Goal: Task Accomplishment & Management: Manage account settings

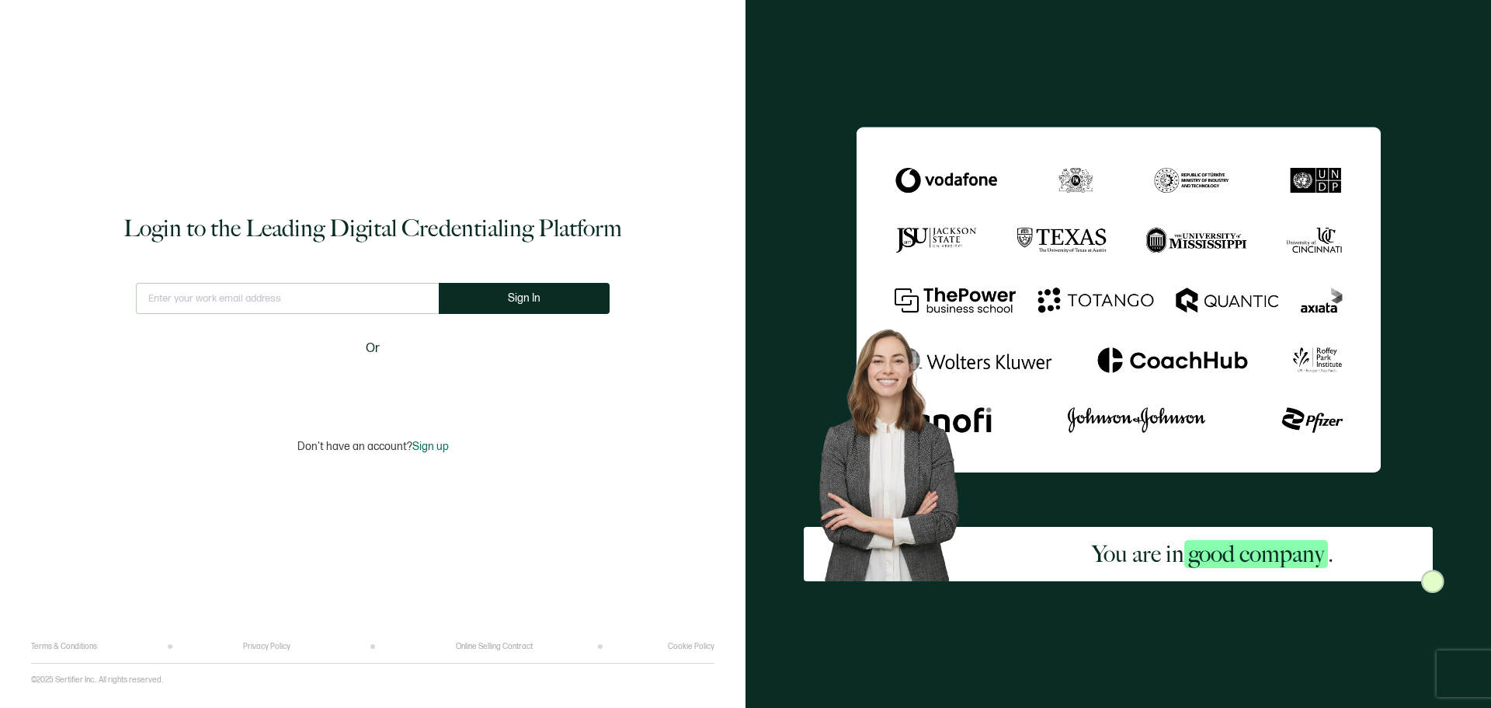
click at [289, 294] on input "text" at bounding box center [287, 298] width 303 height 31
click at [291, 299] on input "text" at bounding box center [287, 298] width 303 height 31
type input "[DOMAIN_NAME][EMAIL_ADDRESS][DOMAIN_NAME]"
click at [478, 305] on button "Sign In" at bounding box center [530, 298] width 171 height 31
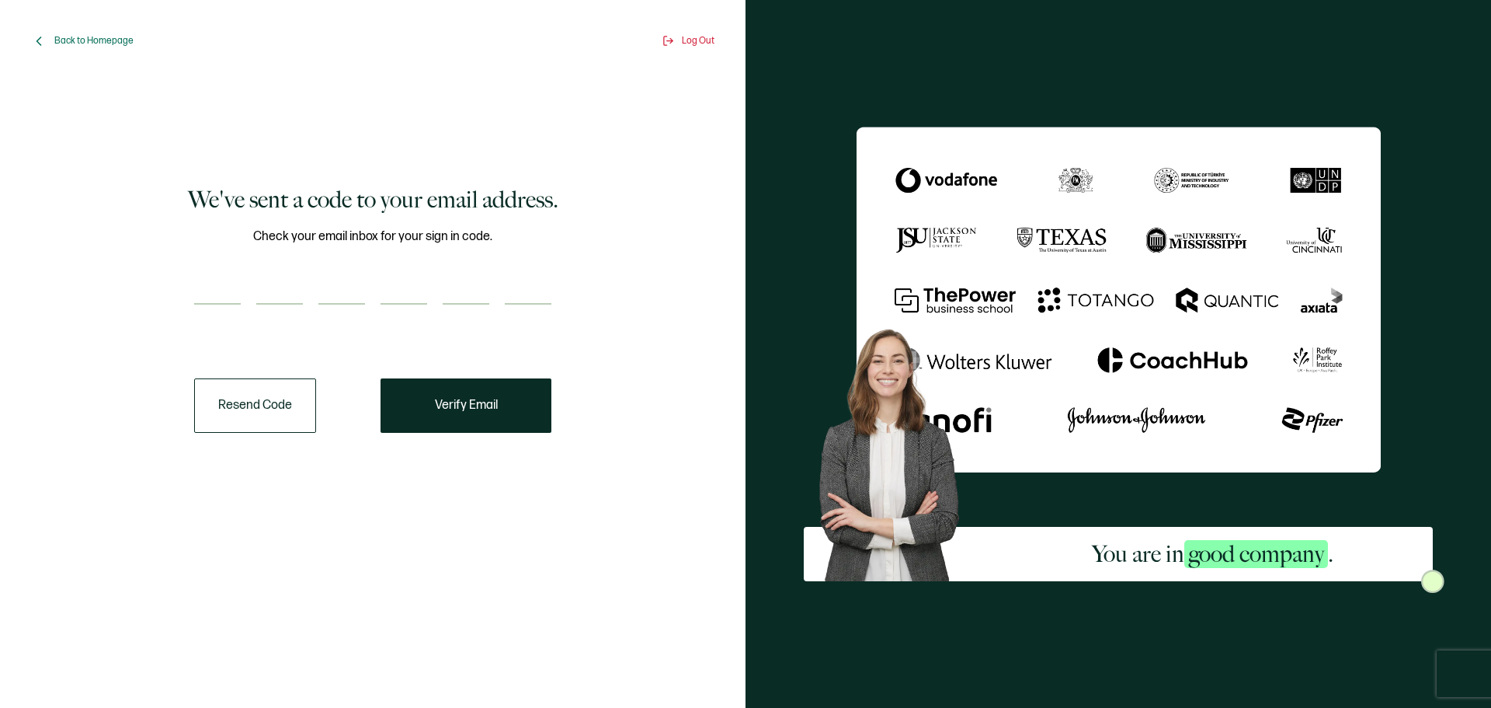
click at [225, 293] on input "number" at bounding box center [217, 288] width 47 height 31
type input "6"
type input "8"
type input "5"
type input "8"
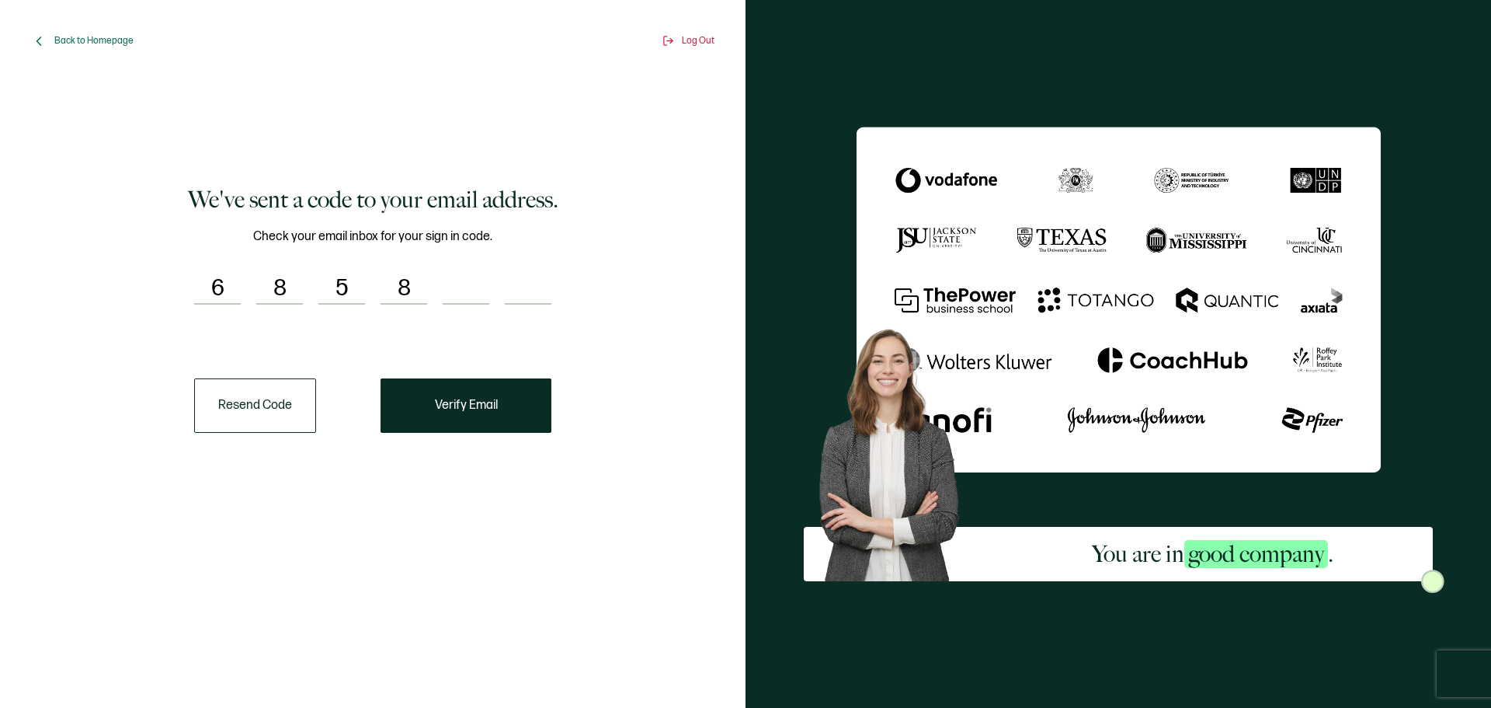
type input "6"
type input "3"
click at [509, 403] on button "Verify Email" at bounding box center [466, 405] width 171 height 54
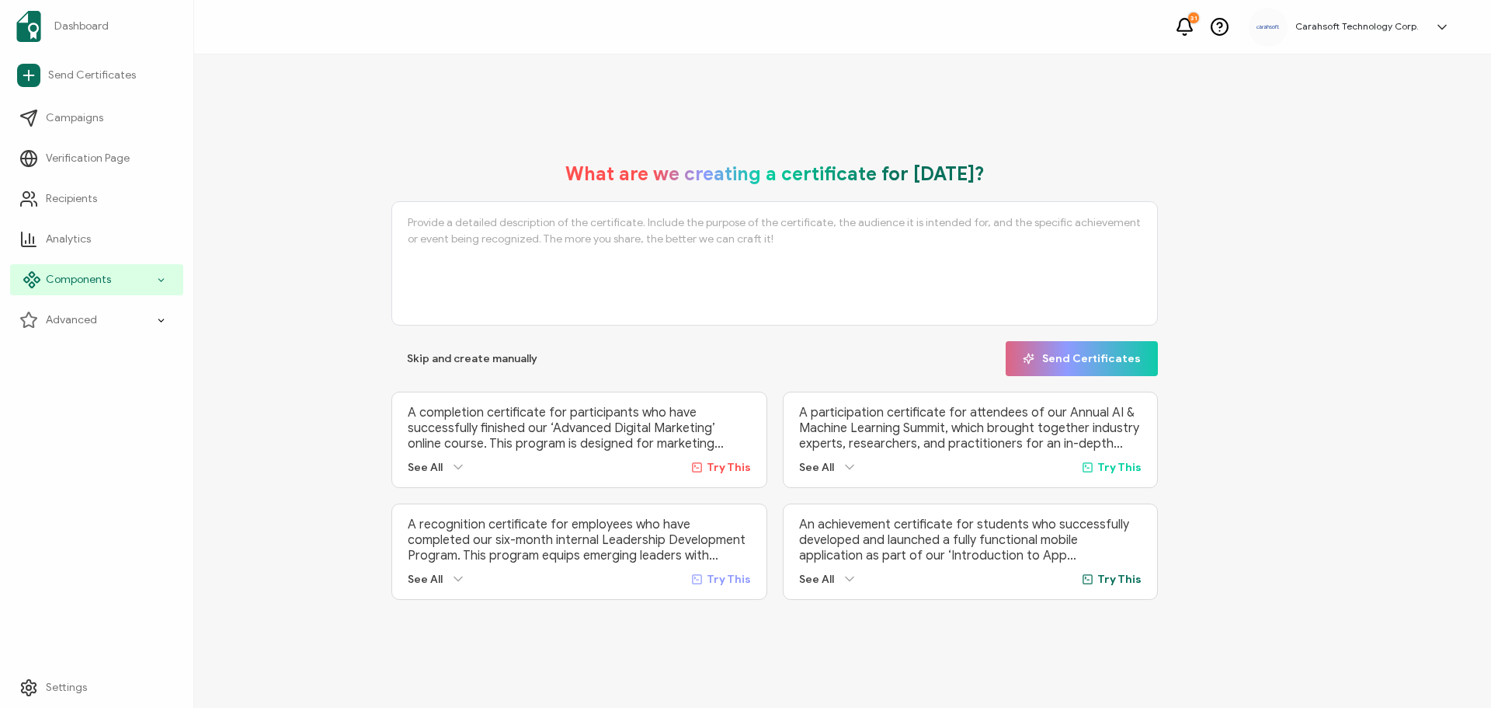
click at [117, 277] on div "Components" at bounding box center [96, 279] width 173 height 31
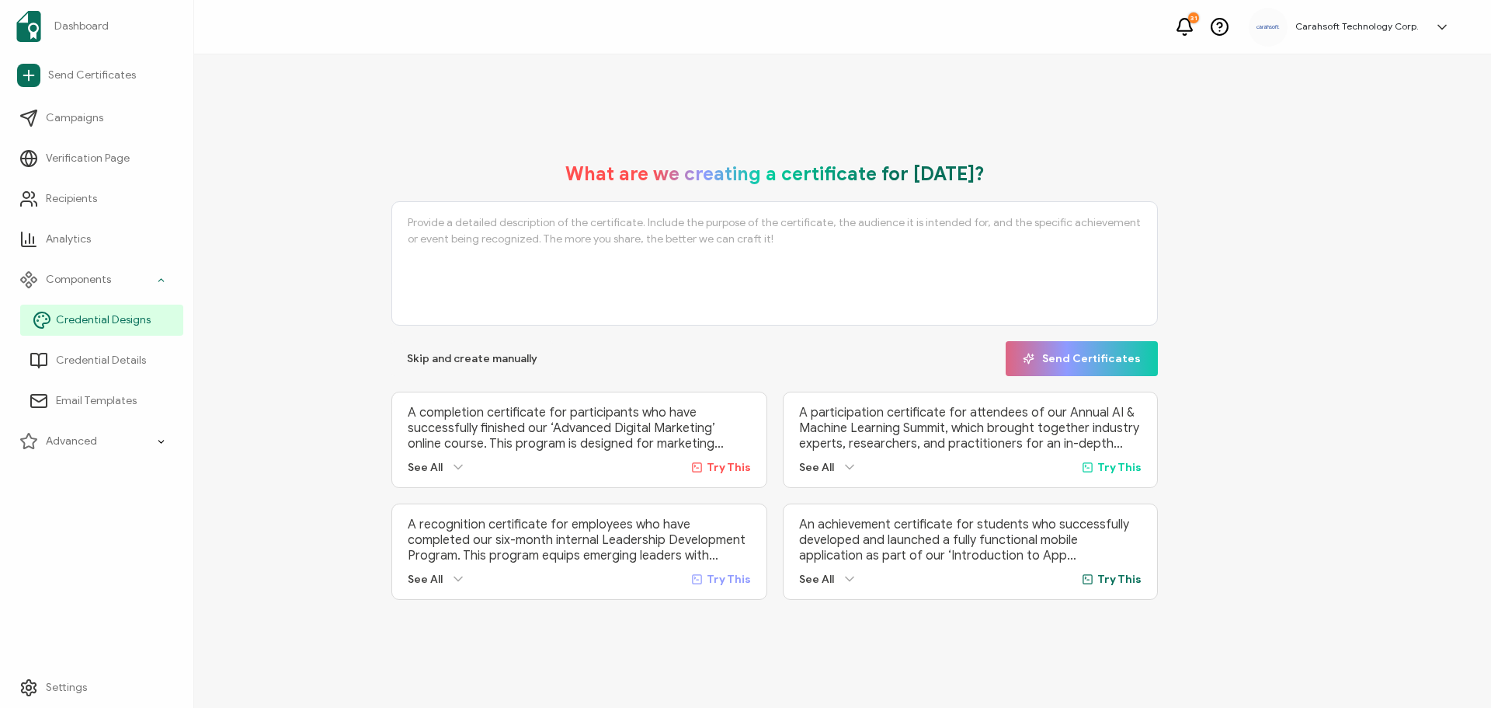
click at [127, 319] on span "Credential Designs" at bounding box center [103, 320] width 95 height 16
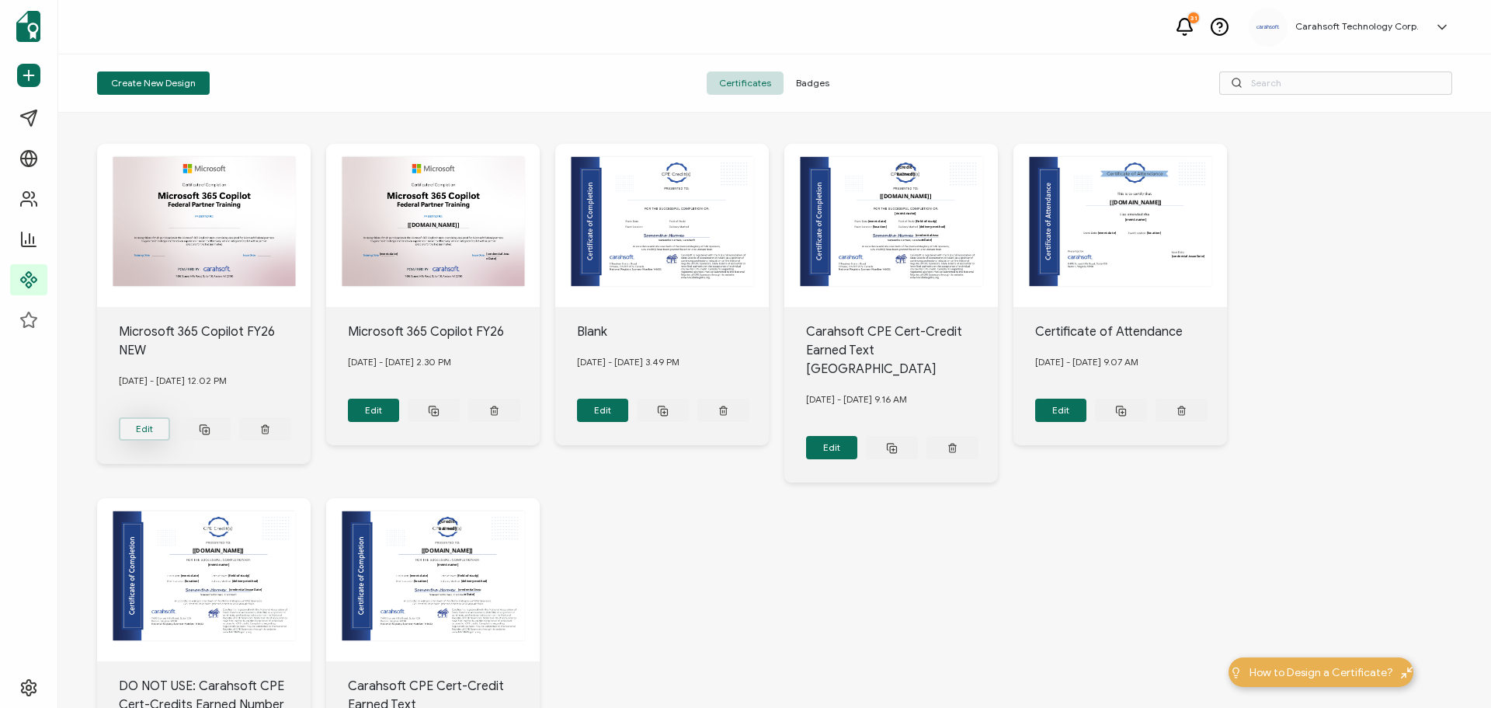
click at [137, 425] on button "Edit" at bounding box center [145, 428] width 52 height 23
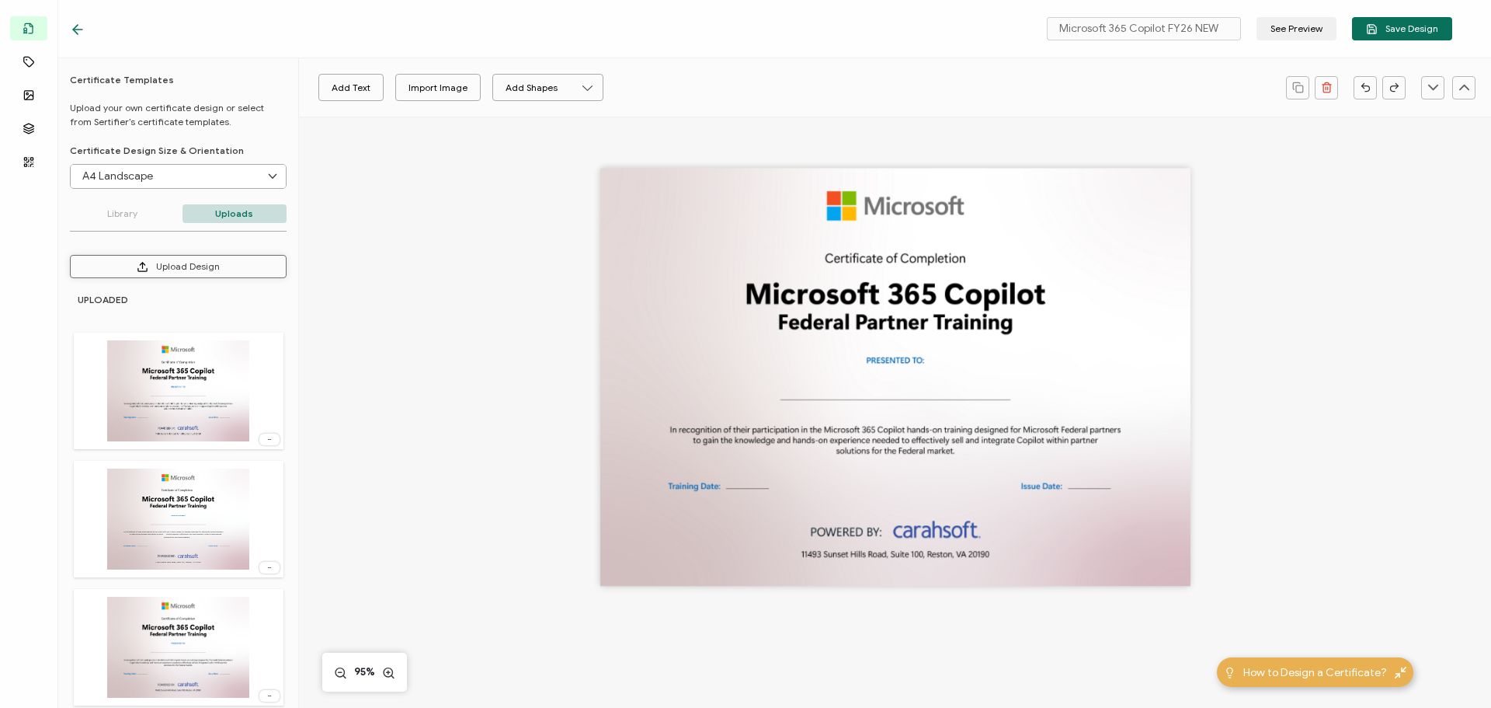
click at [190, 264] on button "Upload Design" at bounding box center [178, 266] width 217 height 23
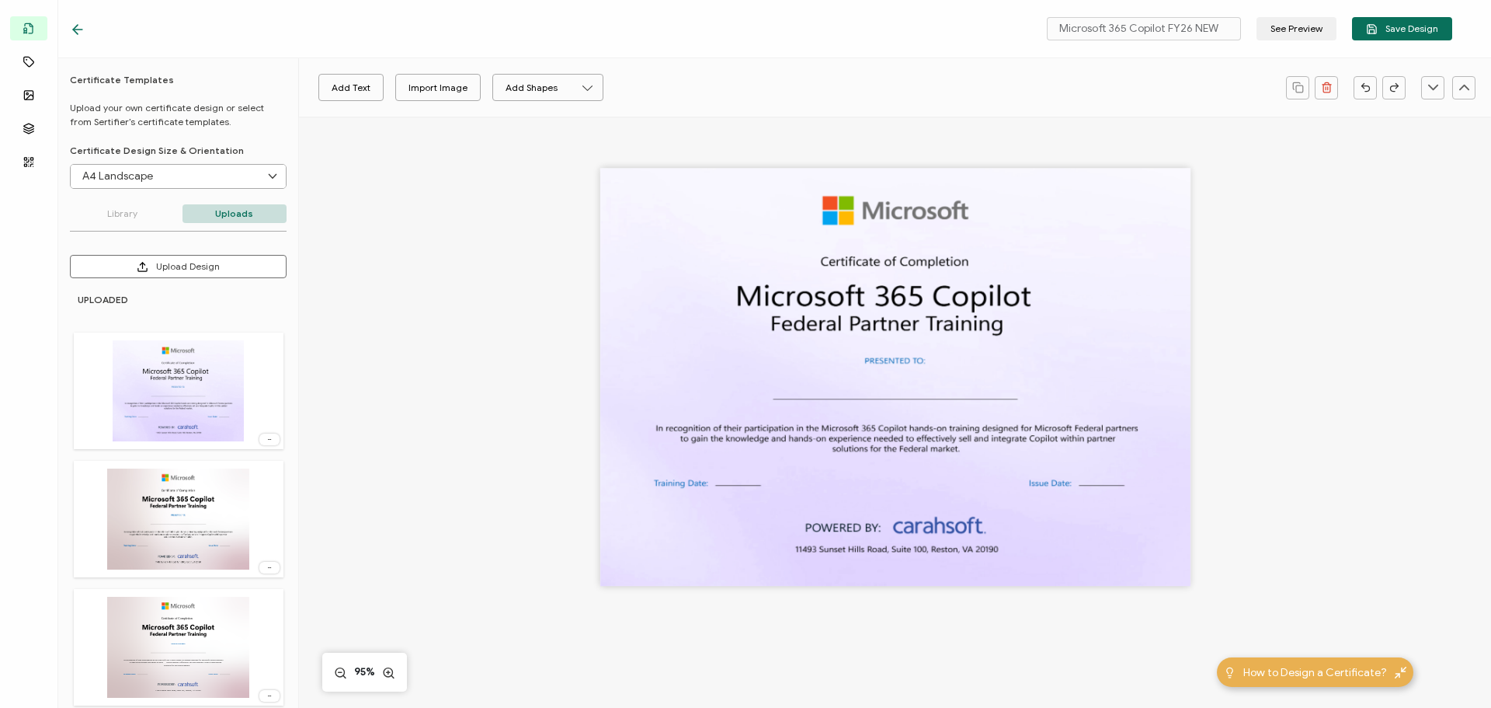
click at [730, 439] on div at bounding box center [895, 378] width 590 height 418
click at [1250, 325] on div at bounding box center [895, 402] width 1132 height 572
click at [149, 500] on img at bounding box center [178, 518] width 143 height 101
type input "Blank"
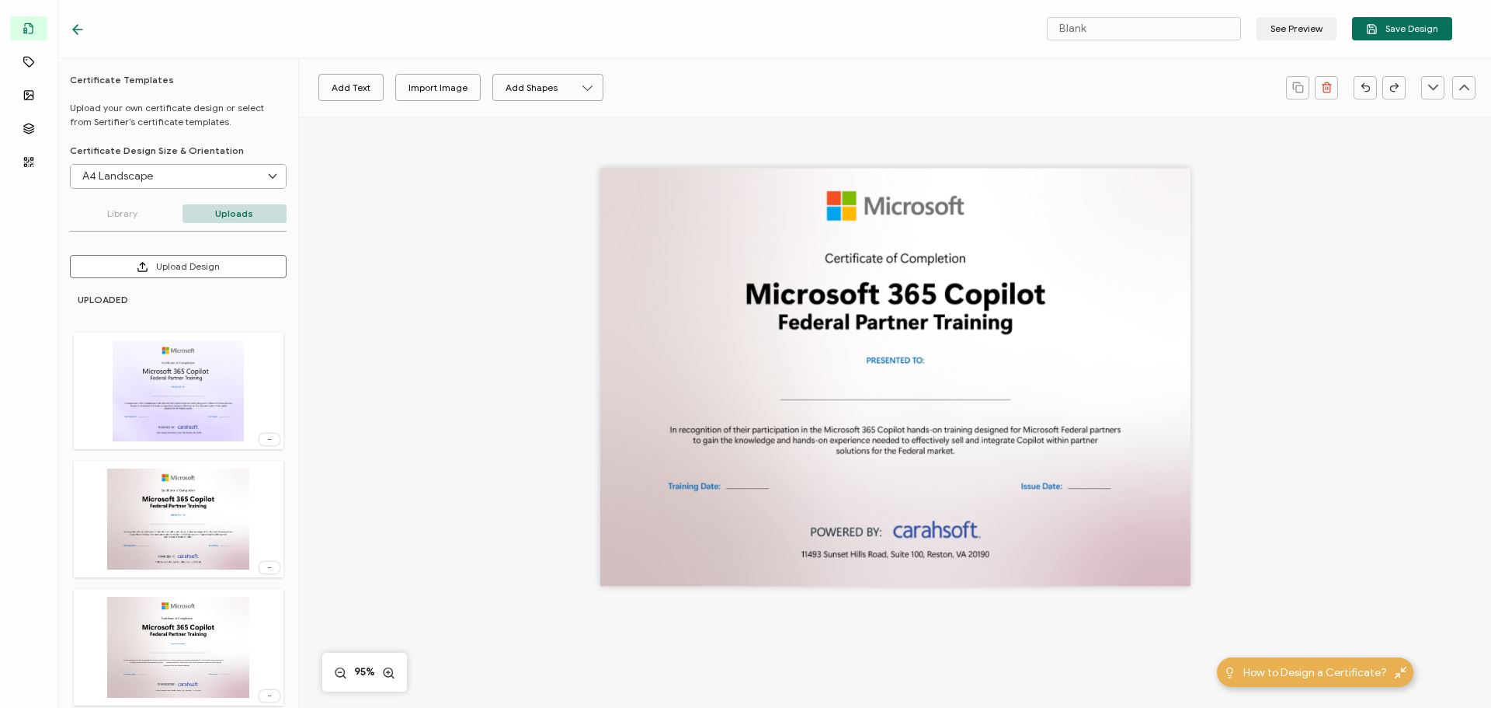
click at [159, 407] on img at bounding box center [178, 390] width 130 height 101
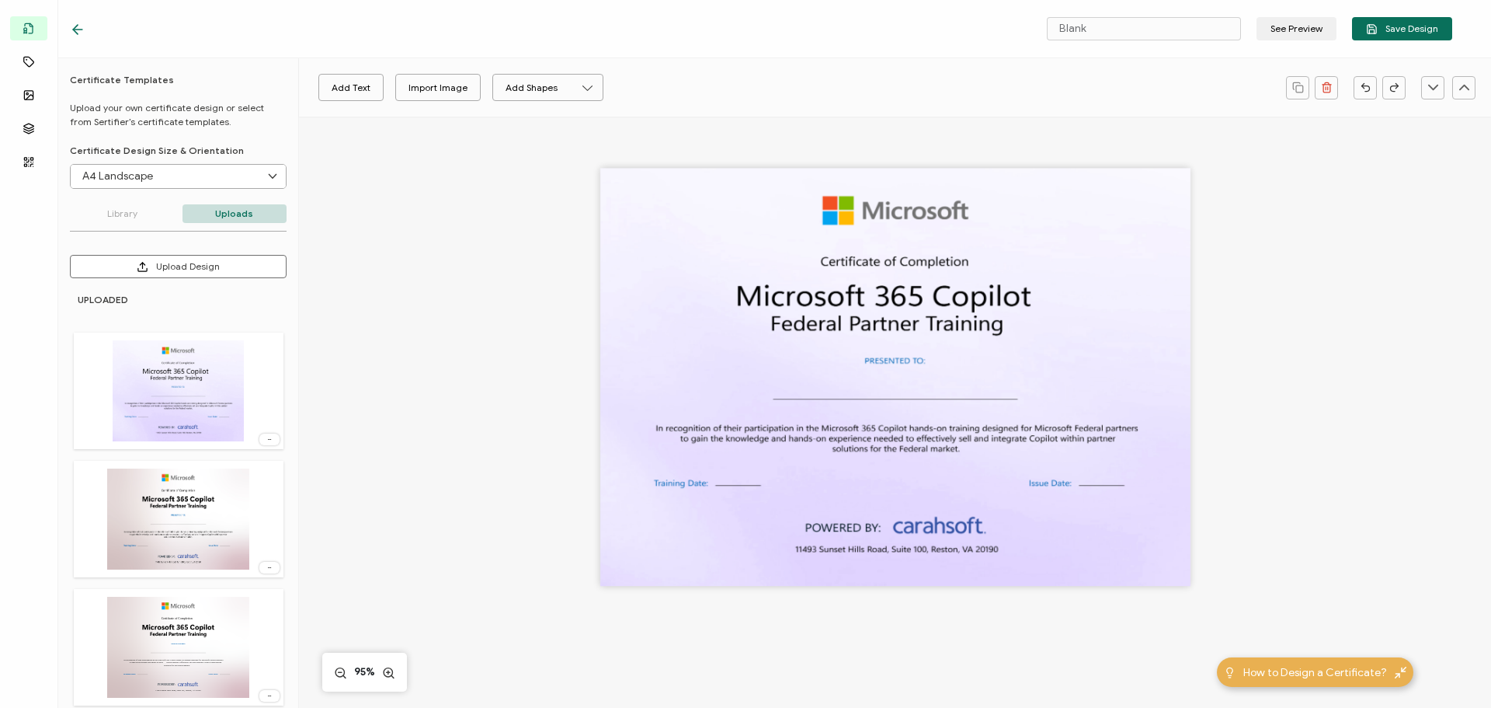
click at [173, 495] on img at bounding box center [178, 518] width 143 height 101
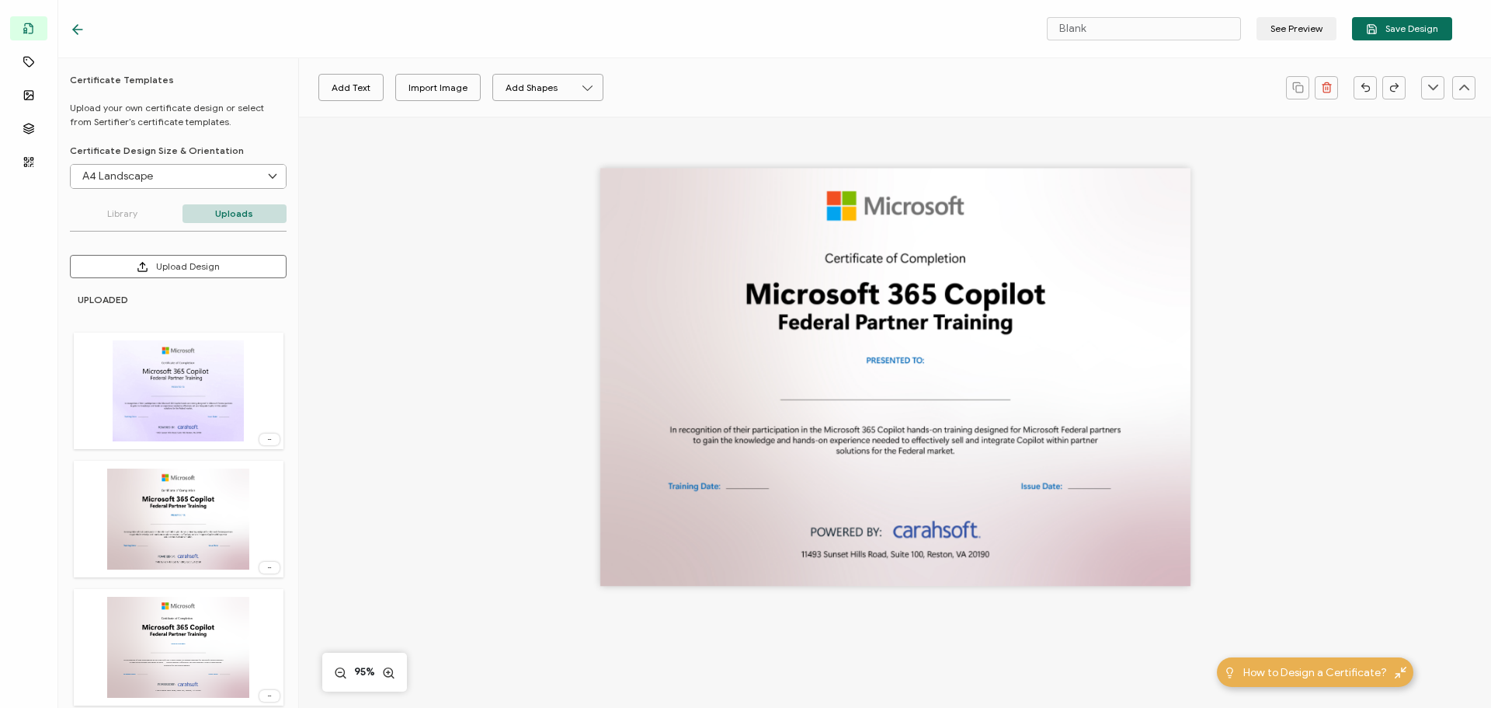
click at [176, 419] on img at bounding box center [178, 390] width 130 height 101
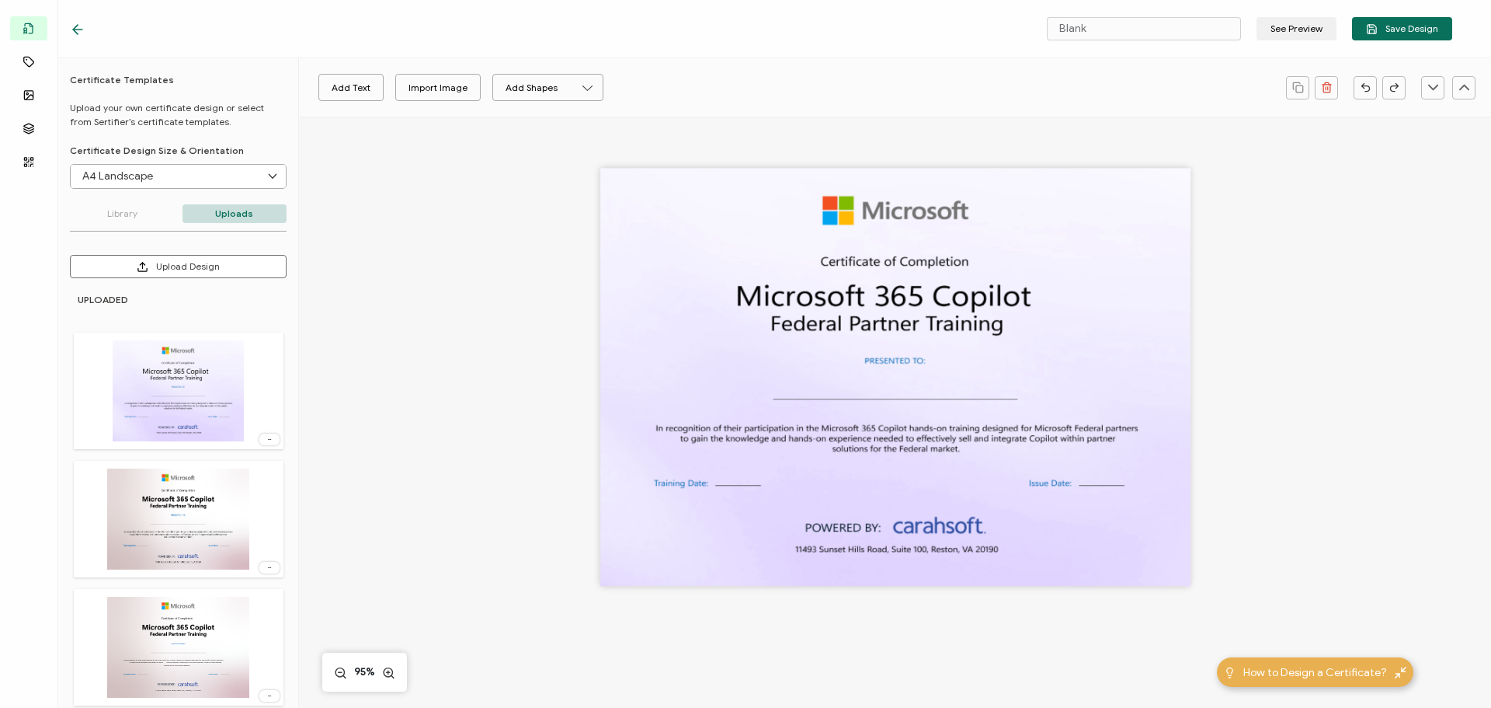
click at [270, 437] on icon at bounding box center [270, 439] width 16 height 4
click at [249, 478] on span "Delete Image" at bounding box center [241, 474] width 58 height 12
click at [177, 408] on img at bounding box center [178, 390] width 143 height 101
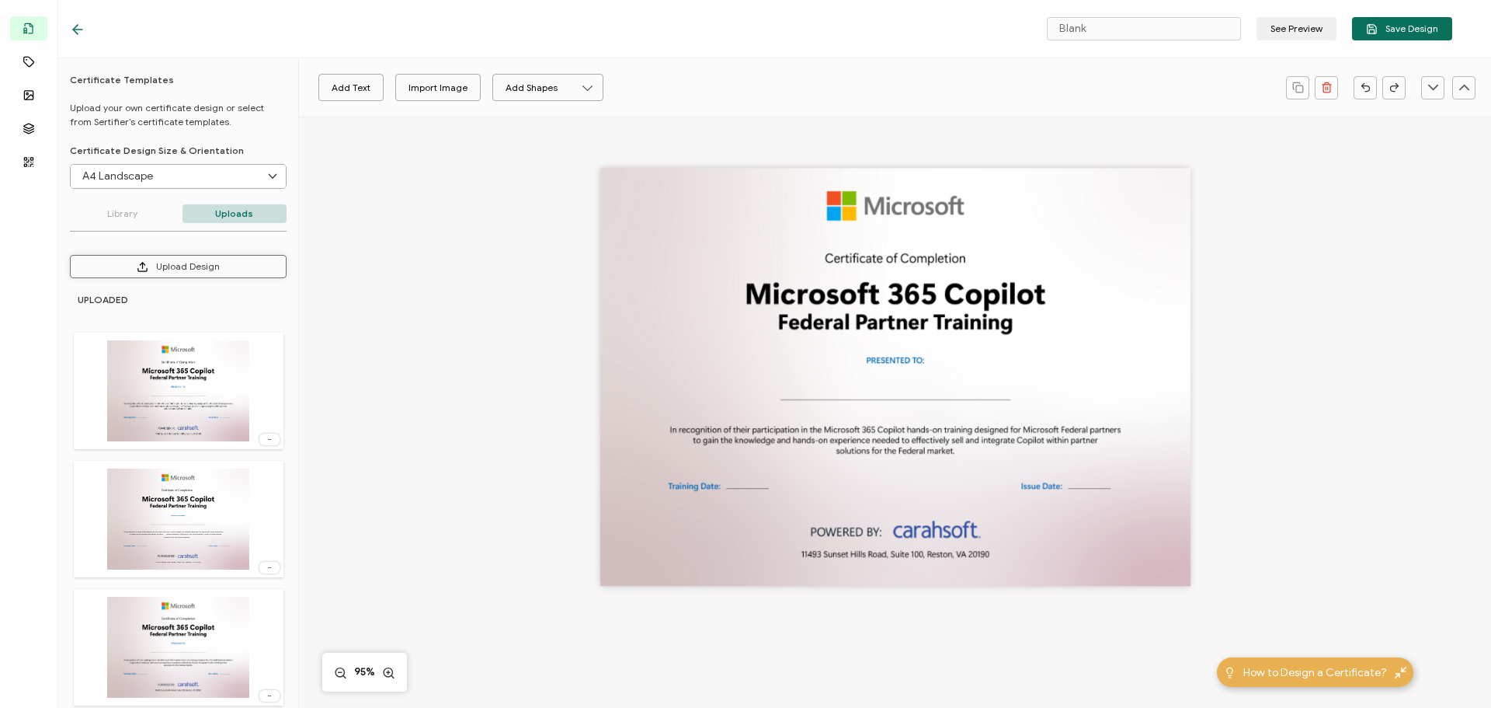
click at [172, 267] on button "Upload Design" at bounding box center [178, 266] width 217 height 23
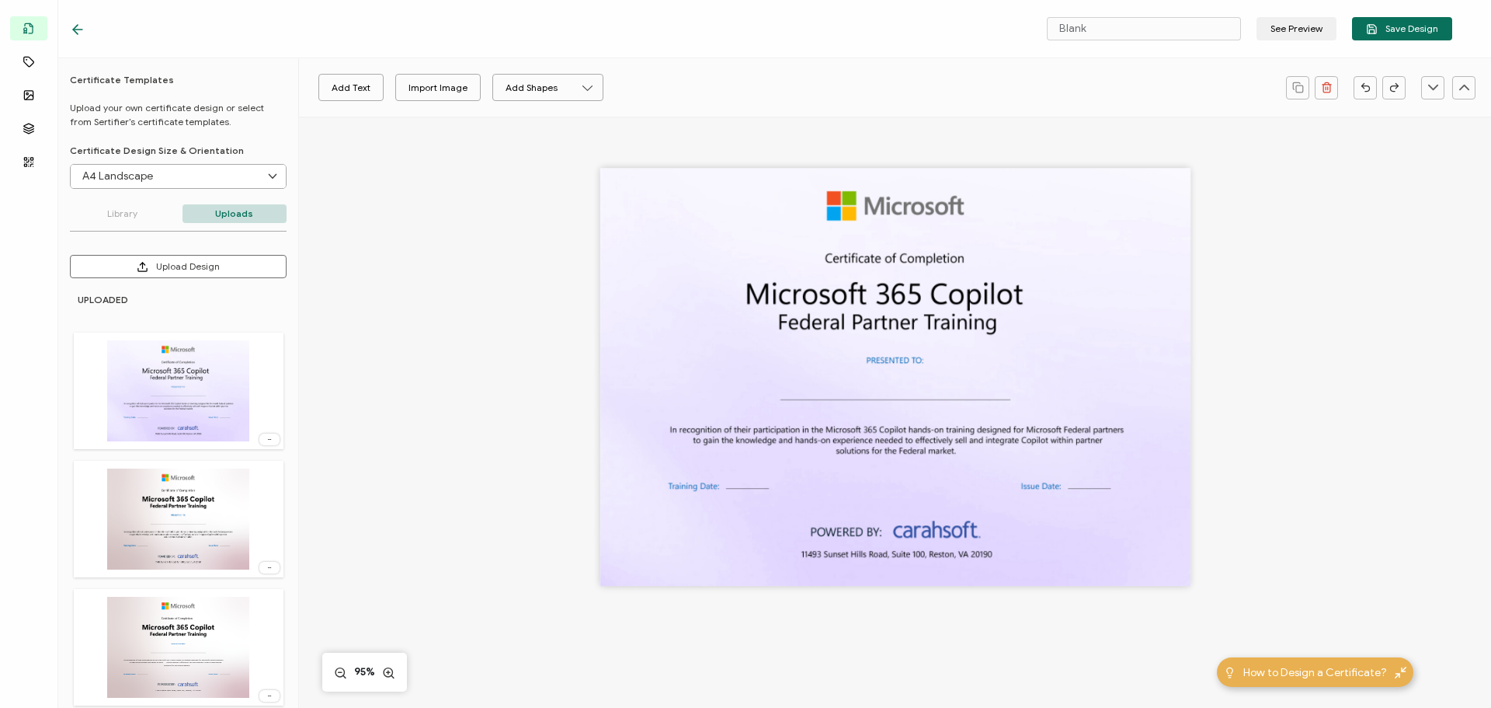
click at [419, 214] on div at bounding box center [895, 402] width 1132 height 572
click at [1323, 30] on button "See Preview" at bounding box center [1297, 28] width 80 height 23
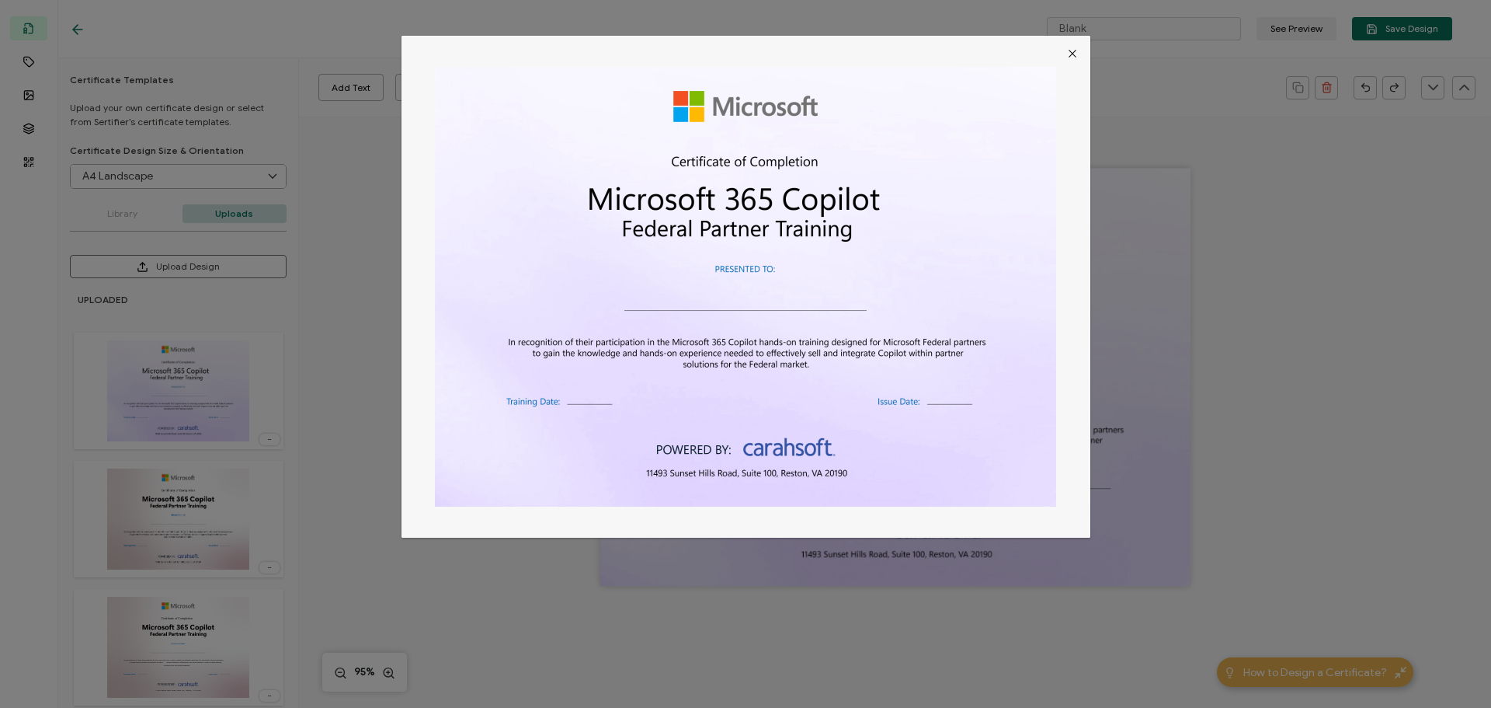
click at [1072, 53] on icon "Close" at bounding box center [1072, 53] width 12 height 12
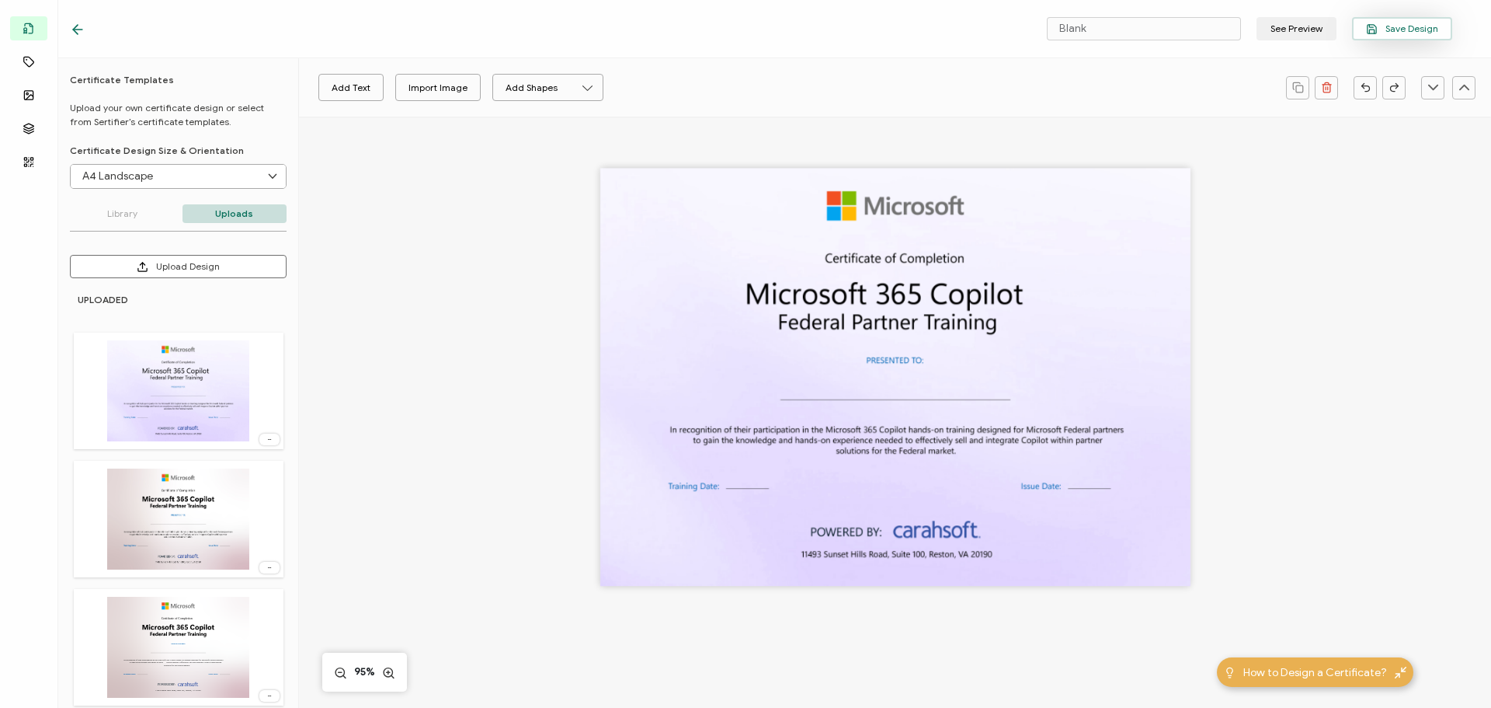
click at [1395, 29] on span "Save Design" at bounding box center [1402, 29] width 72 height 12
click at [80, 31] on icon at bounding box center [78, 30] width 16 height 16
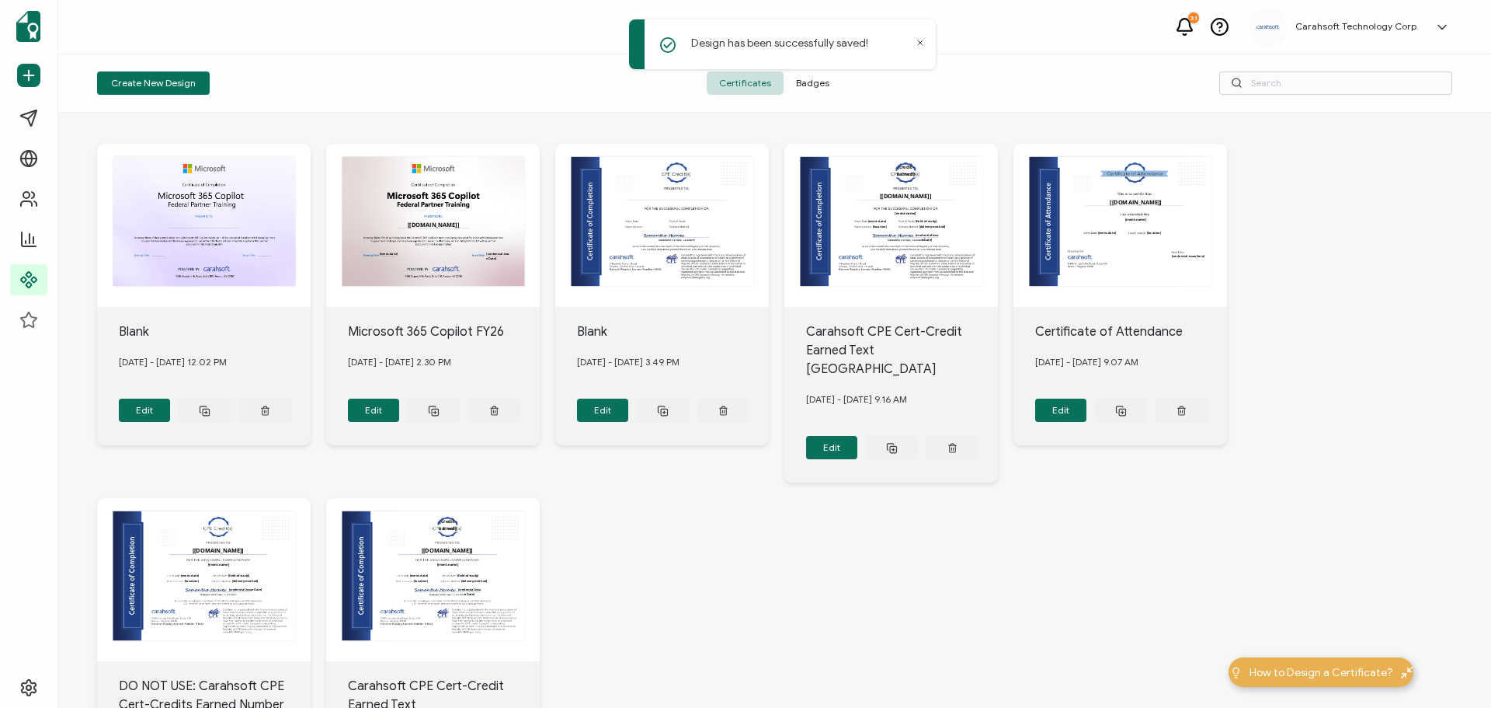
click at [920, 43] on icon at bounding box center [920, 43] width 8 height 8
click at [171, 402] on button "Edit" at bounding box center [145, 409] width 52 height 23
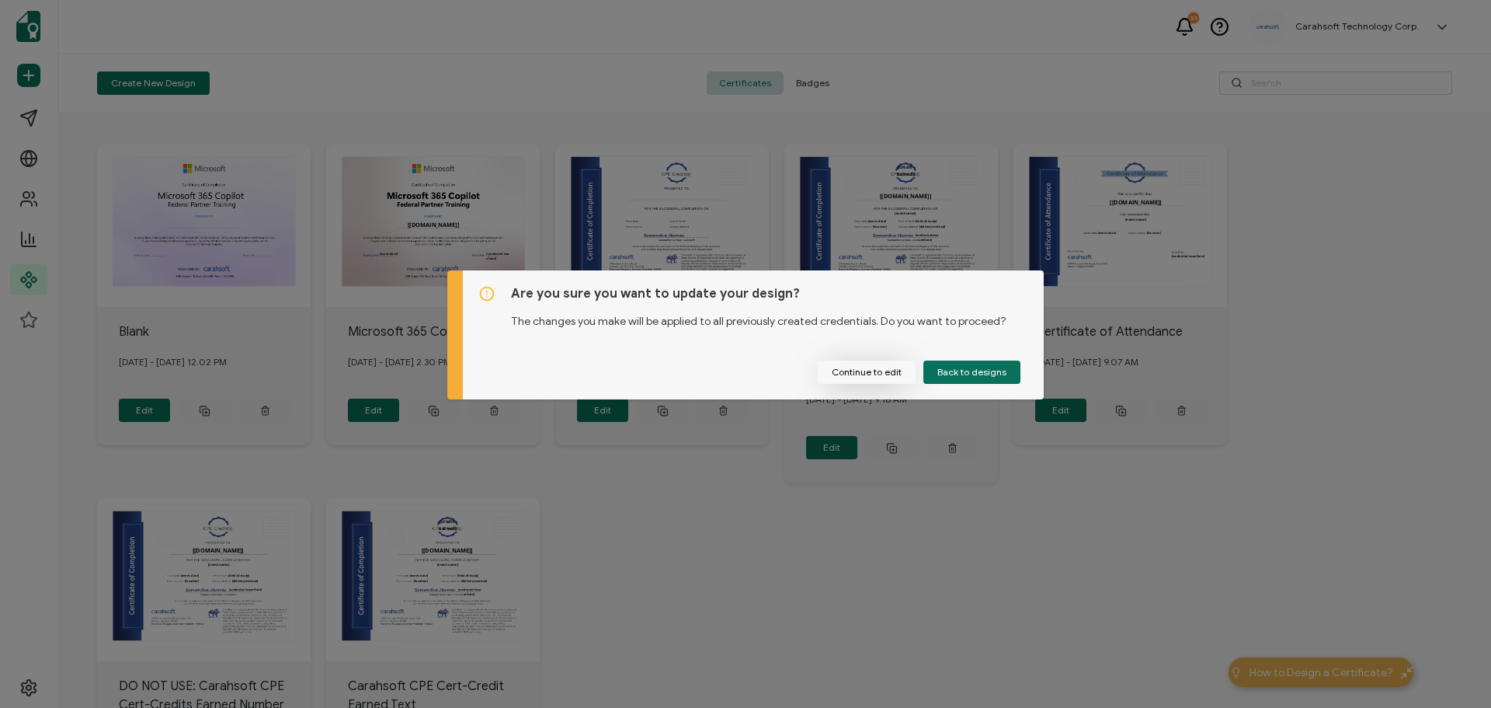
click at [886, 374] on button "Continue to edit" at bounding box center [867, 371] width 98 height 23
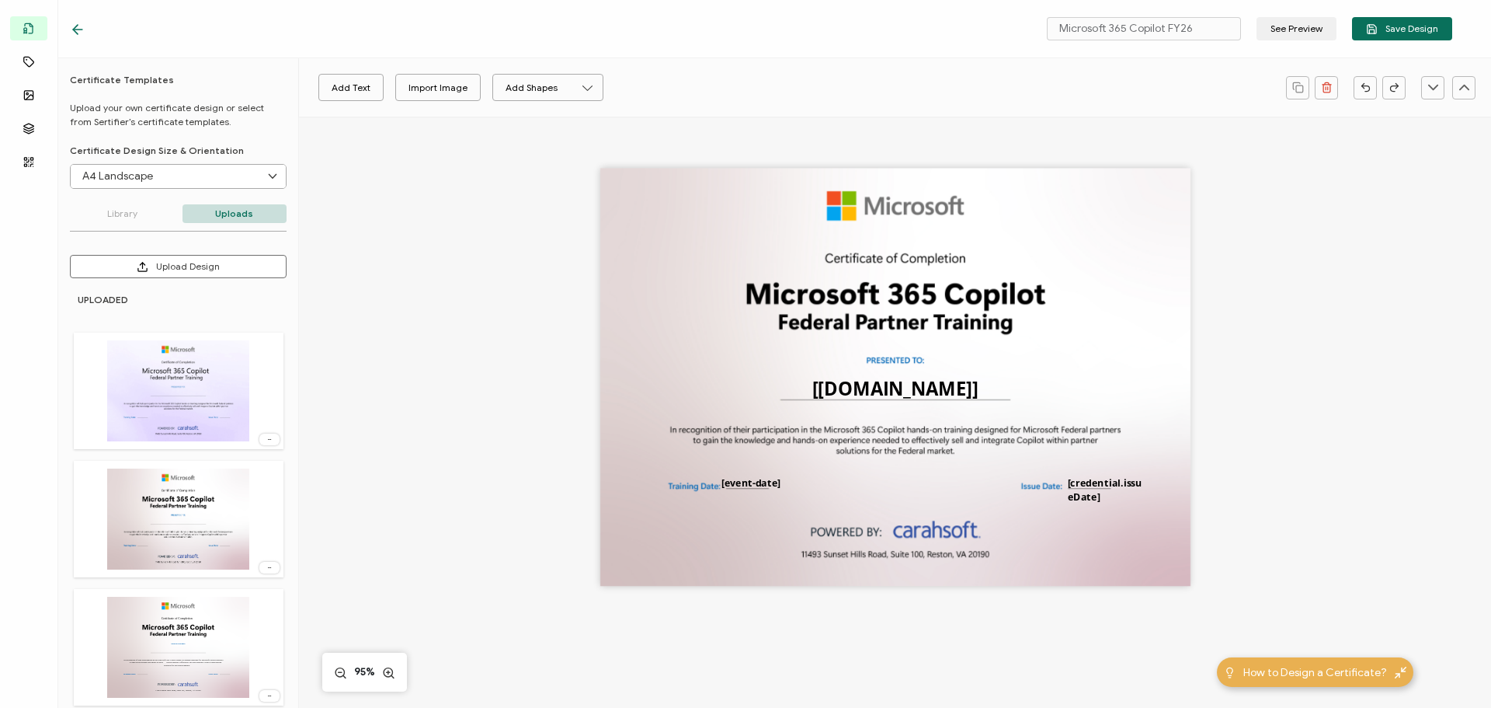
click at [220, 391] on img at bounding box center [178, 390] width 143 height 101
type input "Blank"
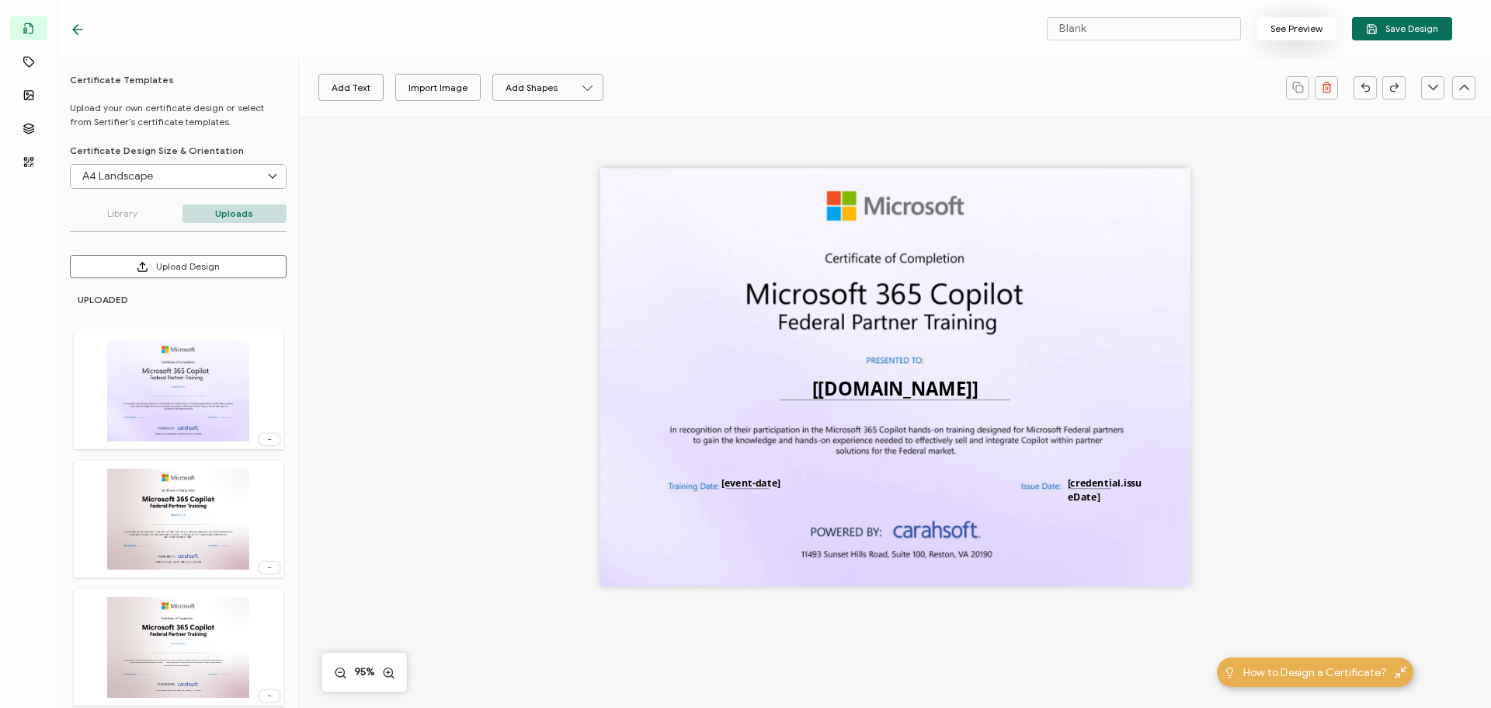
click at [1288, 37] on button "See Preview" at bounding box center [1297, 28] width 80 height 23
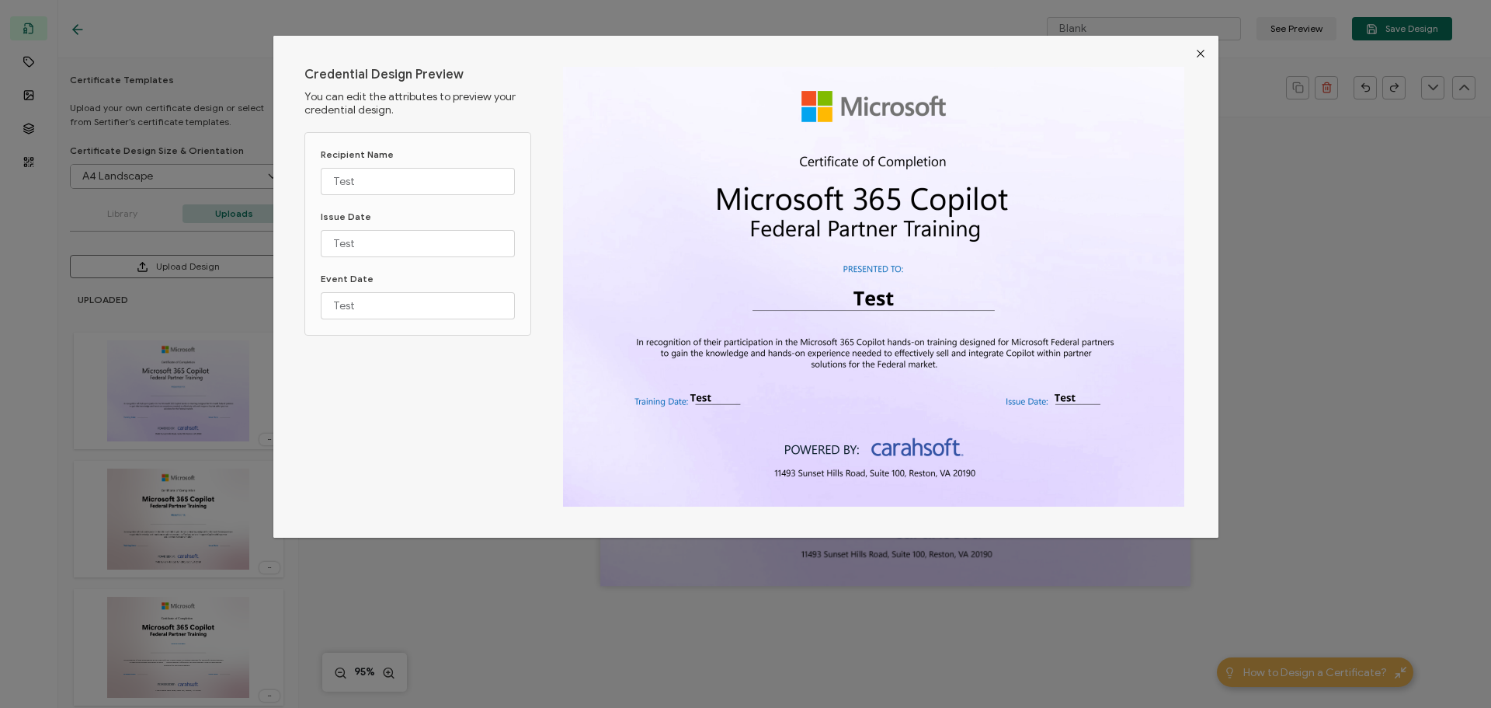
click at [1198, 47] on icon "Close" at bounding box center [1200, 53] width 12 height 12
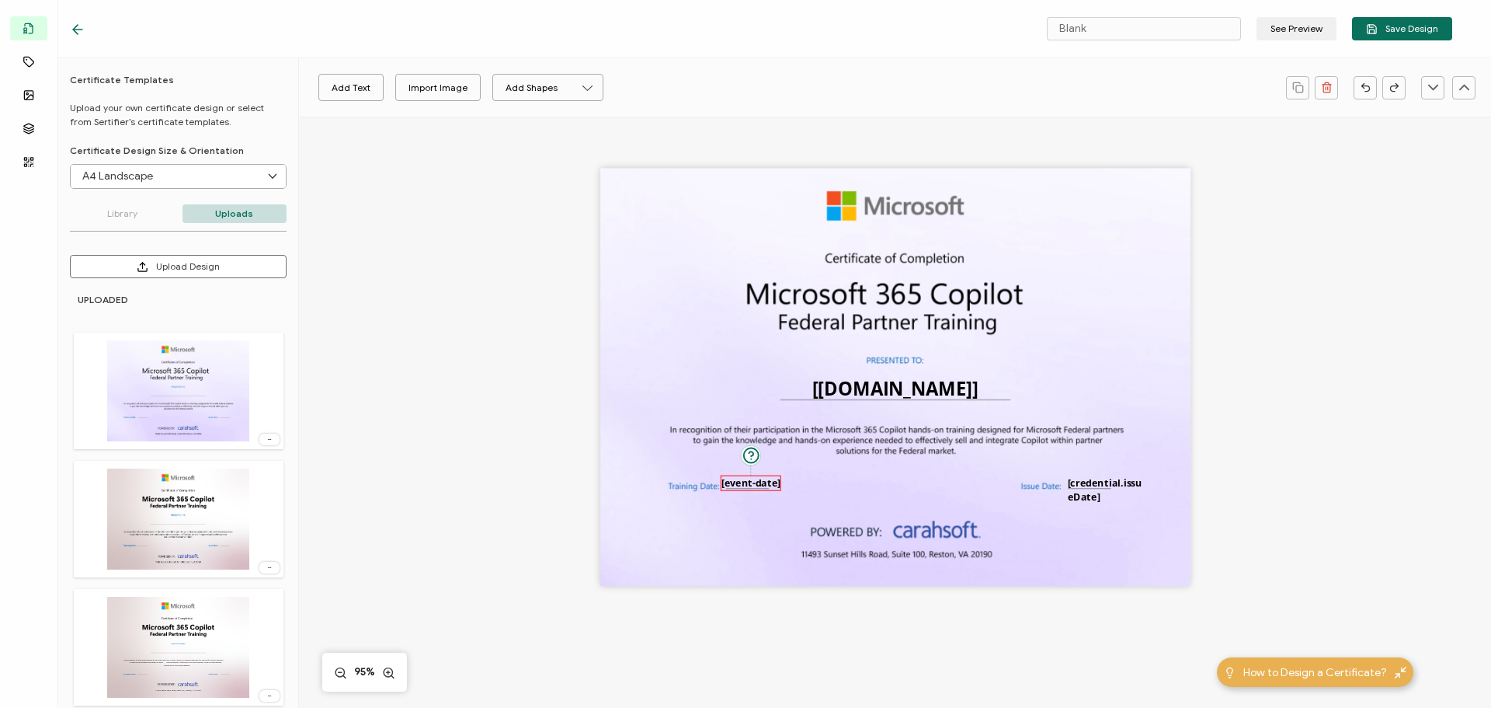
click at [737, 484] on pre "[event-date]" at bounding box center [751, 482] width 59 height 13
click at [1367, 485] on div "The recipient’s full name, which will be automatically filled based on the info…" at bounding box center [895, 402] width 1132 height 572
click at [1320, 443] on div "The recipient’s full name, which will be automatically filled based on the info…" at bounding box center [895, 402] width 1132 height 572
click at [743, 476] on pre "[event-date]" at bounding box center [752, 482] width 59 height 13
click at [1332, 368] on div "The recipient’s full name, which will be automatically filled based on the info…" at bounding box center [895, 402] width 1132 height 572
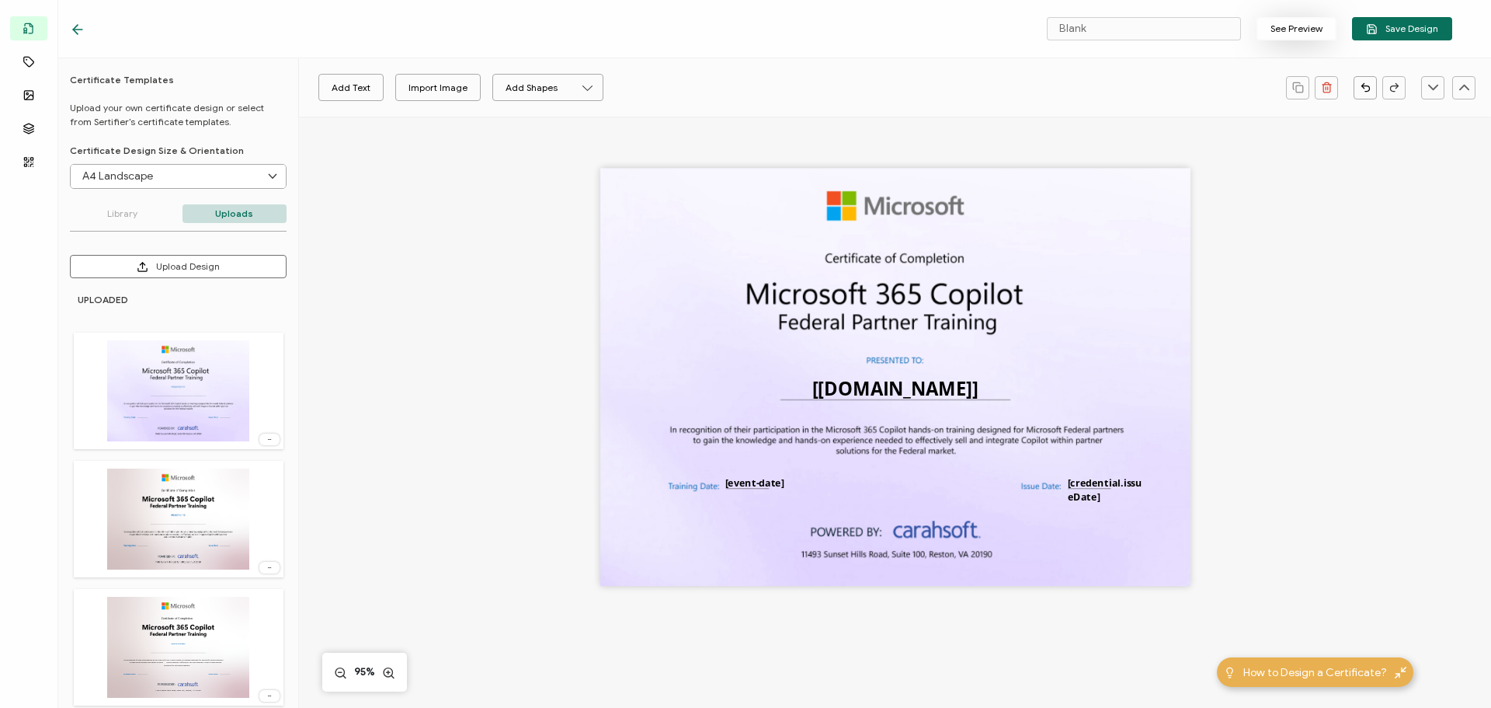
click at [1273, 25] on button "See Preview" at bounding box center [1297, 28] width 80 height 23
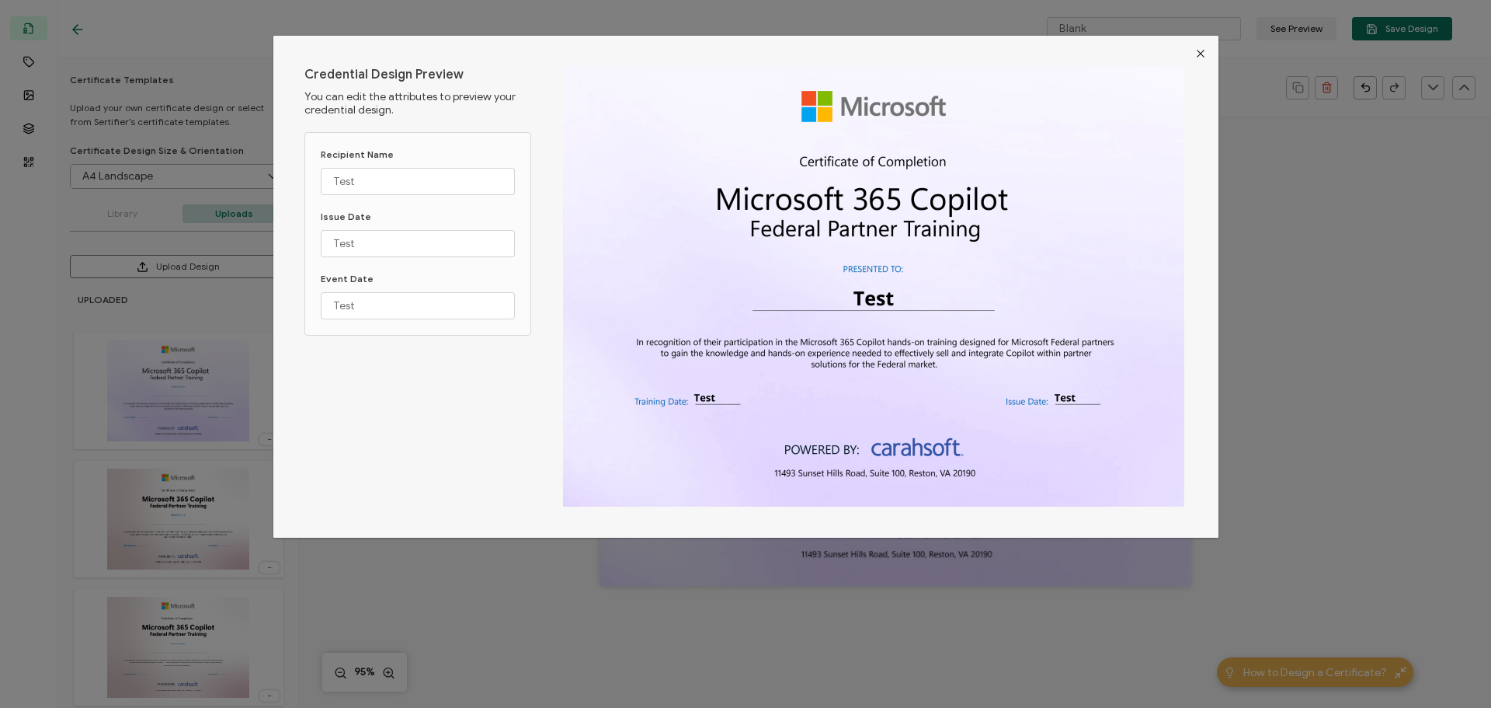
click at [1205, 51] on button "Close" at bounding box center [1201, 54] width 36 height 36
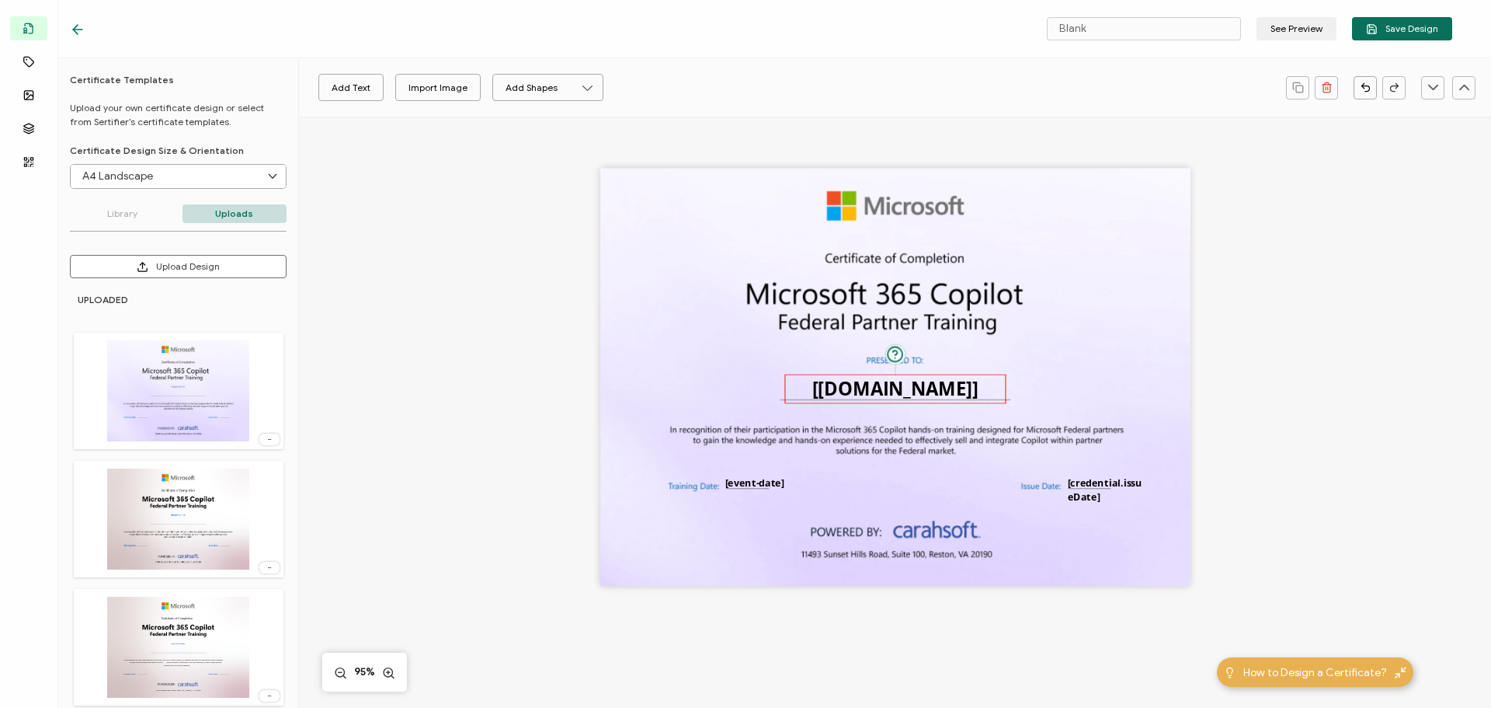
click at [822, 393] on pre "[[DOMAIN_NAME]]" at bounding box center [895, 387] width 166 height 25
click at [780, 389] on div at bounding box center [781, 389] width 8 height 8
drag, startPoint x: 1002, startPoint y: 388, endPoint x: 1011, endPoint y: 387, distance: 9.4
click at [1011, 387] on div at bounding box center [1011, 389] width 8 height 8
click at [776, 478] on pre "[event-date]" at bounding box center [754, 482] width 59 height 13
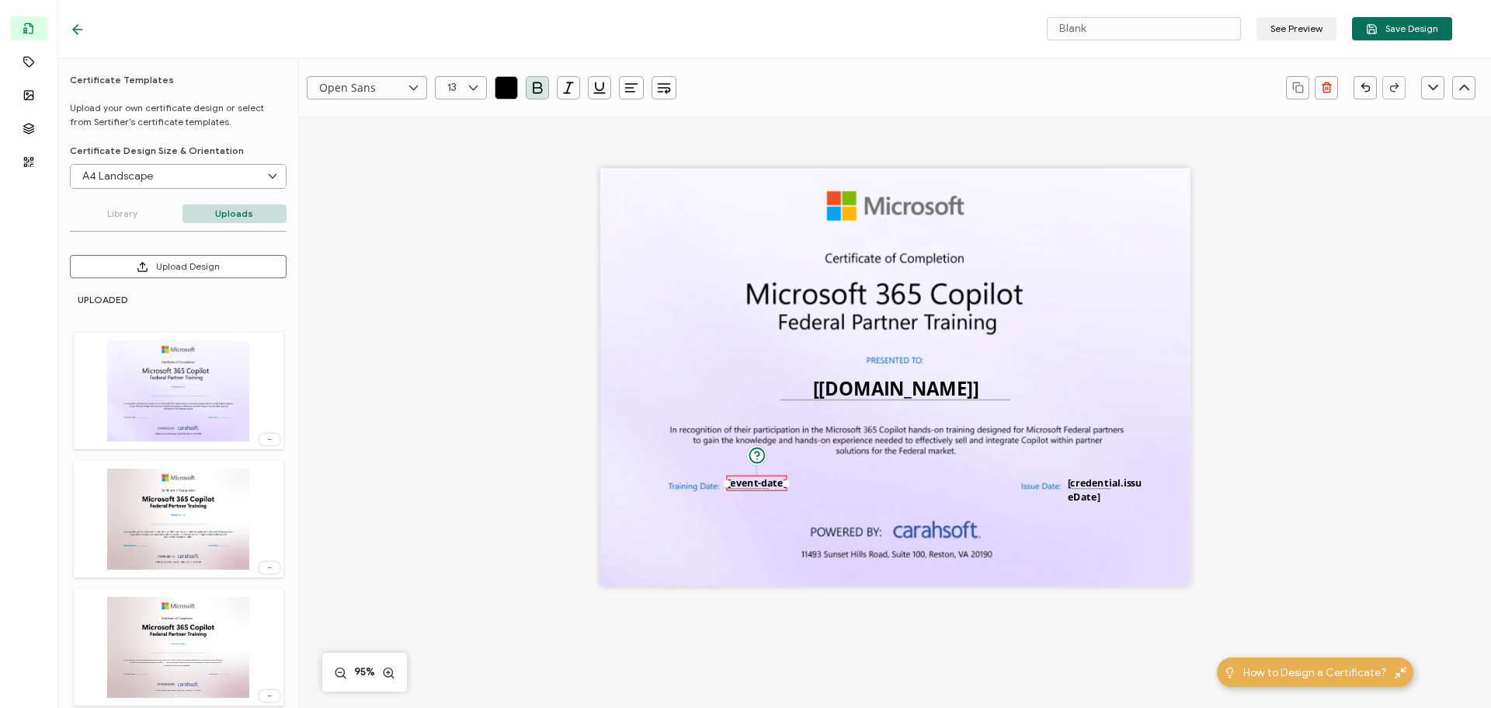
click at [1309, 443] on div "The recipient’s full name, which will be automatically filled based on the info…" at bounding box center [895, 402] width 1132 height 572
click at [1106, 483] on pre "[credential.issueDate]" at bounding box center [1105, 490] width 75 height 28
click at [1371, 478] on div "The recipient’s full name, which will be automatically filled based on the info…" at bounding box center [895, 402] width 1132 height 572
click at [746, 476] on pre "[event-date]" at bounding box center [757, 482] width 59 height 13
click at [1413, 461] on div "The recipient’s full name, which will be automatically filled based on the info…" at bounding box center [895, 402] width 1132 height 572
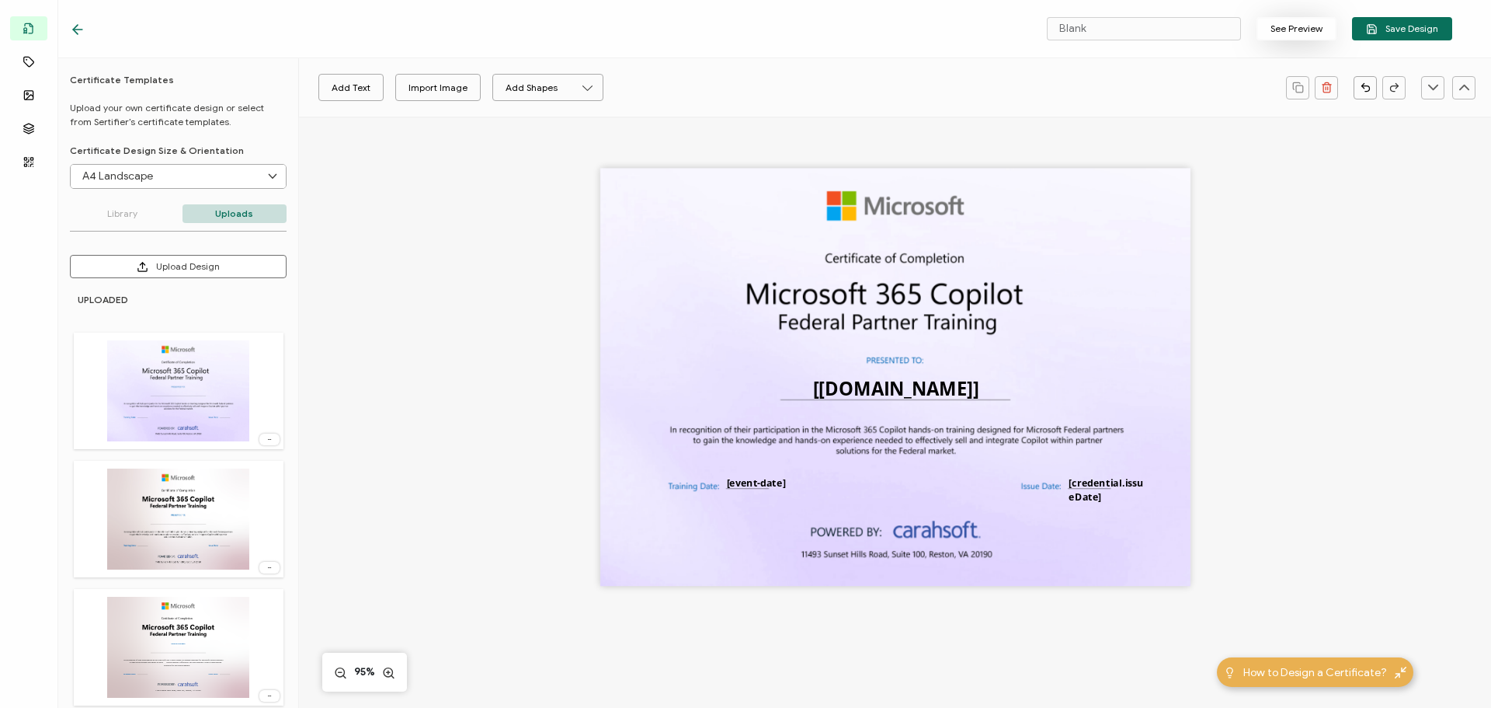
click at [1305, 33] on button "See Preview" at bounding box center [1297, 28] width 80 height 23
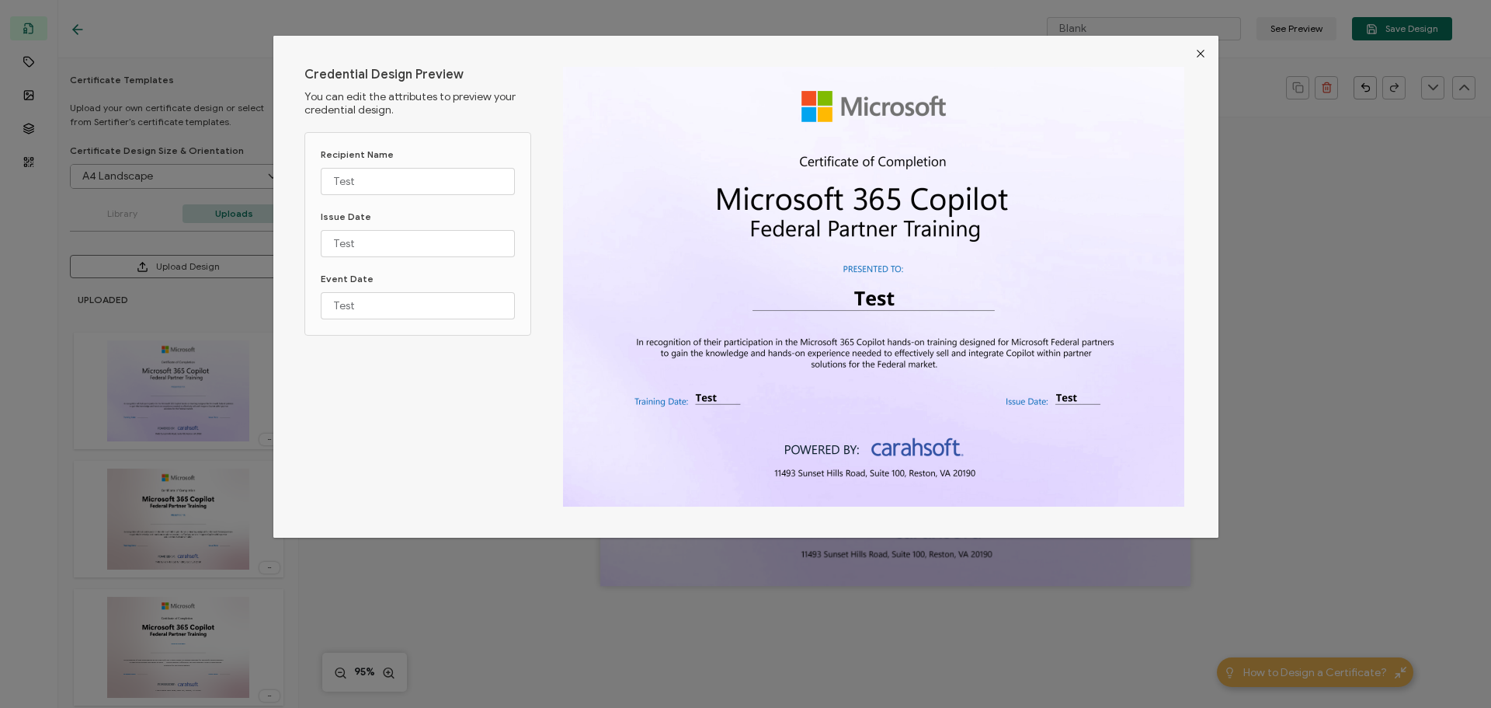
click at [1199, 54] on icon "Close" at bounding box center [1200, 53] width 12 height 12
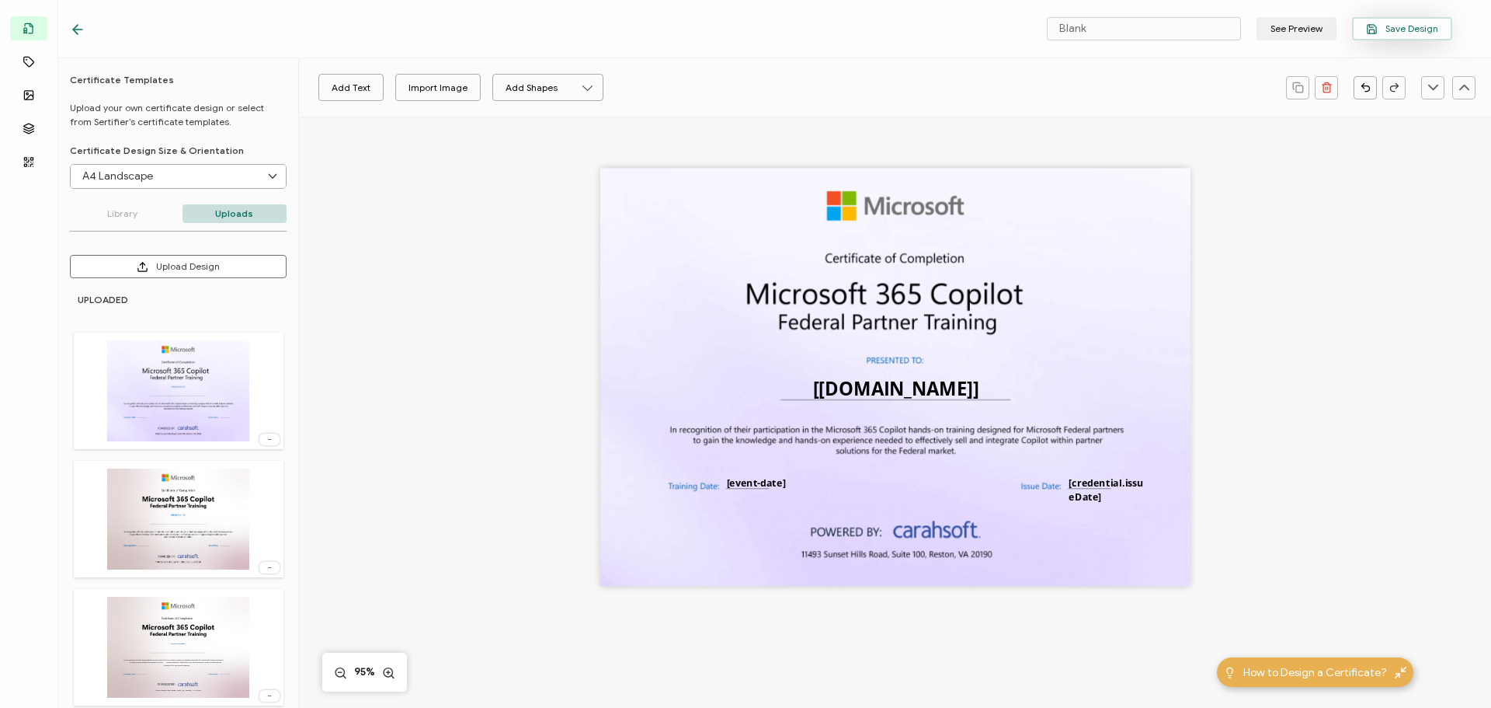
click at [1385, 32] on span "Save Design" at bounding box center [1402, 29] width 72 height 12
click at [82, 28] on icon at bounding box center [78, 30] width 16 height 16
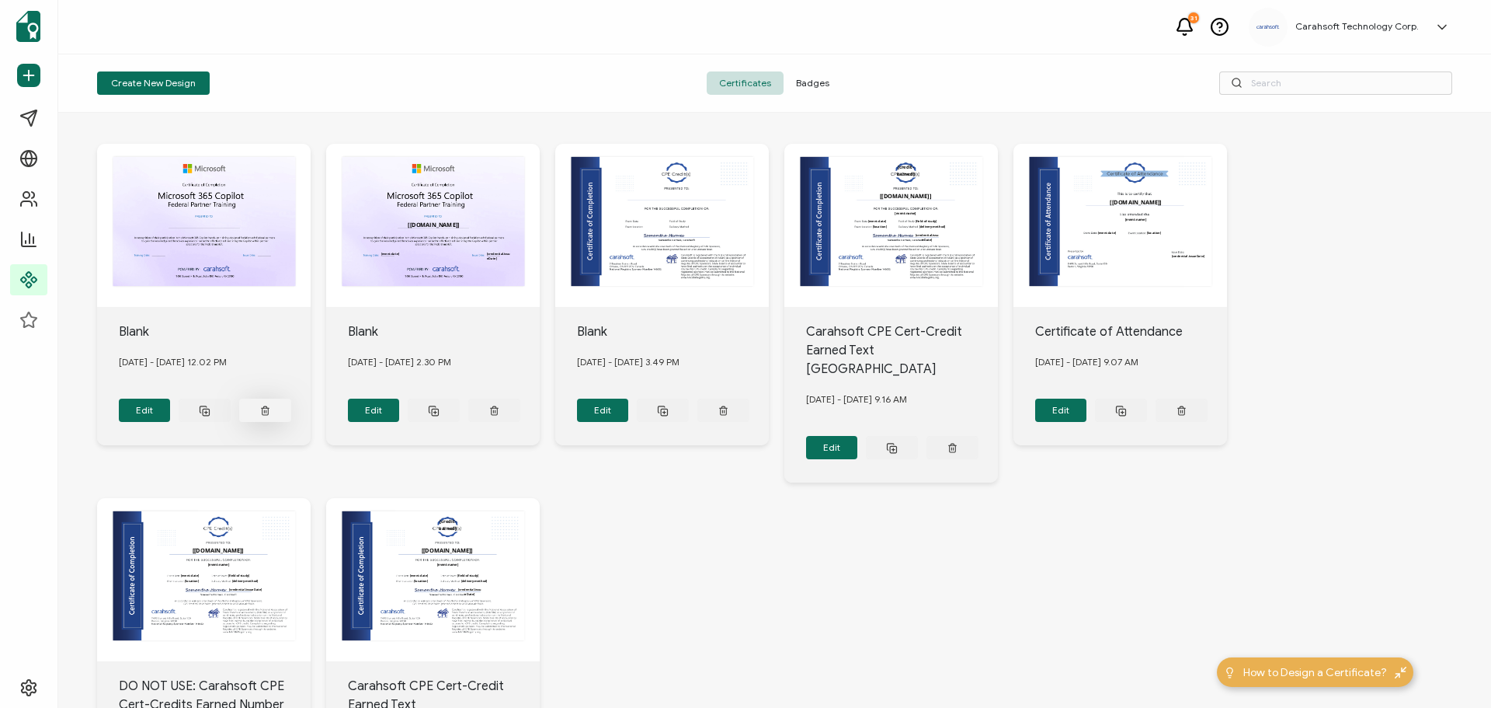
click at [266, 409] on line at bounding box center [266, 410] width 0 height 2
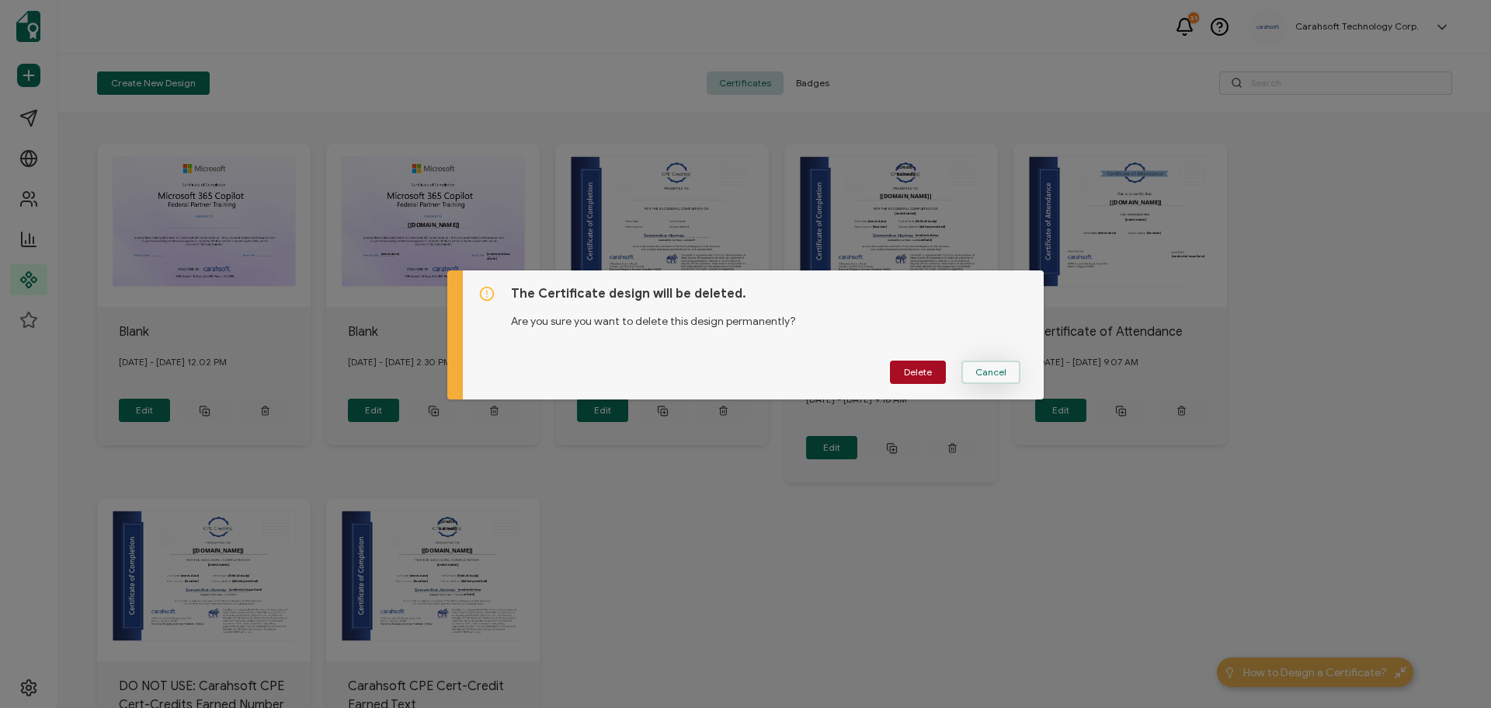
click at [1002, 374] on button "Cancel" at bounding box center [990, 371] width 59 height 23
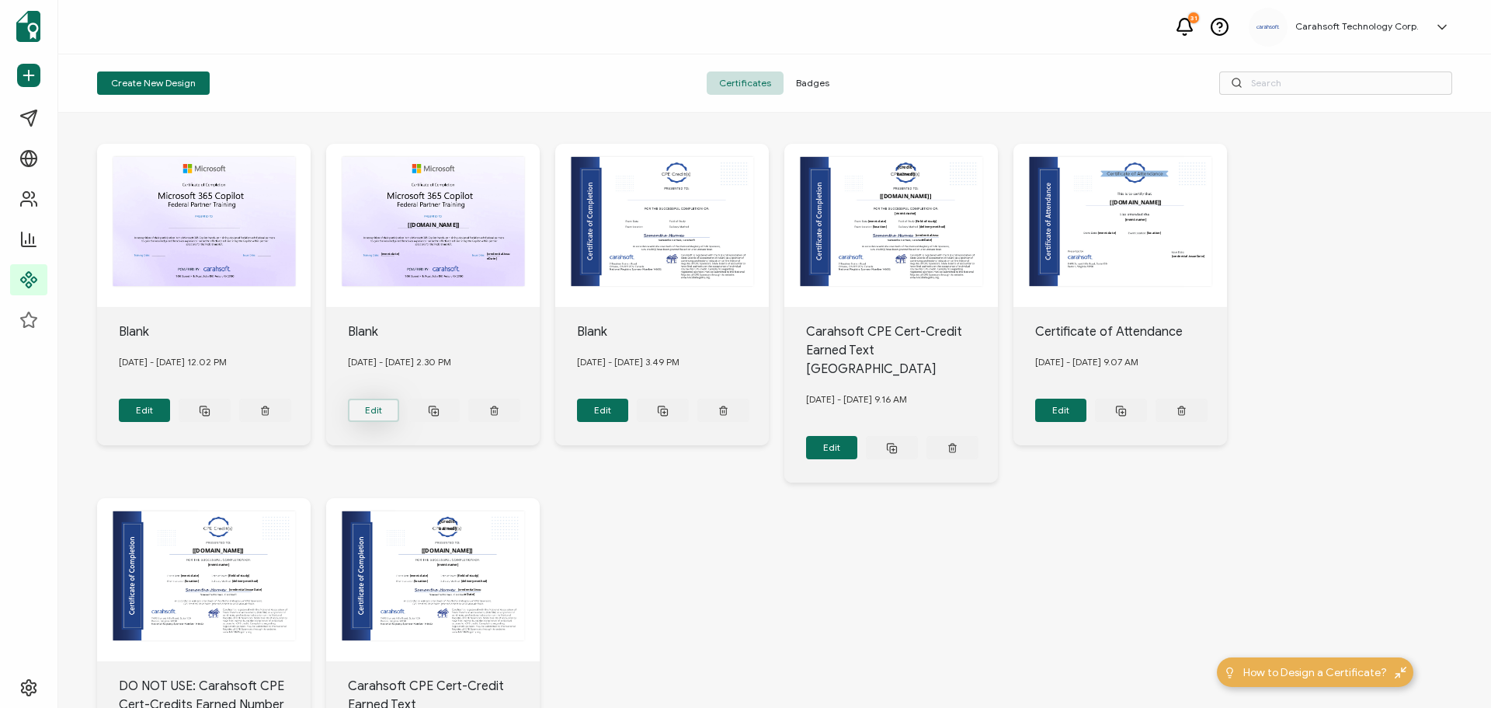
click at [171, 404] on button "Edit" at bounding box center [145, 409] width 52 height 23
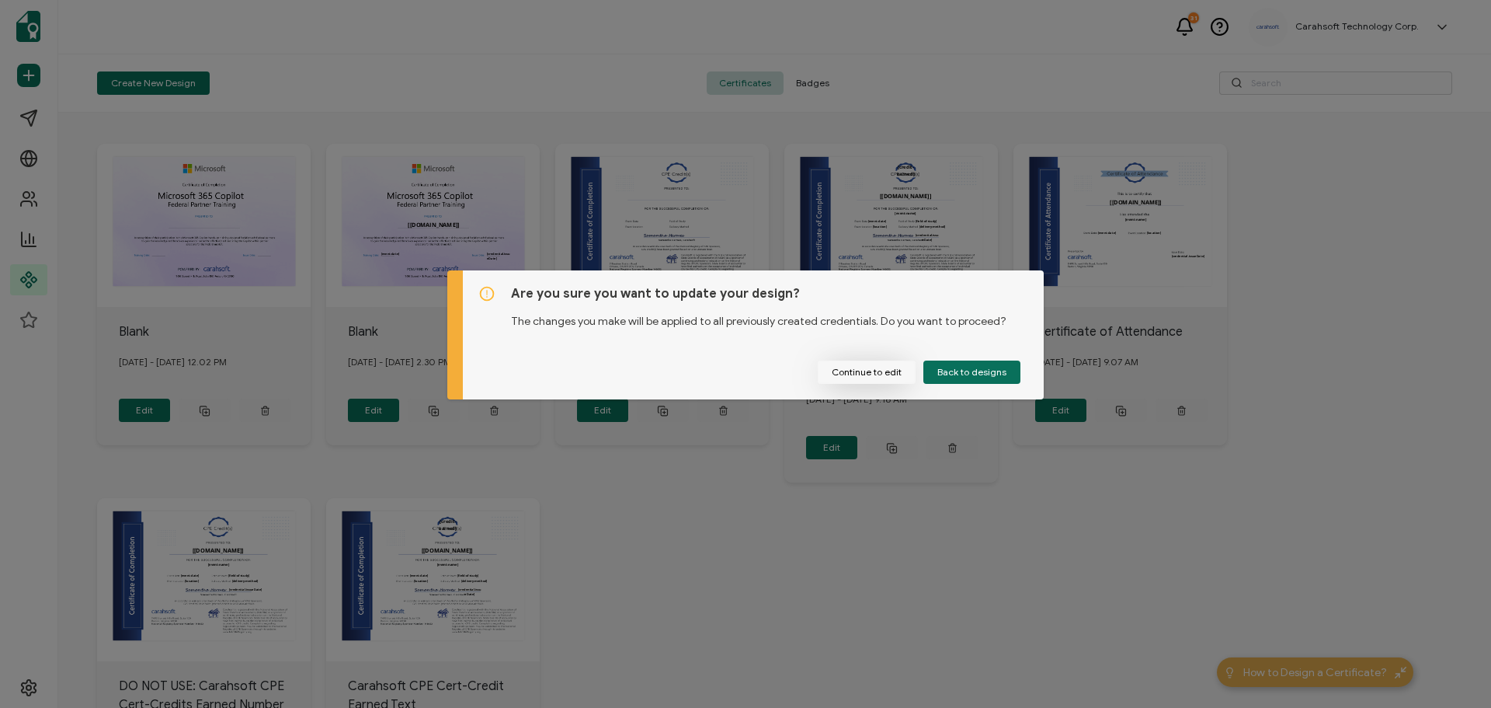
click at [892, 371] on button "Continue to edit" at bounding box center [867, 371] width 98 height 23
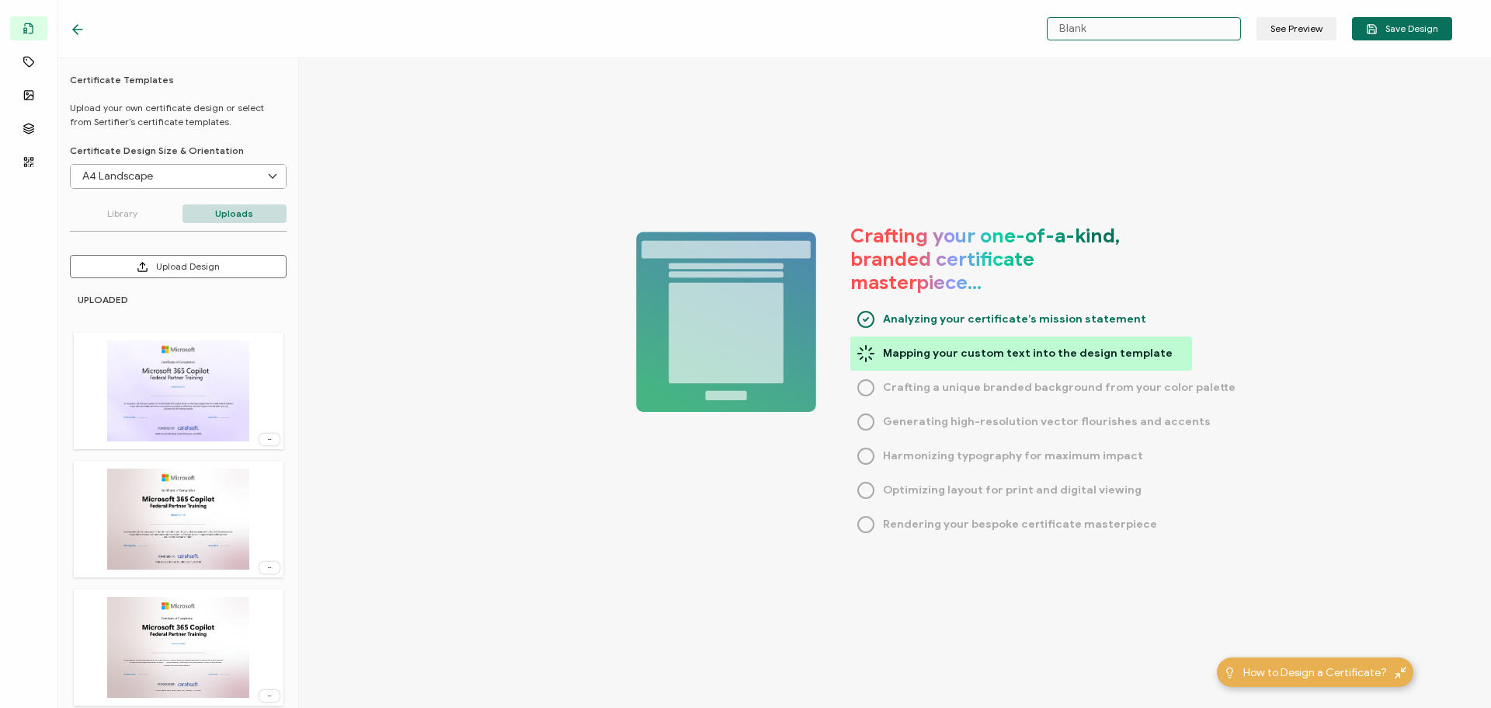
click at [1153, 30] on input "Blank" at bounding box center [1144, 28] width 194 height 23
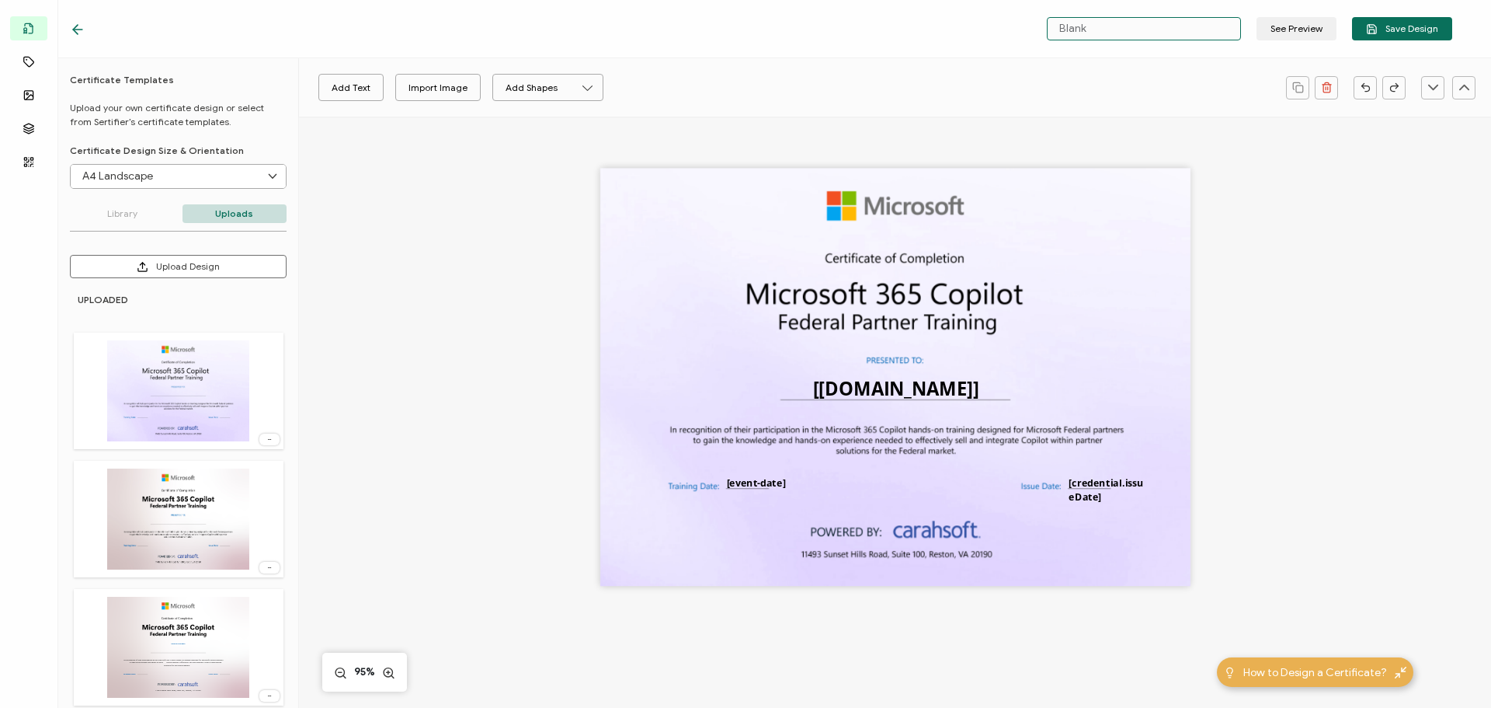
drag, startPoint x: 1153, startPoint y: 30, endPoint x: 951, endPoint y: 33, distance: 202.0
click at [951, 33] on div "Blank See Preview Save Design" at bounding box center [761, 29] width 1460 height 58
type input "Microsoft Copilot Partner Training"
click at [1431, 30] on span "Save Design" at bounding box center [1402, 29] width 72 height 12
click at [75, 24] on icon at bounding box center [78, 30] width 16 height 16
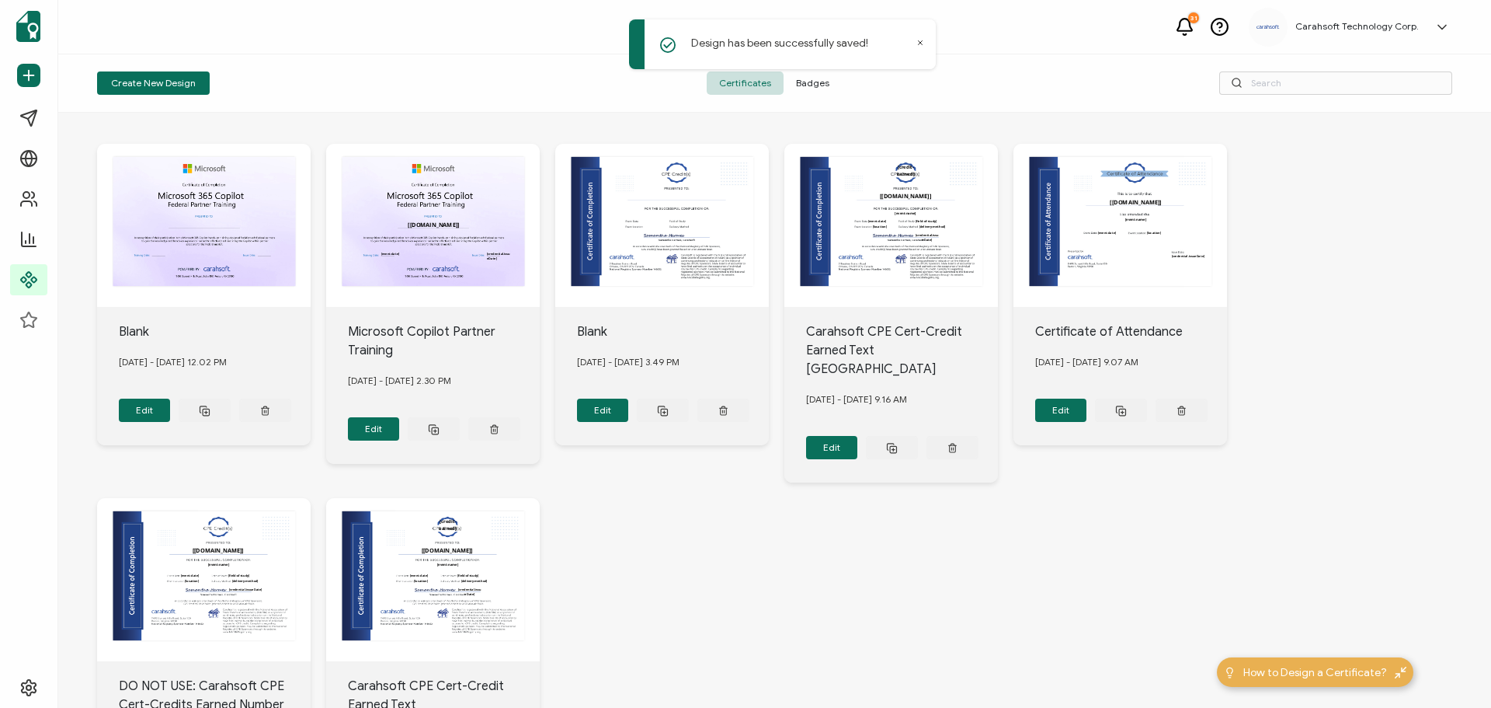
click at [271, 407] on button at bounding box center [265, 409] width 52 height 23
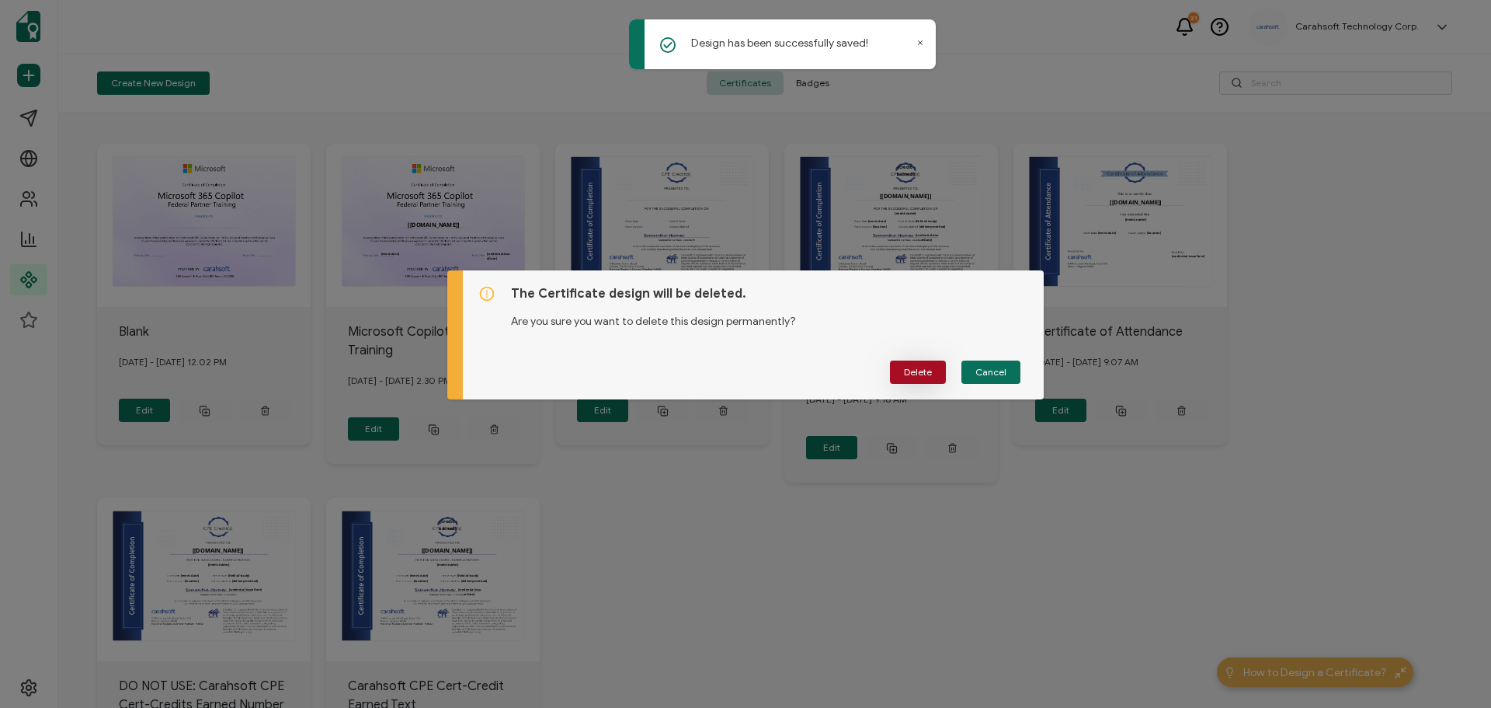
click at [918, 367] on span "Delete" at bounding box center [918, 371] width 28 height 9
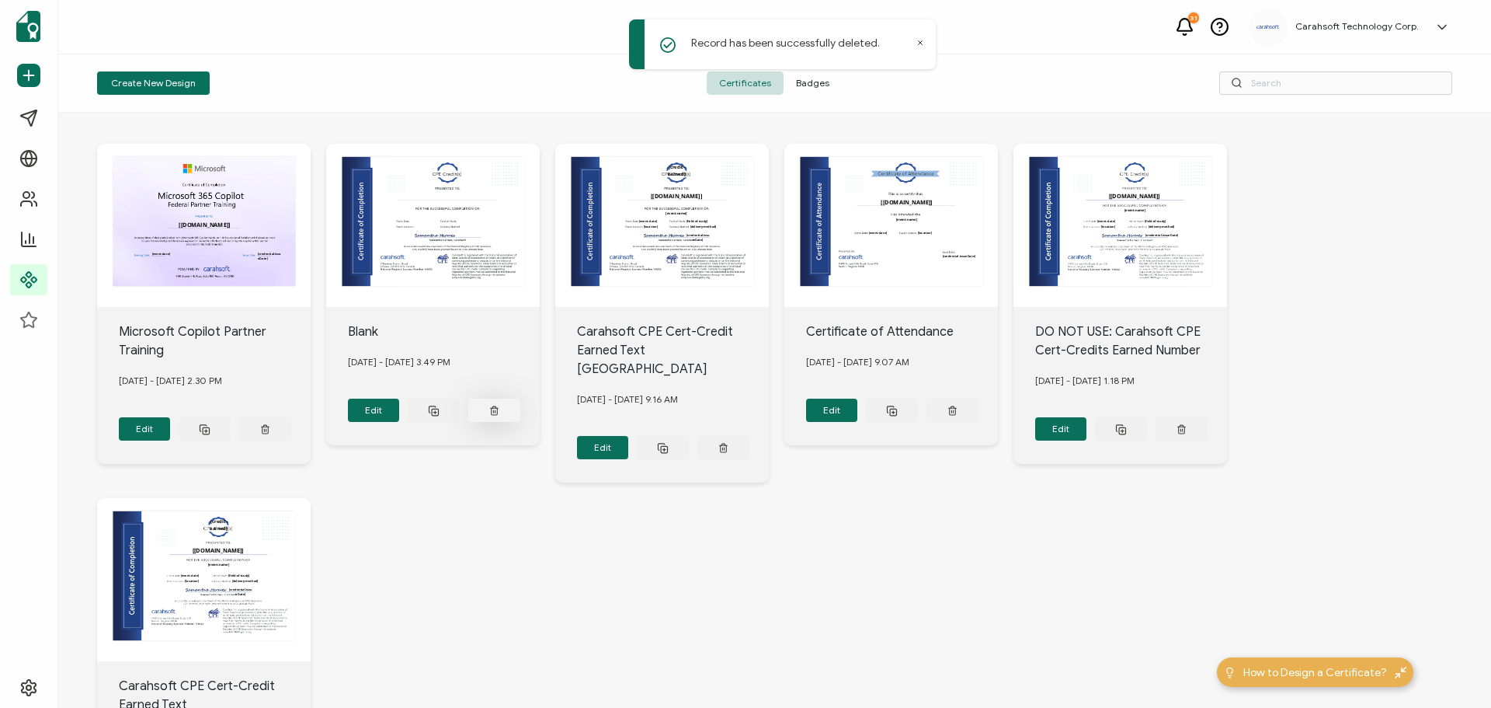
click at [270, 423] on icon at bounding box center [265, 429] width 10 height 12
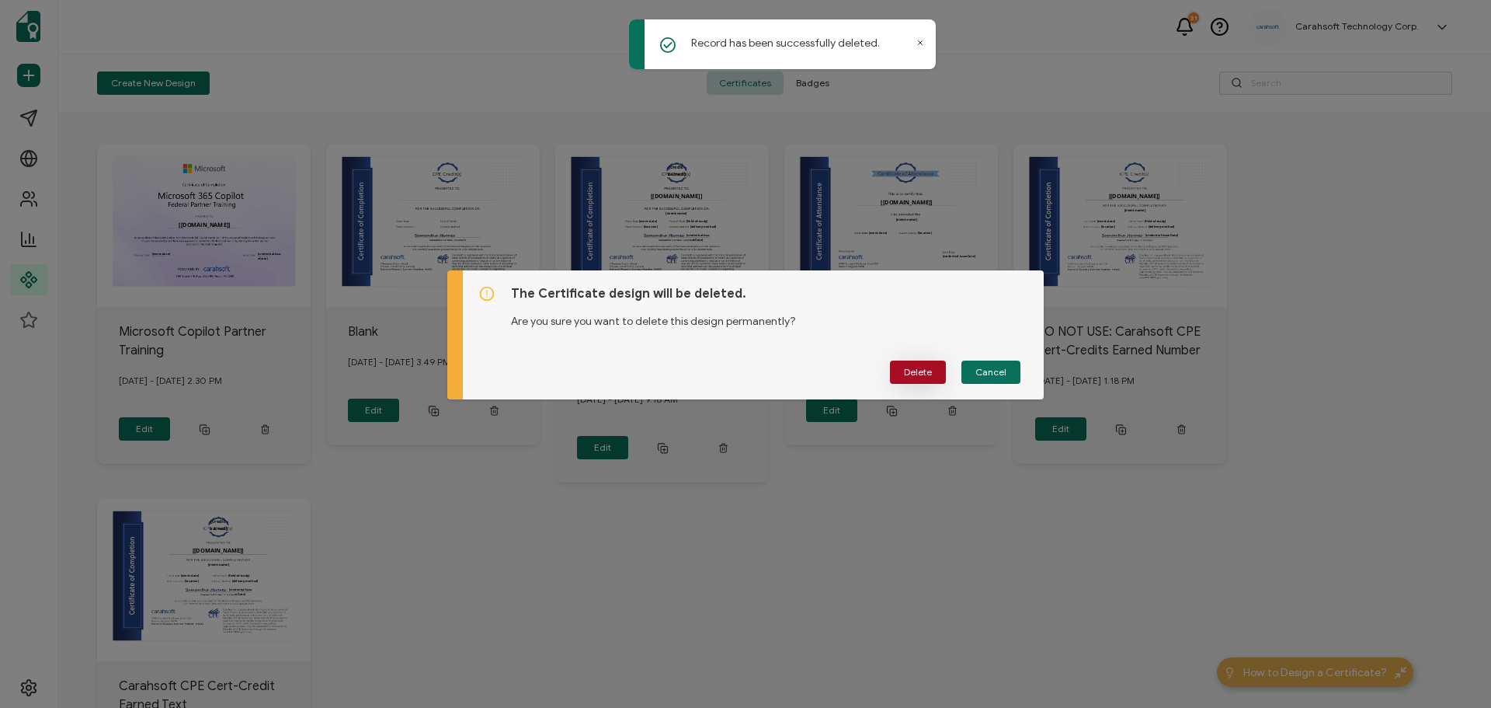
click at [924, 370] on span "Delete" at bounding box center [918, 371] width 28 height 9
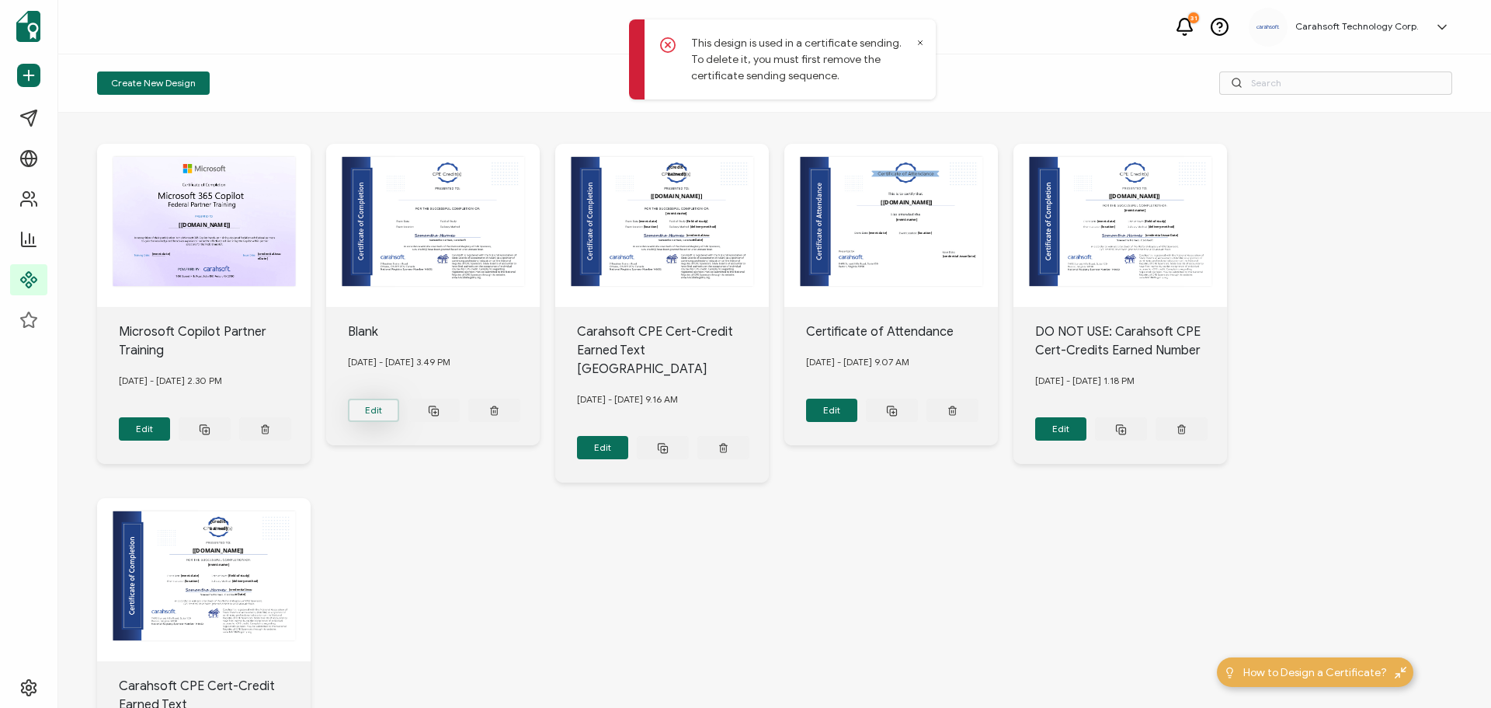
click at [171, 417] on button "Edit" at bounding box center [145, 428] width 52 height 23
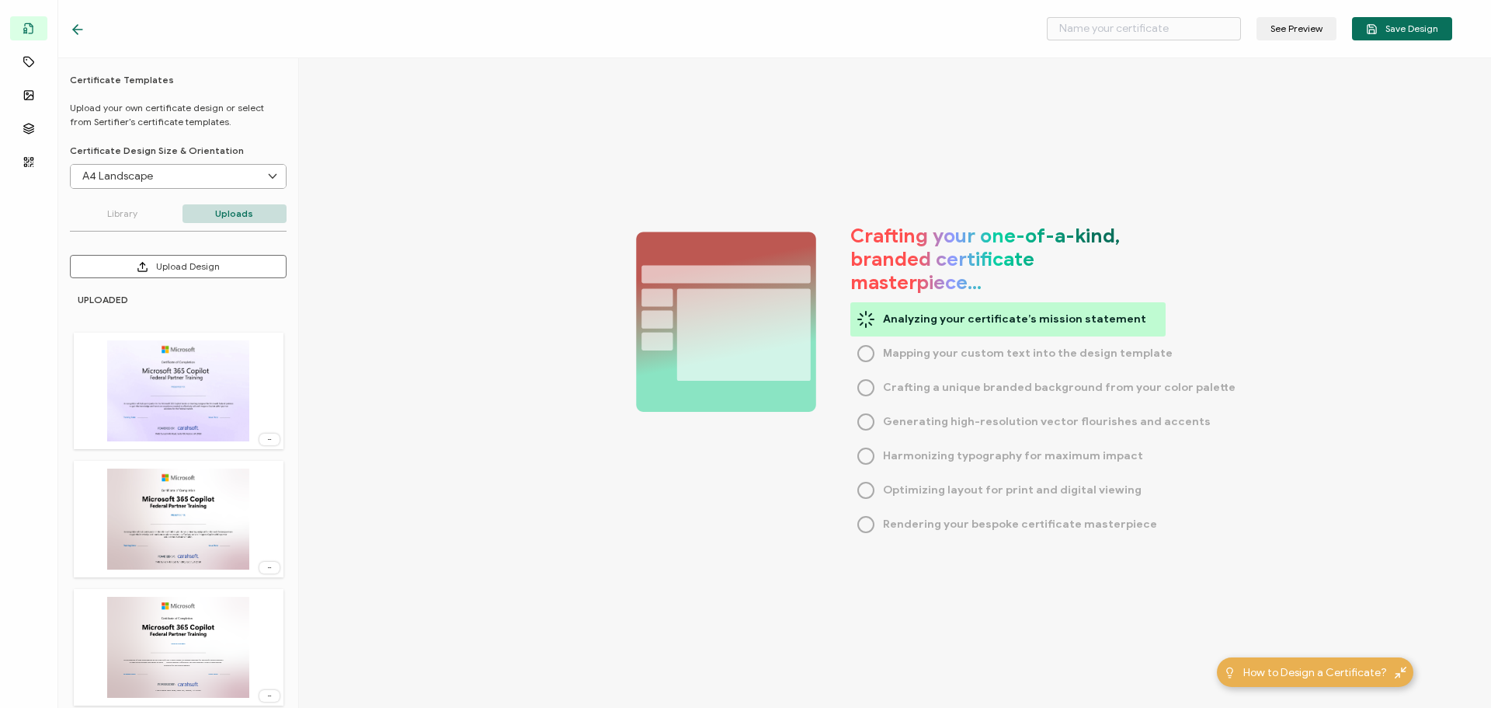
type input "Blank"
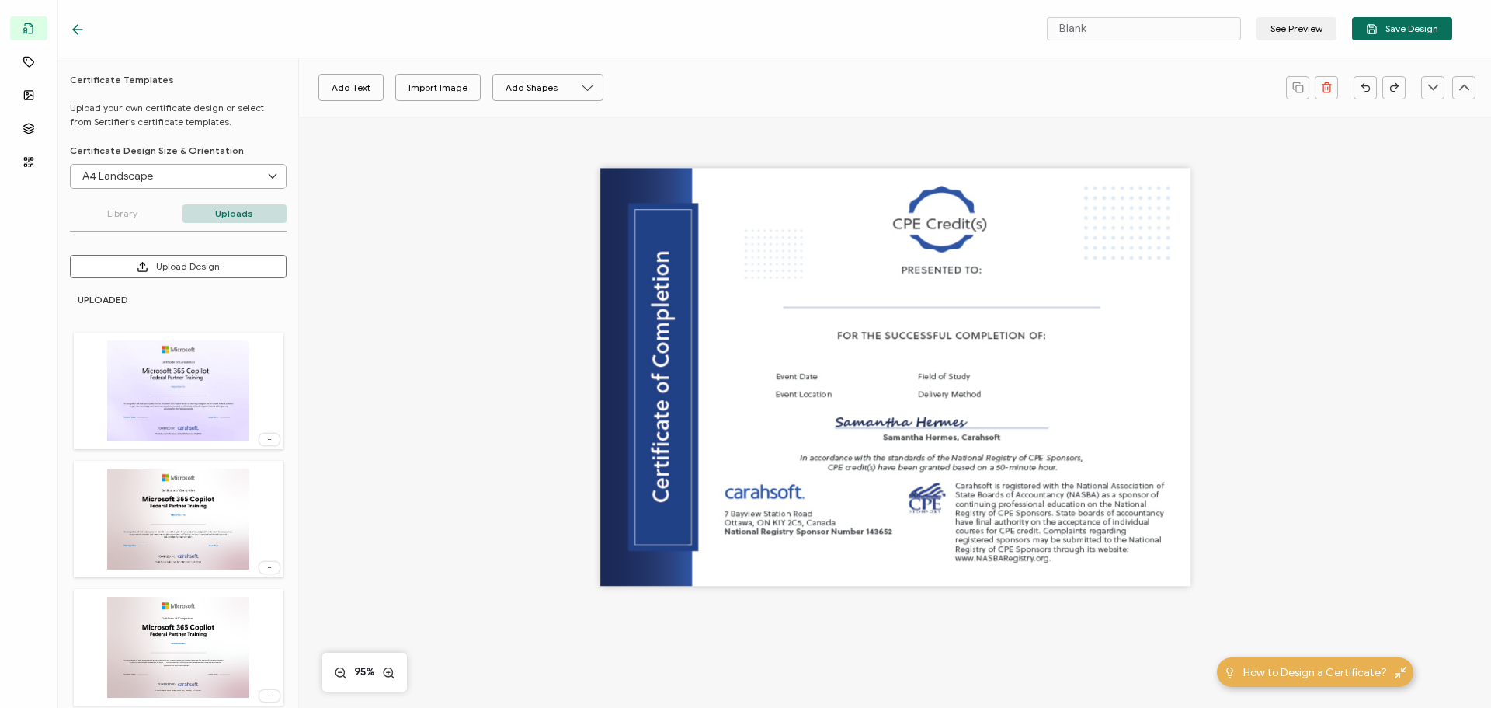
click at [76, 33] on icon at bounding box center [75, 29] width 5 height 9
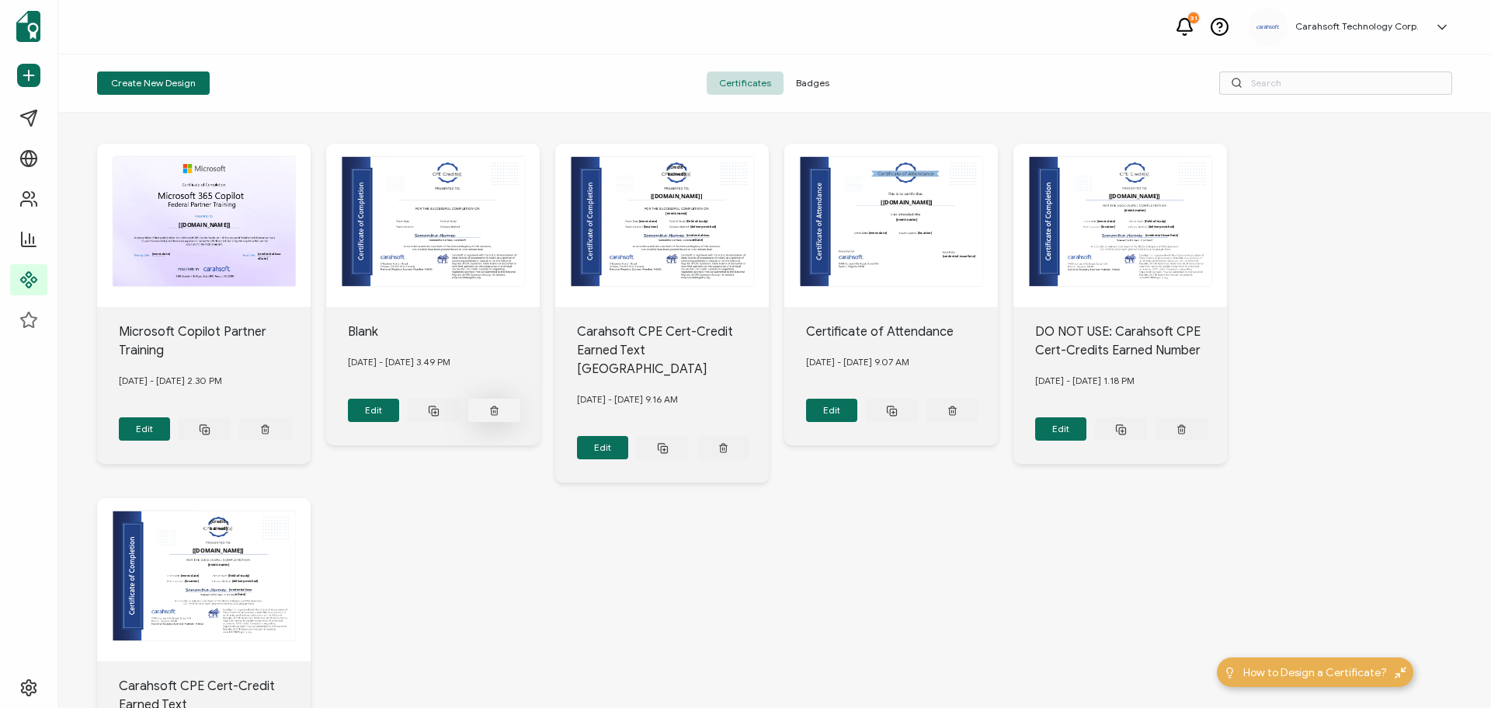
click at [270, 423] on icon at bounding box center [265, 429] width 10 height 12
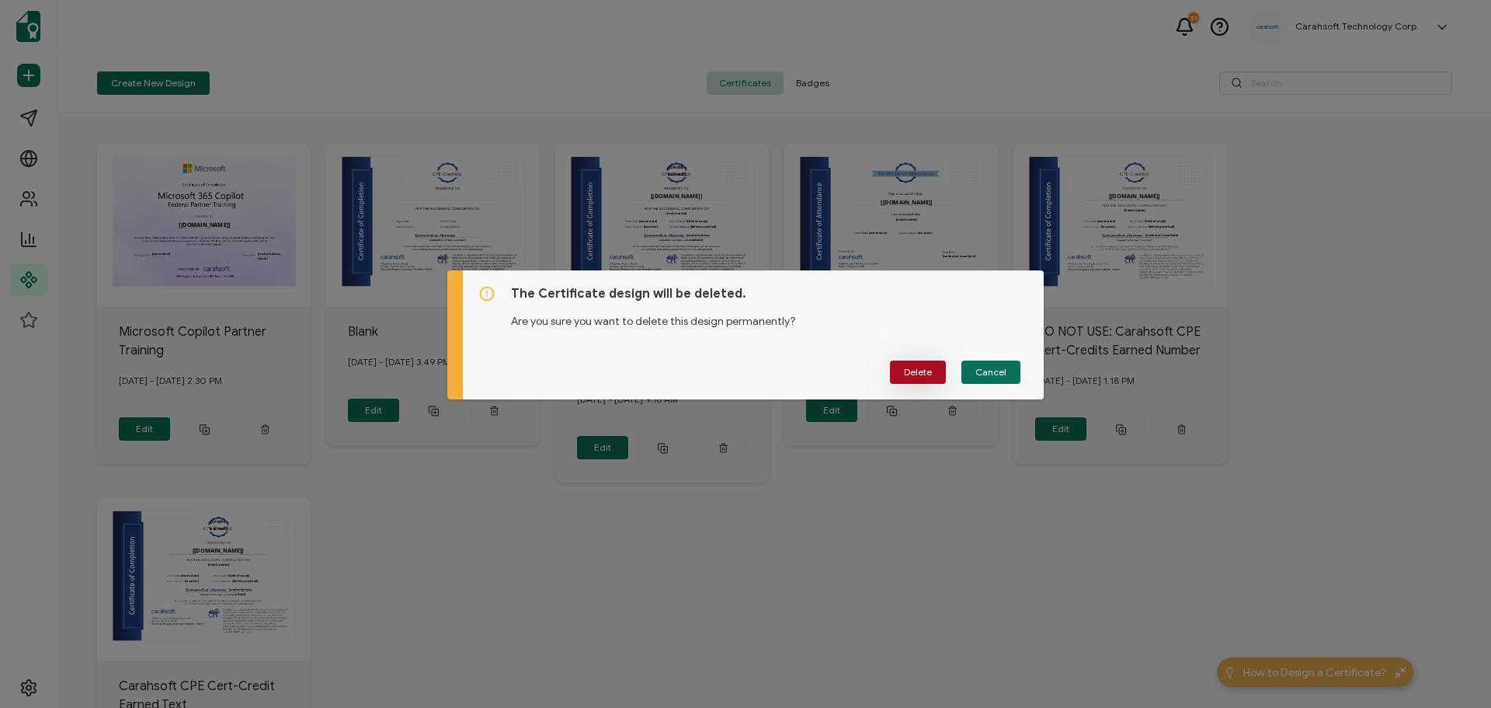
click at [917, 378] on button "Delete" at bounding box center [918, 371] width 56 height 23
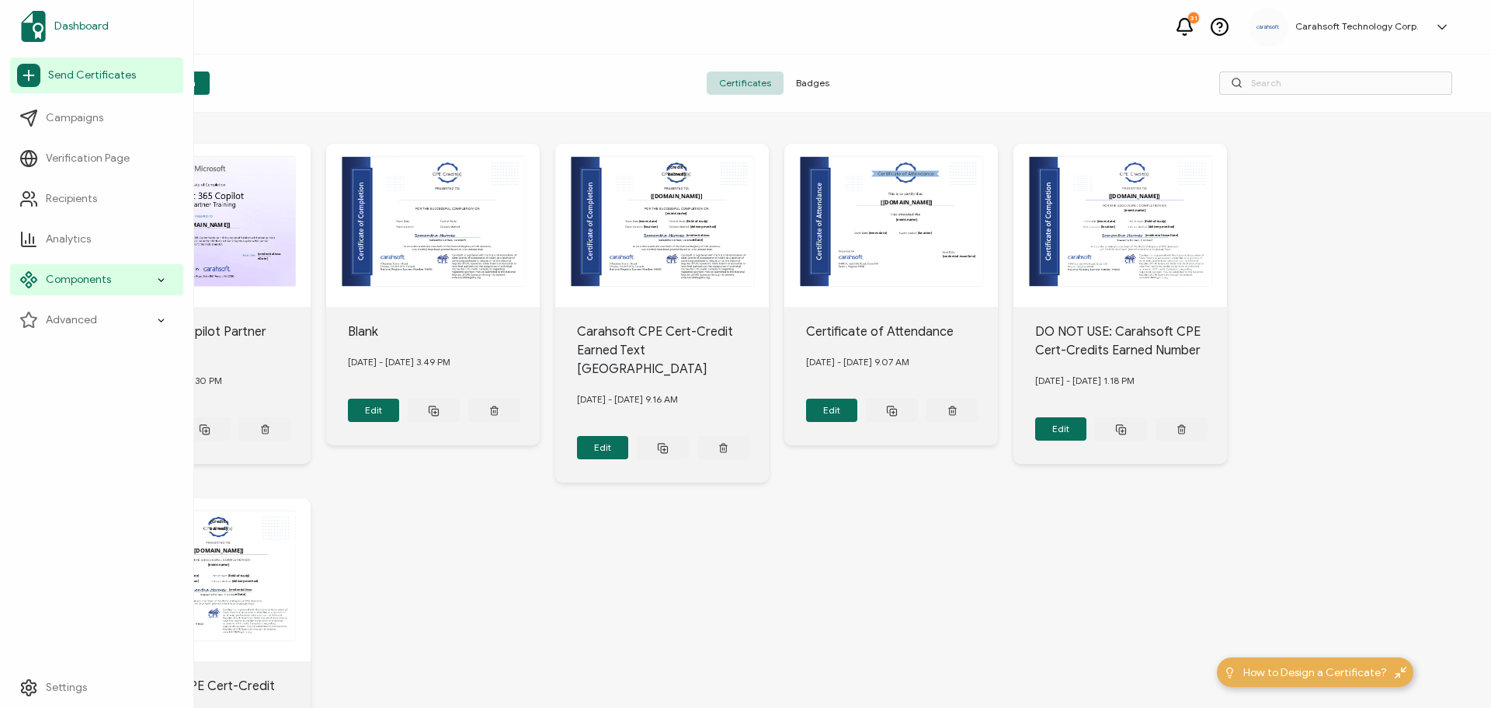
click at [76, 28] on span "Dashboard" at bounding box center [81, 27] width 54 height 16
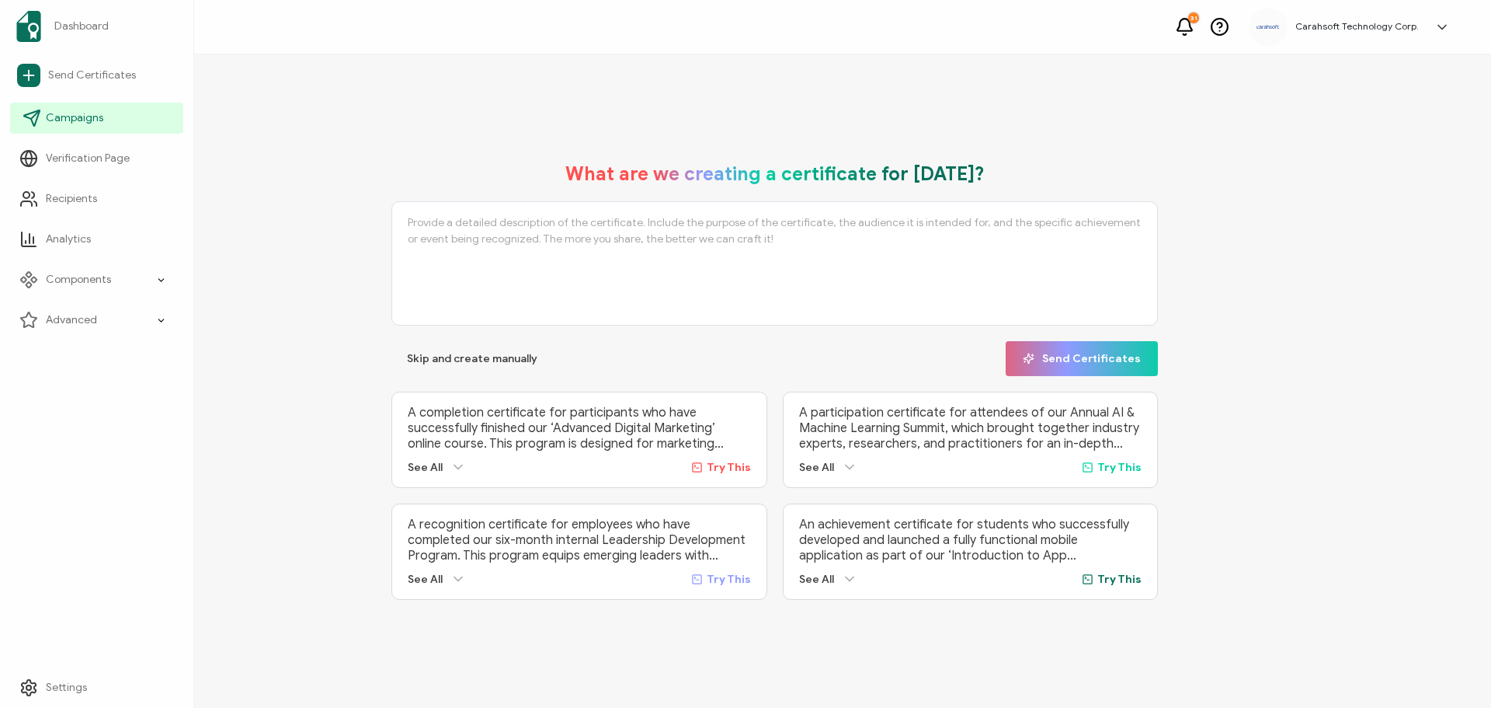
click at [94, 111] on span "Campaigns" at bounding box center [74, 118] width 57 height 16
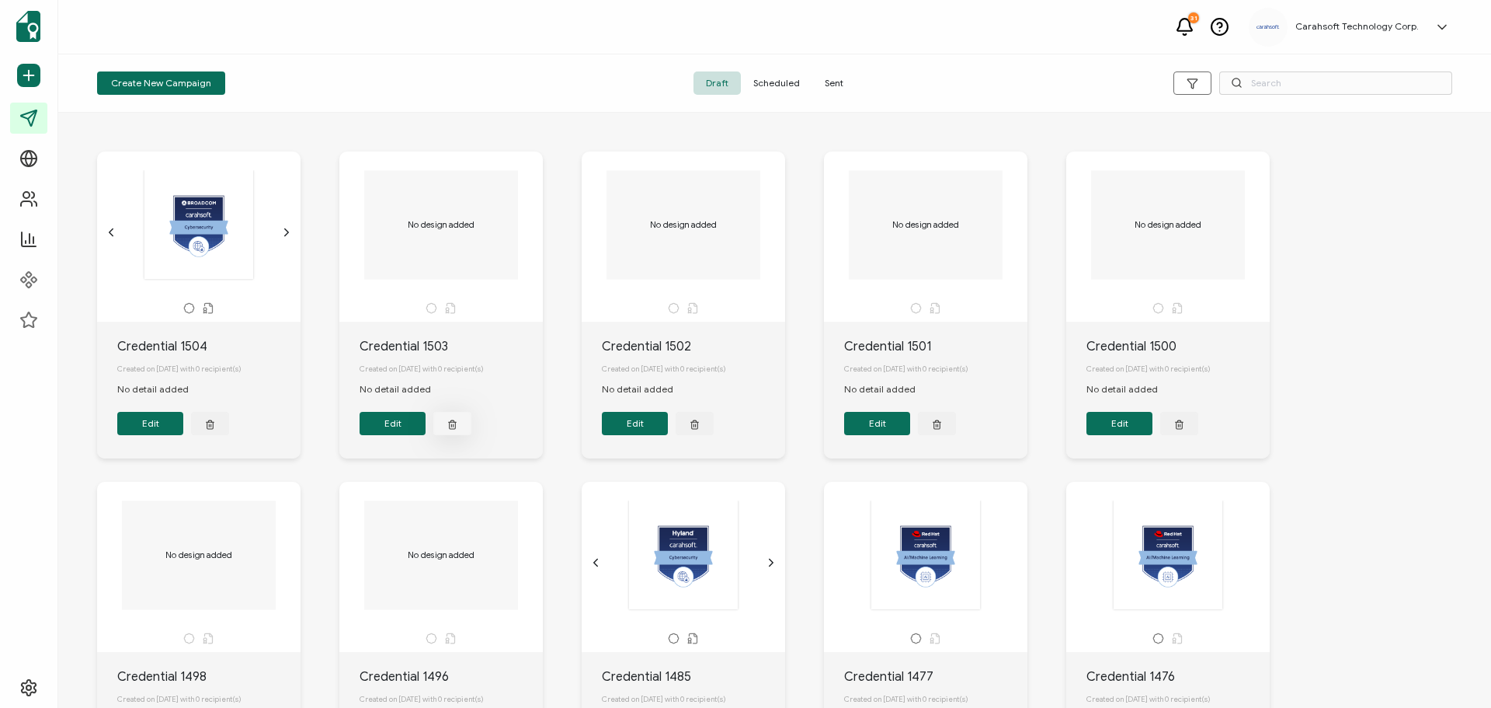
click at [215, 429] on icon "button" at bounding box center [210, 424] width 10 height 12
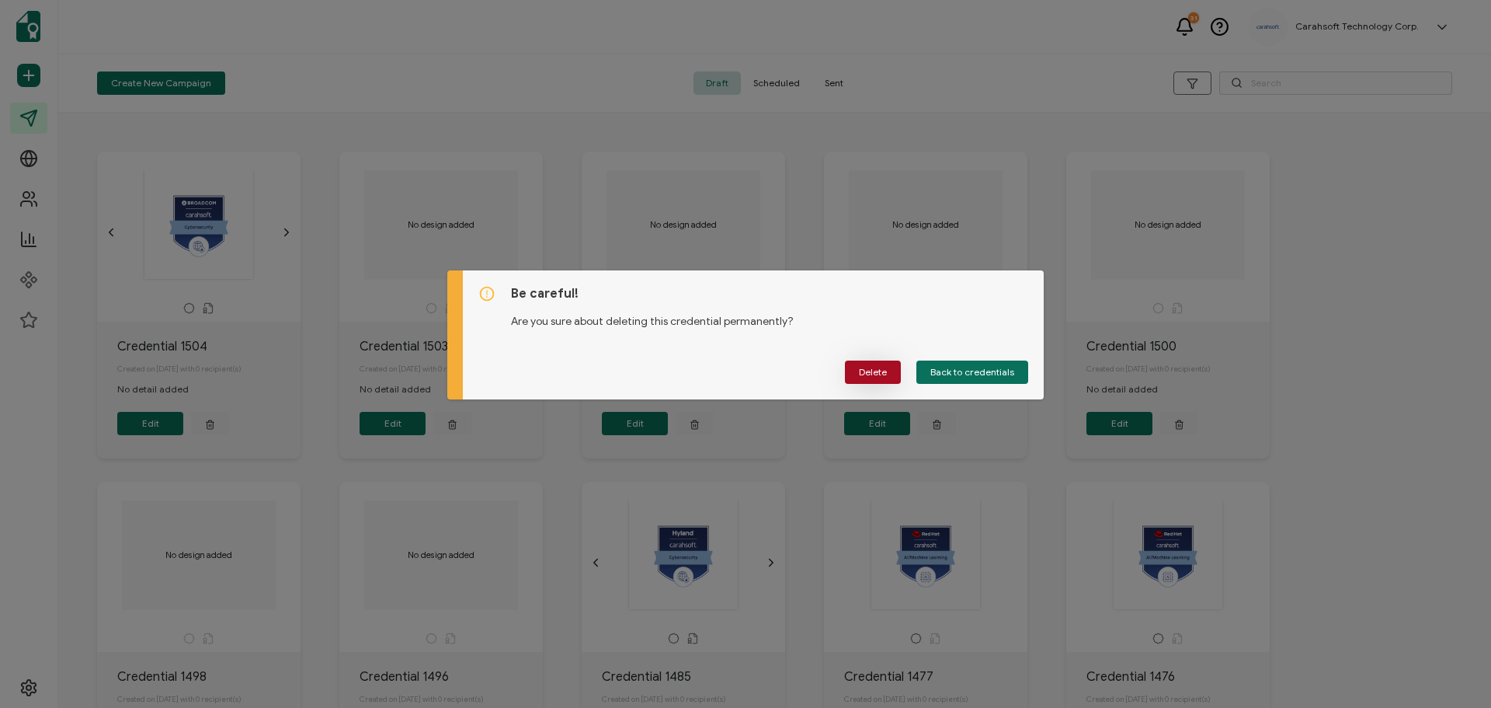
click at [866, 368] on span "Delete" at bounding box center [873, 371] width 28 height 9
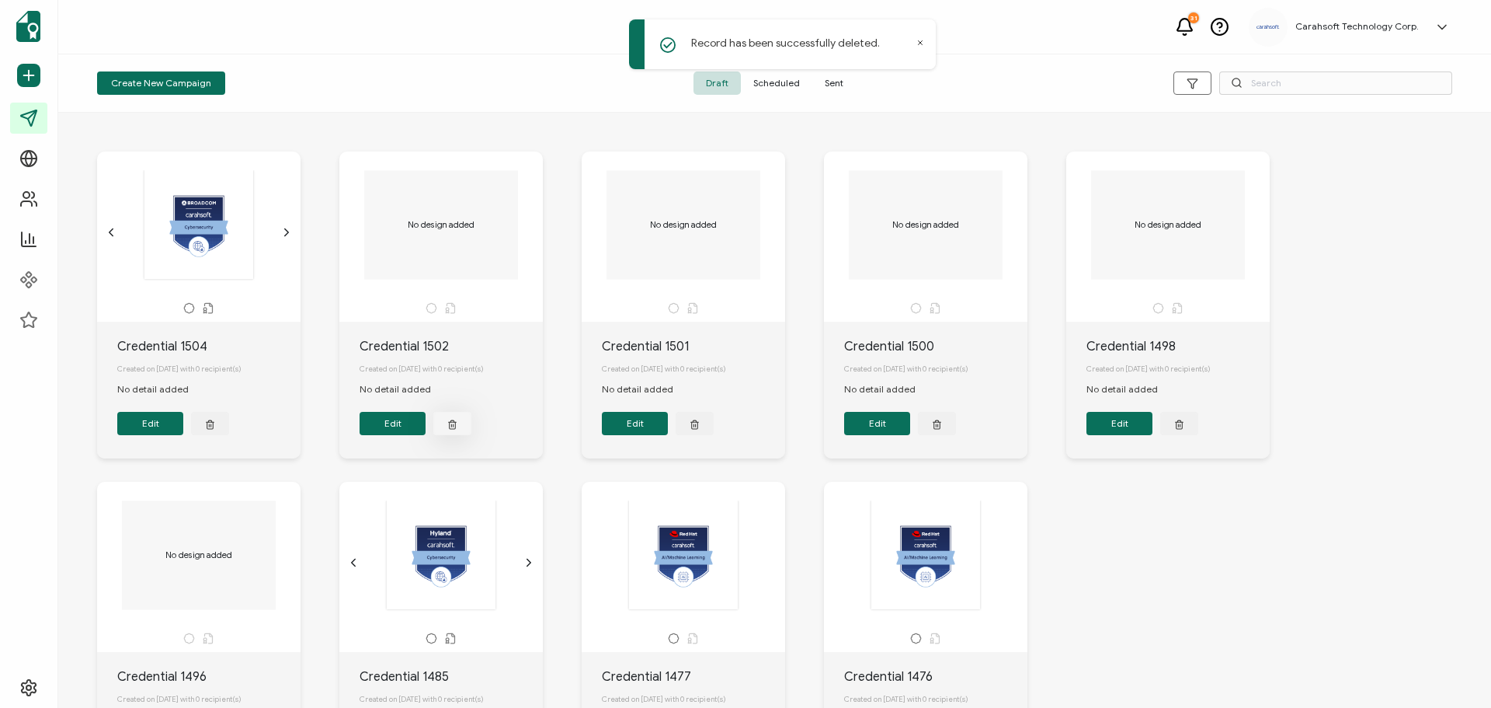
click at [215, 424] on icon "button" at bounding box center [210, 424] width 10 height 12
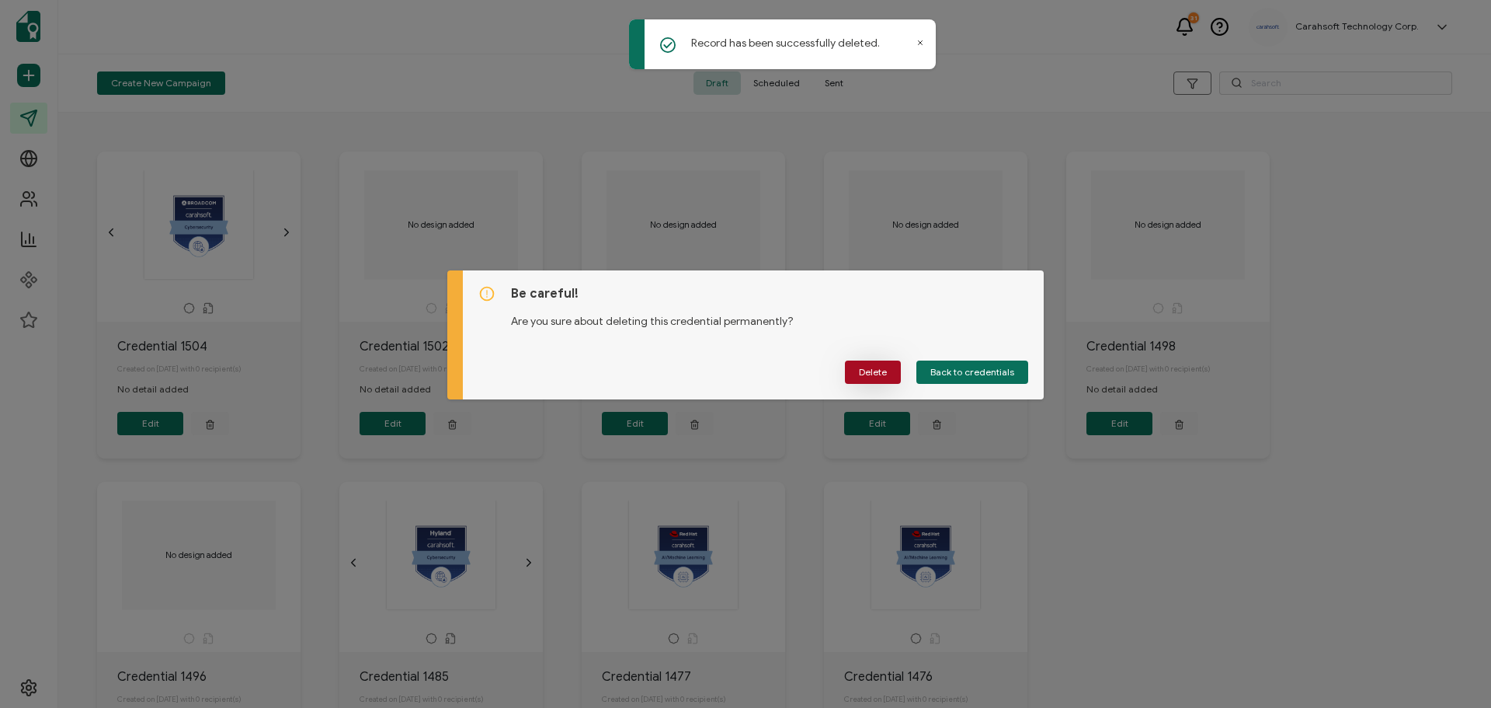
click at [857, 375] on button "Delete" at bounding box center [873, 371] width 56 height 23
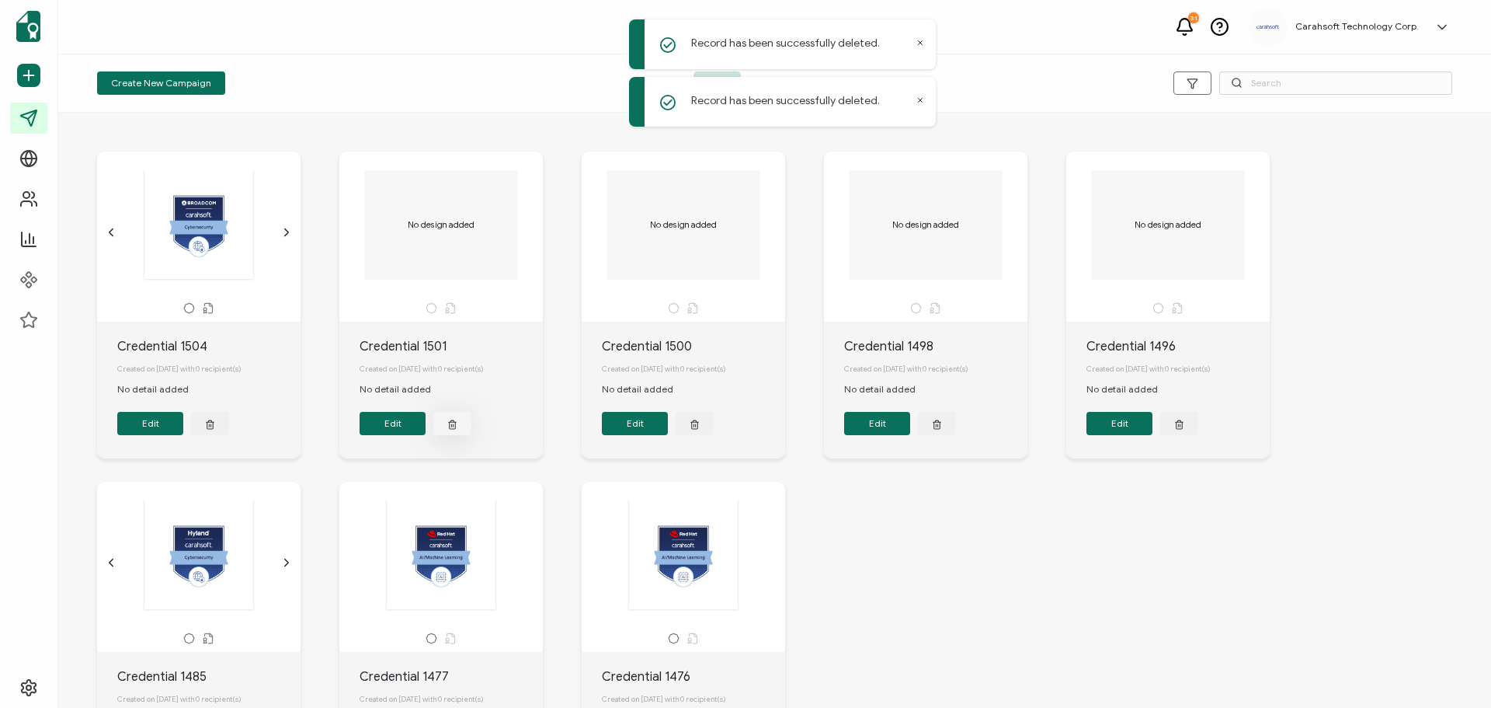
click at [229, 426] on button "button" at bounding box center [210, 423] width 38 height 23
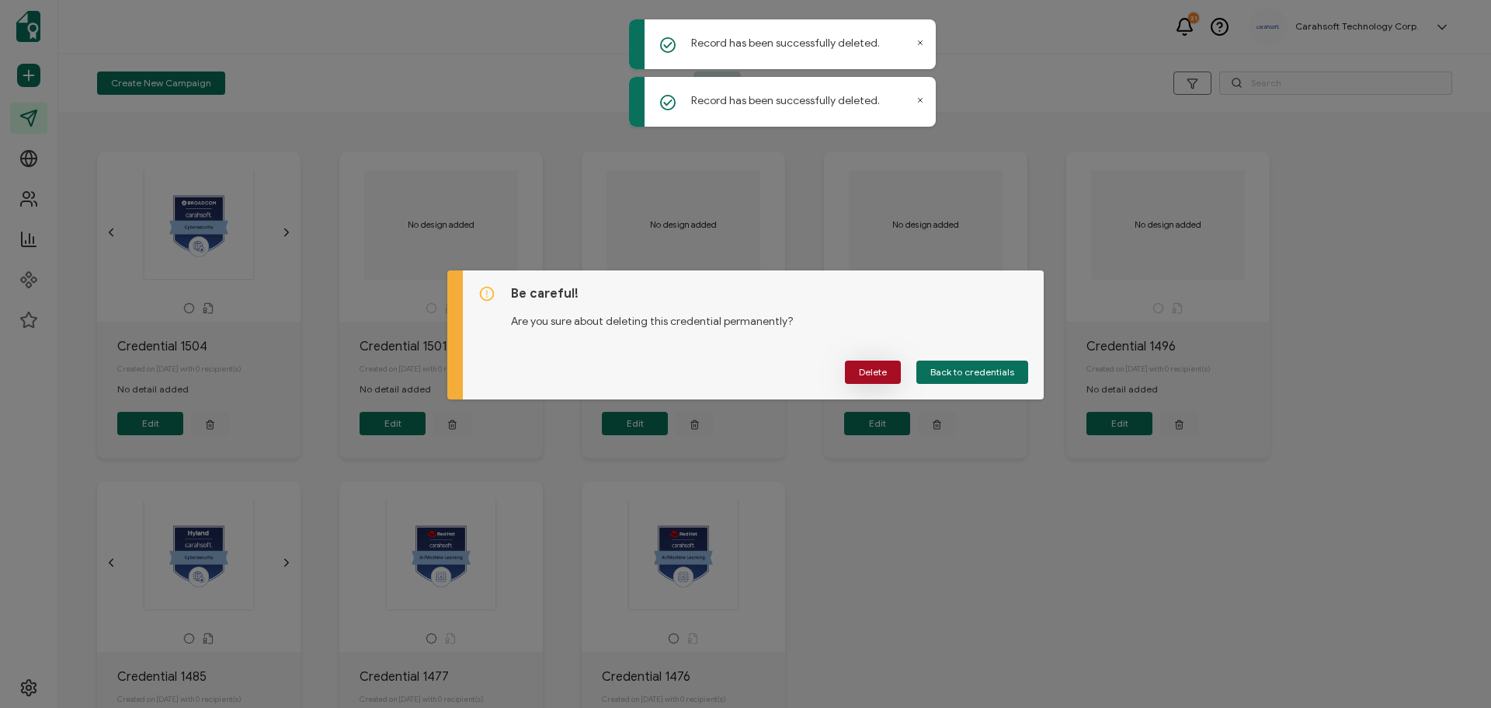
click at [857, 368] on button "Delete" at bounding box center [873, 371] width 56 height 23
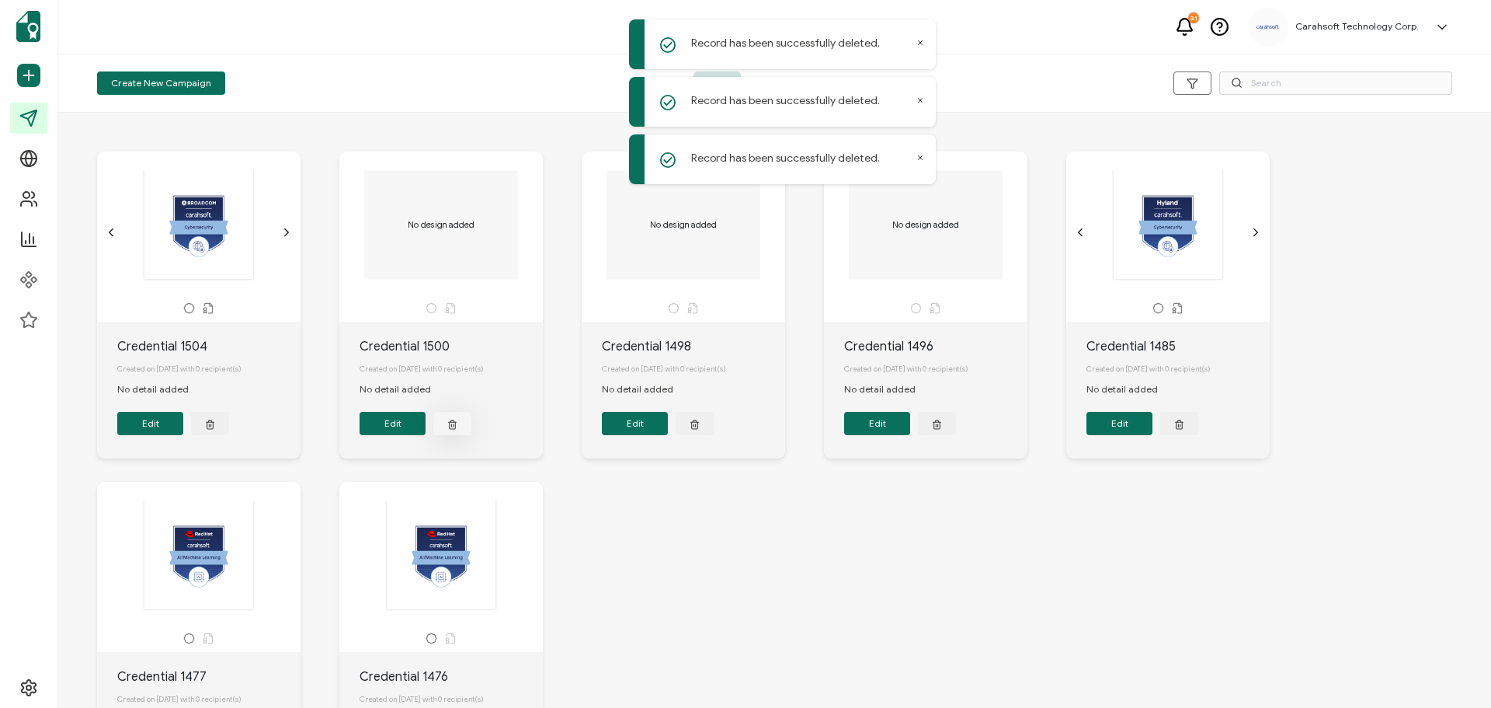
click at [215, 425] on icon "button" at bounding box center [210, 424] width 10 height 12
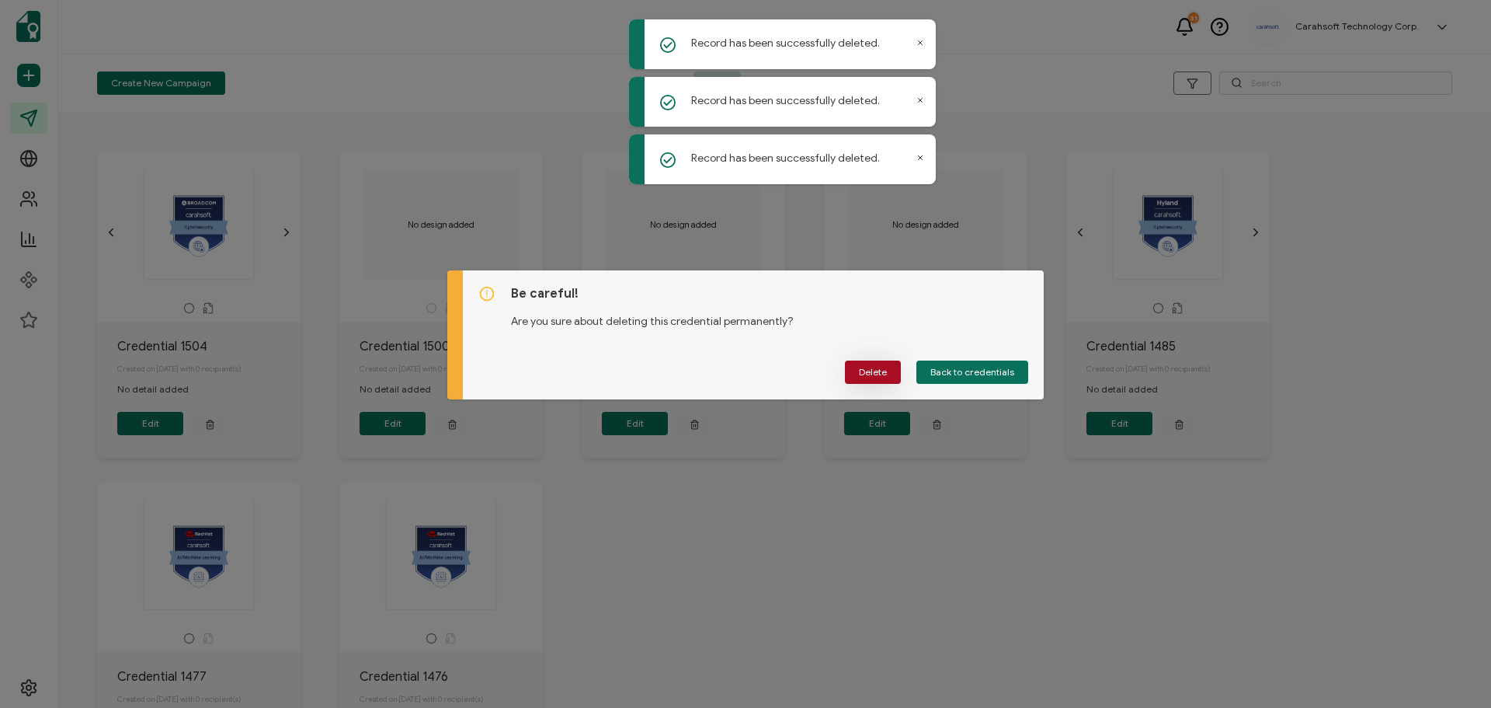
click at [861, 370] on span "Delete" at bounding box center [873, 371] width 28 height 9
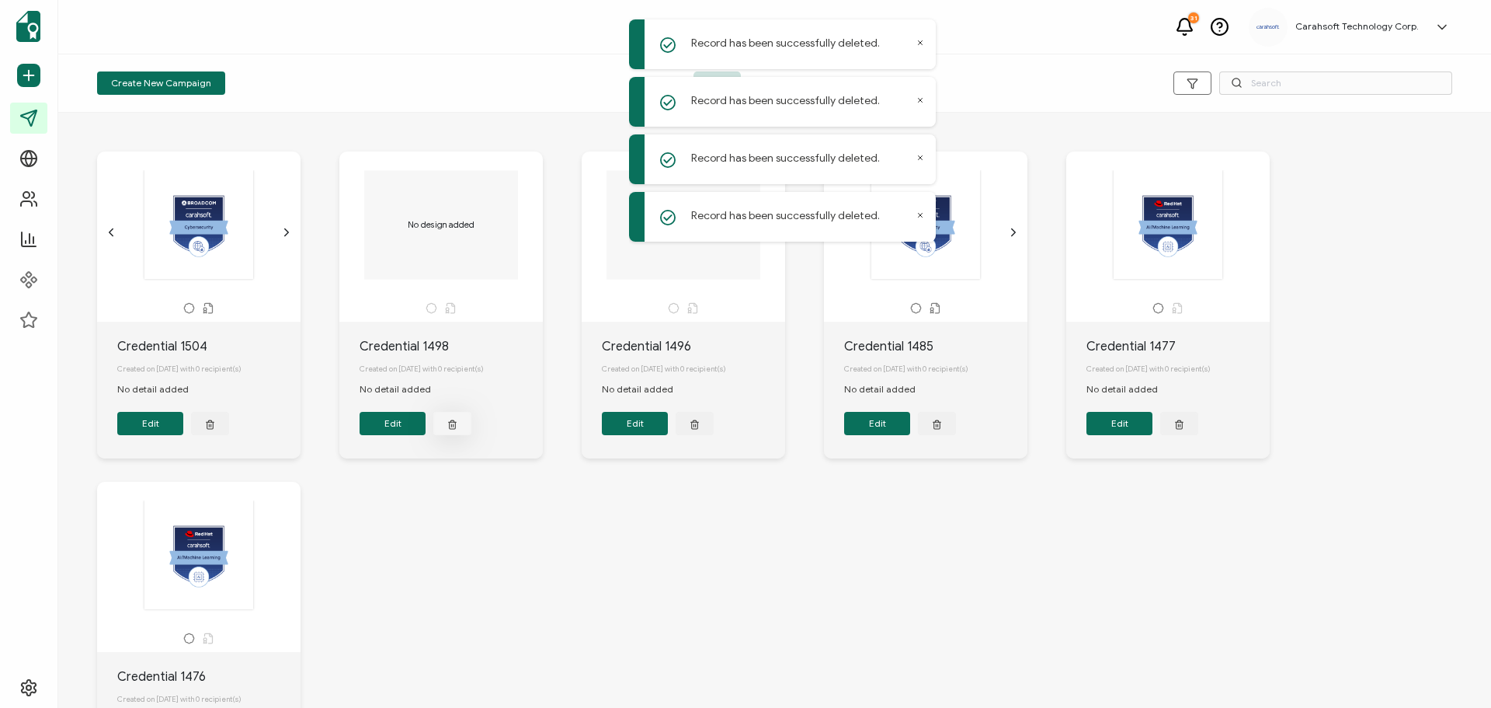
click at [214, 428] on icon "button" at bounding box center [210, 425] width 6 height 7
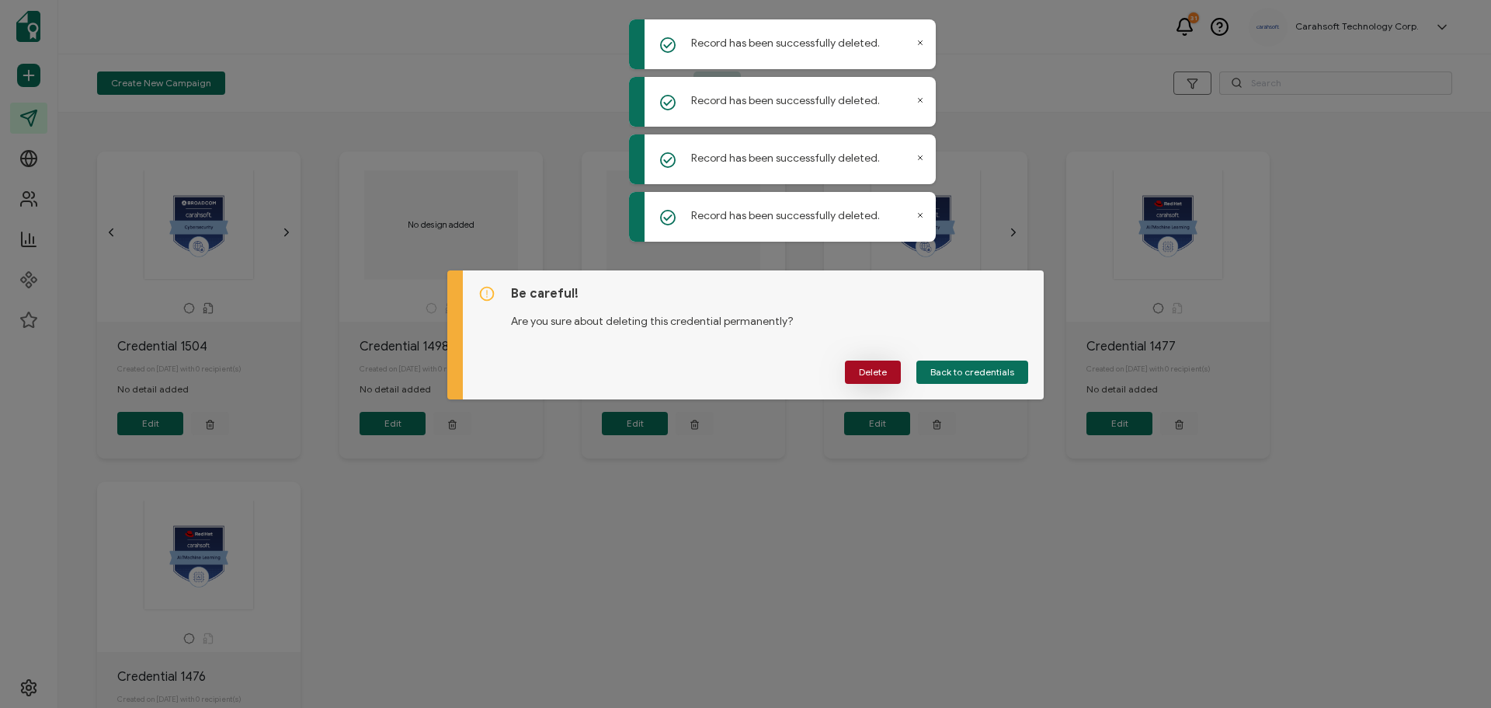
click at [877, 377] on span "Delete" at bounding box center [873, 371] width 28 height 9
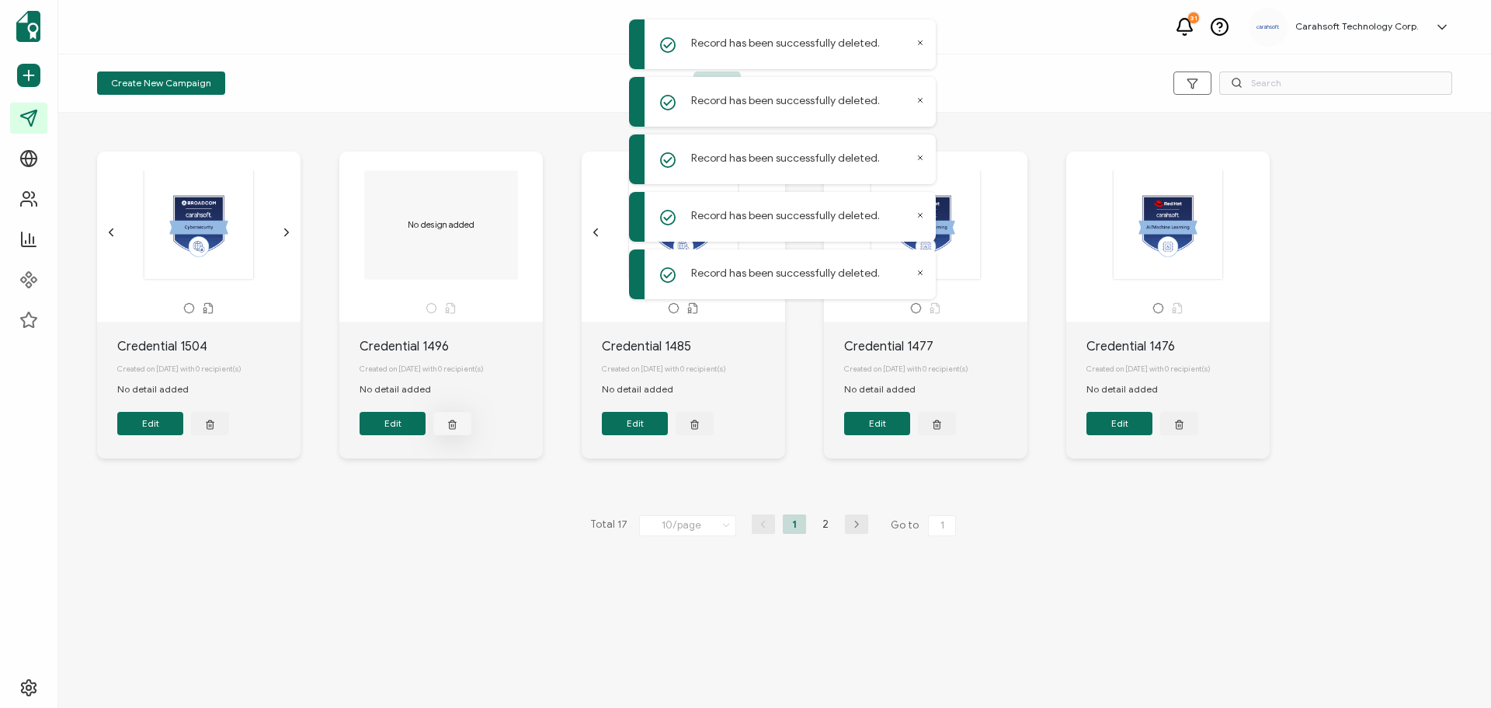
click at [215, 429] on icon "button" at bounding box center [210, 424] width 10 height 12
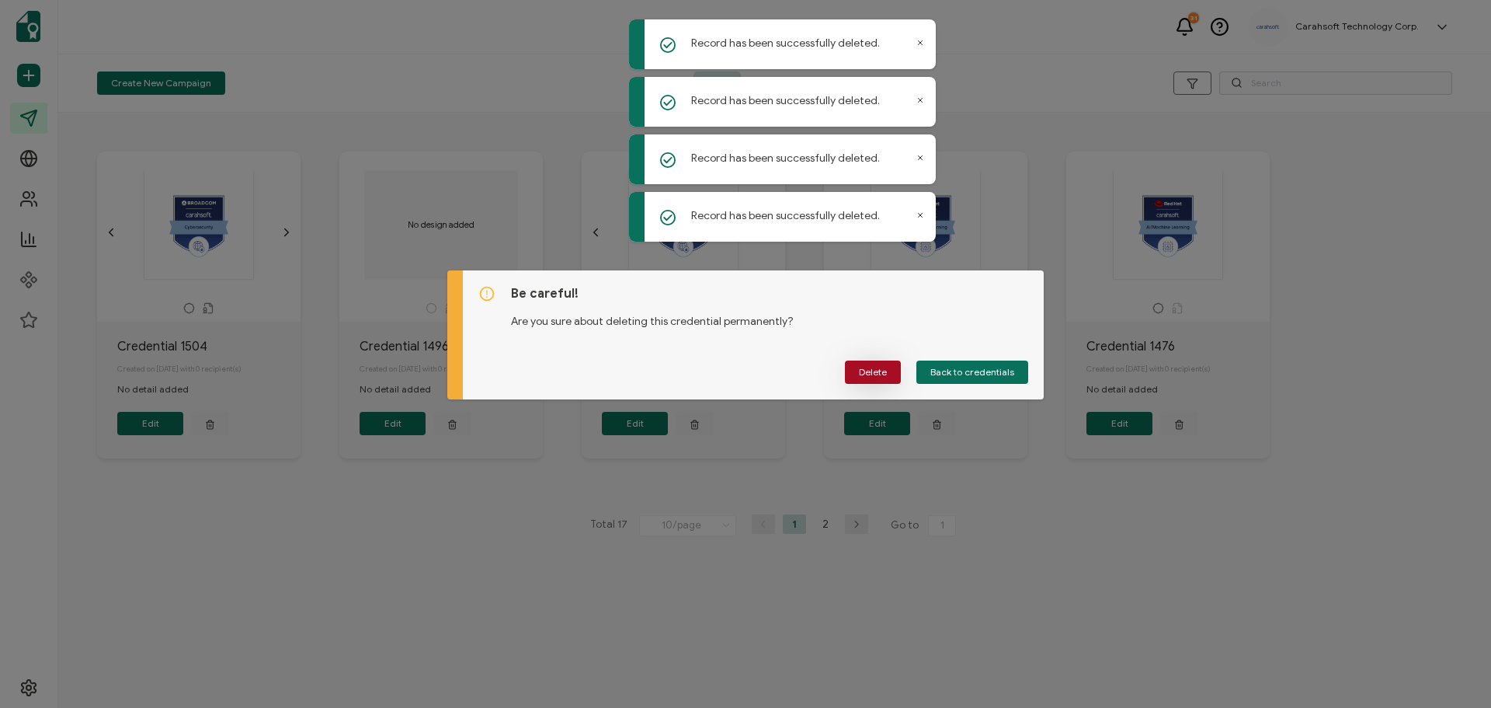
click at [852, 376] on button "Delete" at bounding box center [873, 371] width 56 height 23
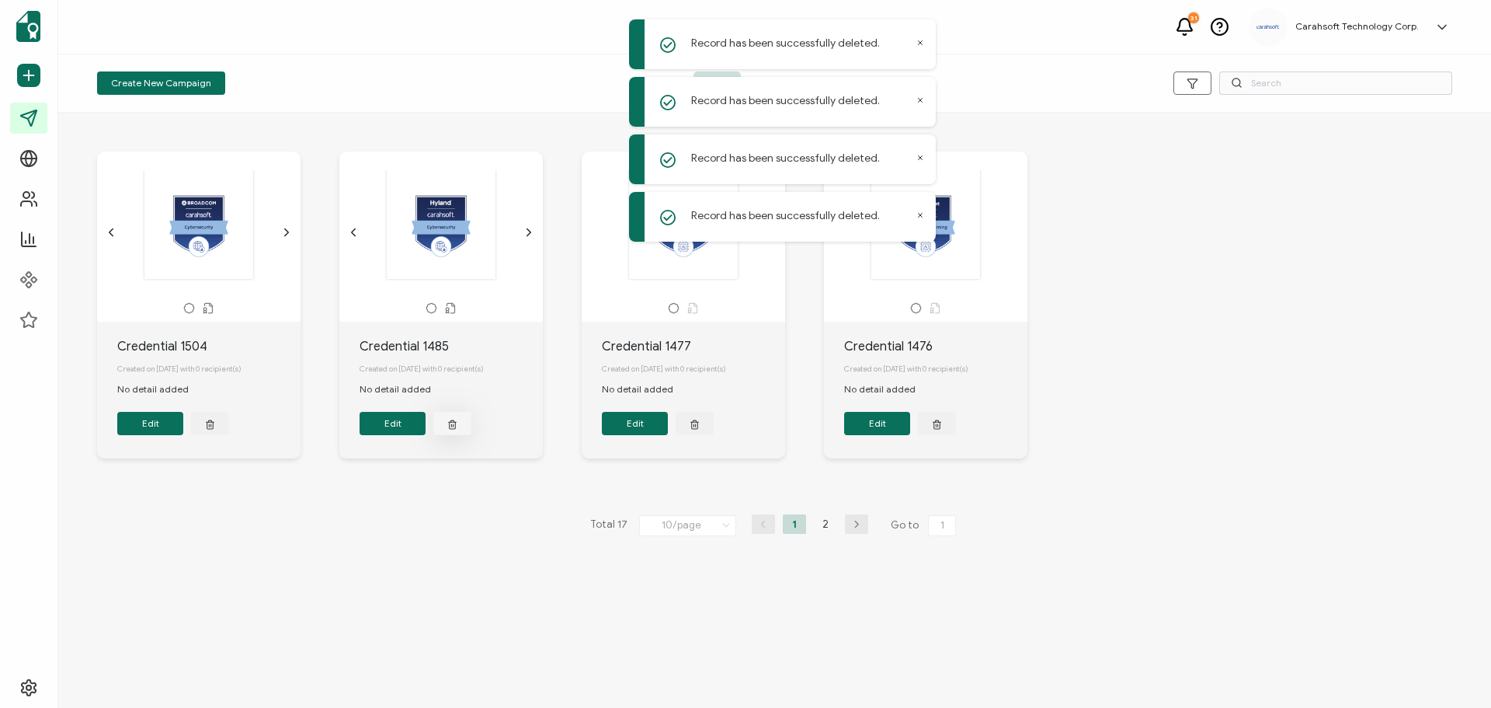
click at [229, 429] on button "button" at bounding box center [210, 423] width 38 height 23
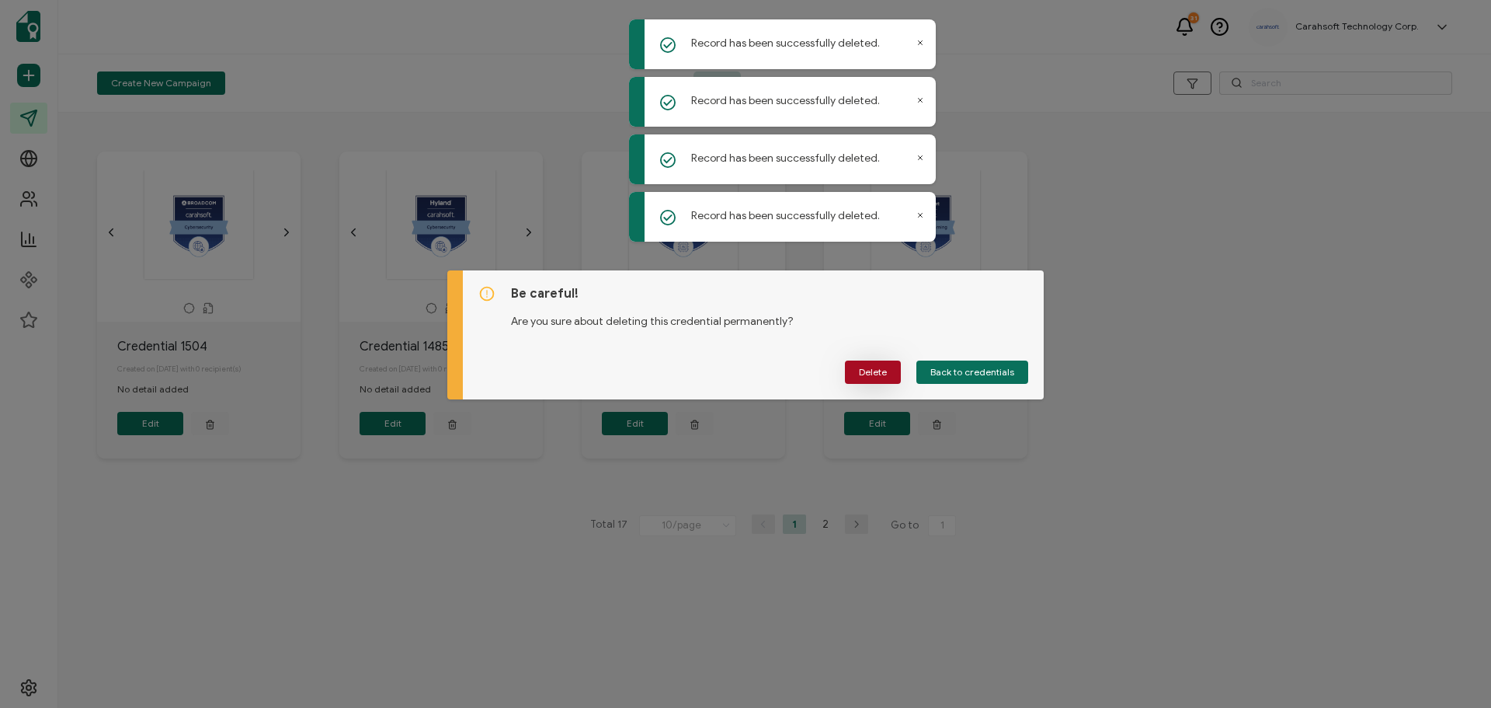
click at [875, 379] on button "Delete" at bounding box center [873, 371] width 56 height 23
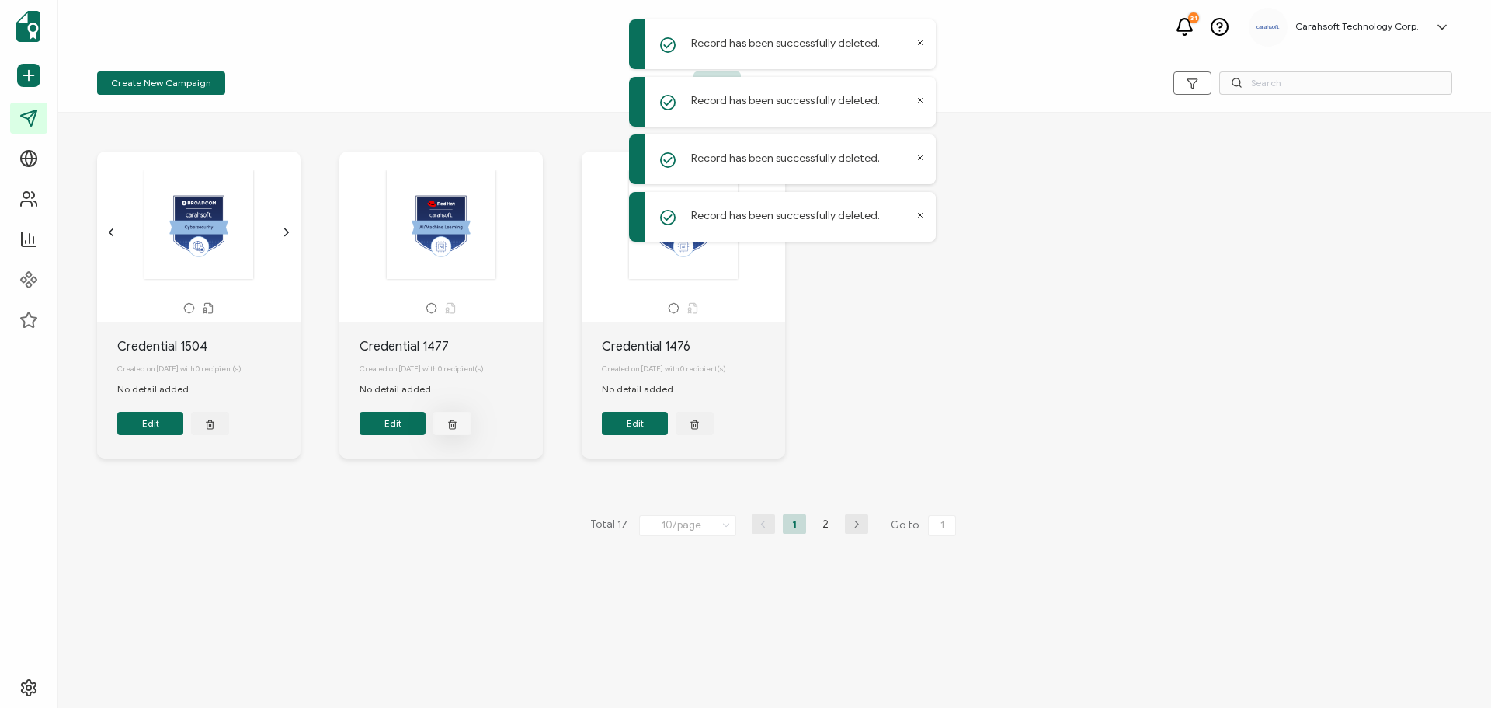
click at [215, 428] on icon "button" at bounding box center [210, 424] width 10 height 12
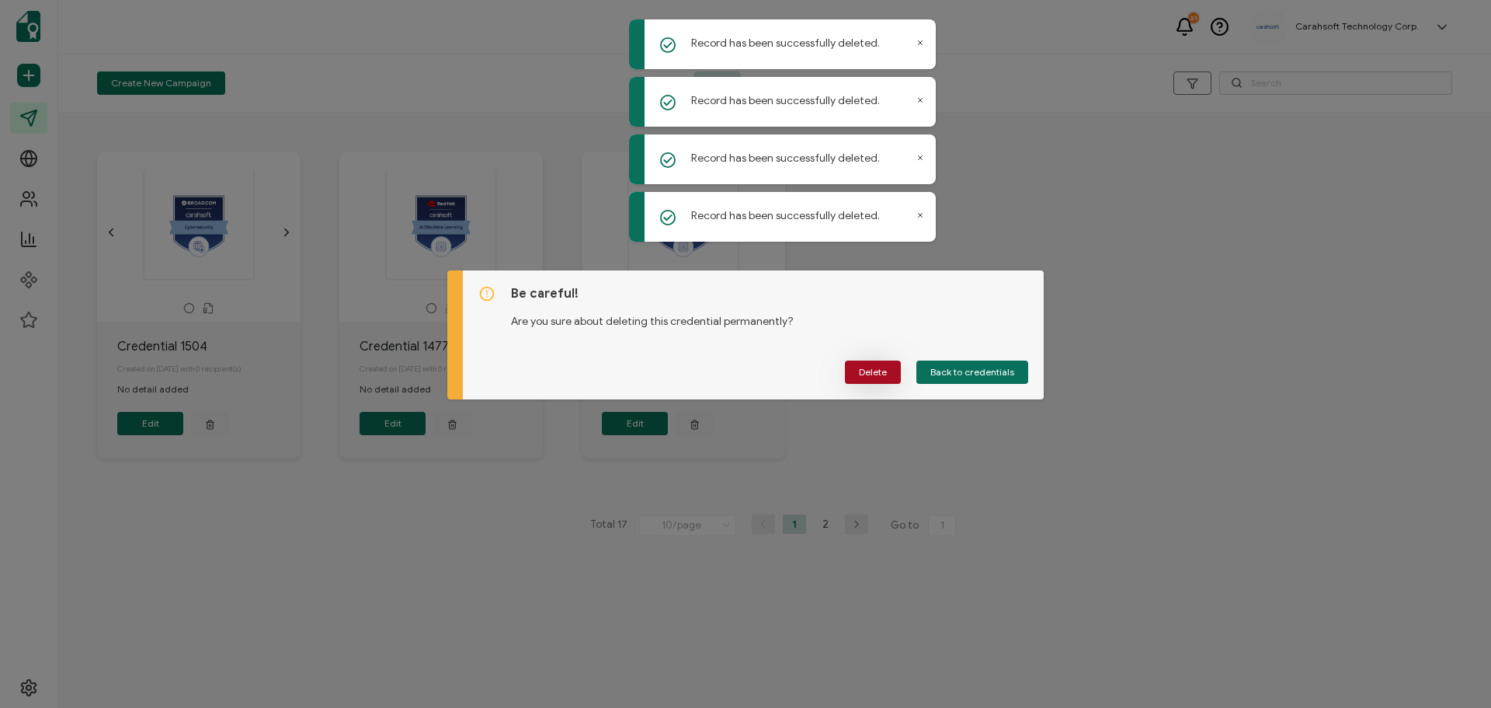
click at [851, 365] on button "Delete" at bounding box center [873, 371] width 56 height 23
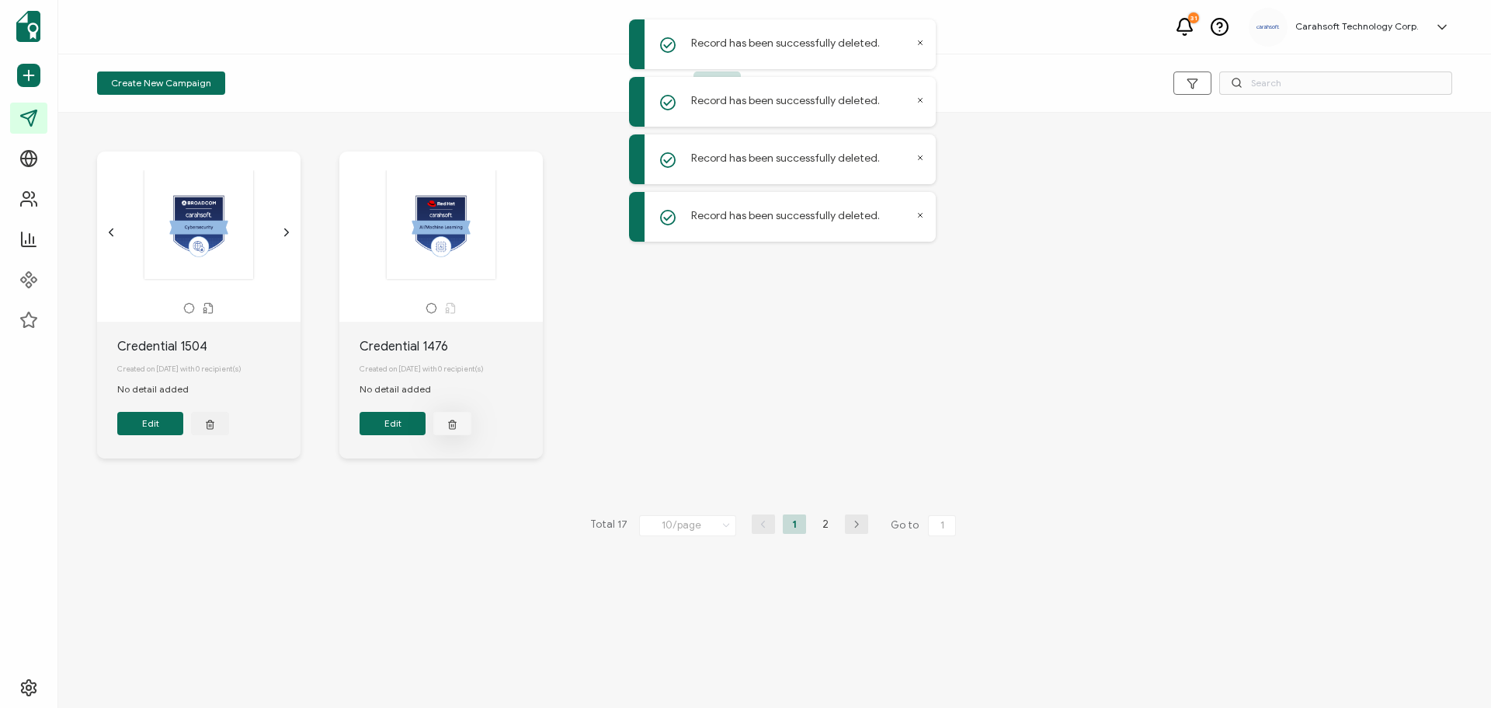
click at [215, 422] on icon "button" at bounding box center [210, 424] width 10 height 12
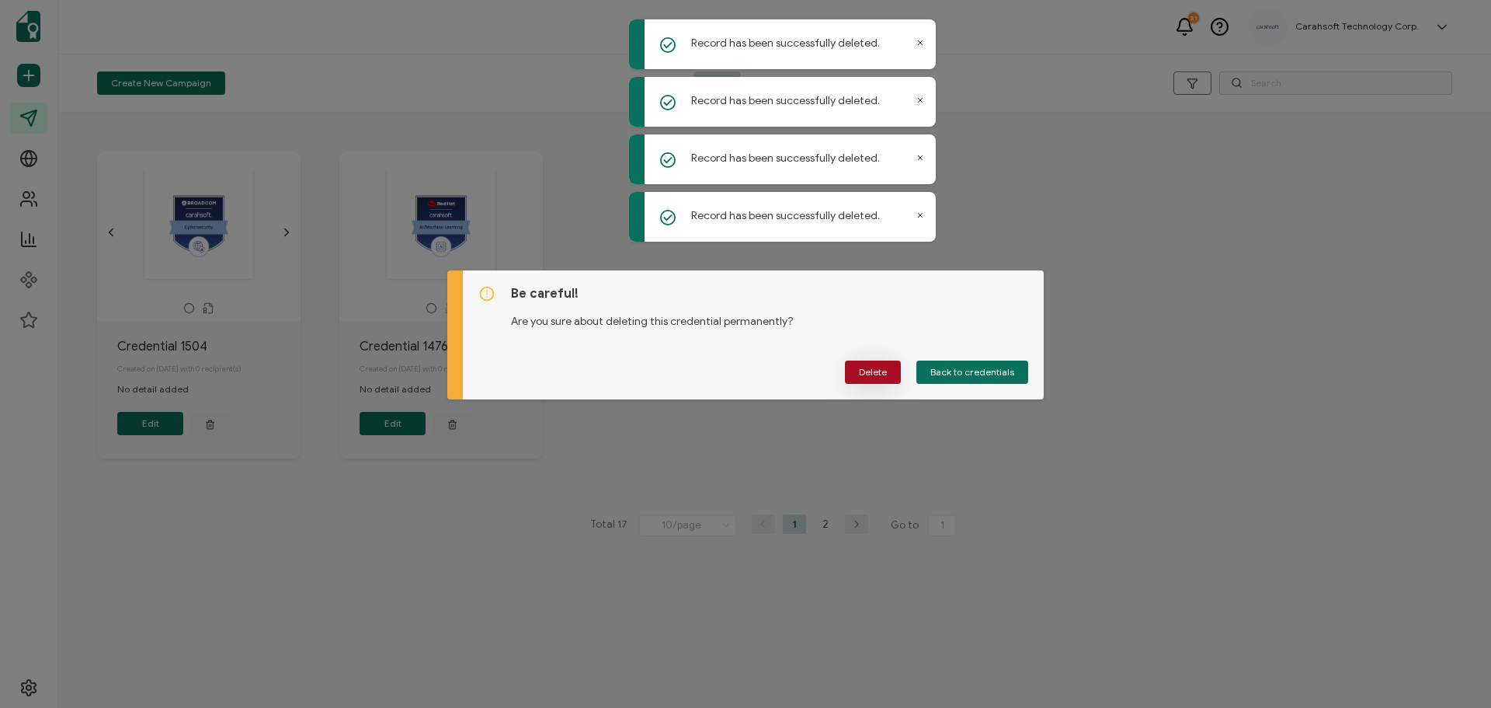
click at [863, 374] on span "Delete" at bounding box center [873, 371] width 28 height 9
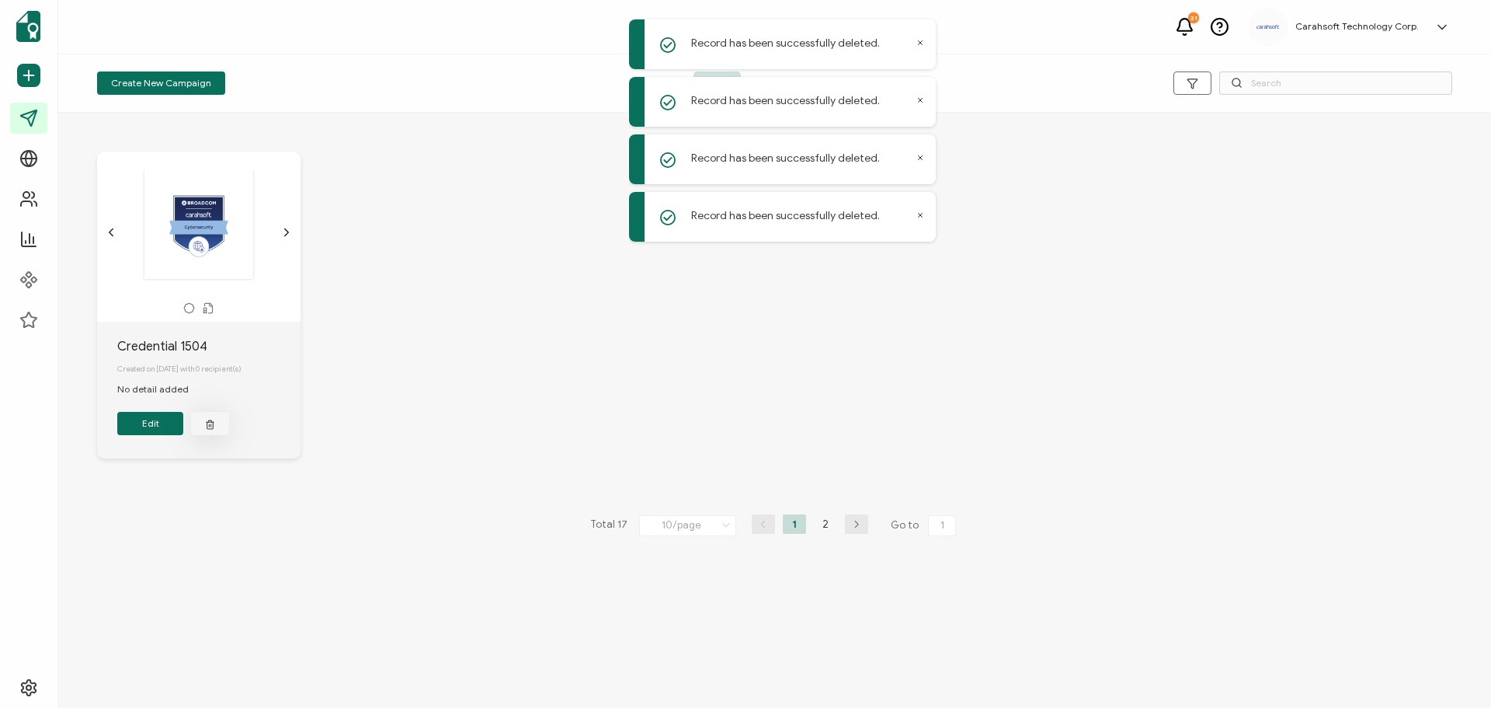
click at [209, 426] on line "button" at bounding box center [209, 425] width 0 height 2
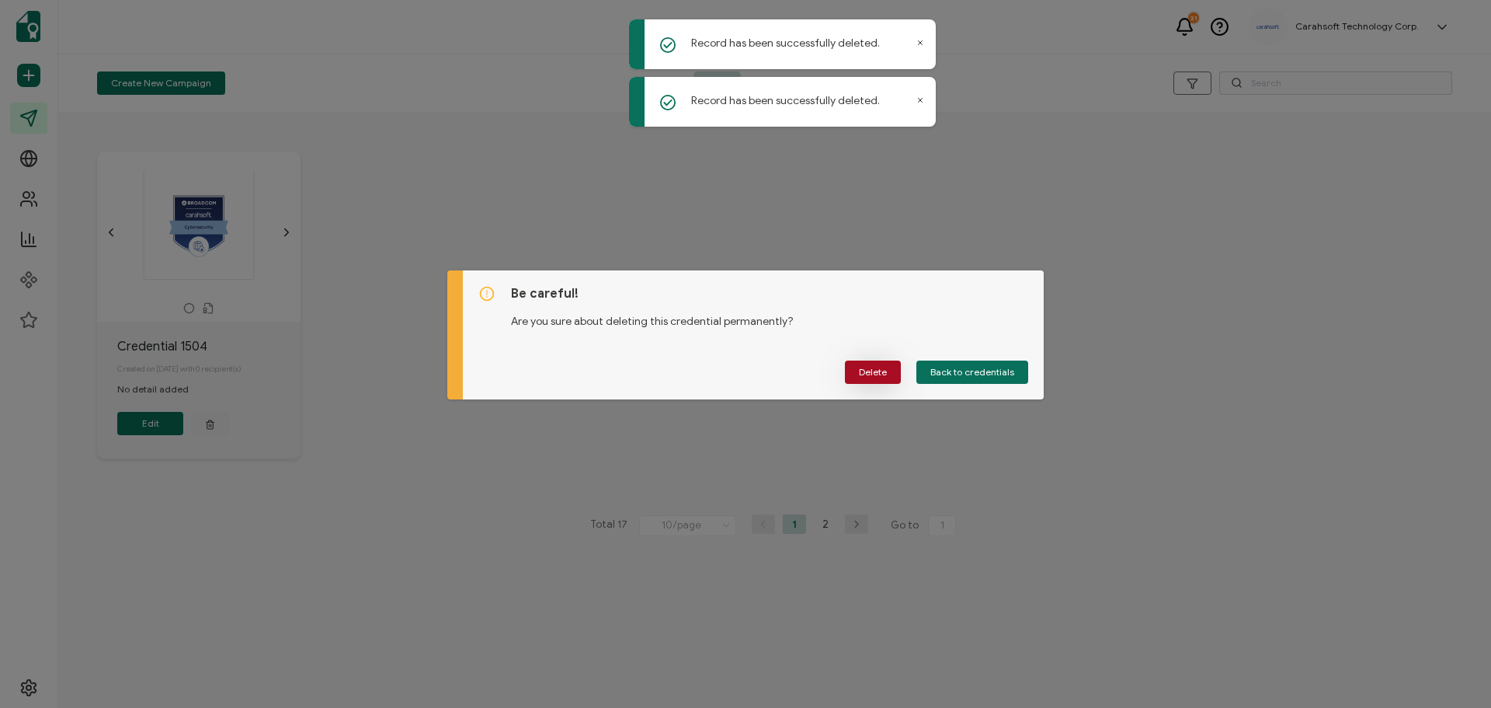
click at [878, 377] on button "Delete" at bounding box center [873, 371] width 56 height 23
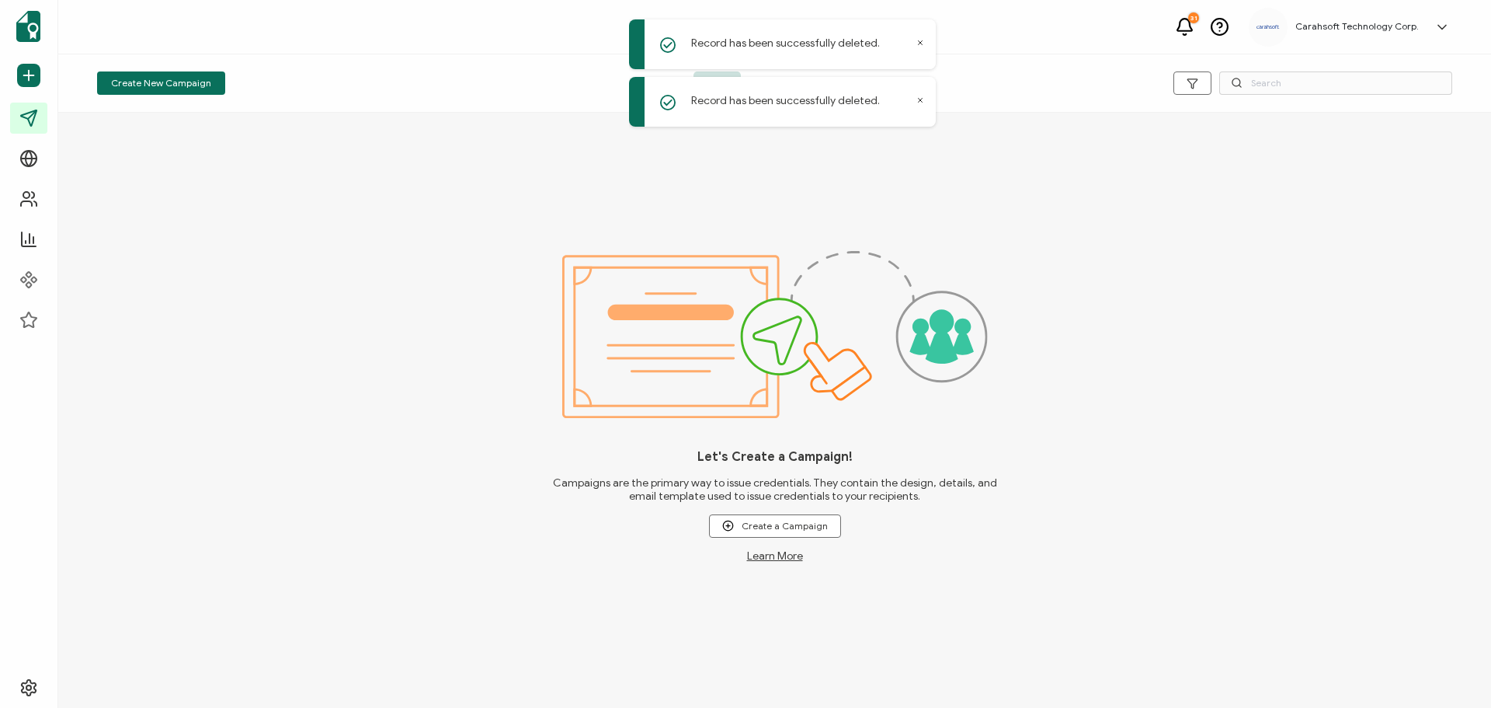
click at [915, 103] on div "Record has been successfully deleted." at bounding box center [782, 102] width 307 height 50
click at [922, 94] on div "Record has been successfully deleted." at bounding box center [782, 102] width 307 height 50
click at [920, 101] on icon at bounding box center [921, 101] width 4 height 4
click at [921, 39] on icon at bounding box center [920, 43] width 8 height 8
click at [767, 78] on span "Scheduled" at bounding box center [776, 82] width 71 height 23
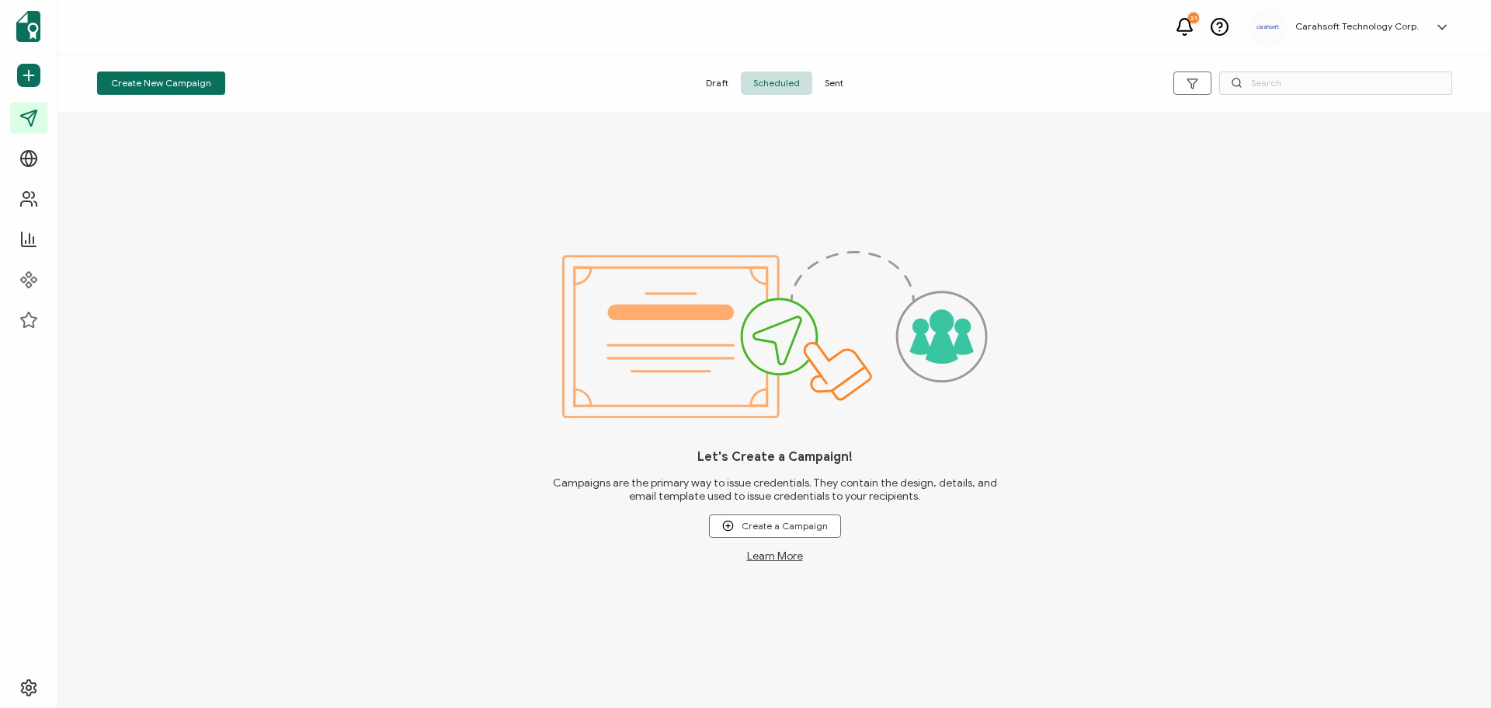
click at [841, 82] on span "Sent" at bounding box center [833, 82] width 43 height 23
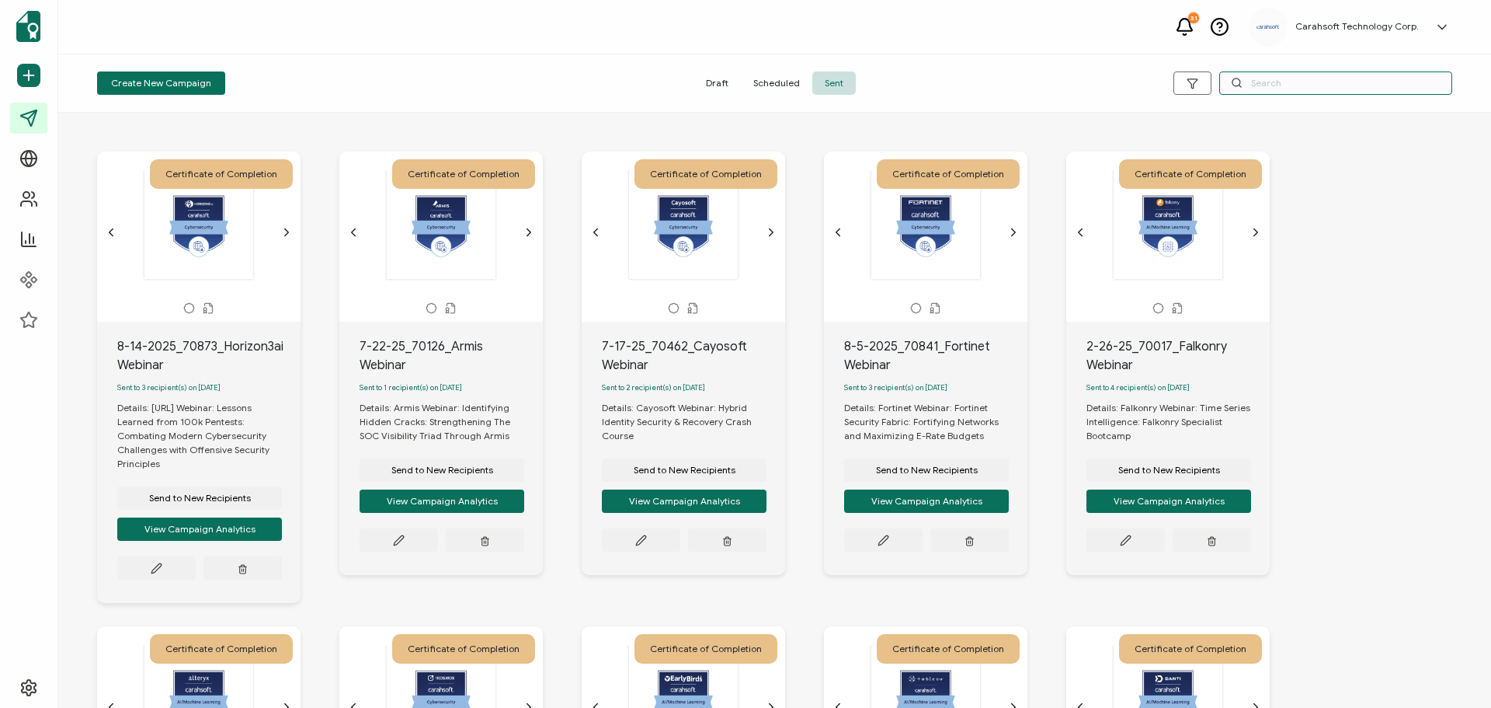
click at [1266, 85] on input "text" at bounding box center [1335, 82] width 233 height 23
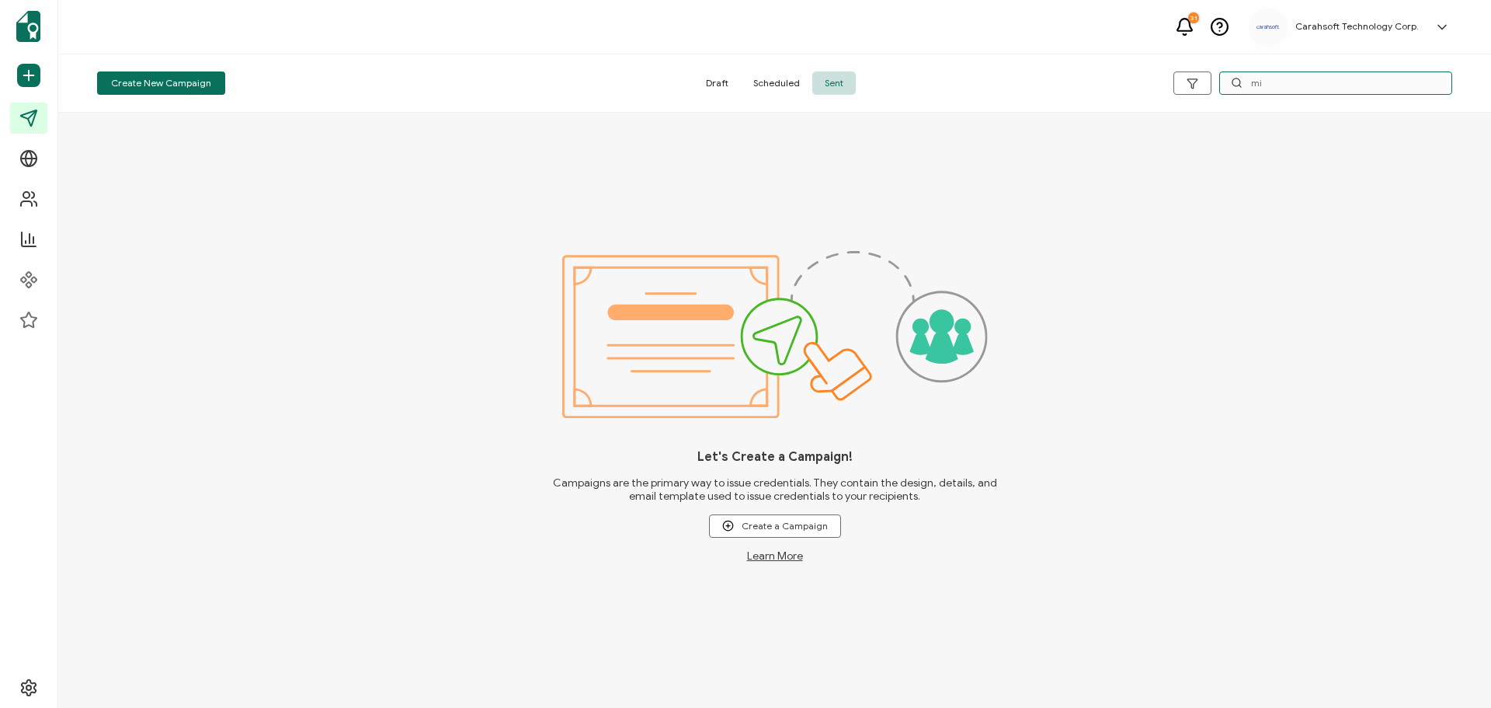
type input "m"
drag, startPoint x: 1278, startPoint y: 82, endPoint x: 1261, endPoint y: 85, distance: 16.6
click at [1261, 85] on input "cpolot" at bounding box center [1335, 82] width 233 height 23
click at [1257, 87] on input "cpilot" at bounding box center [1335, 82] width 233 height 23
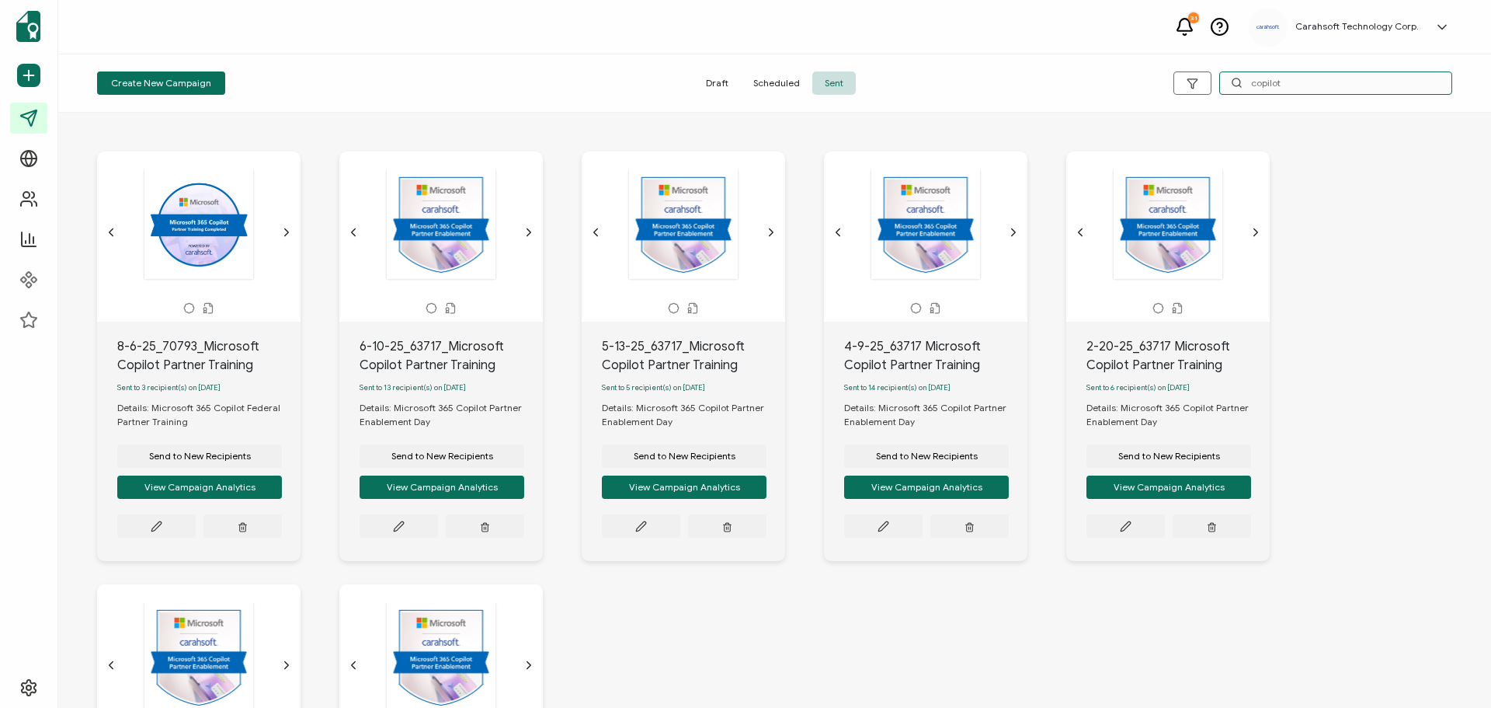
type input "copilot"
click at [286, 234] on icon "chevron forward outline" at bounding box center [286, 232] width 12 height 12
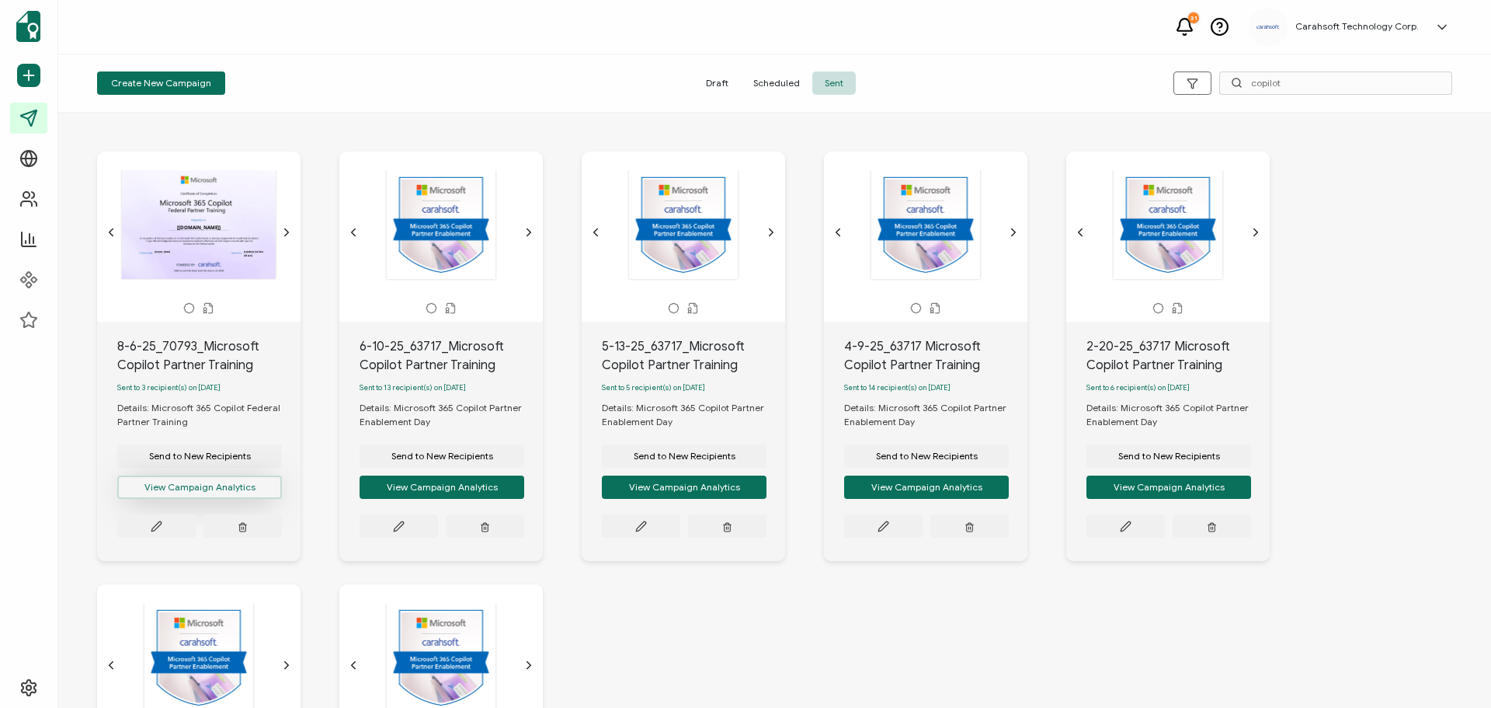
drag, startPoint x: 234, startPoint y: 489, endPoint x: 217, endPoint y: 496, distance: 18.5
click at [217, 496] on button "View Campaign Analytics" at bounding box center [199, 486] width 165 height 23
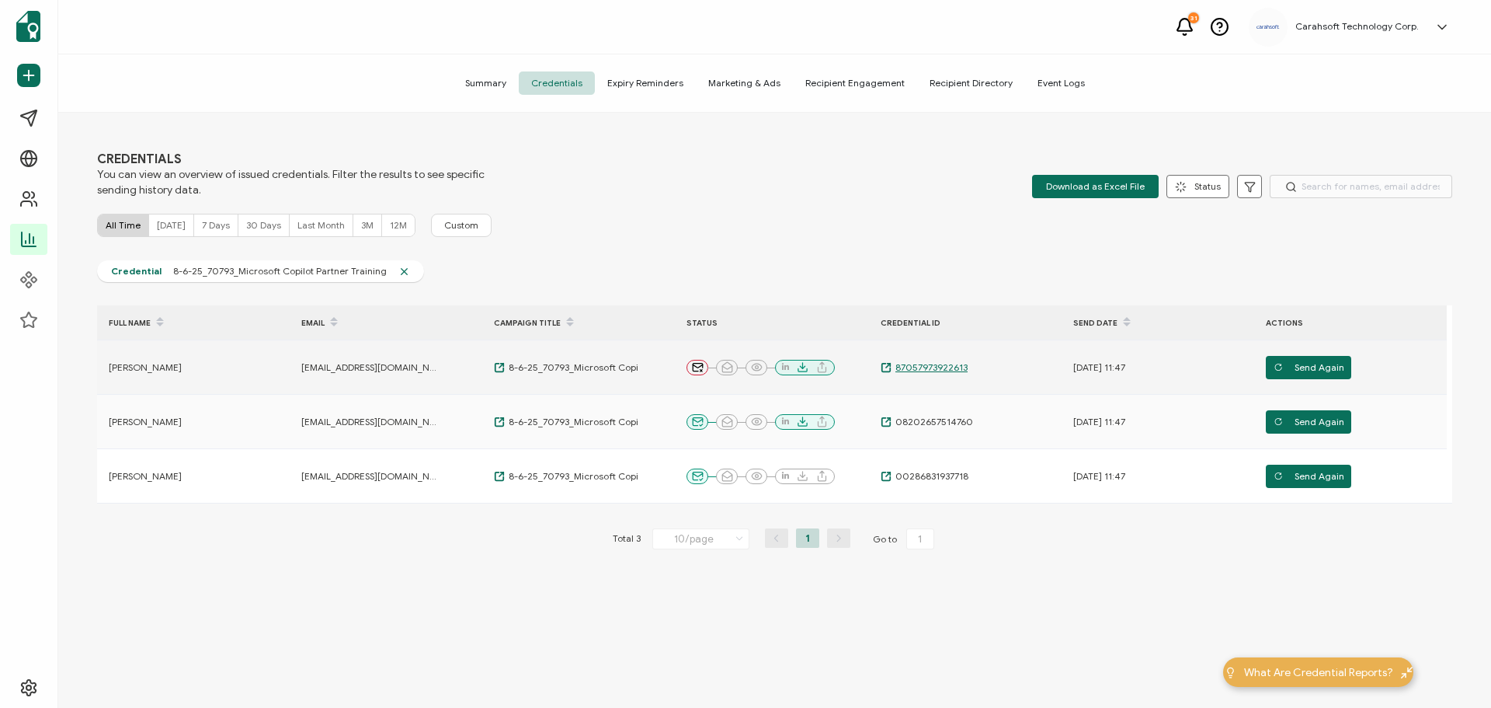
click at [920, 368] on span "87057973922613" at bounding box center [930, 367] width 76 height 12
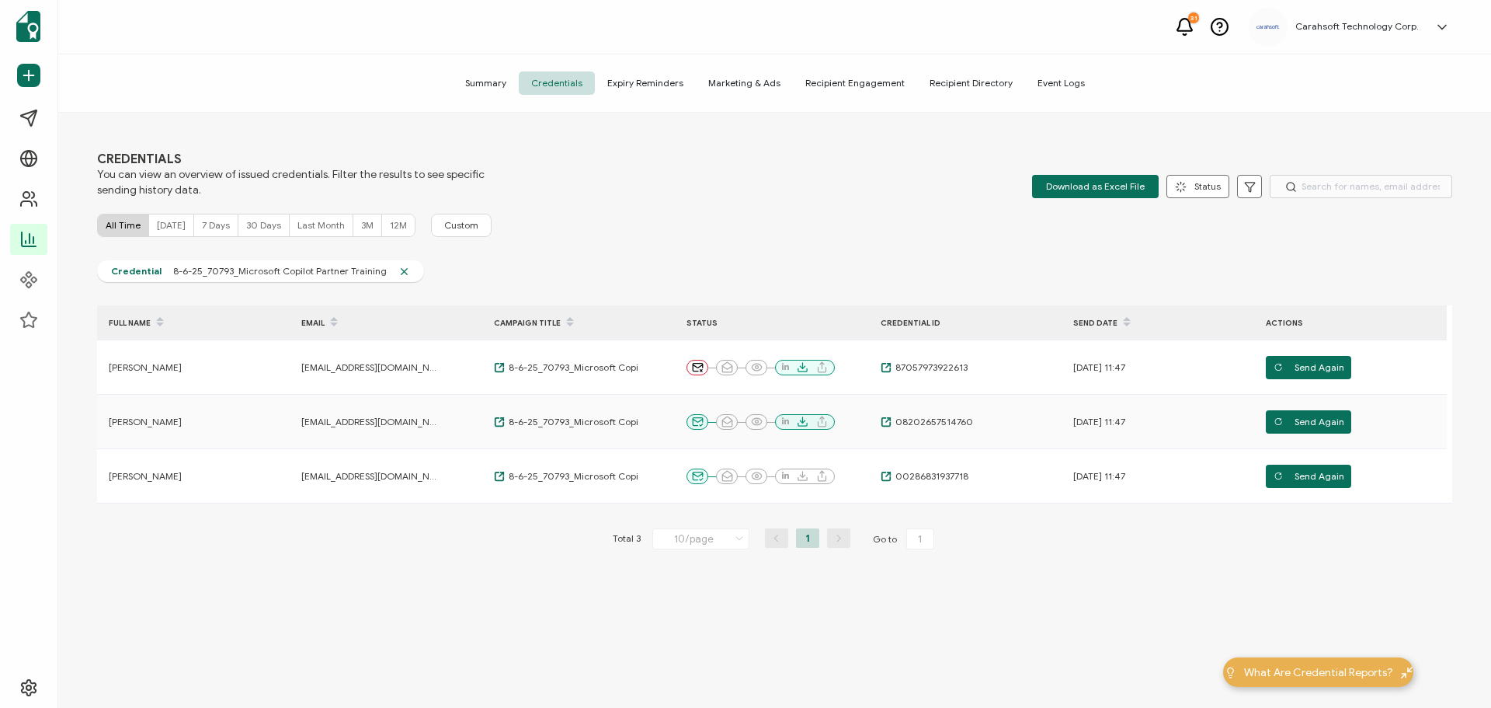
click at [494, 84] on span "Summary" at bounding box center [486, 82] width 66 height 23
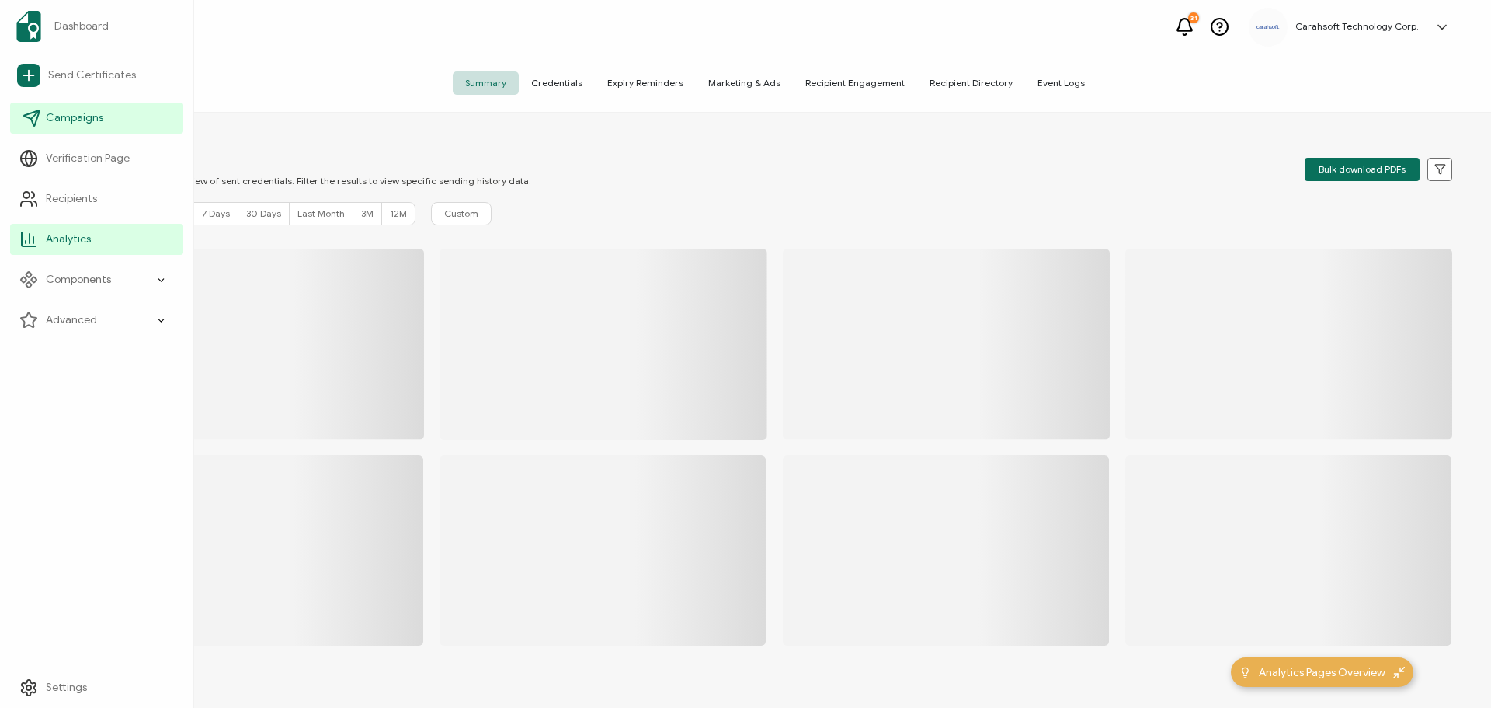
click at [74, 122] on span "Campaigns" at bounding box center [74, 118] width 57 height 16
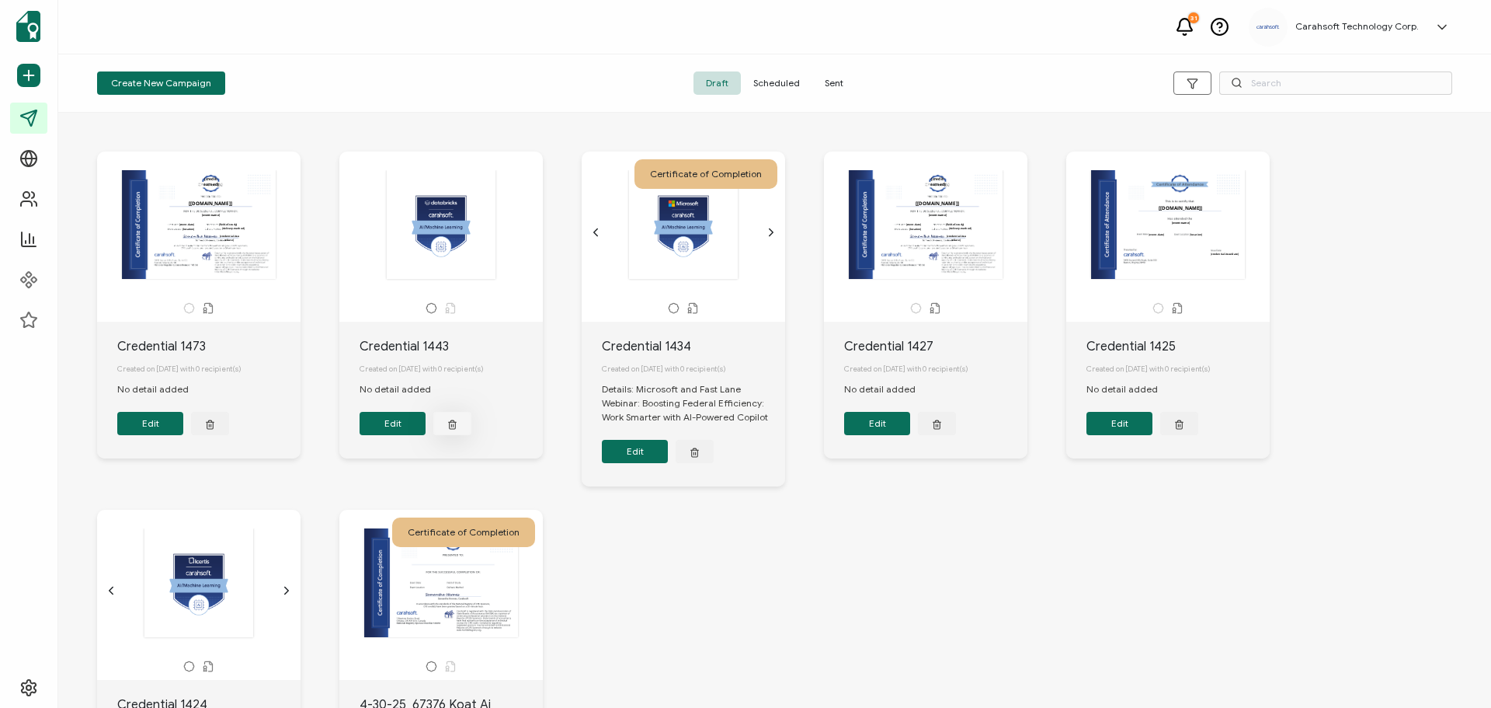
click at [229, 422] on button "button" at bounding box center [210, 423] width 38 height 23
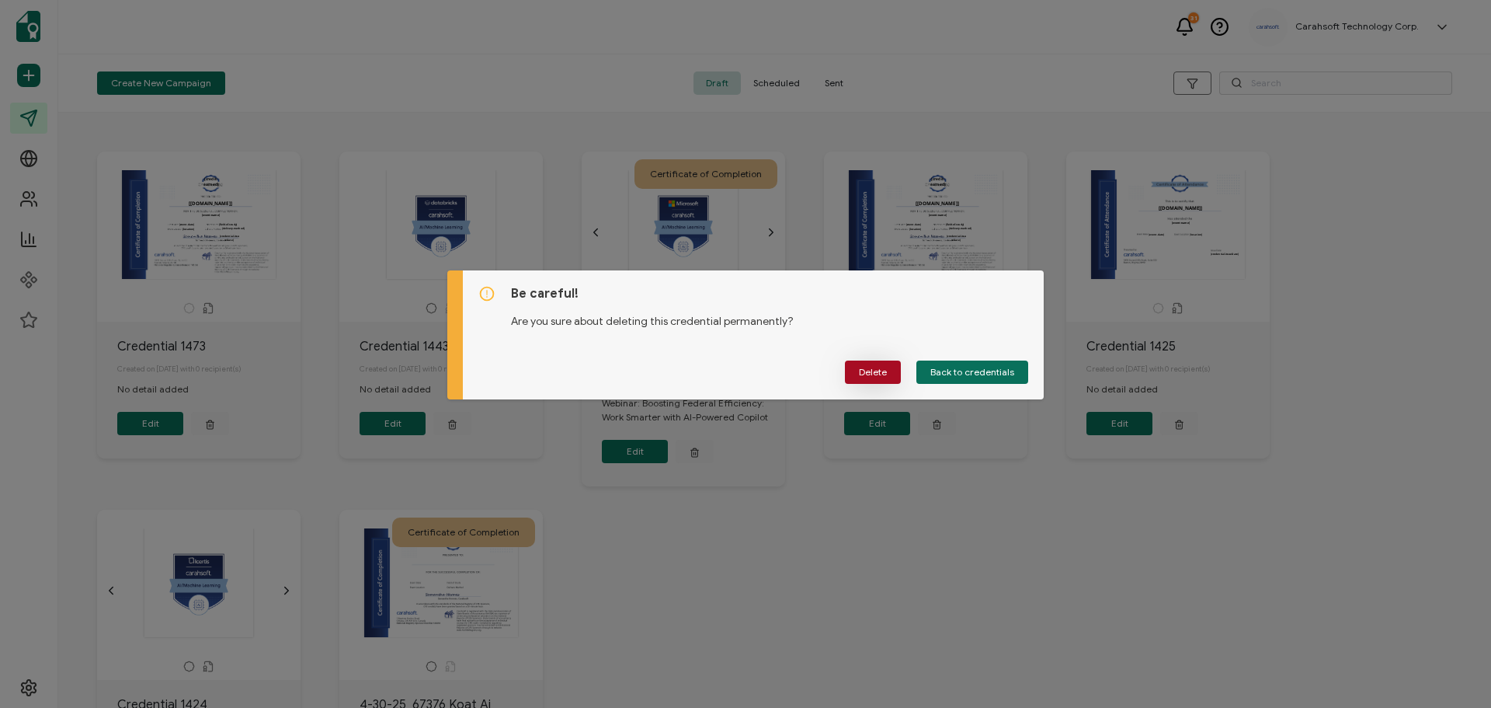
click at [881, 368] on span "Delete" at bounding box center [873, 371] width 28 height 9
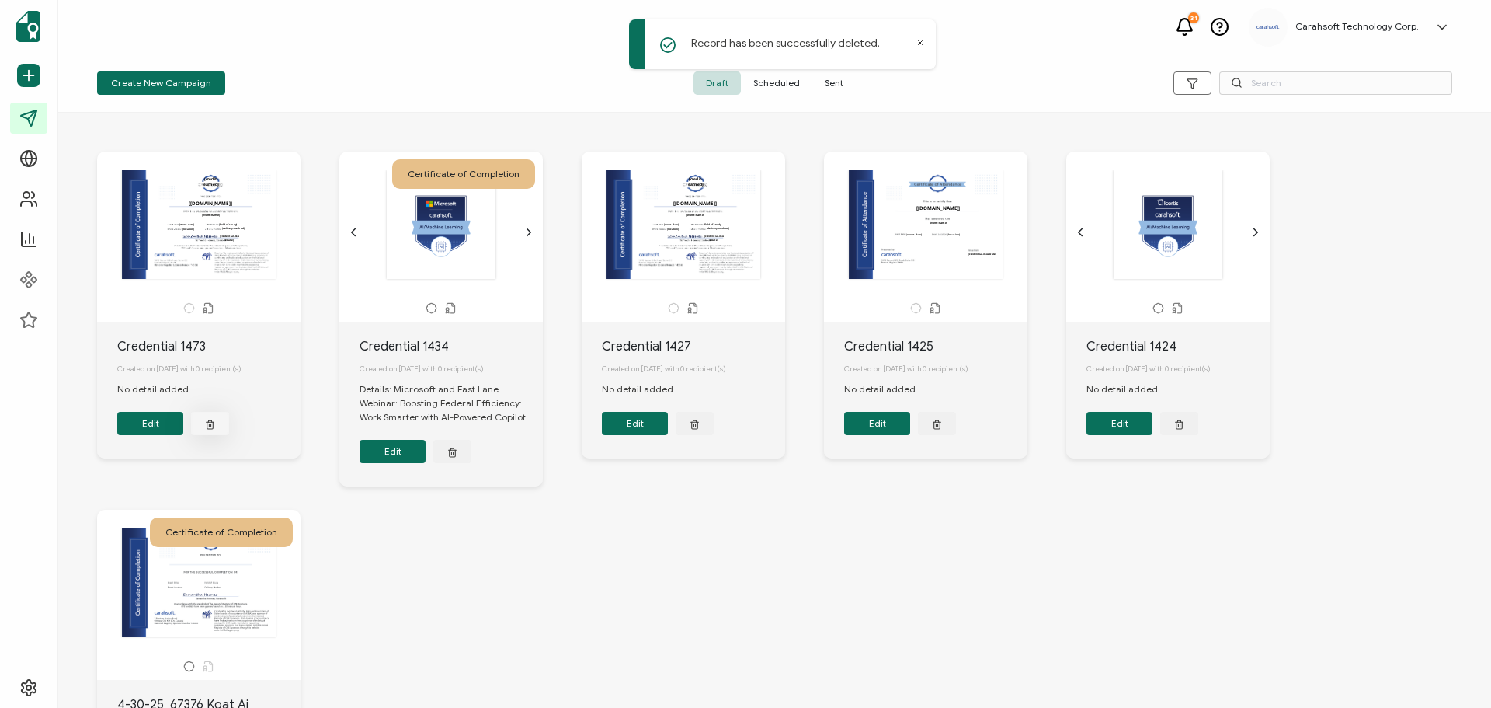
click at [210, 422] on icon "button" at bounding box center [211, 422] width 8 height 0
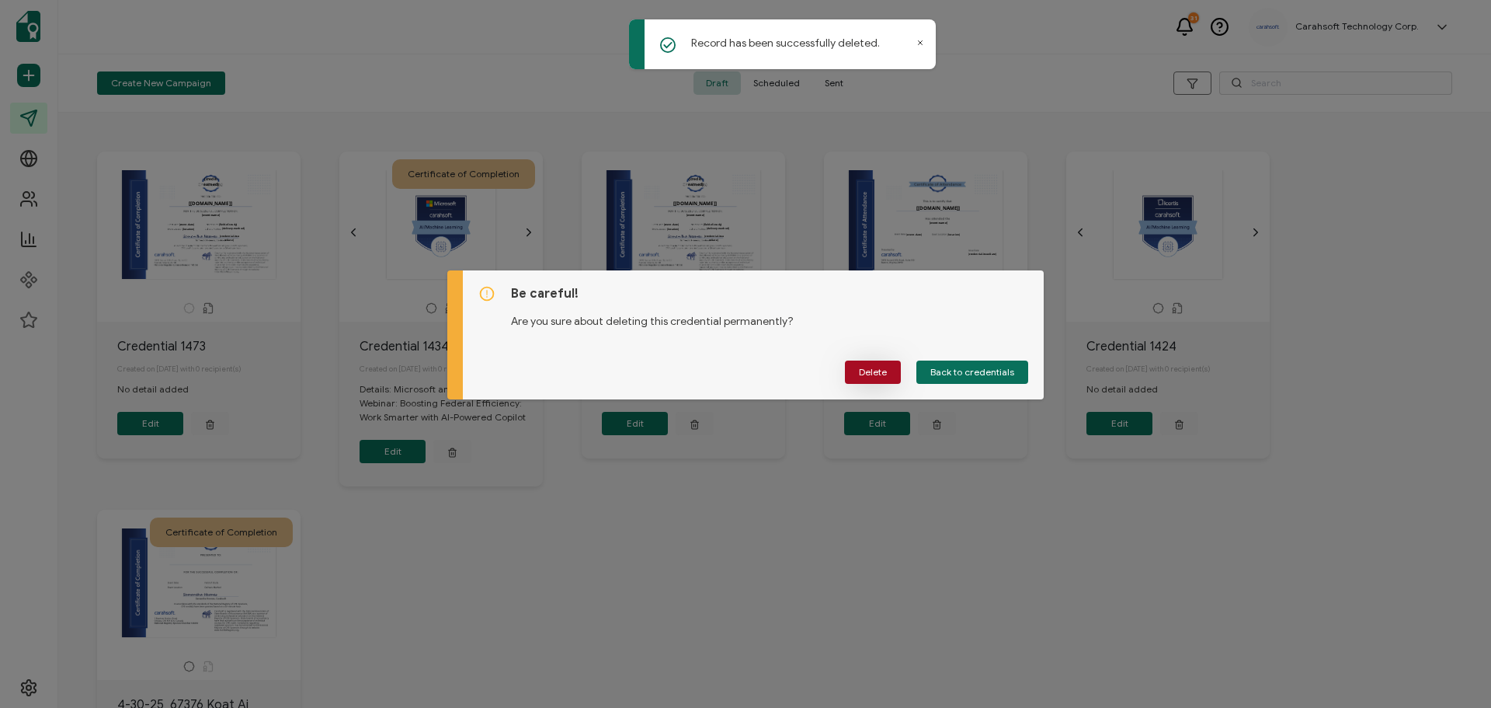
click at [868, 372] on span "Delete" at bounding box center [873, 371] width 28 height 9
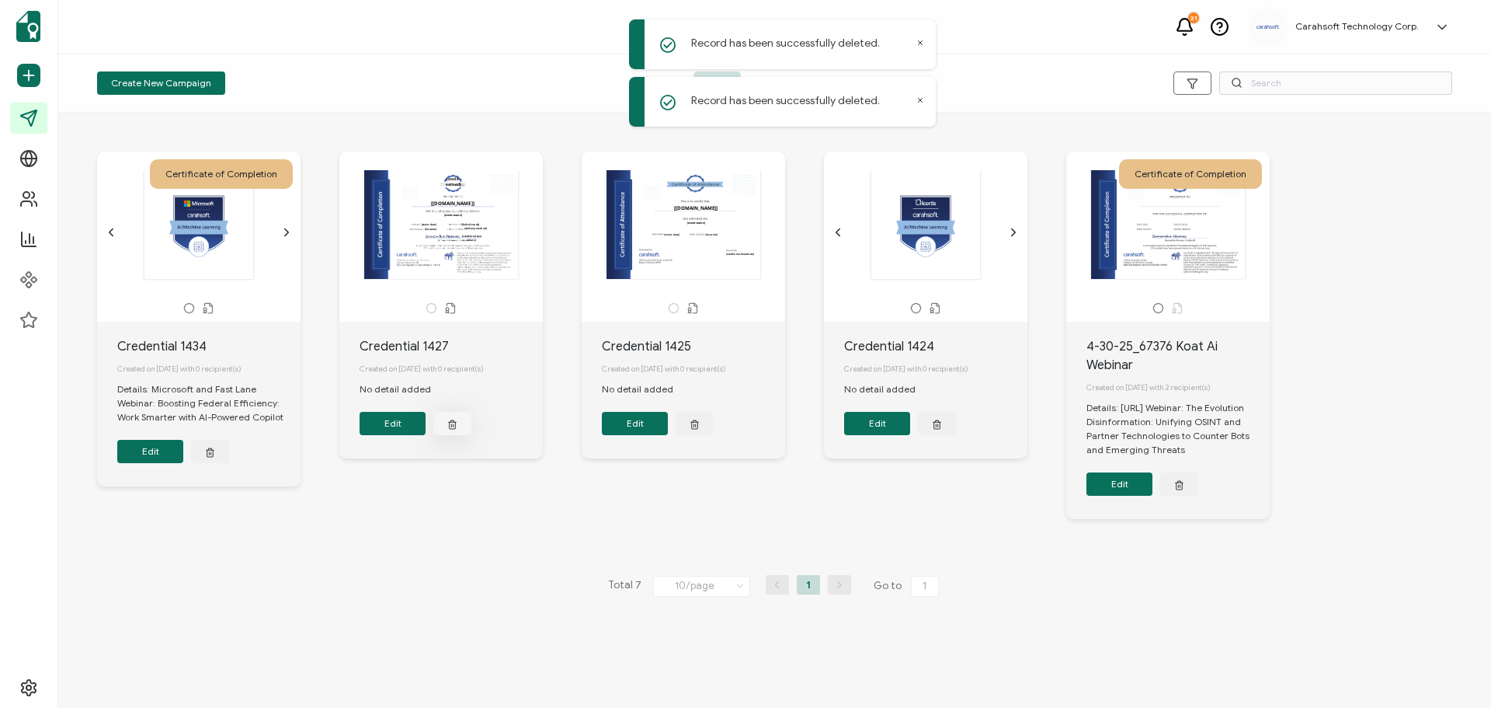
click at [215, 446] on icon "button" at bounding box center [210, 452] width 10 height 12
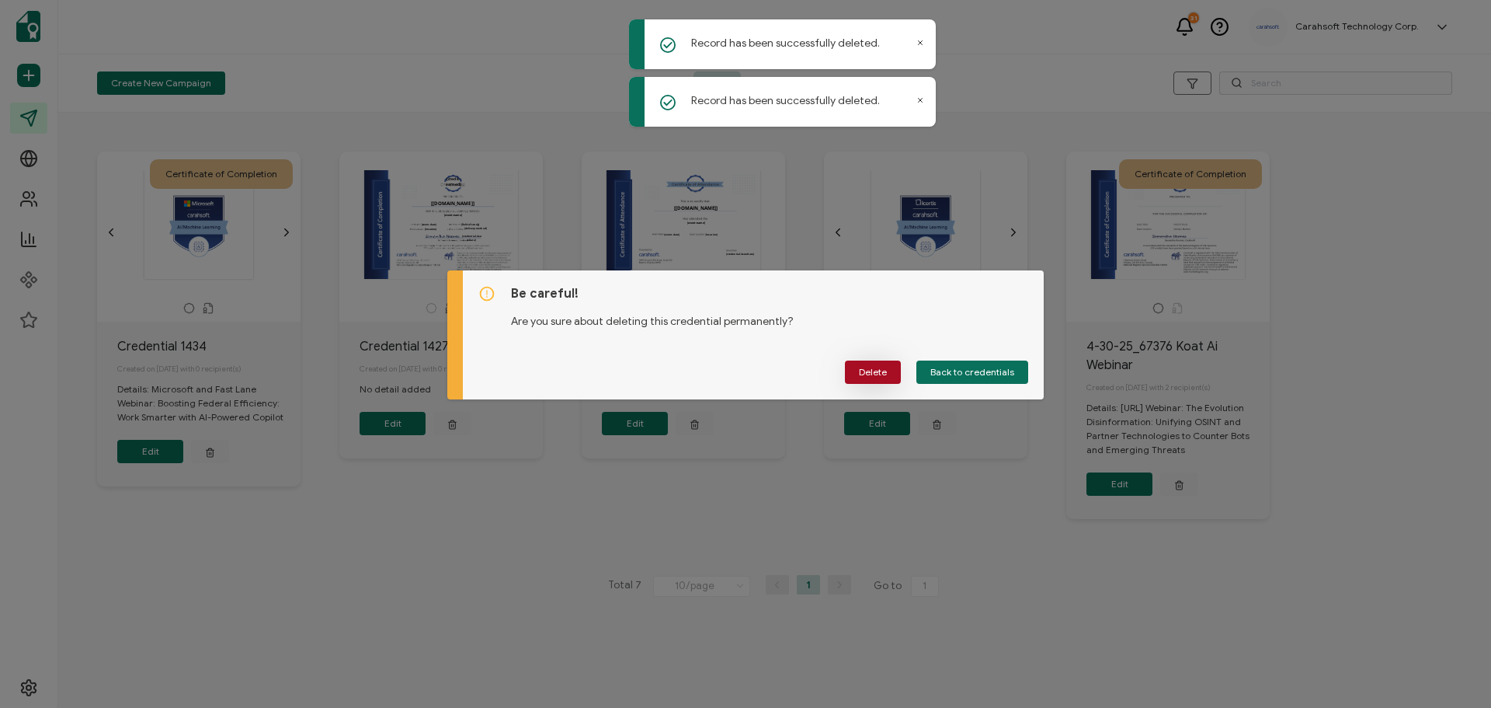
click at [850, 367] on button "Delete" at bounding box center [873, 371] width 56 height 23
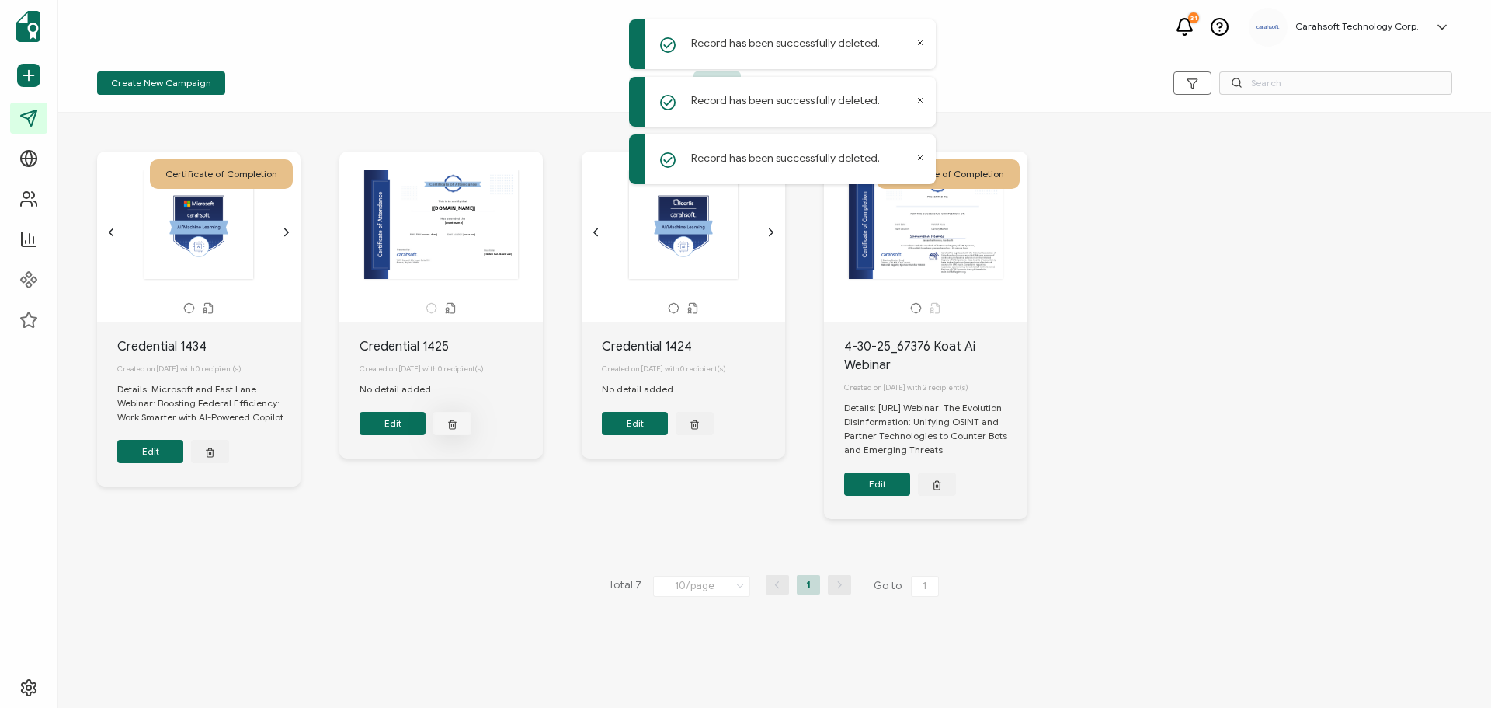
click at [209, 452] on line "button" at bounding box center [209, 453] width 0 height 2
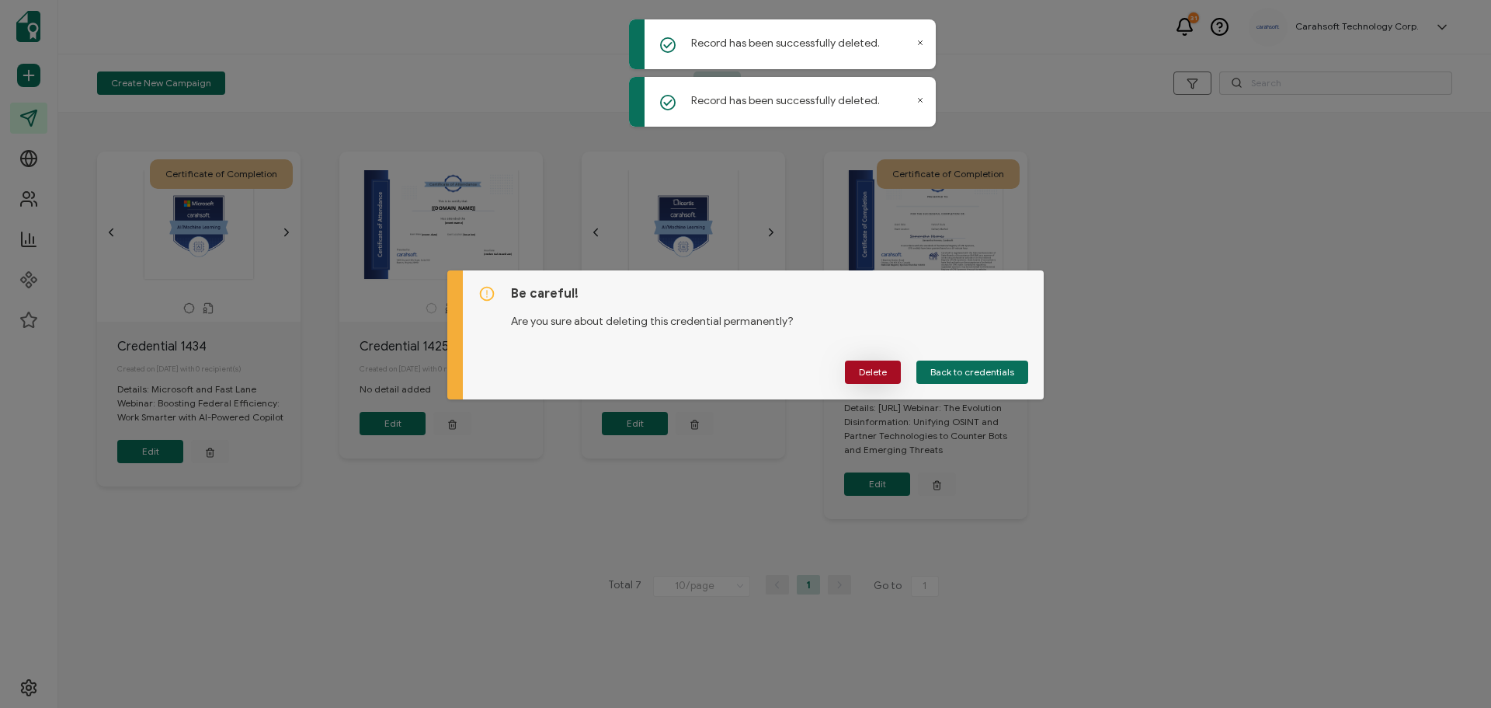
click at [871, 367] on span "Delete" at bounding box center [873, 371] width 28 height 9
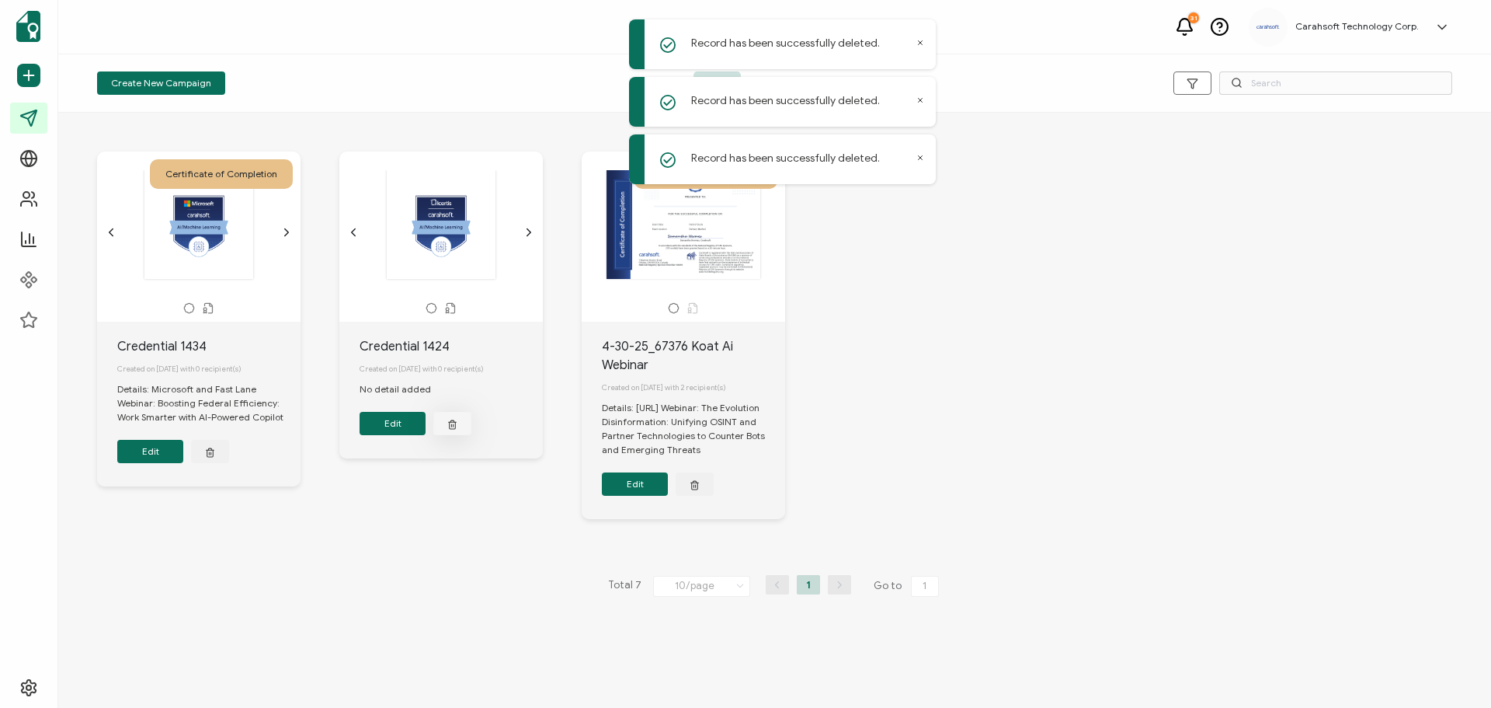
click at [229, 440] on button "button" at bounding box center [210, 451] width 38 height 23
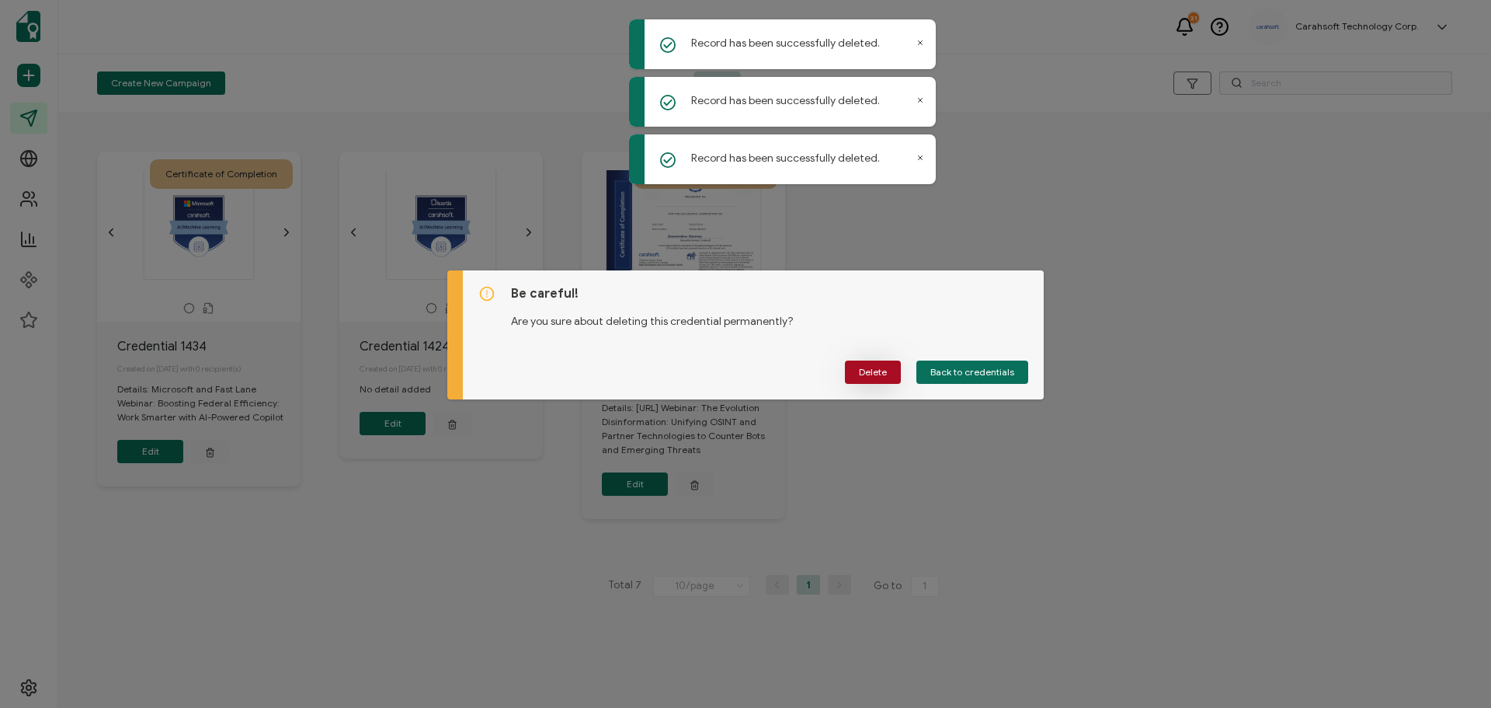
click at [879, 375] on span "Delete" at bounding box center [873, 371] width 28 height 9
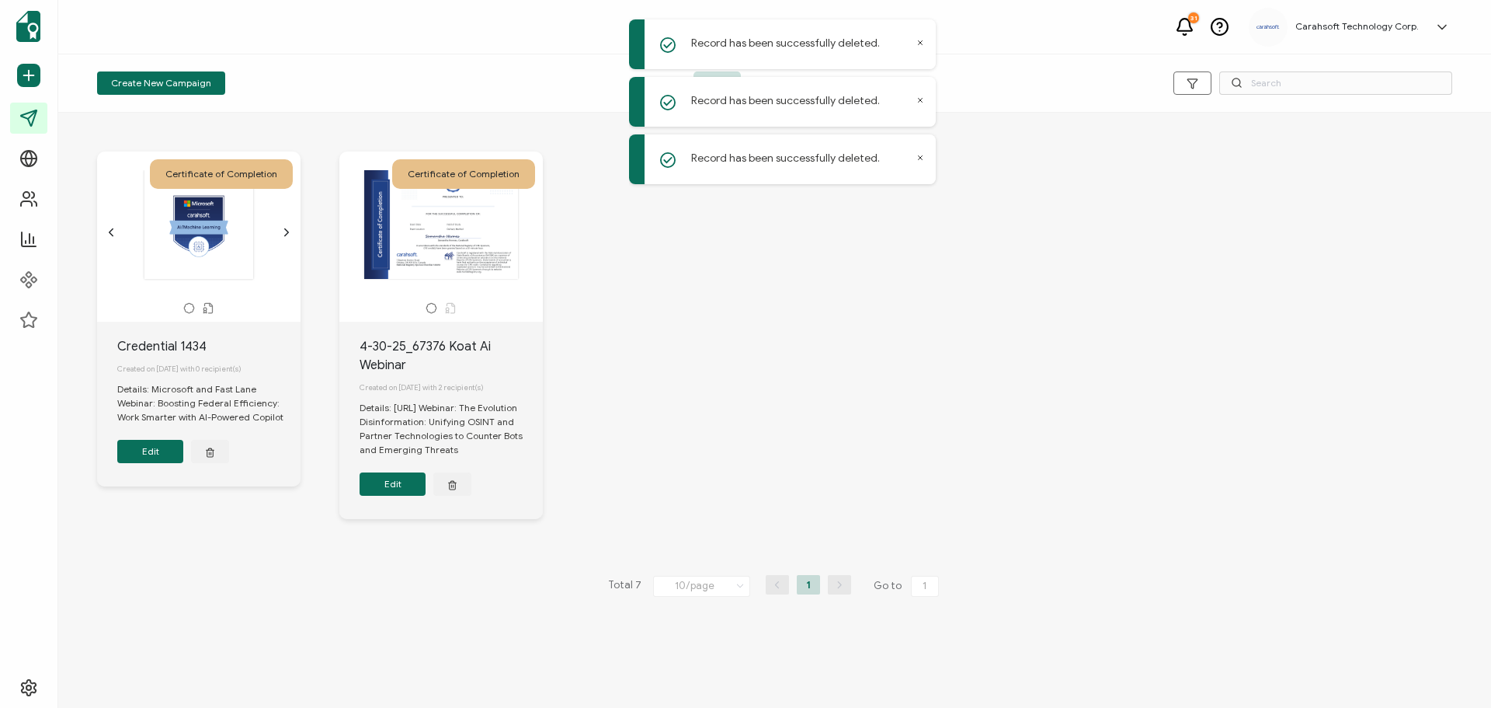
click at [879, 375] on div "Certificate of Completion The recipient’s full name, which will be automaticall…" at bounding box center [775, 346] width 1386 height 453
click at [740, 594] on icon at bounding box center [740, 585] width 16 height 17
click at [710, 554] on li "50/page" at bounding box center [706, 550] width 109 height 26
click at [882, 436] on div "Certificate of Completion The recipient’s full name, which will be automaticall…" at bounding box center [775, 346] width 1386 height 453
click at [921, 99] on icon at bounding box center [921, 101] width 4 height 4
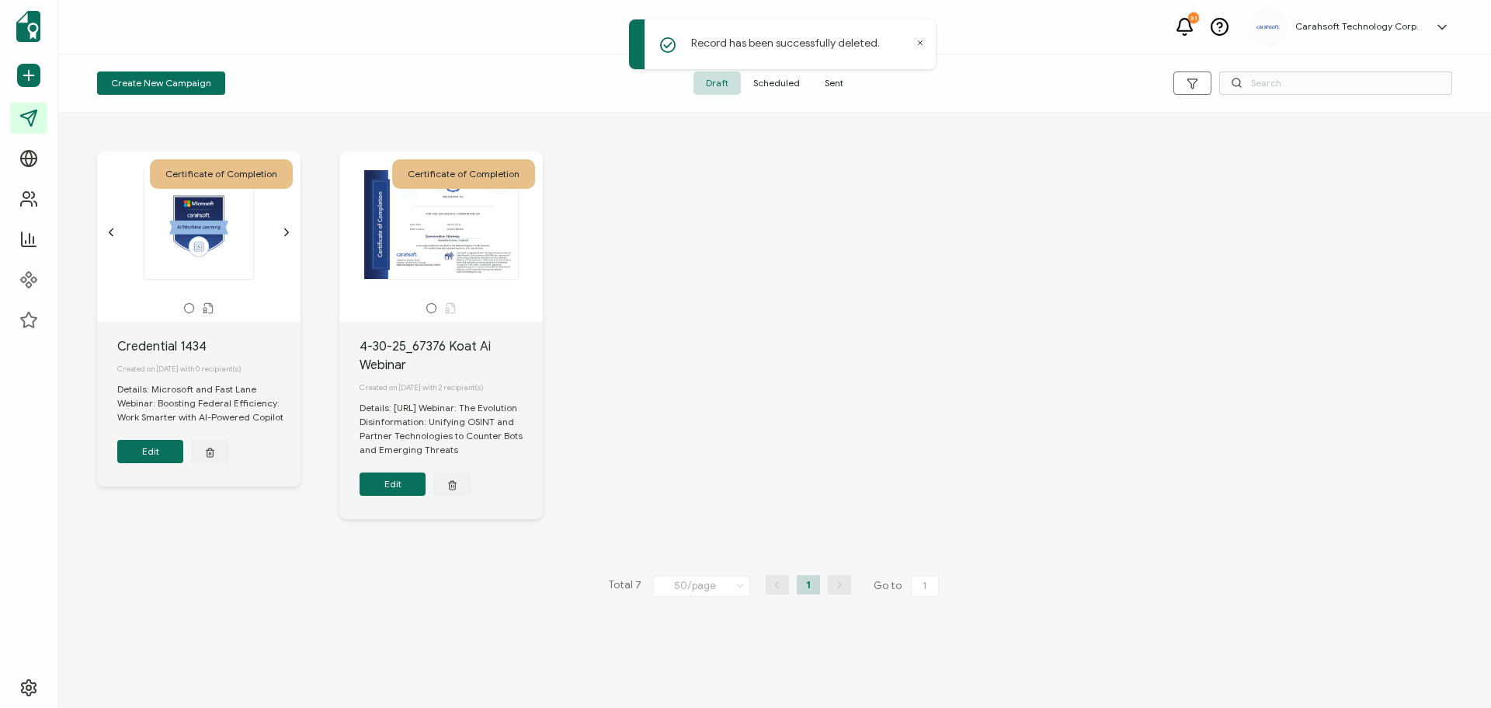
click at [920, 41] on icon at bounding box center [920, 43] width 8 height 8
click at [827, 82] on span "Sent" at bounding box center [833, 82] width 43 height 23
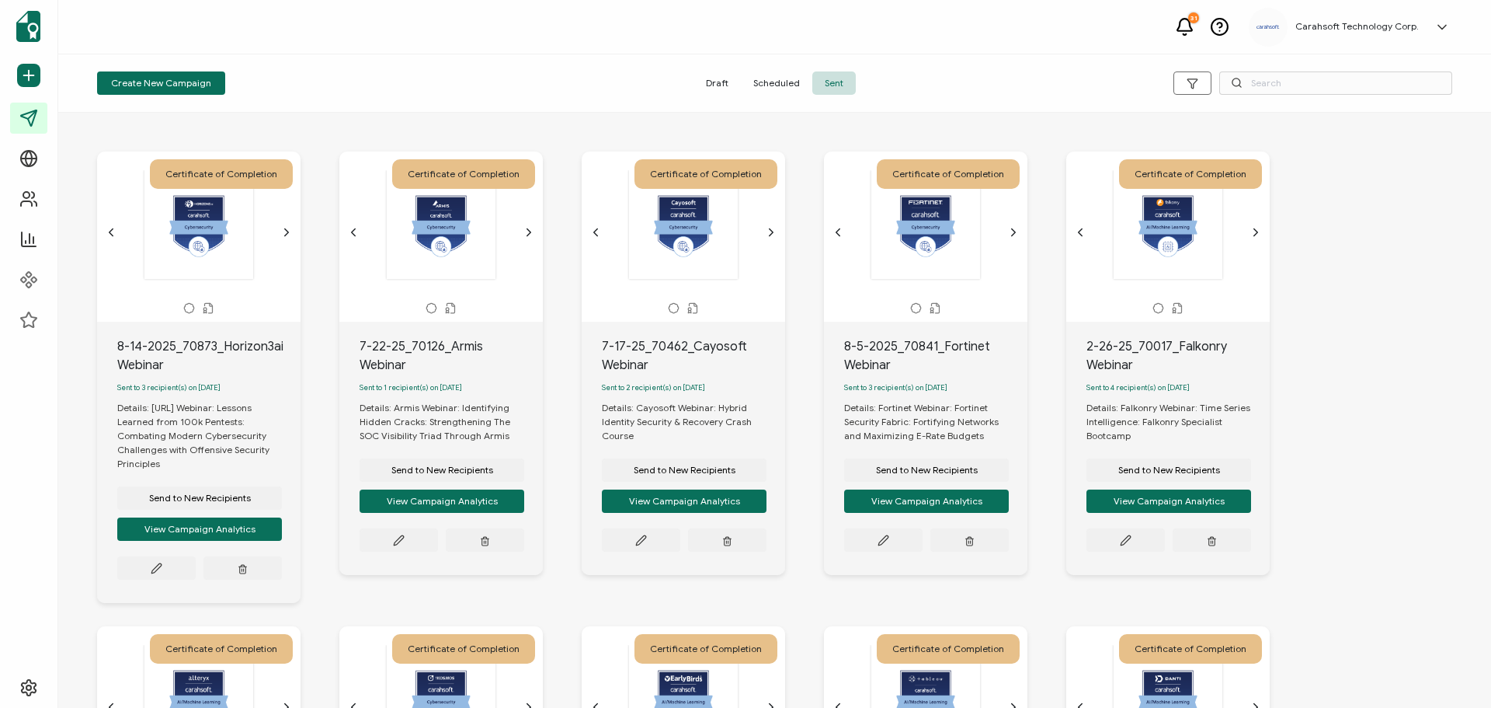
click at [285, 233] on icon "chevron forward outline" at bounding box center [286, 232] width 12 height 12
click at [524, 233] on icon "chevron forward outline" at bounding box center [529, 232] width 12 height 12
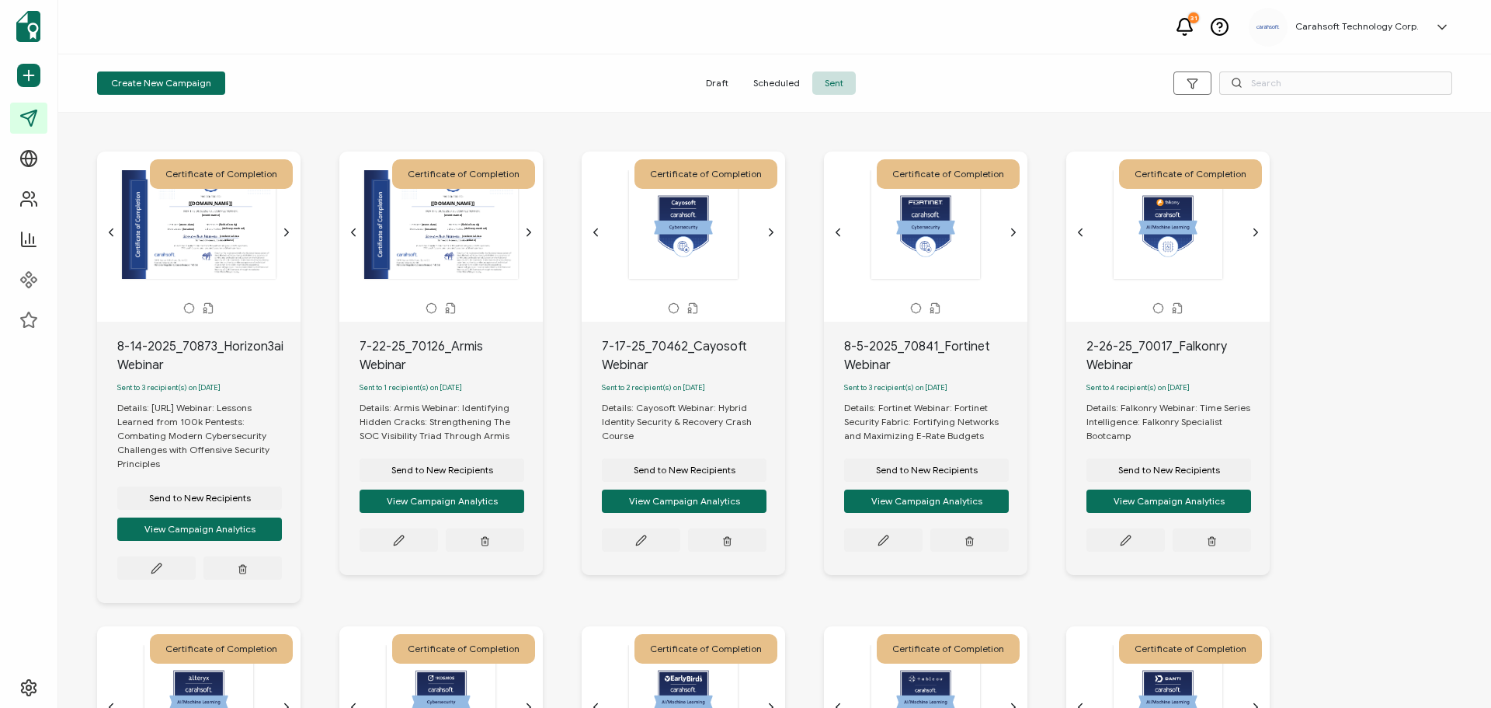
click at [774, 236] on icon "chevron forward outline" at bounding box center [771, 232] width 12 height 12
click at [1014, 235] on icon "chevron forward outline" at bounding box center [1014, 232] width 4 height 7
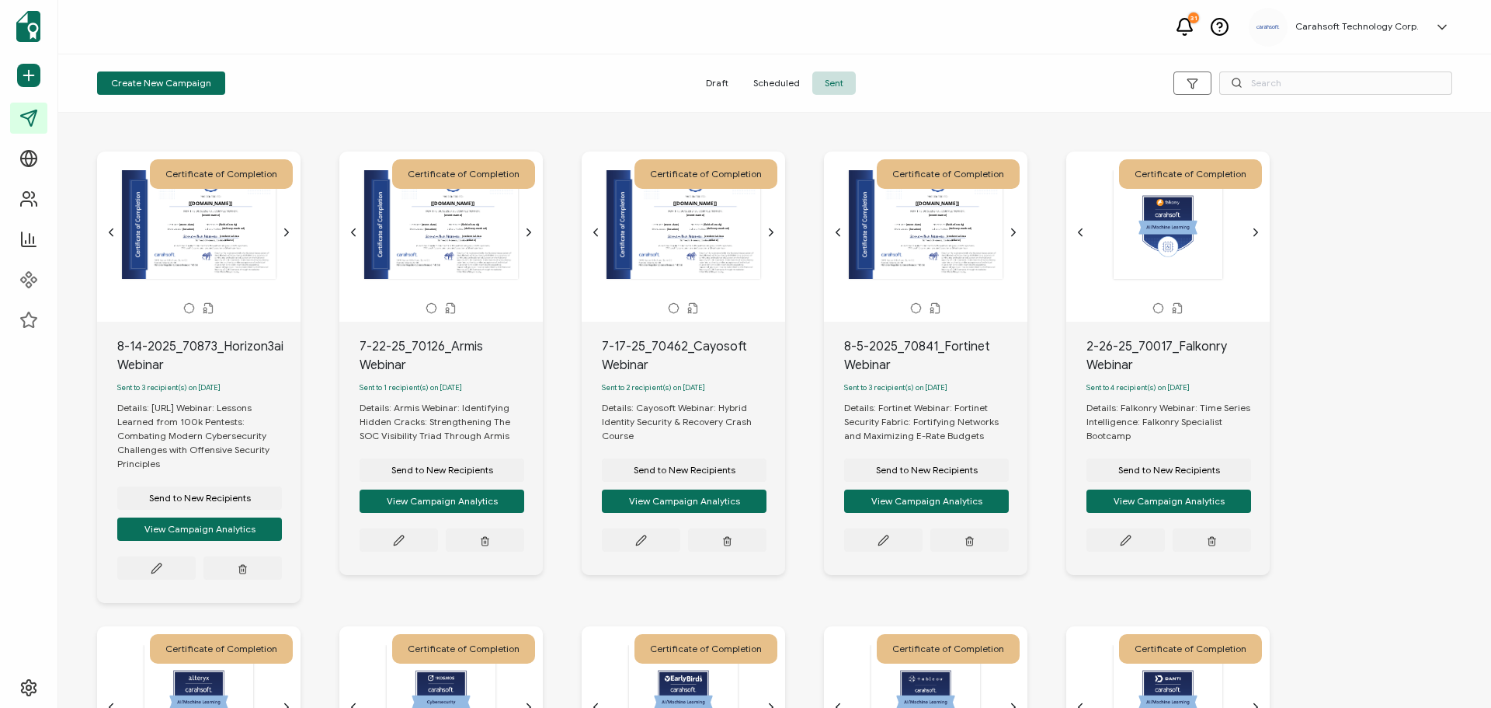
click at [1255, 224] on div "The recipient’s full name, which will be automatically filled based on the info…" at bounding box center [1168, 232] width 188 height 124
click at [1255, 229] on icon "chevron forward outline" at bounding box center [1256, 232] width 4 height 7
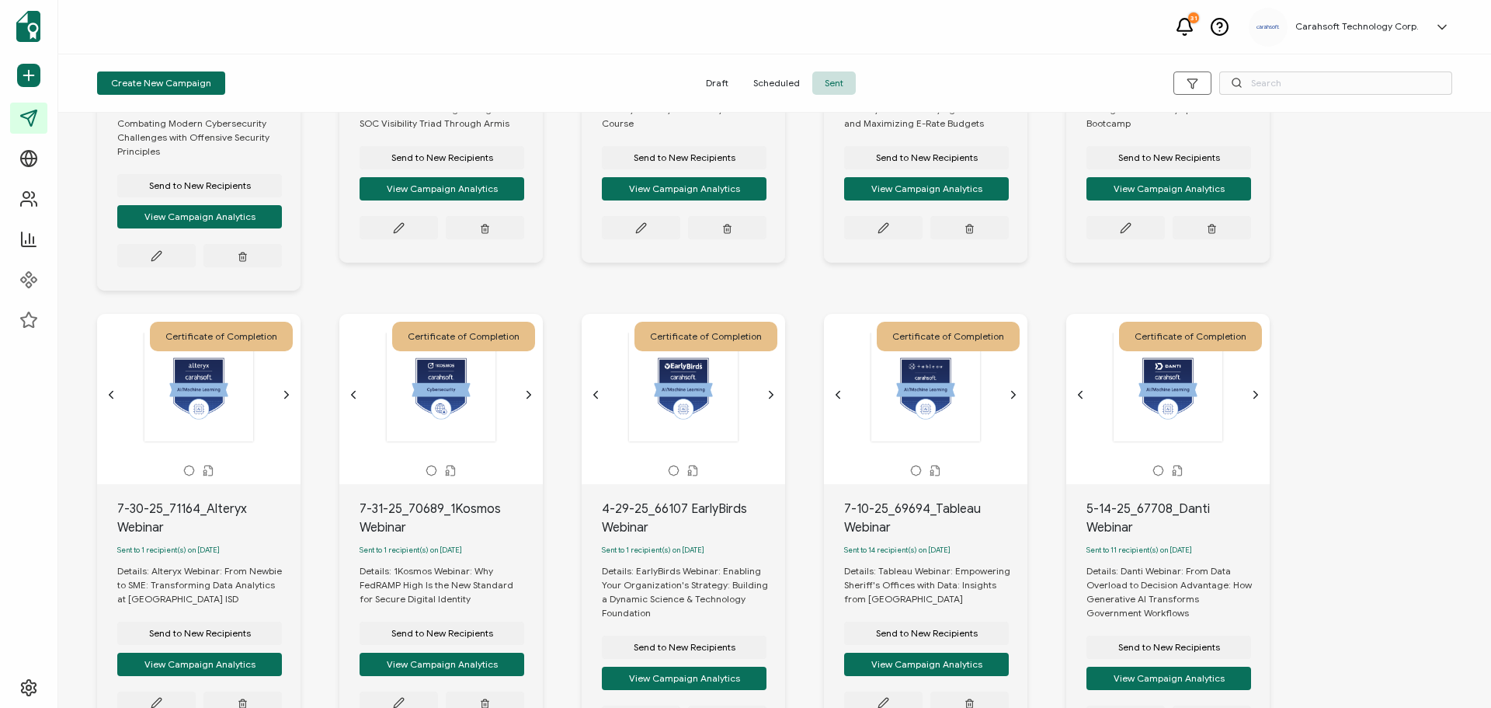
scroll to position [388, 0]
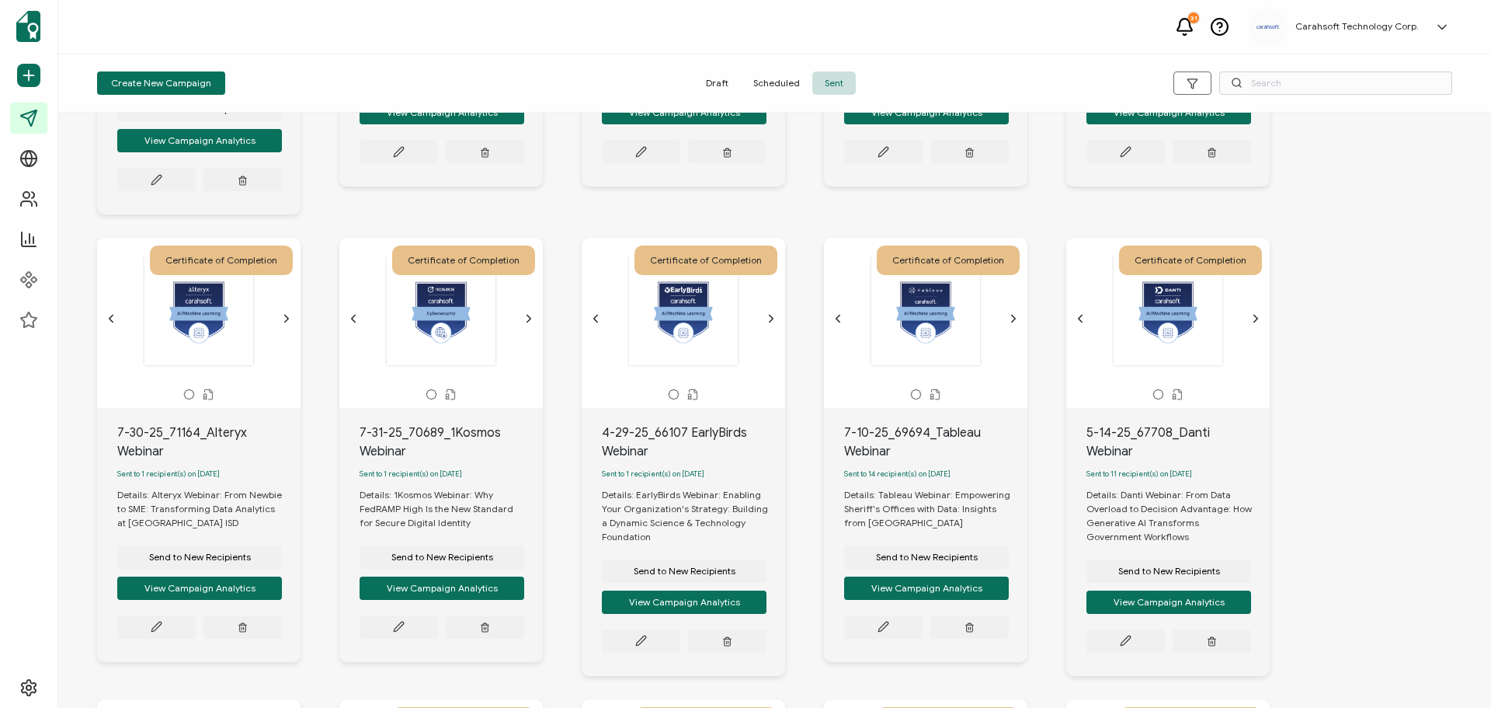
click at [287, 322] on icon "chevron forward outline" at bounding box center [287, 318] width 4 height 7
click at [527, 325] on icon "chevron forward outline" at bounding box center [529, 318] width 12 height 12
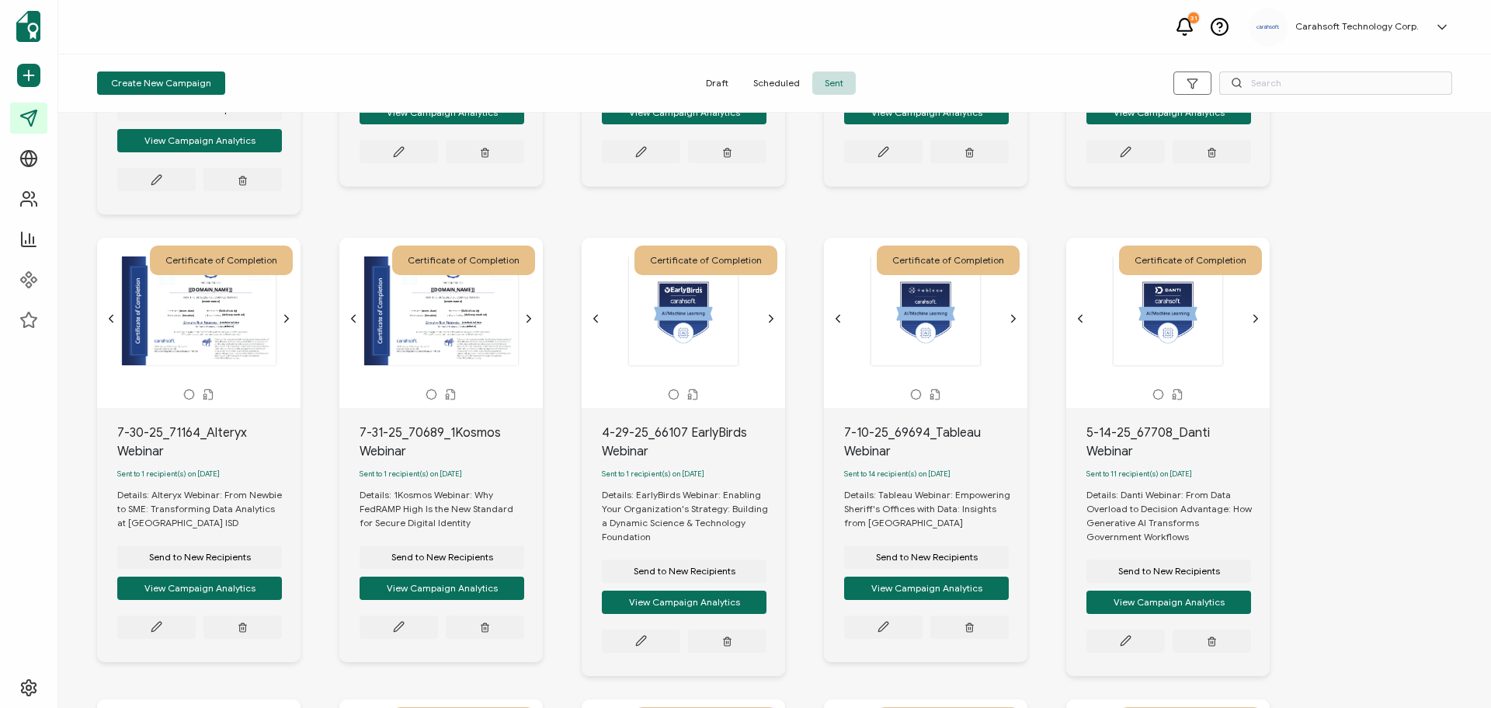
click at [767, 321] on icon "chevron forward outline" at bounding box center [771, 318] width 12 height 12
click at [1017, 319] on icon "chevron forward outline" at bounding box center [1013, 318] width 12 height 12
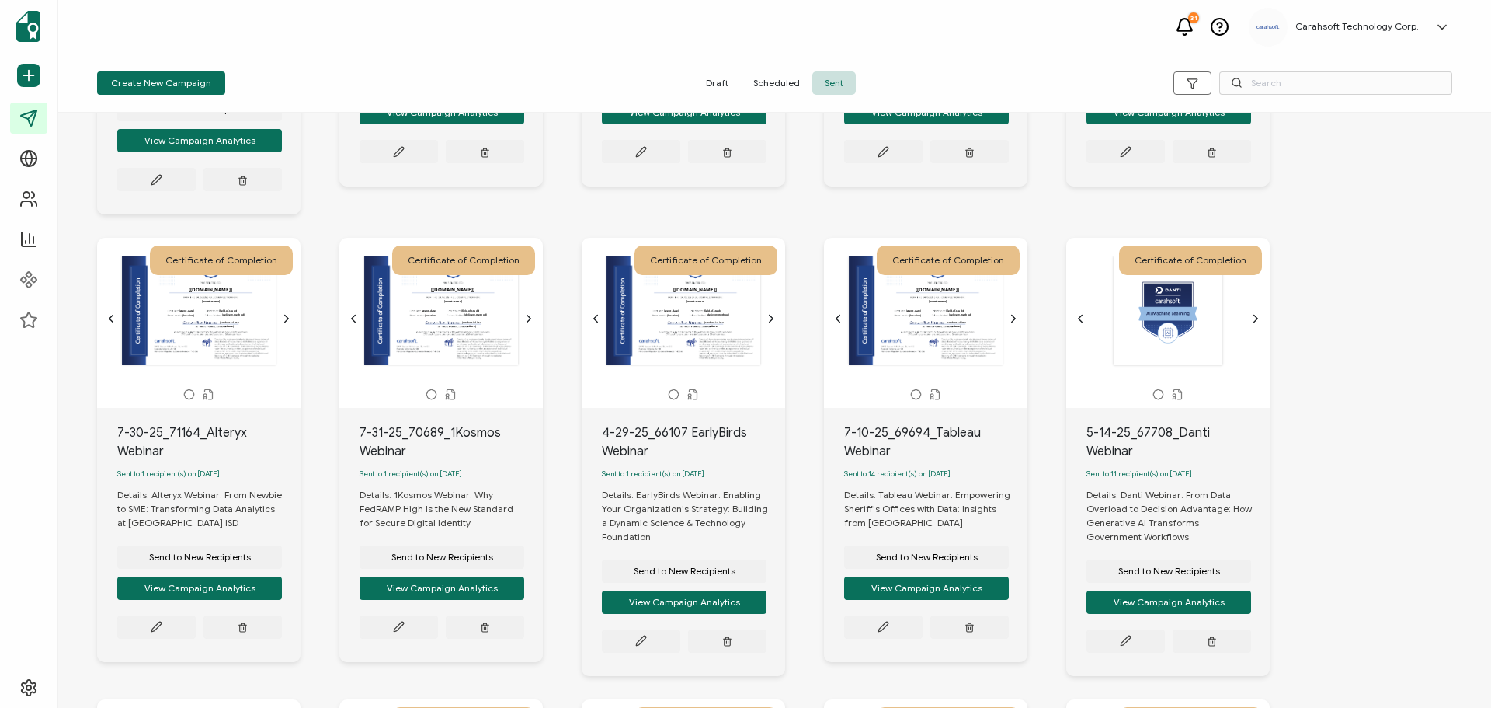
click at [1254, 325] on icon "chevron forward outline" at bounding box center [1256, 318] width 12 height 12
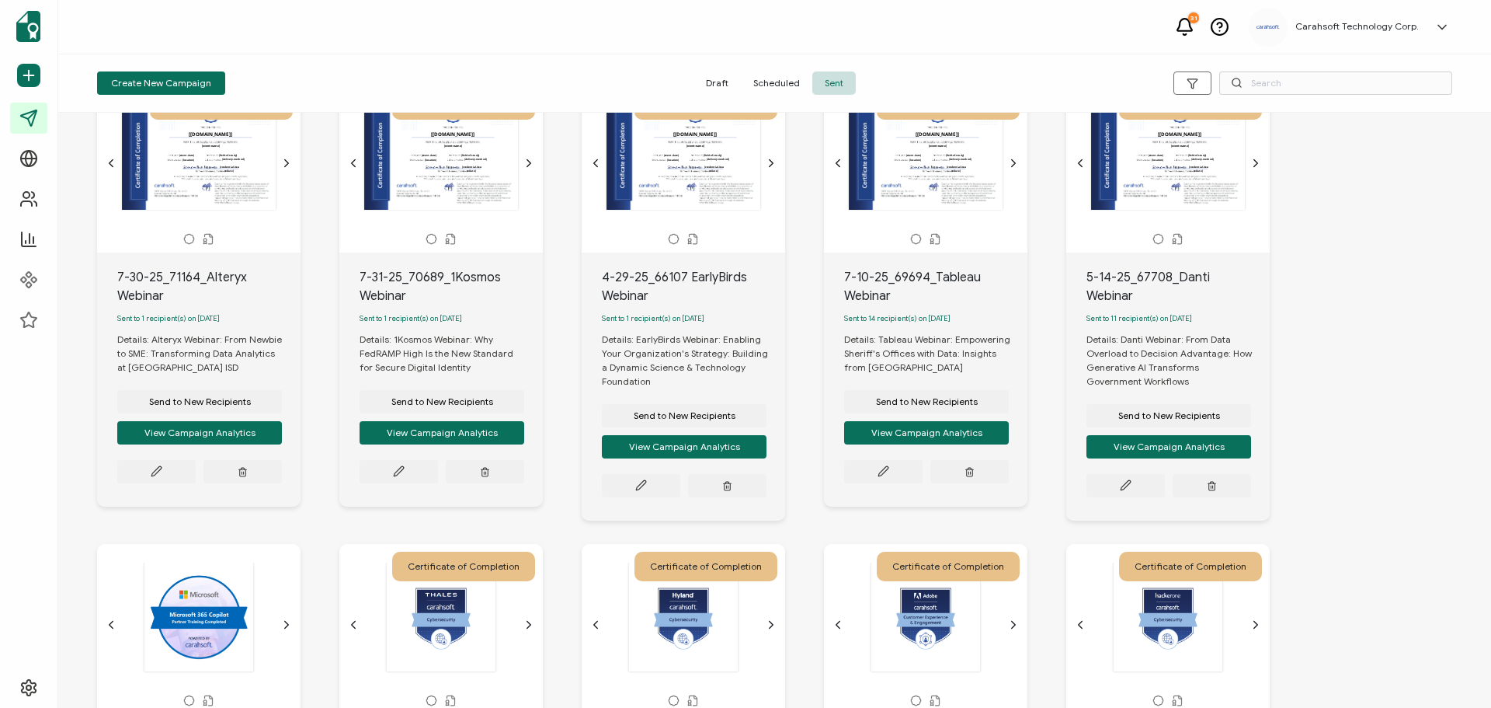
scroll to position [932, 0]
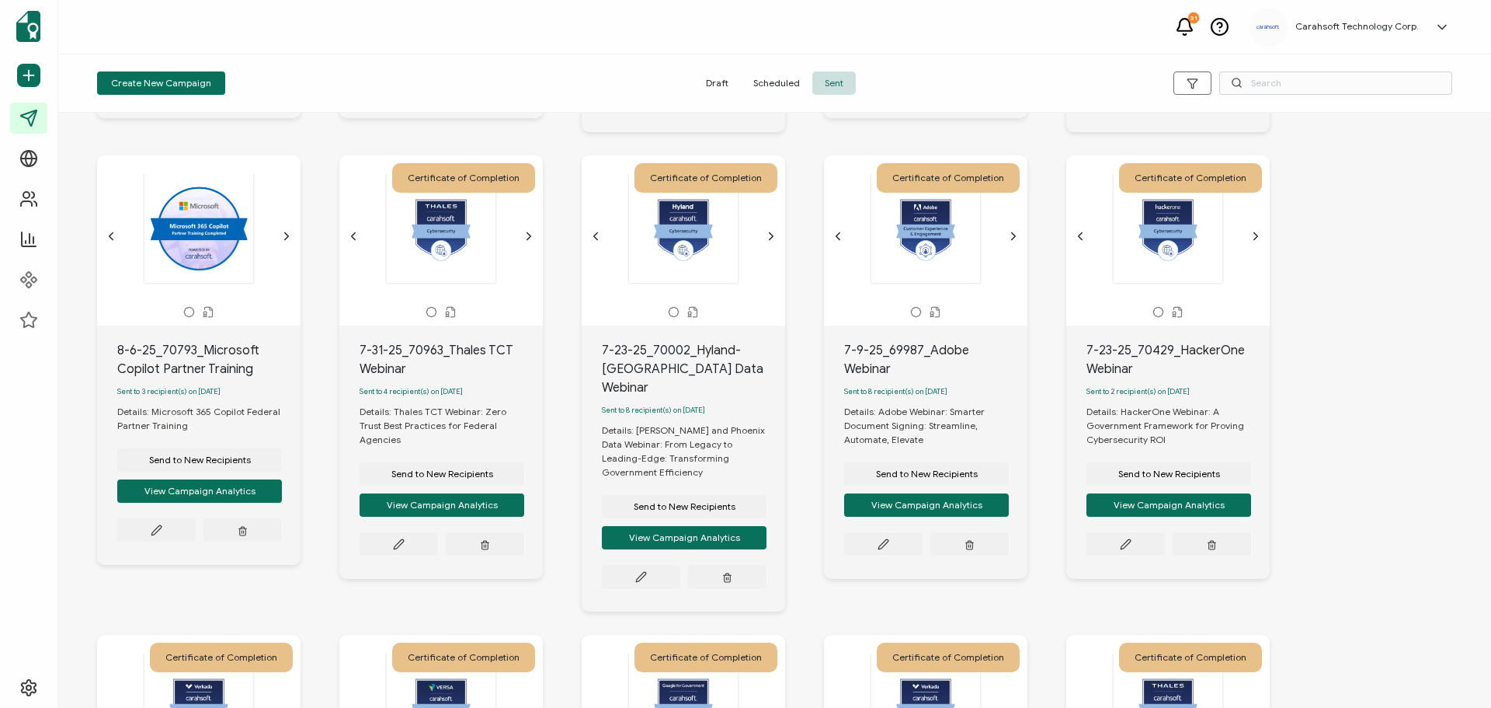
click at [287, 242] on icon "chevron forward outline" at bounding box center [286, 236] width 12 height 12
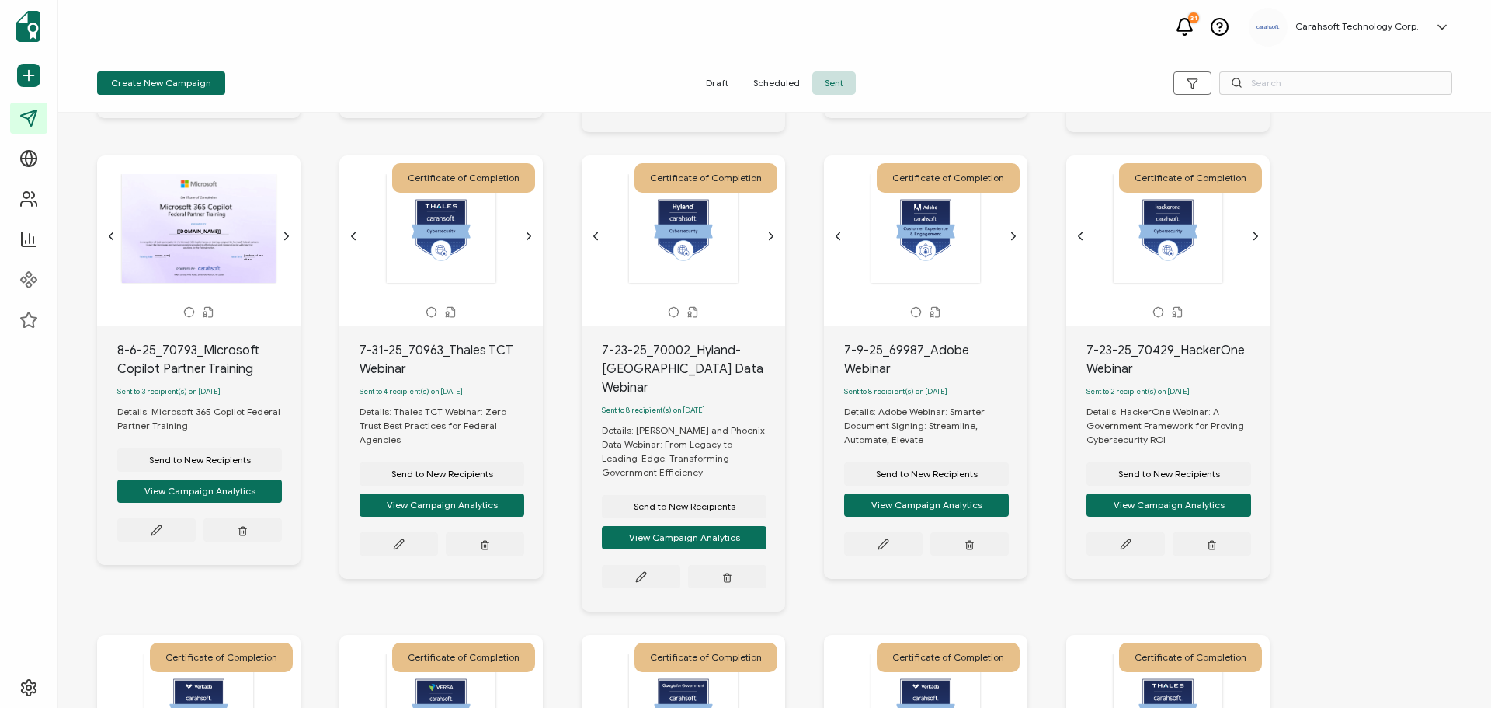
click at [523, 242] on icon "chevron forward outline" at bounding box center [529, 236] width 12 height 12
click at [770, 242] on icon "chevron forward outline" at bounding box center [771, 236] width 12 height 12
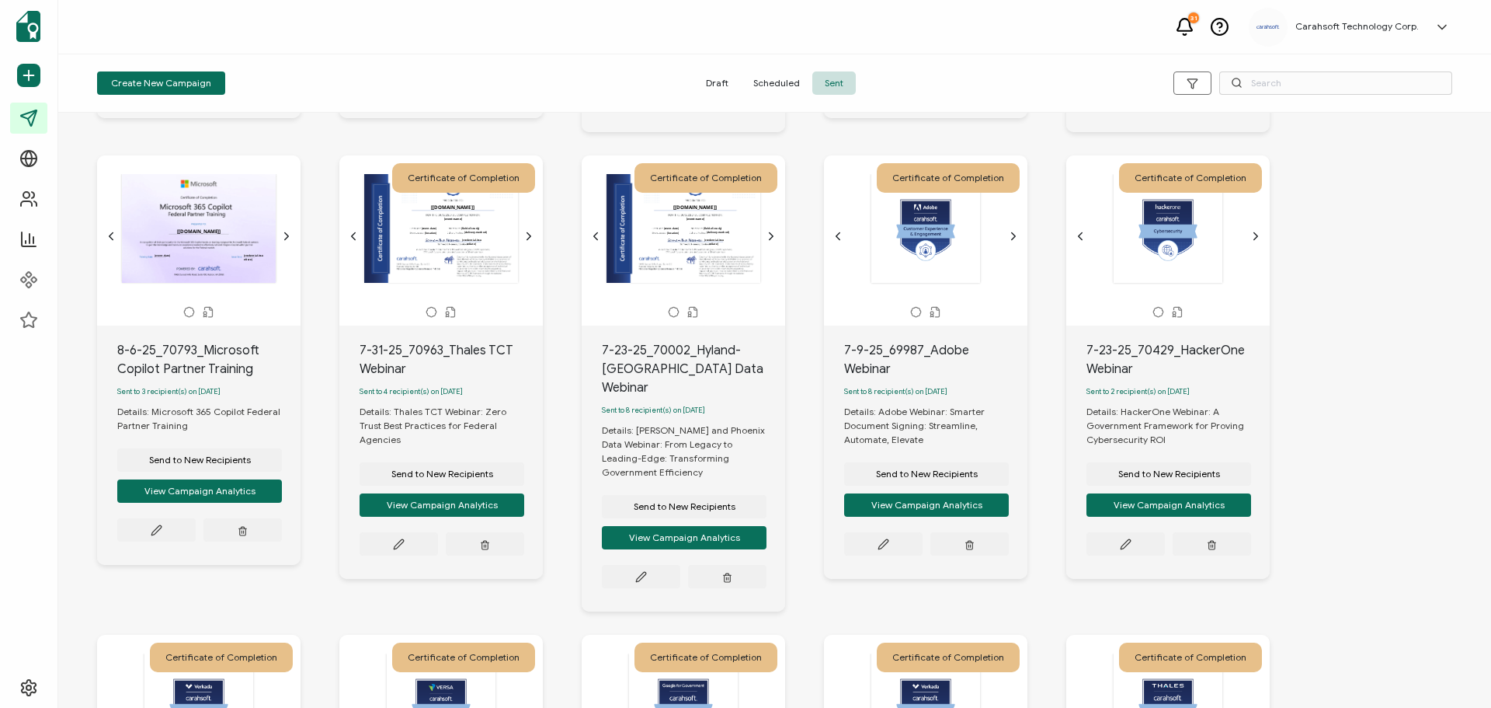
click at [1008, 242] on icon "chevron forward outline" at bounding box center [1013, 236] width 12 height 12
click at [1257, 239] on icon "chevron forward outline" at bounding box center [1256, 235] width 4 height 7
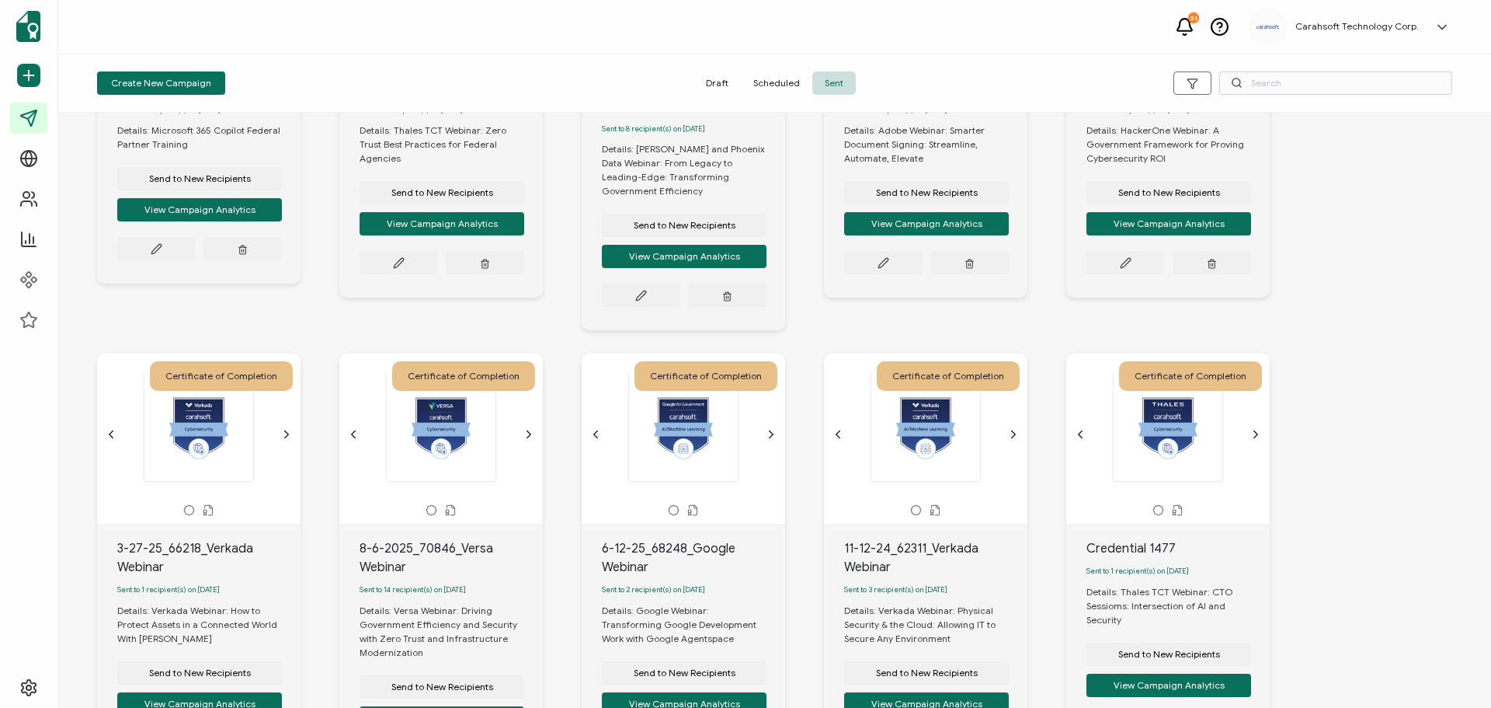
scroll to position [1243, 0]
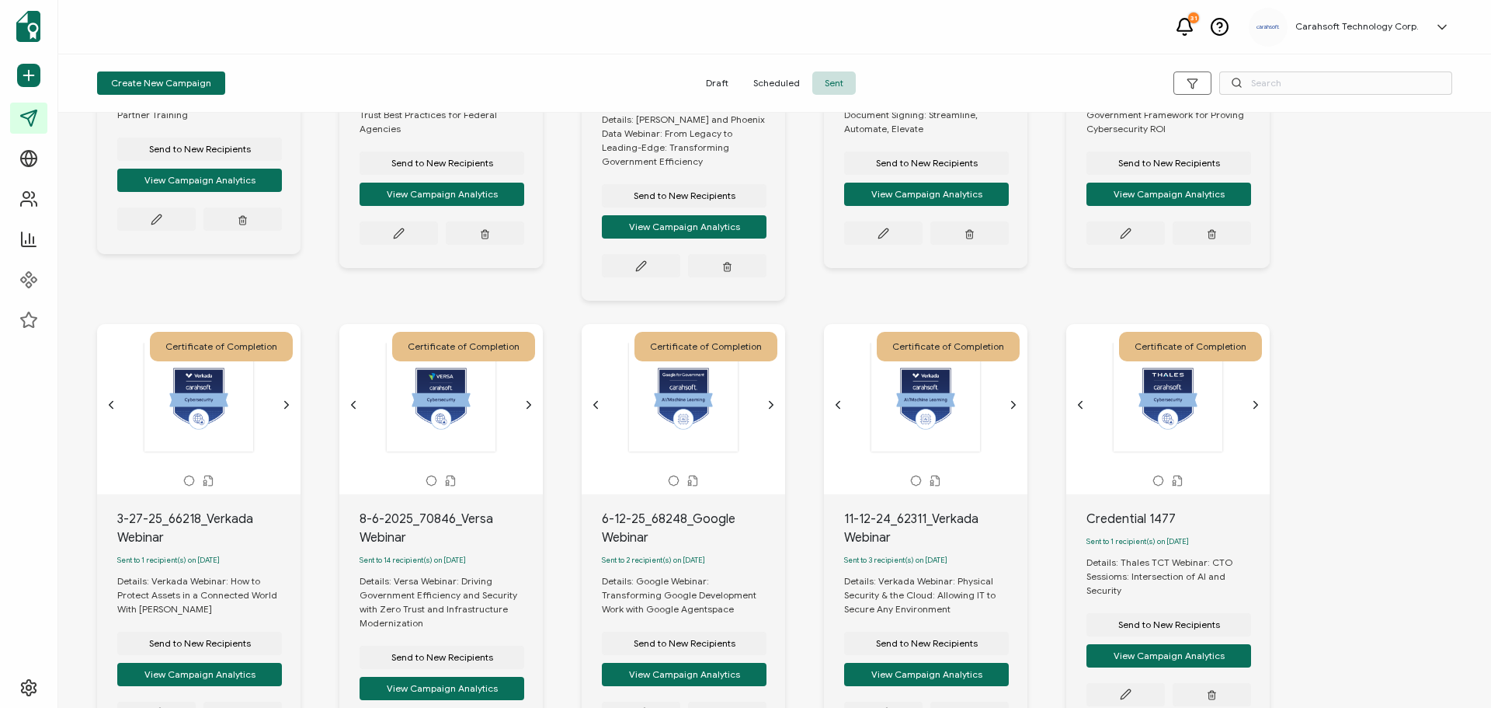
click at [287, 398] on icon "chevron forward outline" at bounding box center [286, 404] width 12 height 12
click at [525, 398] on icon "chevron forward outline" at bounding box center [529, 404] width 12 height 12
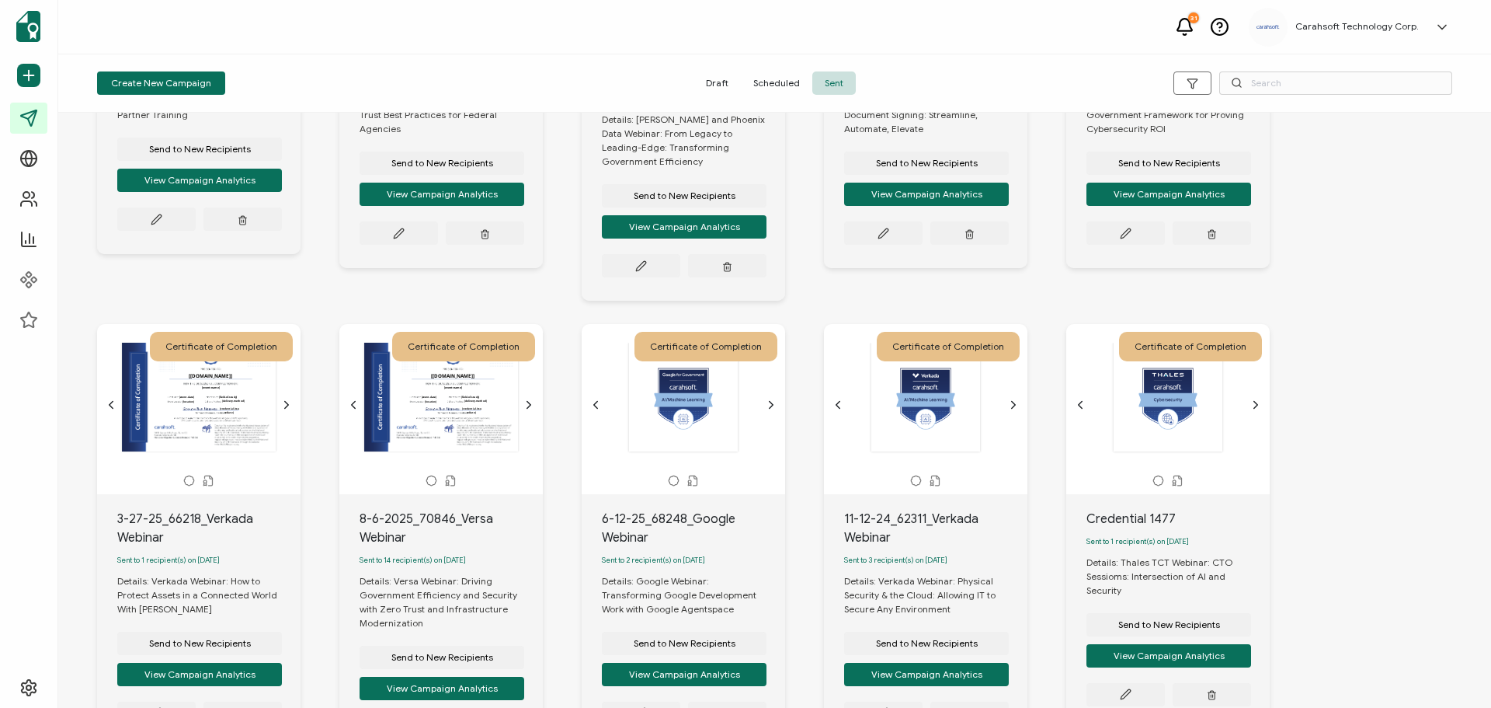
click at [771, 398] on icon "chevron forward outline" at bounding box center [771, 404] width 12 height 12
click at [1017, 398] on icon "chevron forward outline" at bounding box center [1013, 404] width 12 height 12
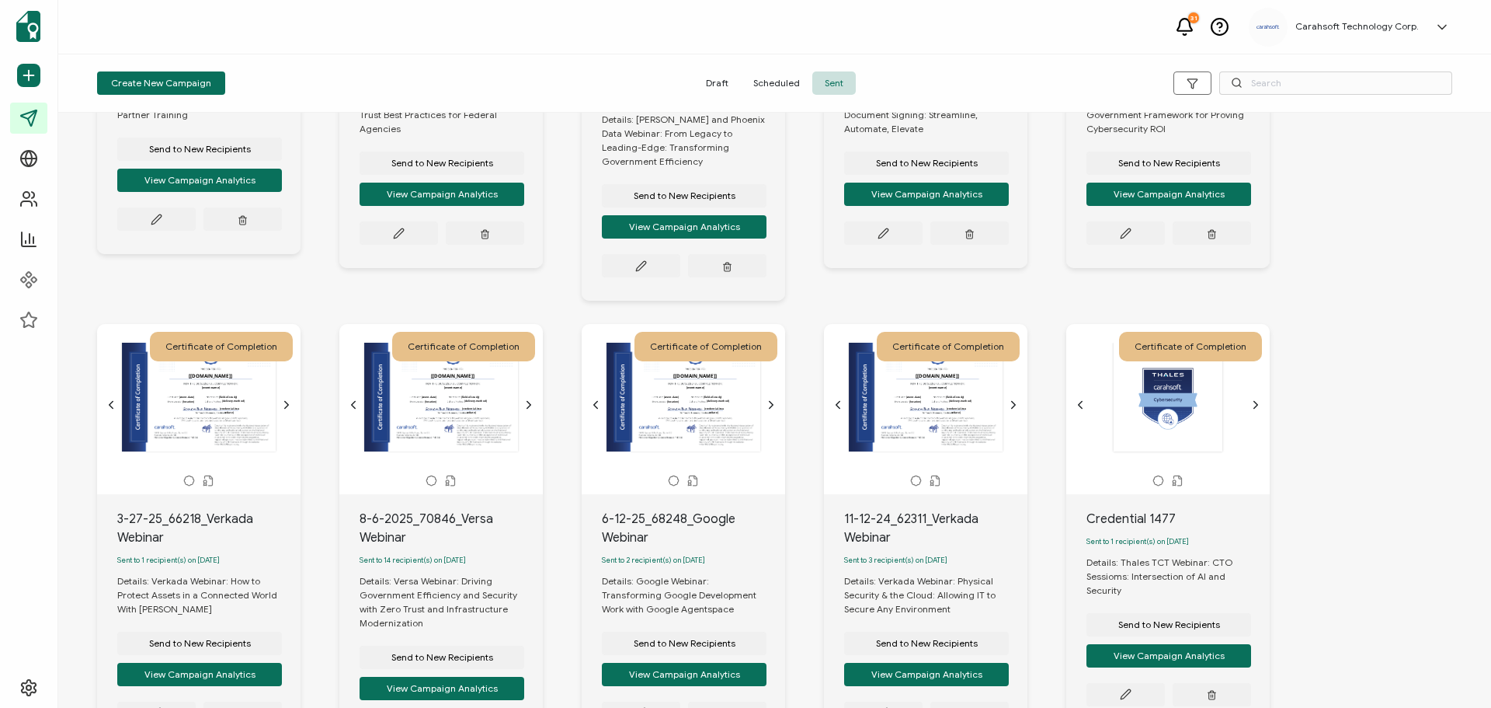
click at [1254, 398] on icon "chevron forward outline" at bounding box center [1256, 404] width 12 height 12
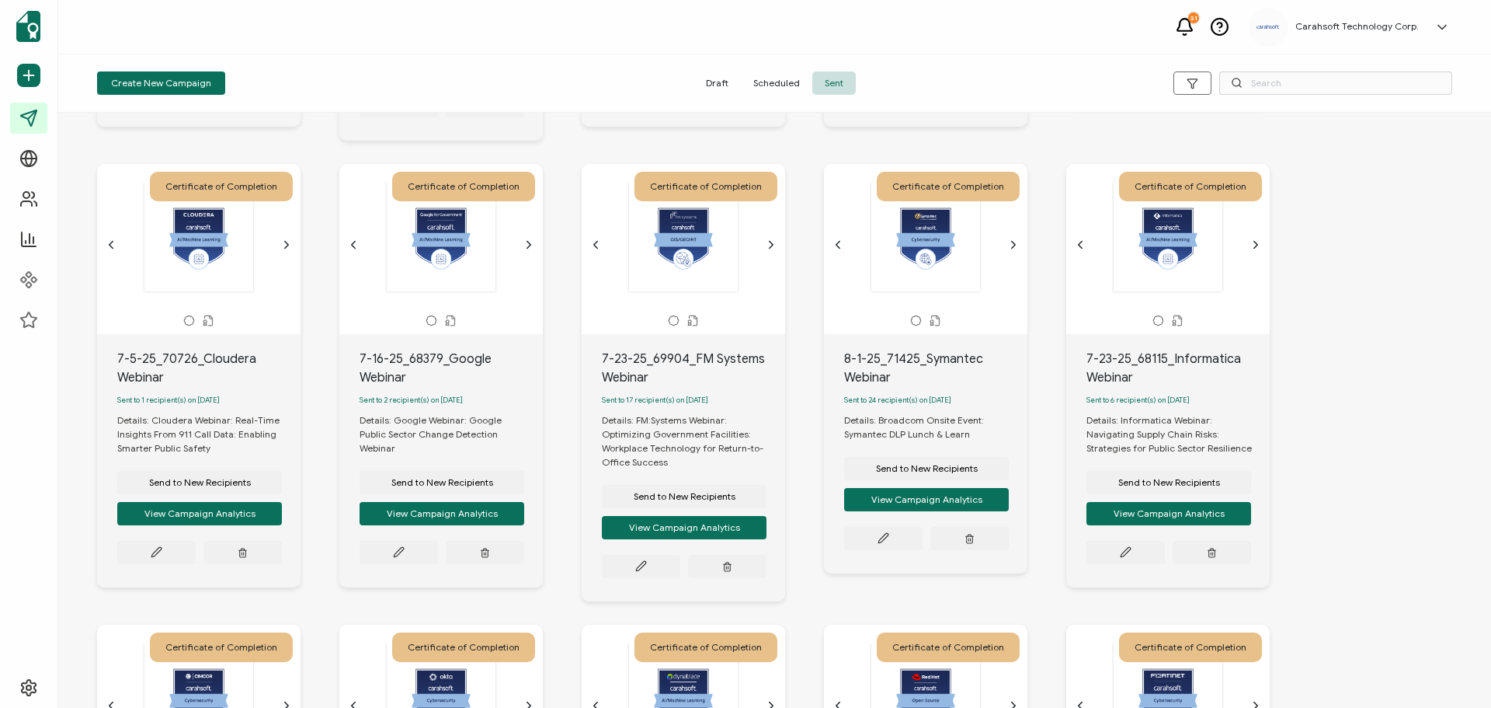
scroll to position [1786, 0]
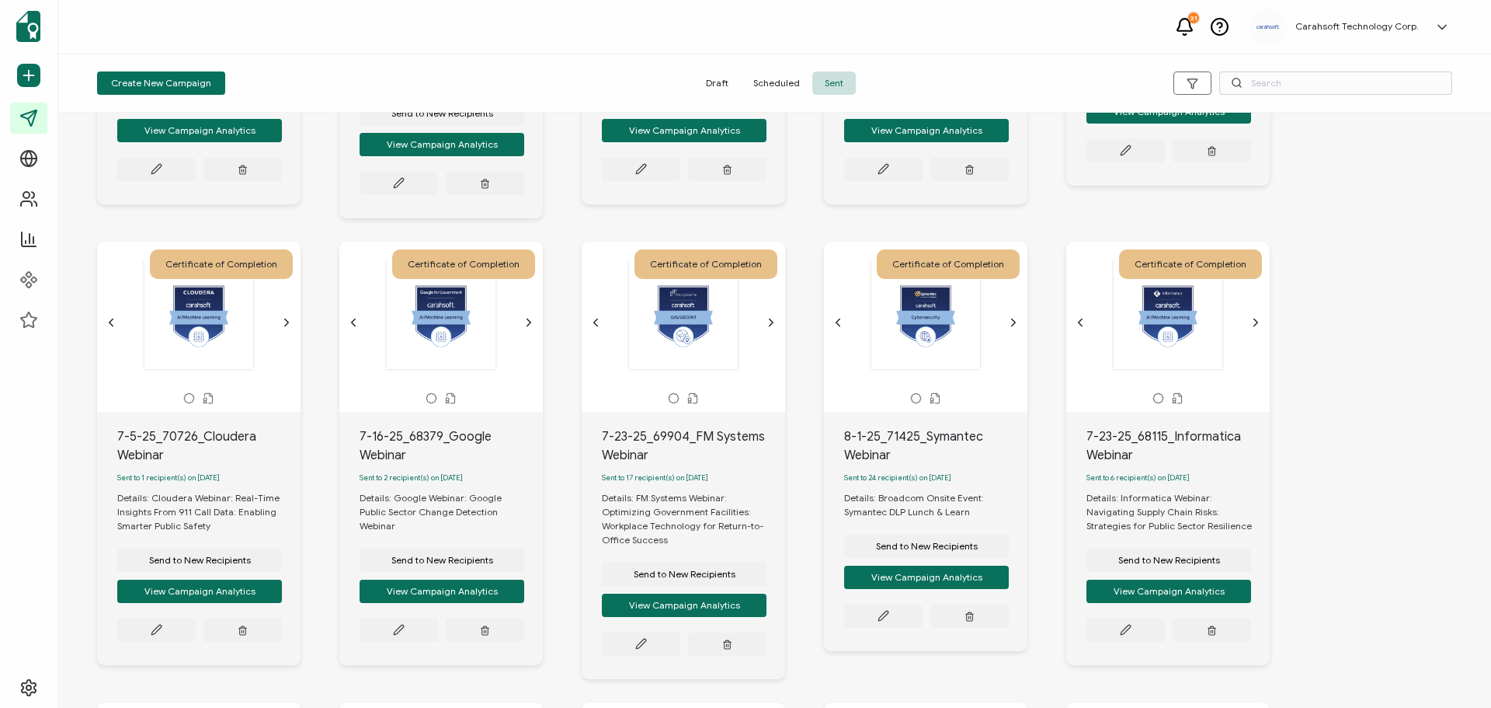
click at [283, 316] on icon "chevron forward outline" at bounding box center [286, 322] width 12 height 12
click at [534, 316] on icon "chevron forward outline" at bounding box center [529, 322] width 12 height 12
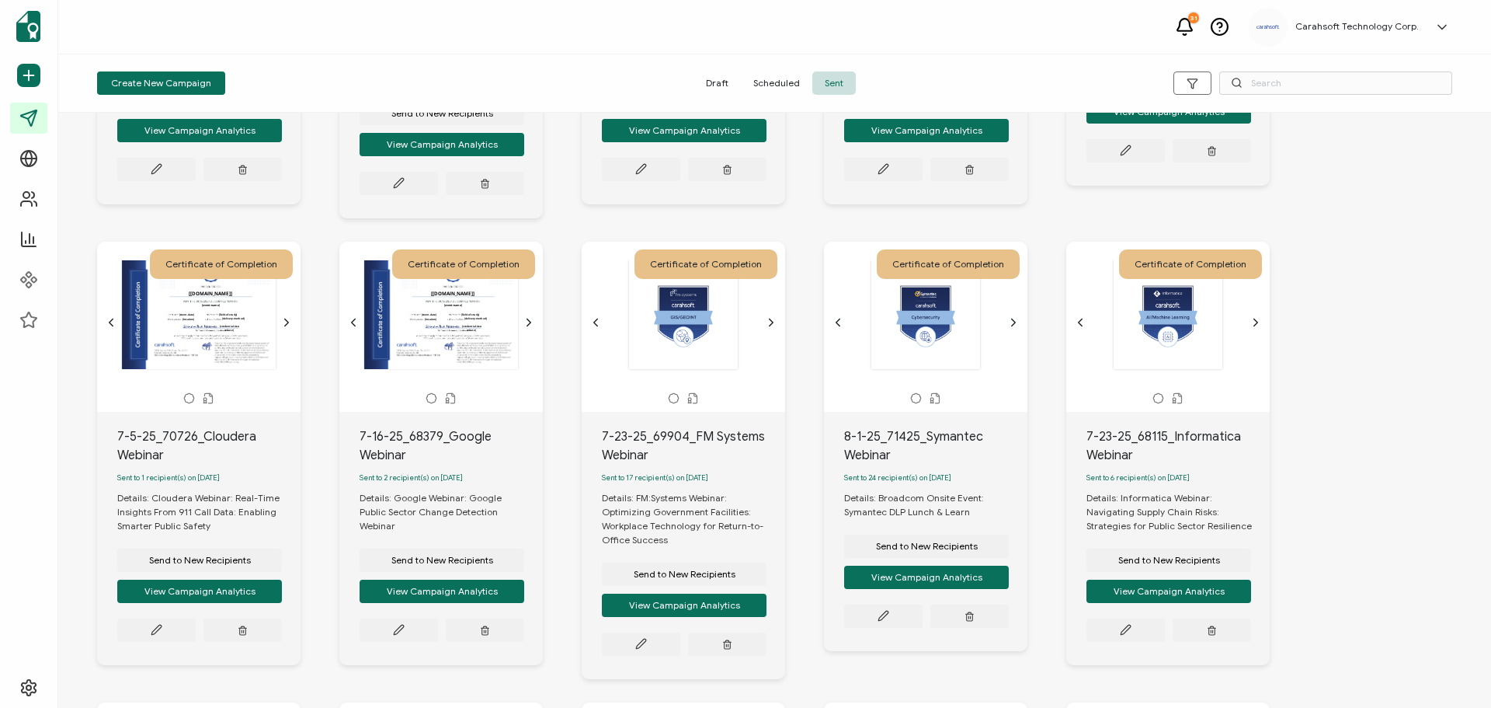
click at [777, 316] on icon "chevron forward outline" at bounding box center [771, 322] width 12 height 12
click at [1009, 316] on icon "chevron forward outline" at bounding box center [1013, 322] width 12 height 12
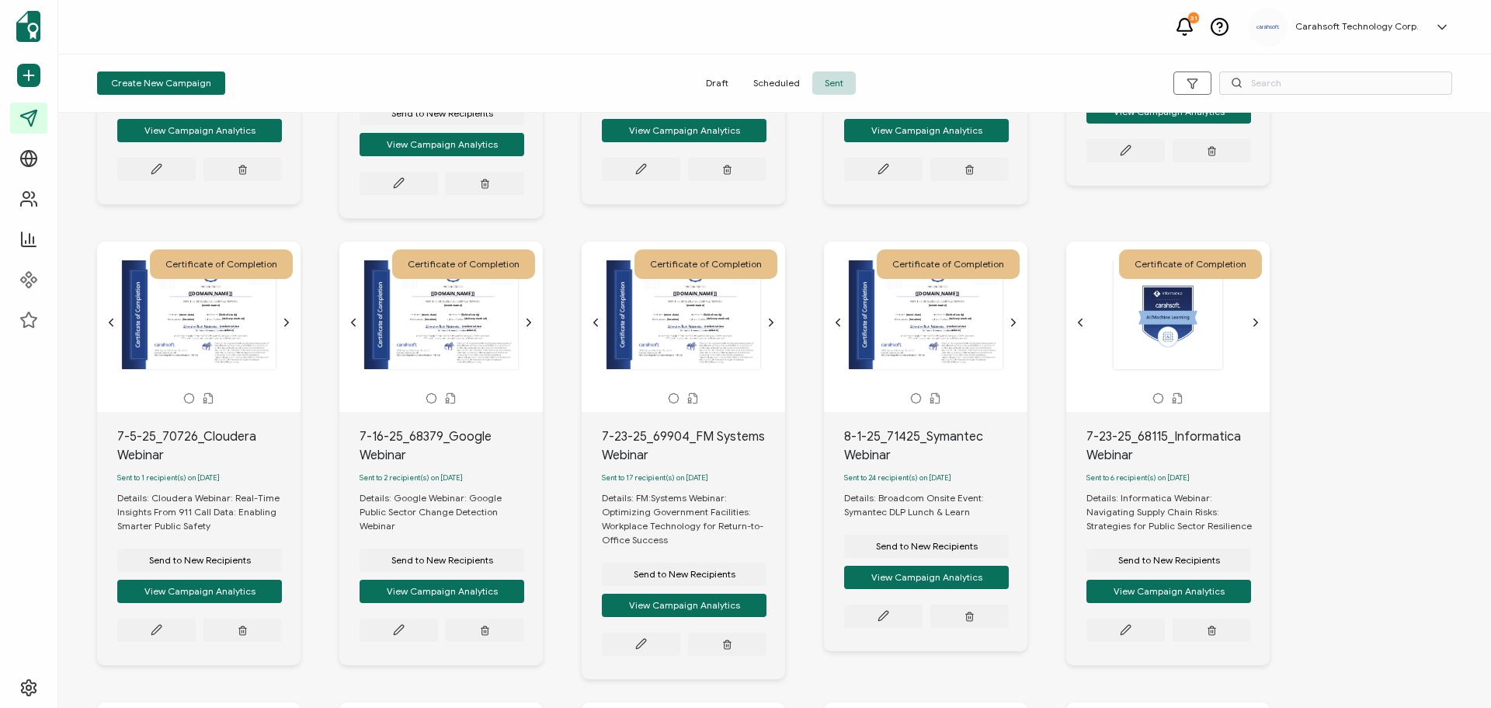
click at [1249, 308] on div at bounding box center [1168, 314] width 163 height 110
click at [1253, 316] on icon "chevron forward outline" at bounding box center [1256, 322] width 12 height 12
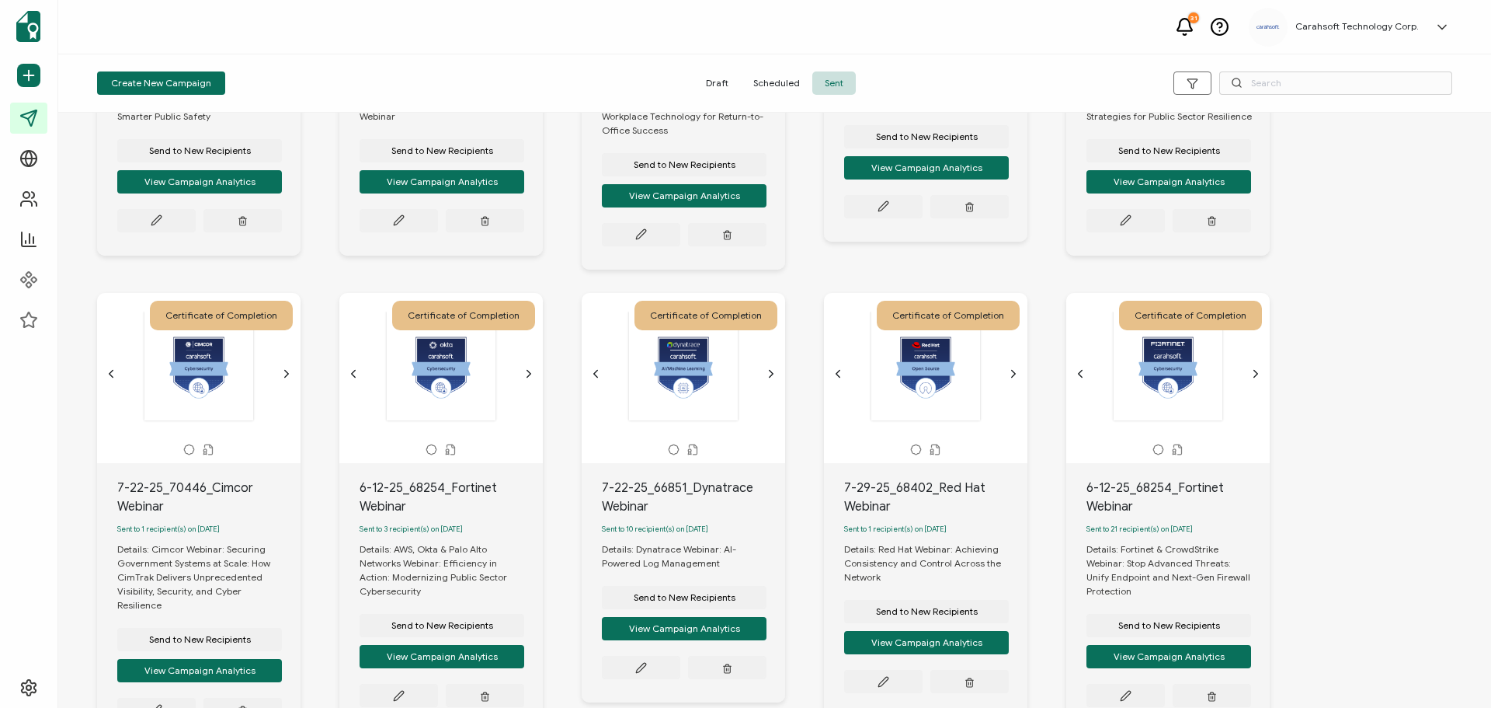
scroll to position [2252, 0]
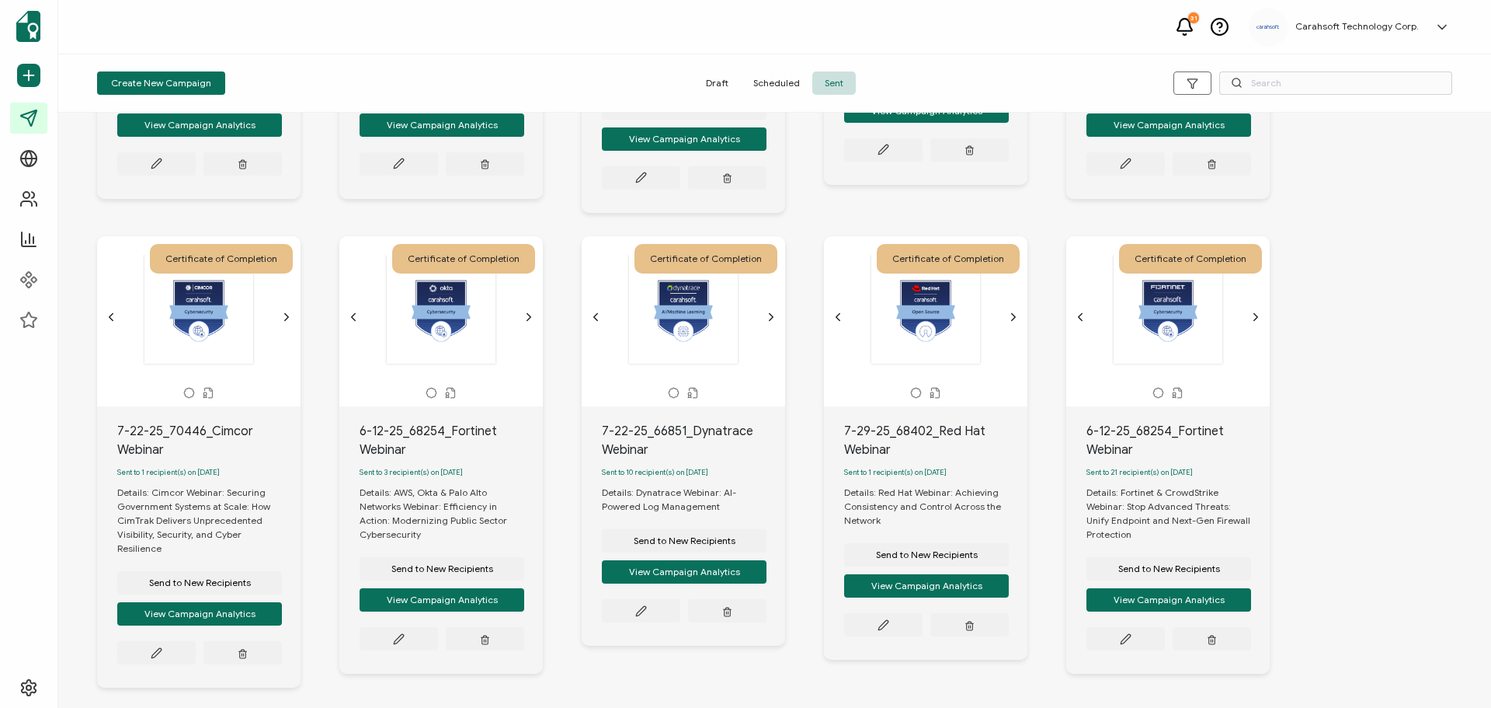
click at [281, 311] on icon "chevron forward outline" at bounding box center [286, 317] width 12 height 12
click at [525, 313] on icon "chevron forward outline" at bounding box center [529, 317] width 12 height 12
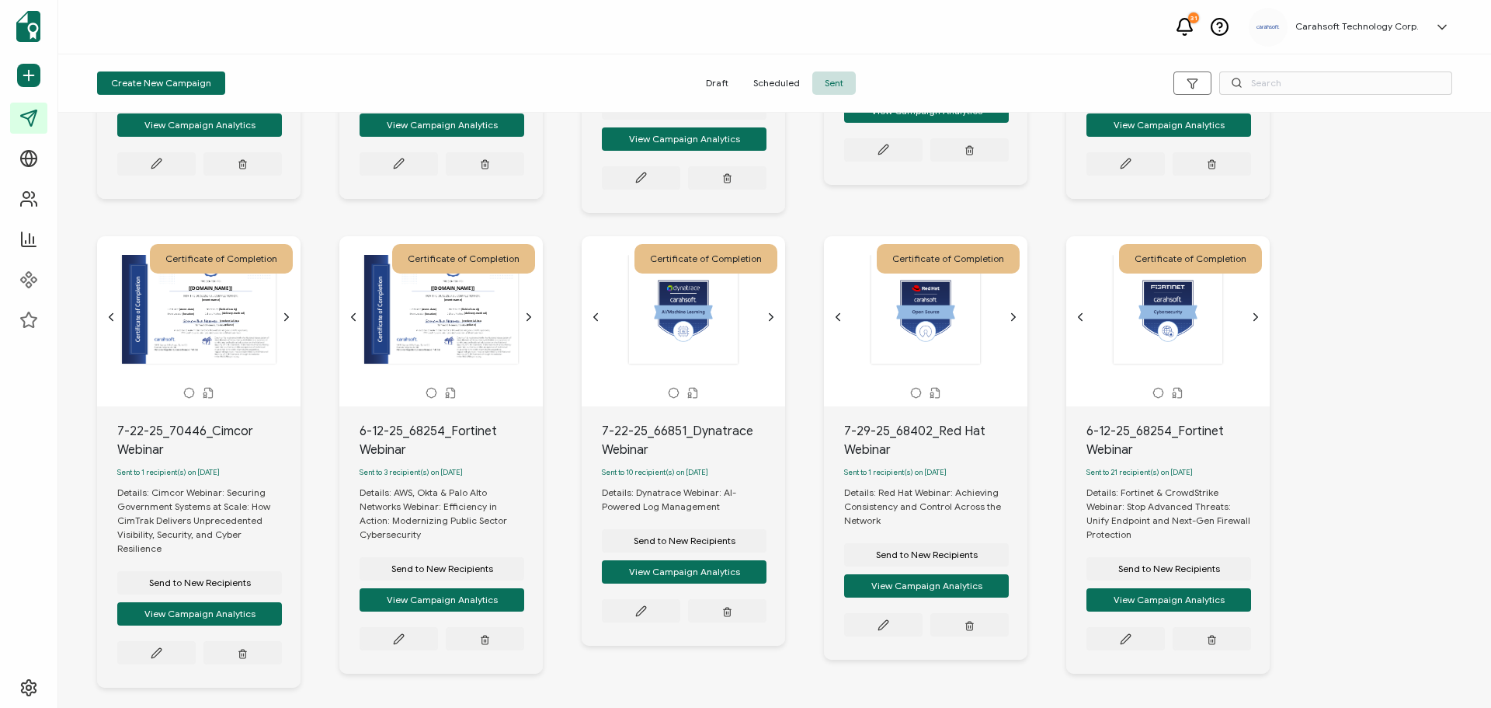
click at [769, 311] on icon "chevron forward outline" at bounding box center [771, 317] width 12 height 12
click at [1018, 311] on icon "chevron forward outline" at bounding box center [1013, 317] width 12 height 12
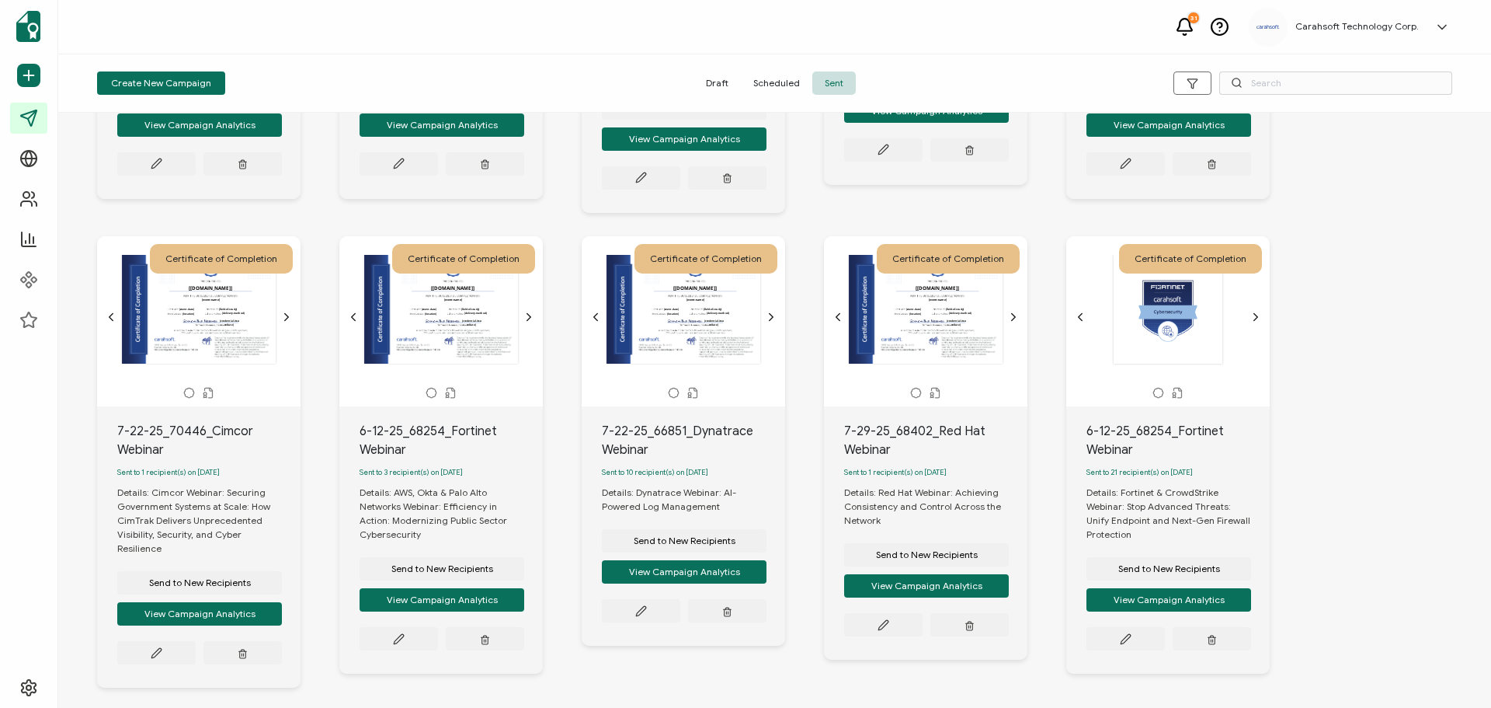
click at [1260, 311] on icon "chevron forward outline" at bounding box center [1256, 317] width 12 height 12
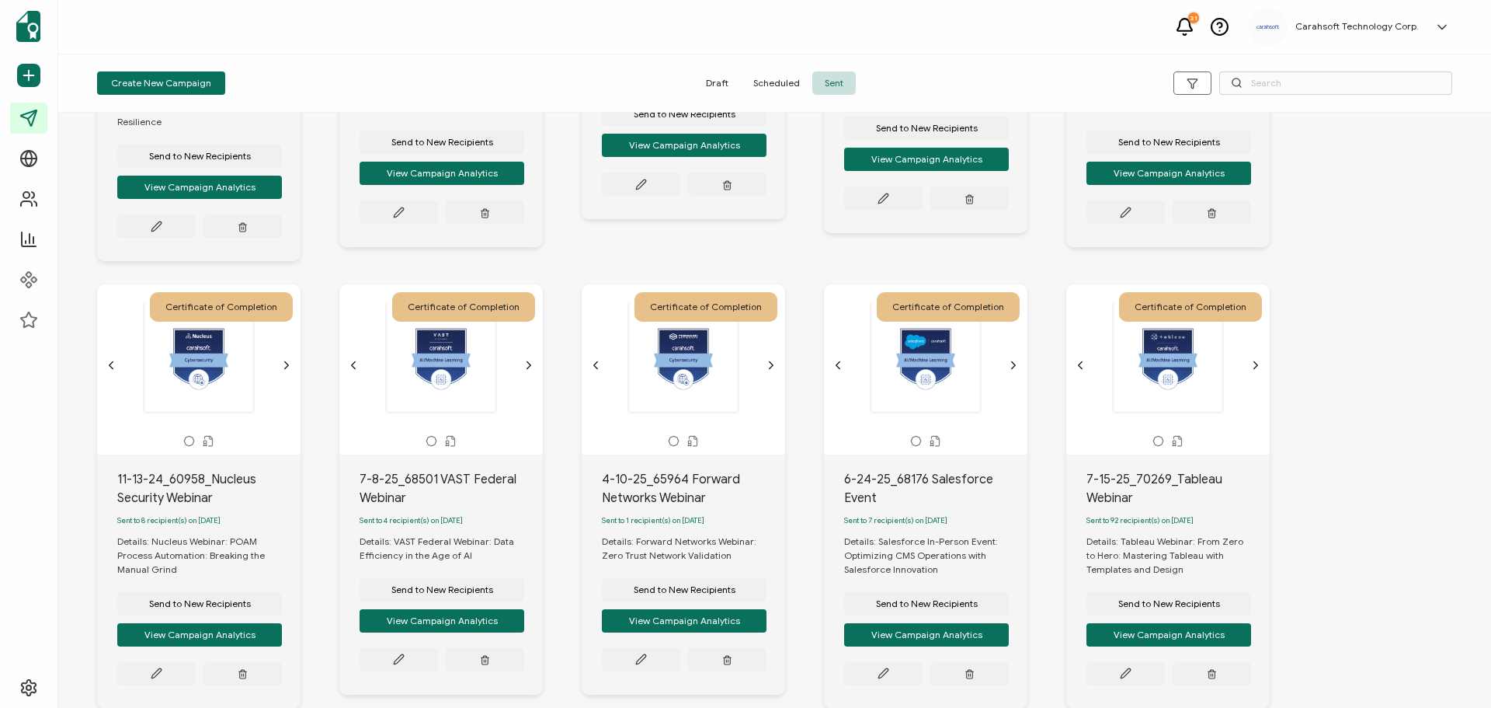
scroll to position [2718, 0]
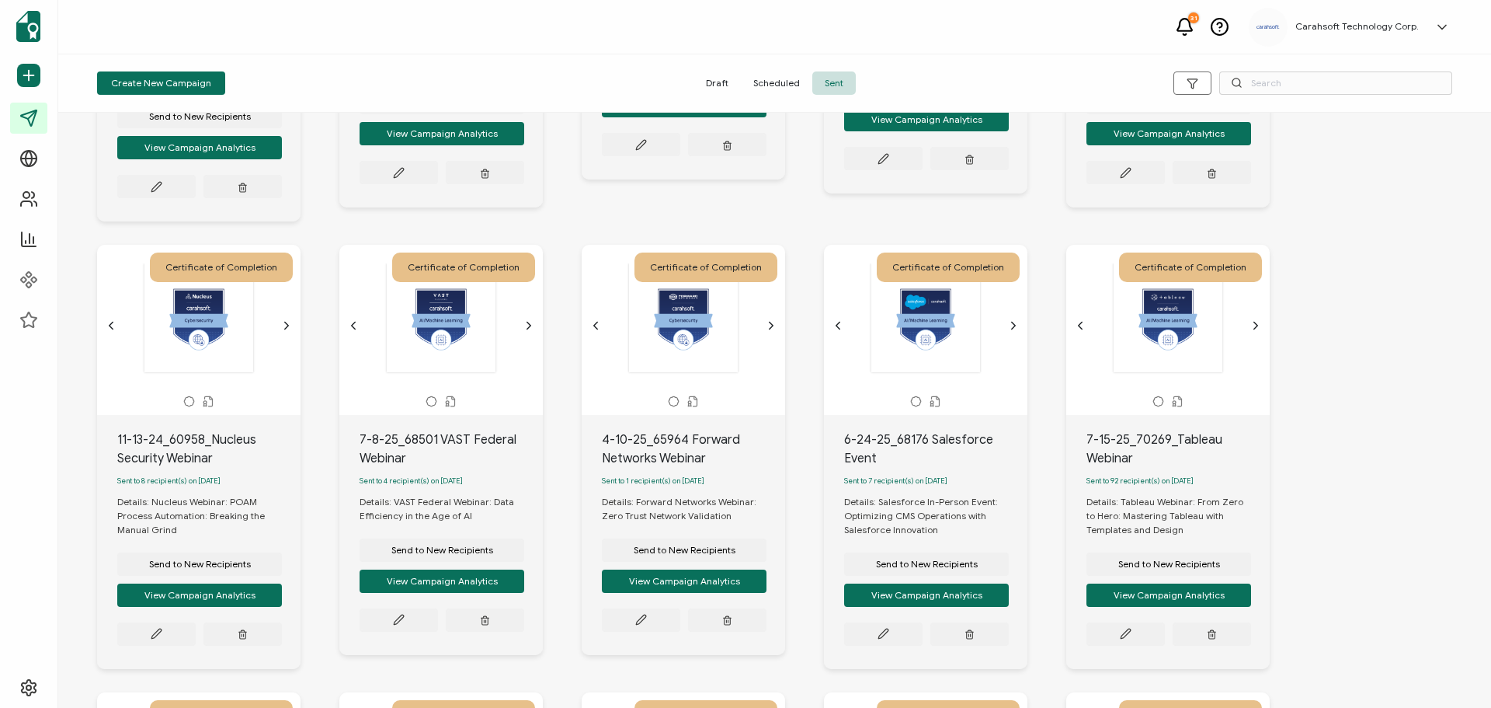
click at [289, 319] on icon "chevron forward outline" at bounding box center [286, 325] width 12 height 12
click at [527, 319] on icon "chevron forward outline" at bounding box center [529, 325] width 12 height 12
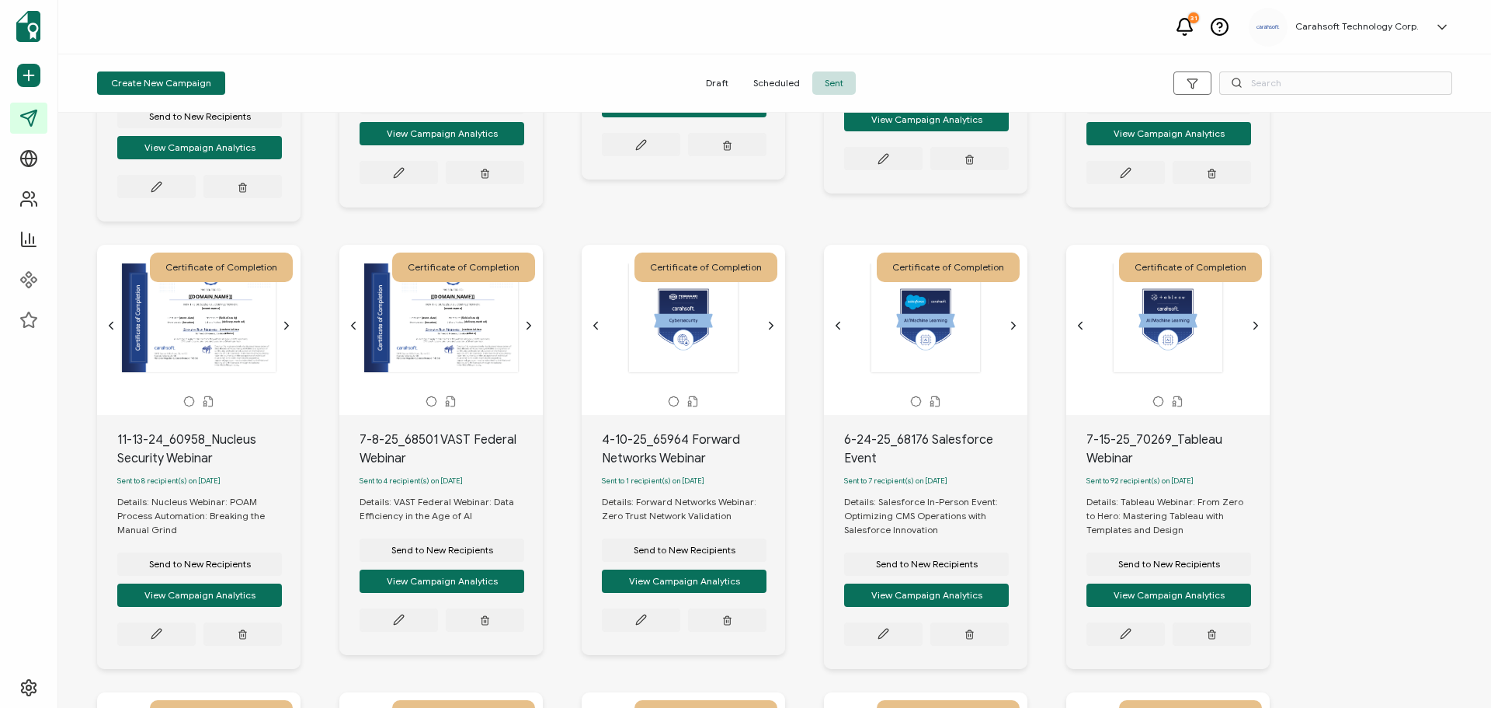
click at [763, 308] on div at bounding box center [683, 318] width 163 height 110
click at [771, 322] on icon "chevron forward outline" at bounding box center [772, 325] width 4 height 7
click at [1017, 319] on icon "chevron forward outline" at bounding box center [1013, 325] width 12 height 12
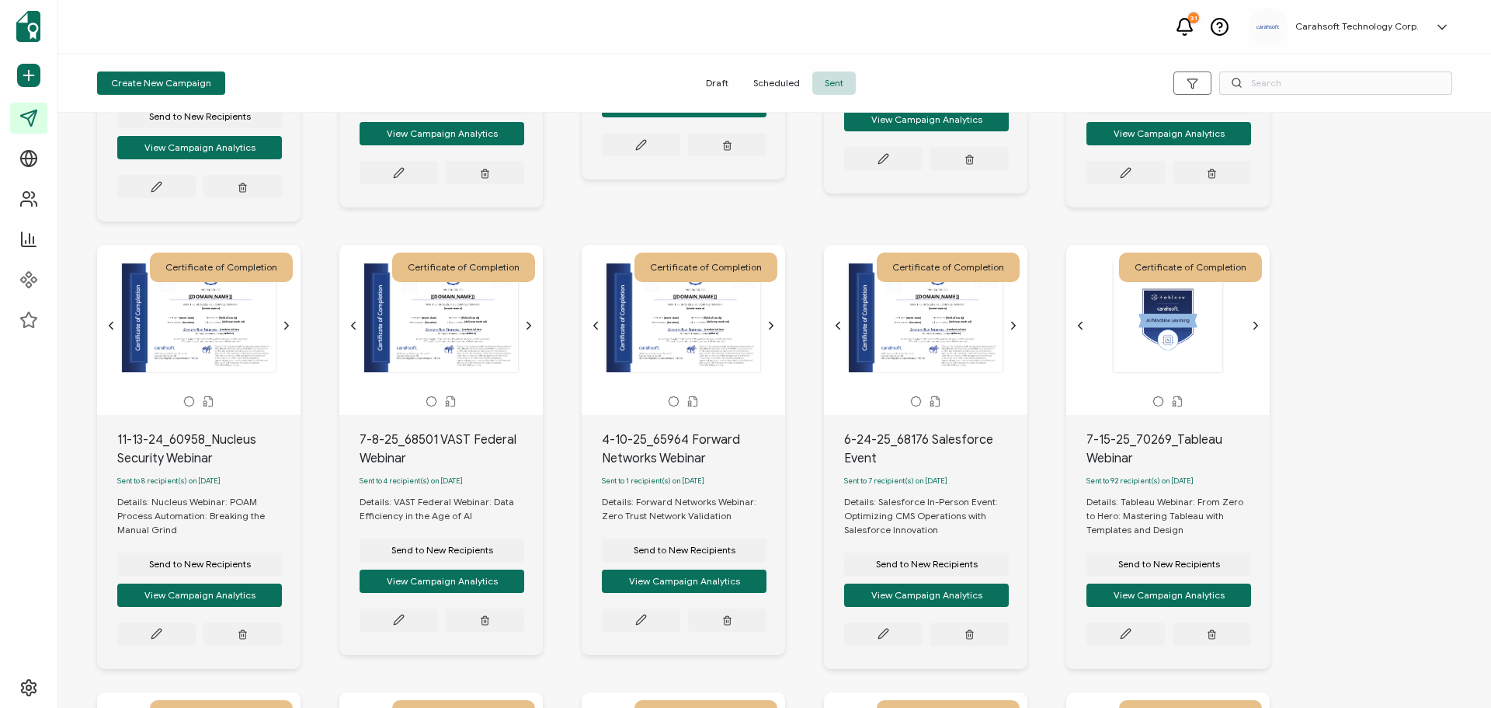
click at [1251, 319] on icon "chevron forward outline" at bounding box center [1256, 325] width 12 height 12
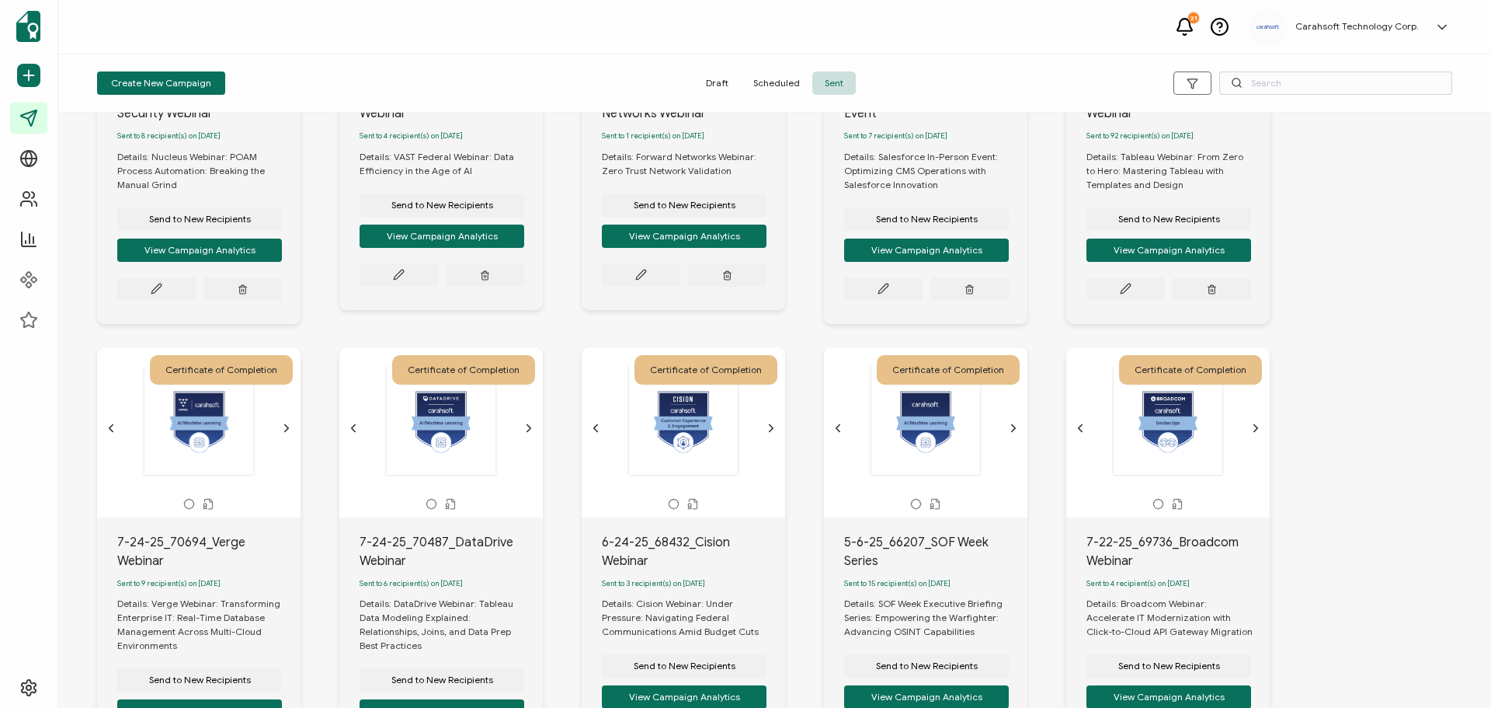
scroll to position [3107, 0]
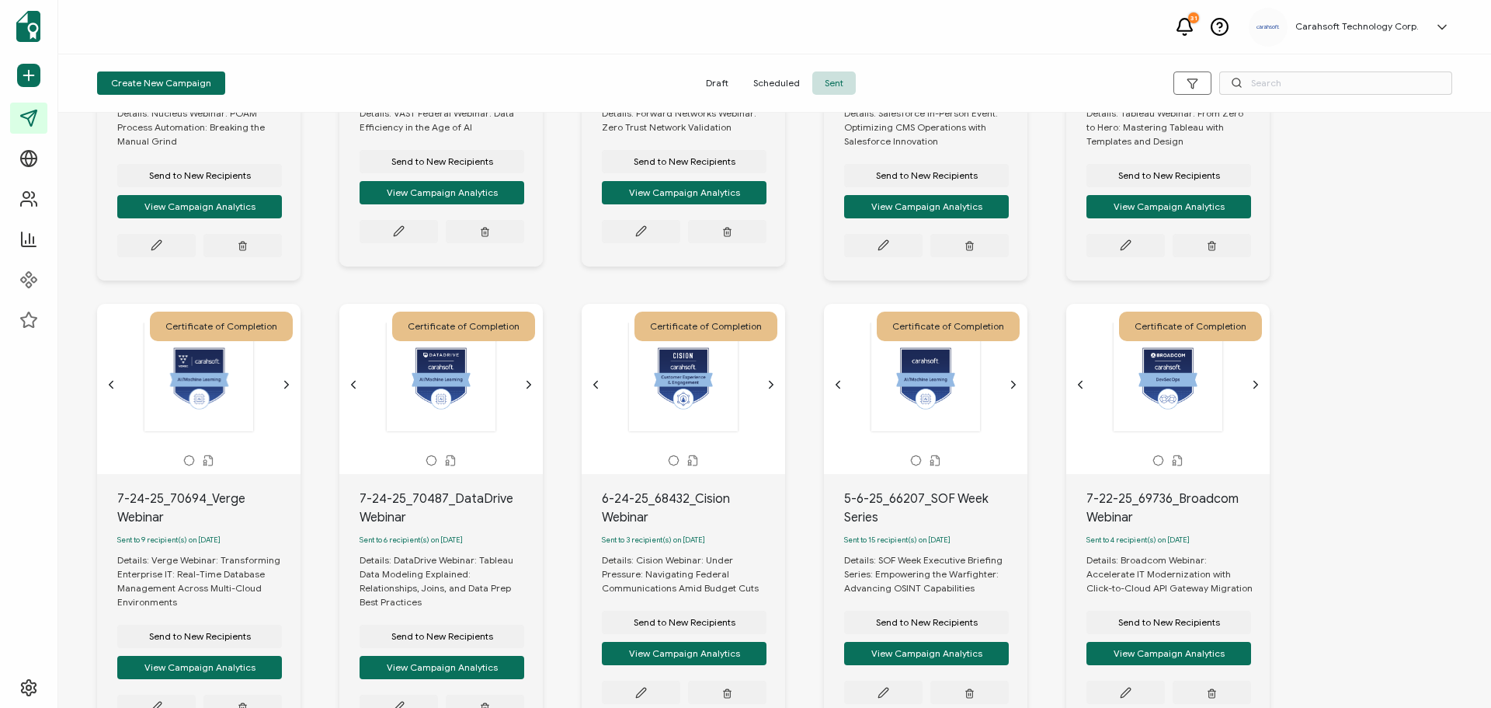
click at [287, 381] on icon "chevron forward outline" at bounding box center [287, 384] width 4 height 7
click at [530, 378] on icon "chevron forward outline" at bounding box center [529, 384] width 12 height 12
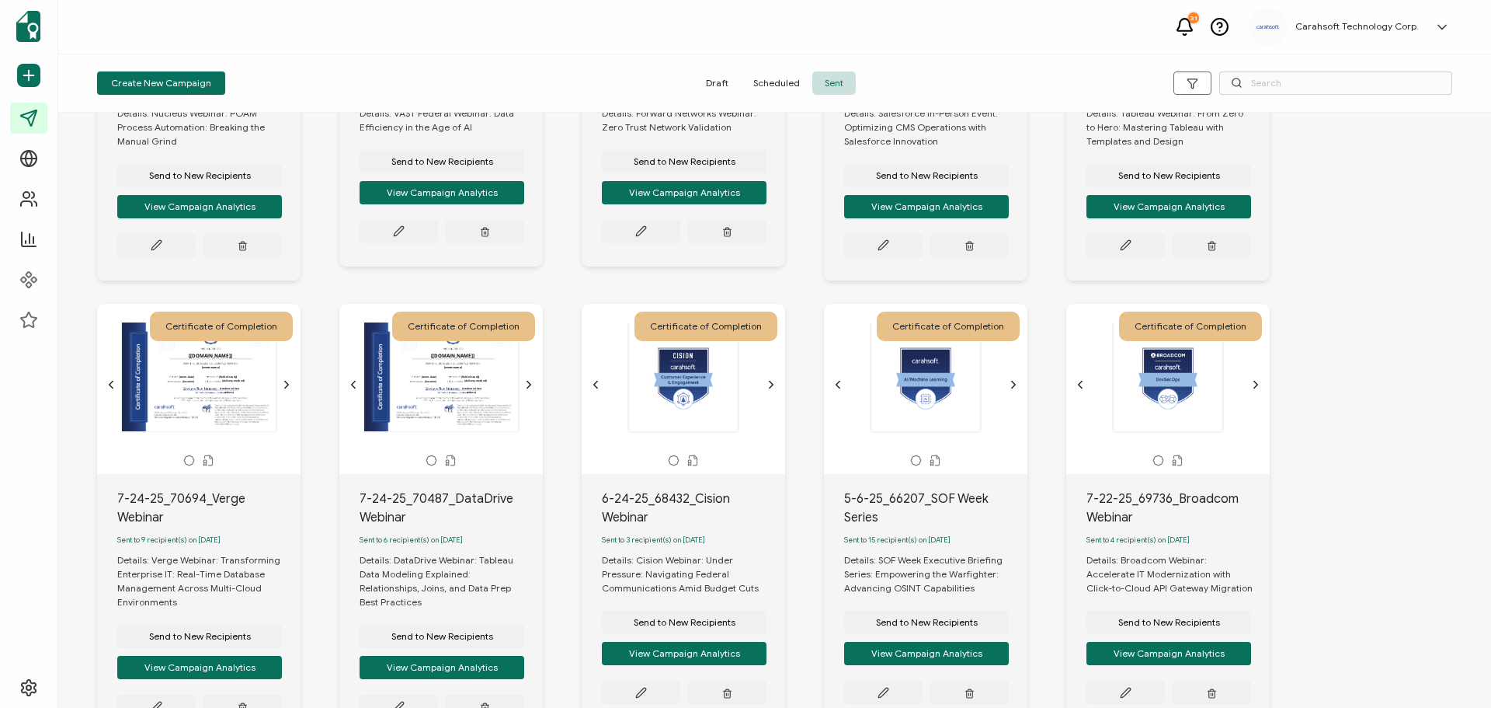
click at [767, 378] on icon "chevron forward outline" at bounding box center [771, 384] width 12 height 12
click at [1017, 378] on icon "chevron forward outline" at bounding box center [1013, 384] width 12 height 12
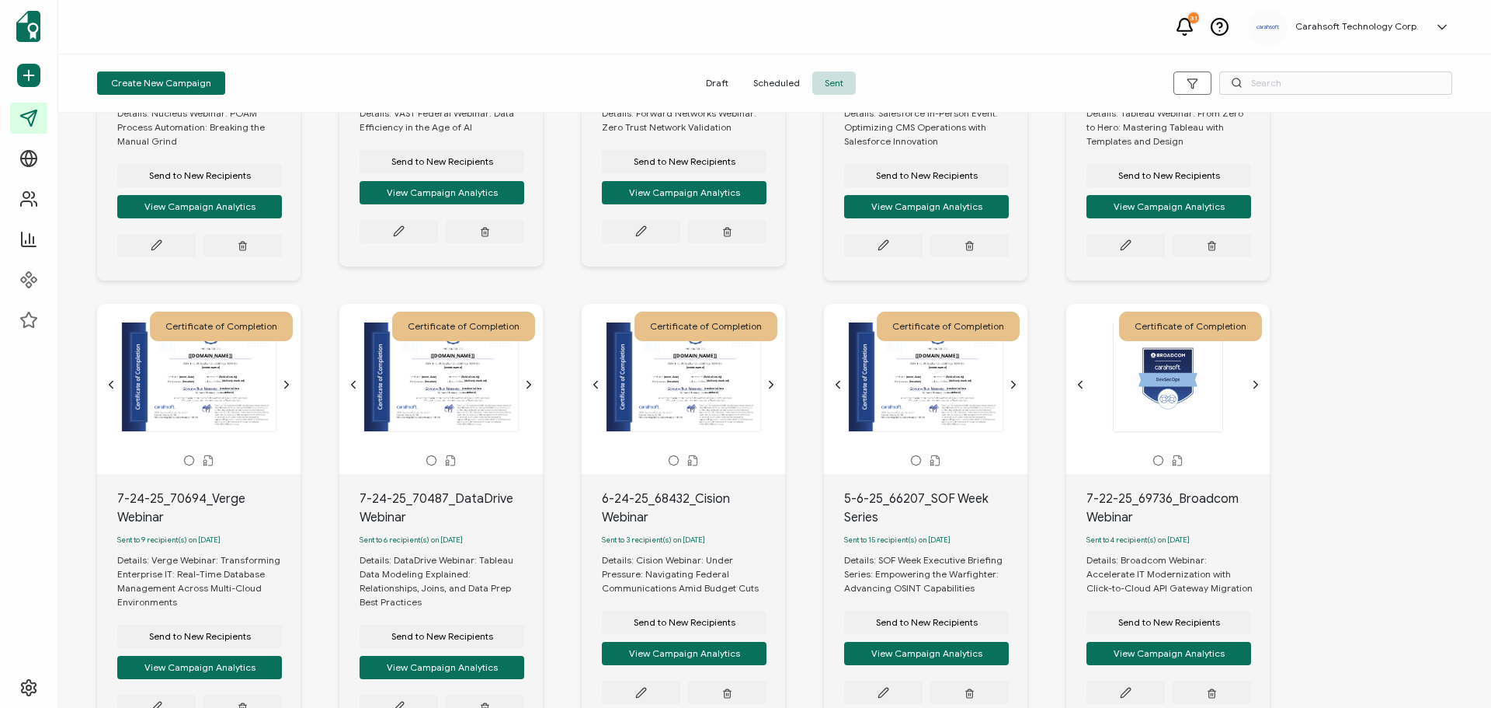
click at [1253, 378] on icon "chevron forward outline" at bounding box center [1256, 384] width 12 height 12
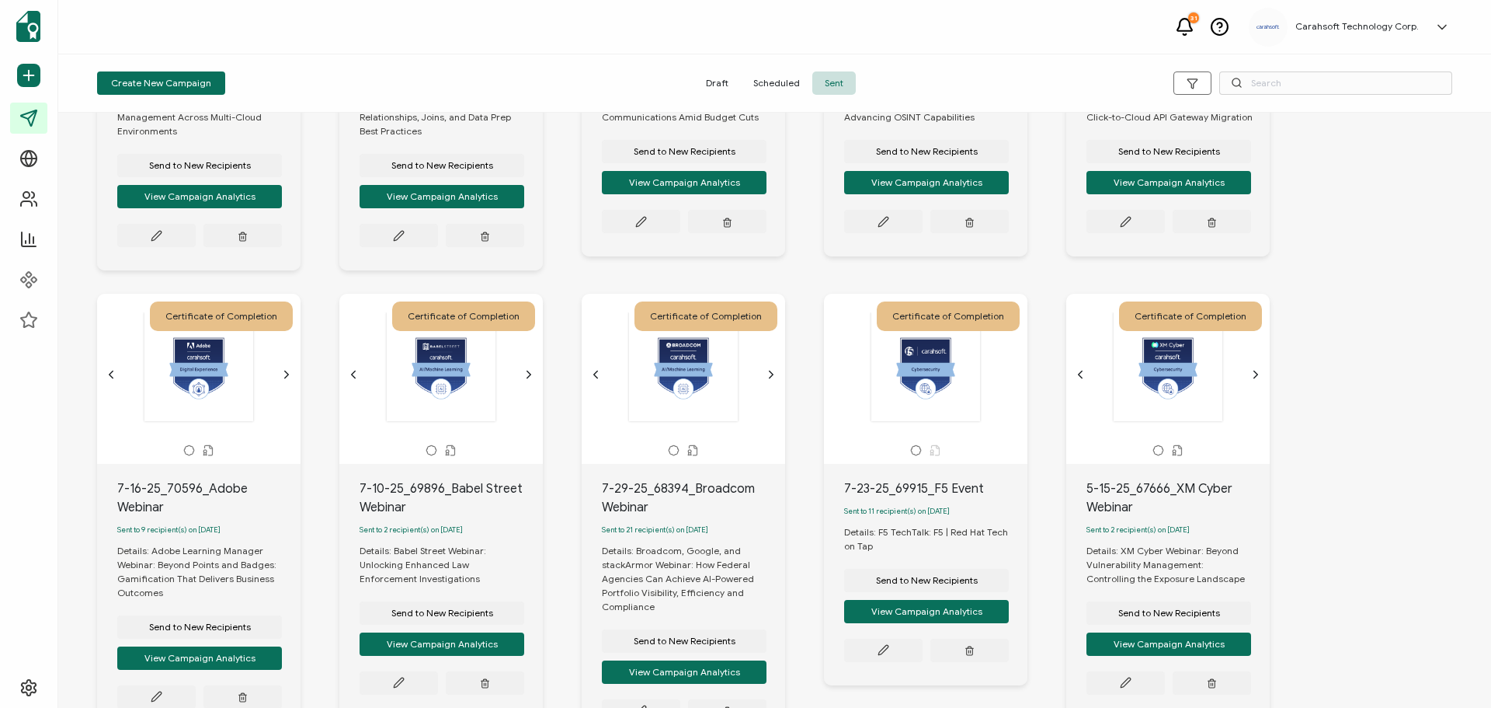
scroll to position [3650, 0]
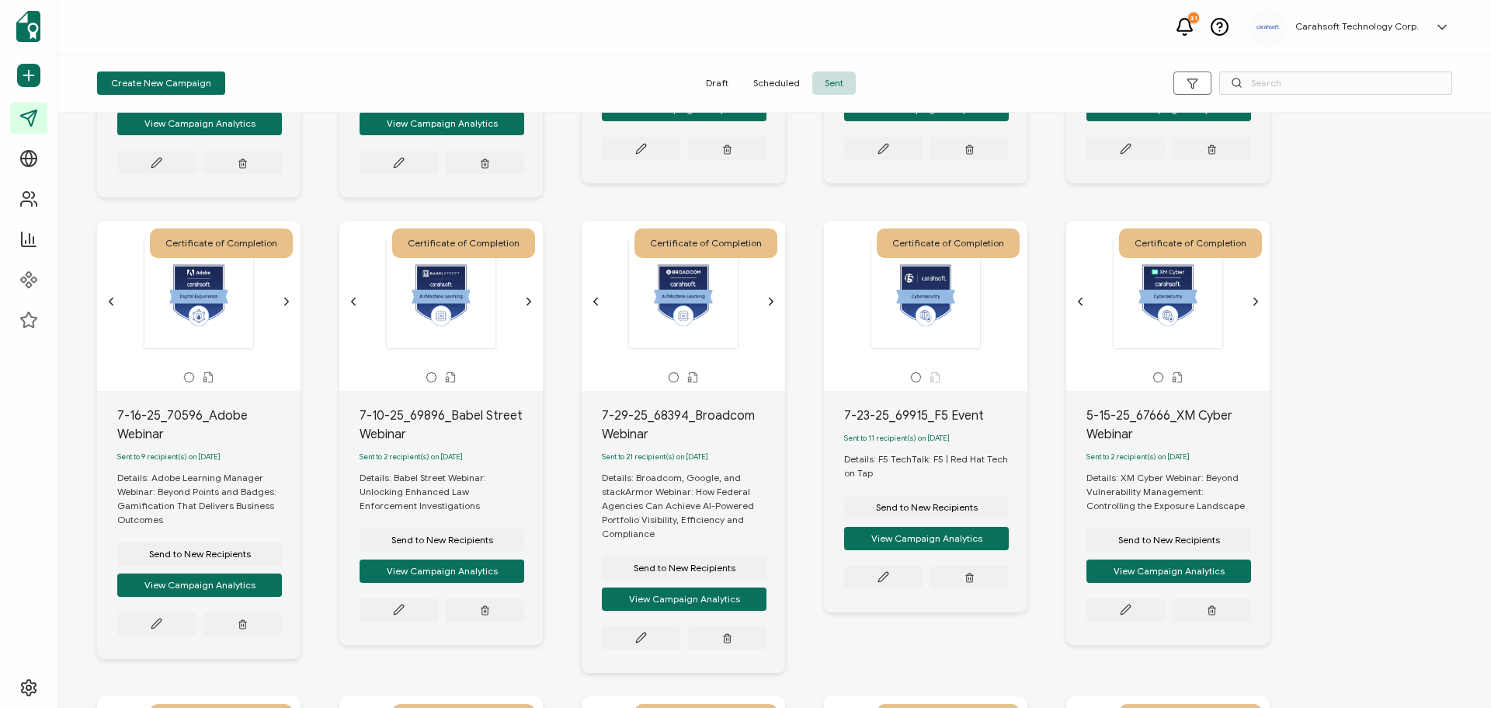
click at [293, 295] on div "Certificate of Completion The recipient’s full name, which will be automaticall…" at bounding box center [198, 306] width 203 height 170
click at [289, 298] on icon "chevron forward outline" at bounding box center [287, 301] width 4 height 7
click at [523, 299] on icon "chevron forward outline" at bounding box center [529, 301] width 12 height 12
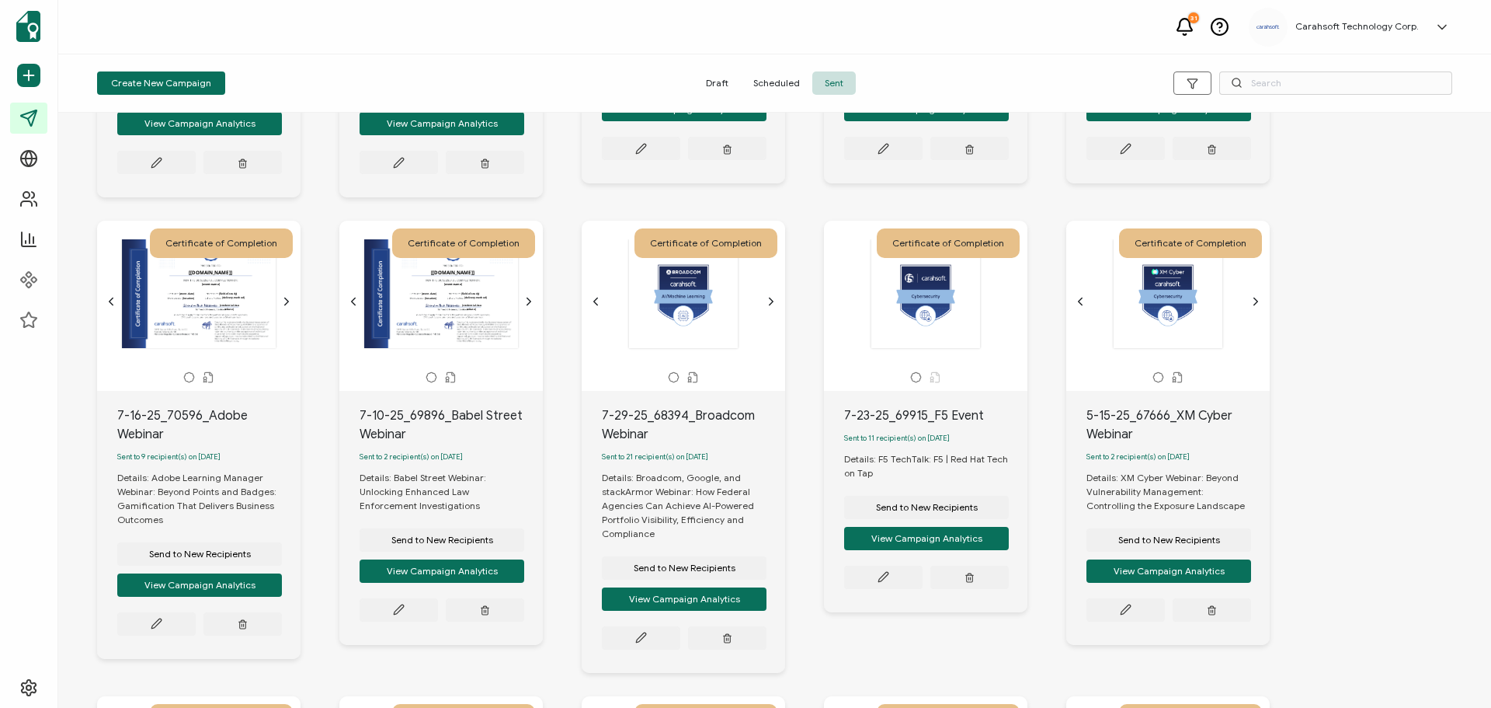
click at [769, 297] on icon "chevron forward outline" at bounding box center [771, 301] width 12 height 12
click at [1011, 299] on div at bounding box center [926, 301] width 188 height 124
click at [981, 298] on div at bounding box center [925, 293] width 163 height 110
click at [1257, 295] on icon "chevron forward outline" at bounding box center [1256, 301] width 12 height 12
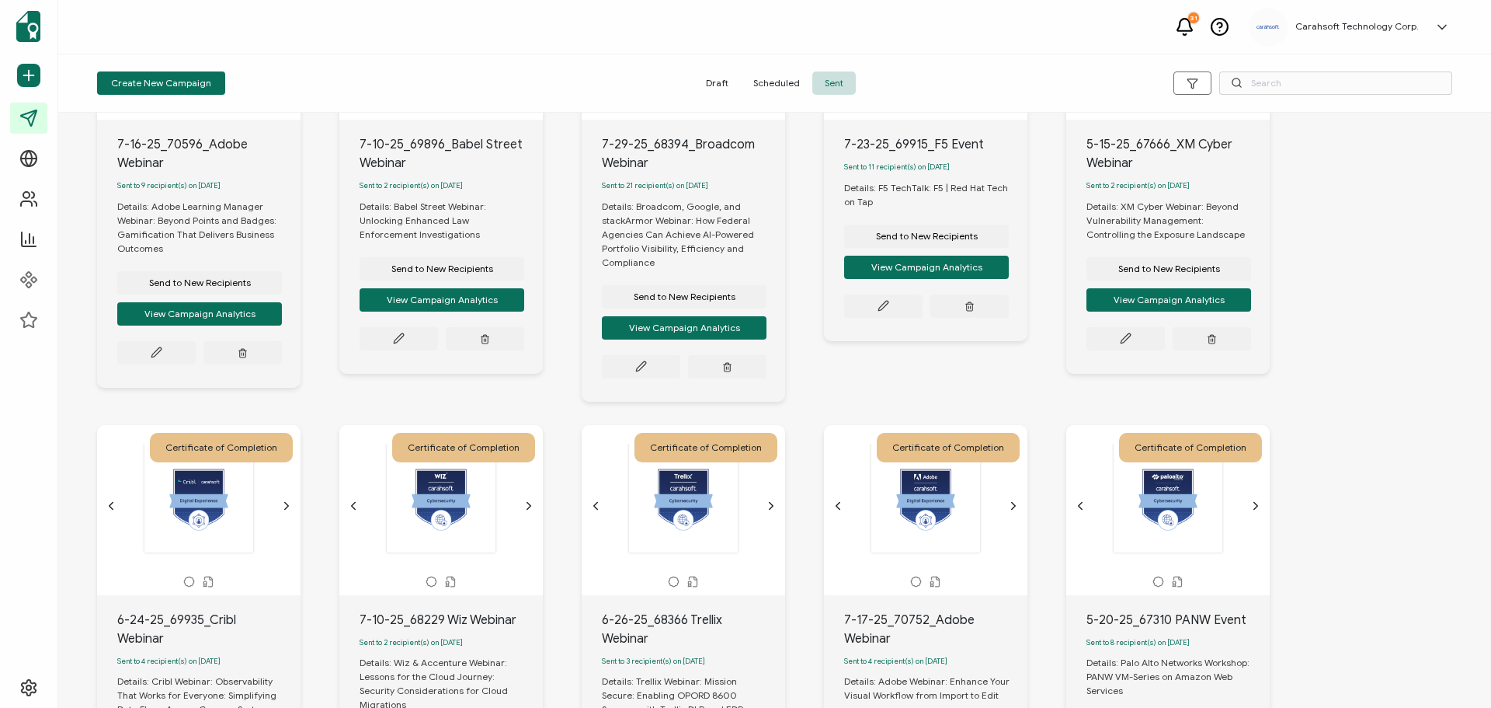
scroll to position [4039, 0]
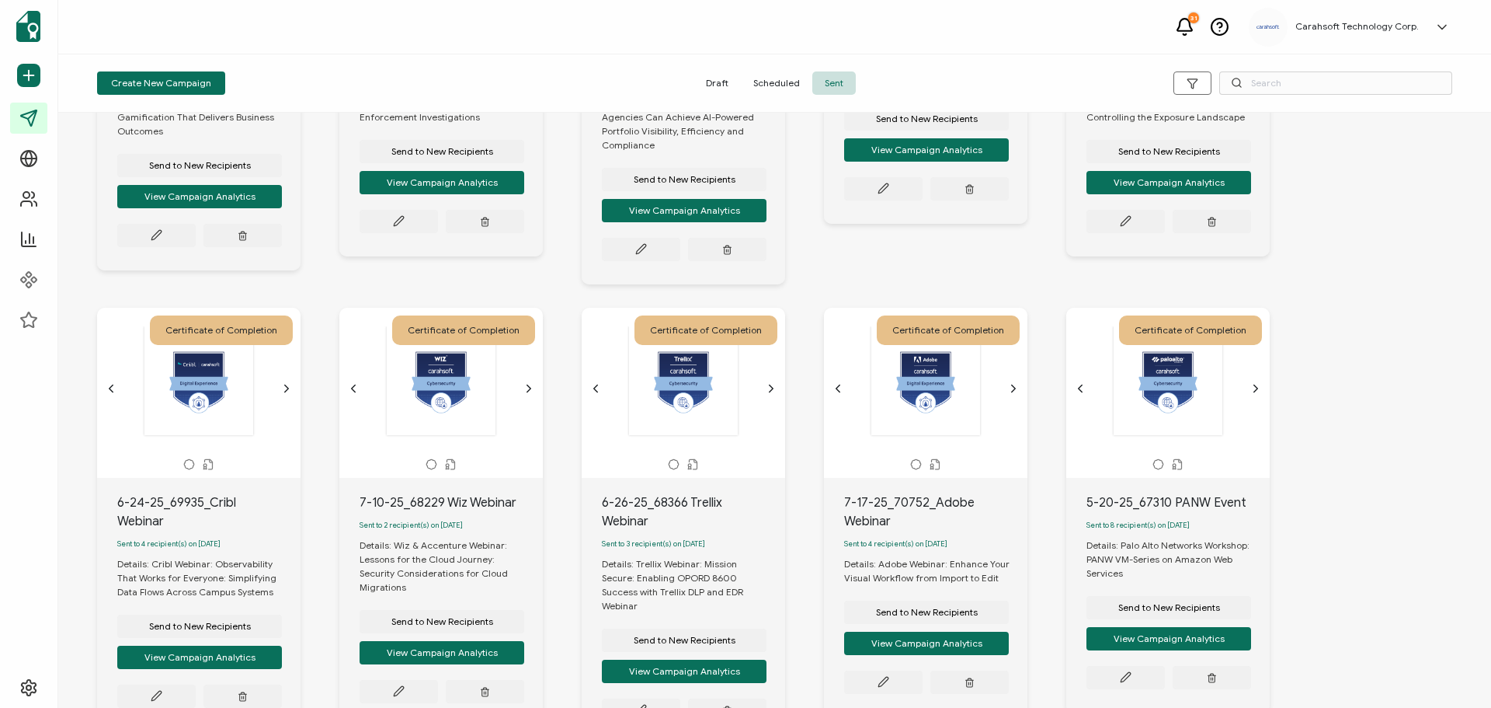
click at [291, 385] on icon "chevron forward outline" at bounding box center [286, 388] width 12 height 12
click at [526, 384] on icon "chevron forward outline" at bounding box center [529, 388] width 12 height 12
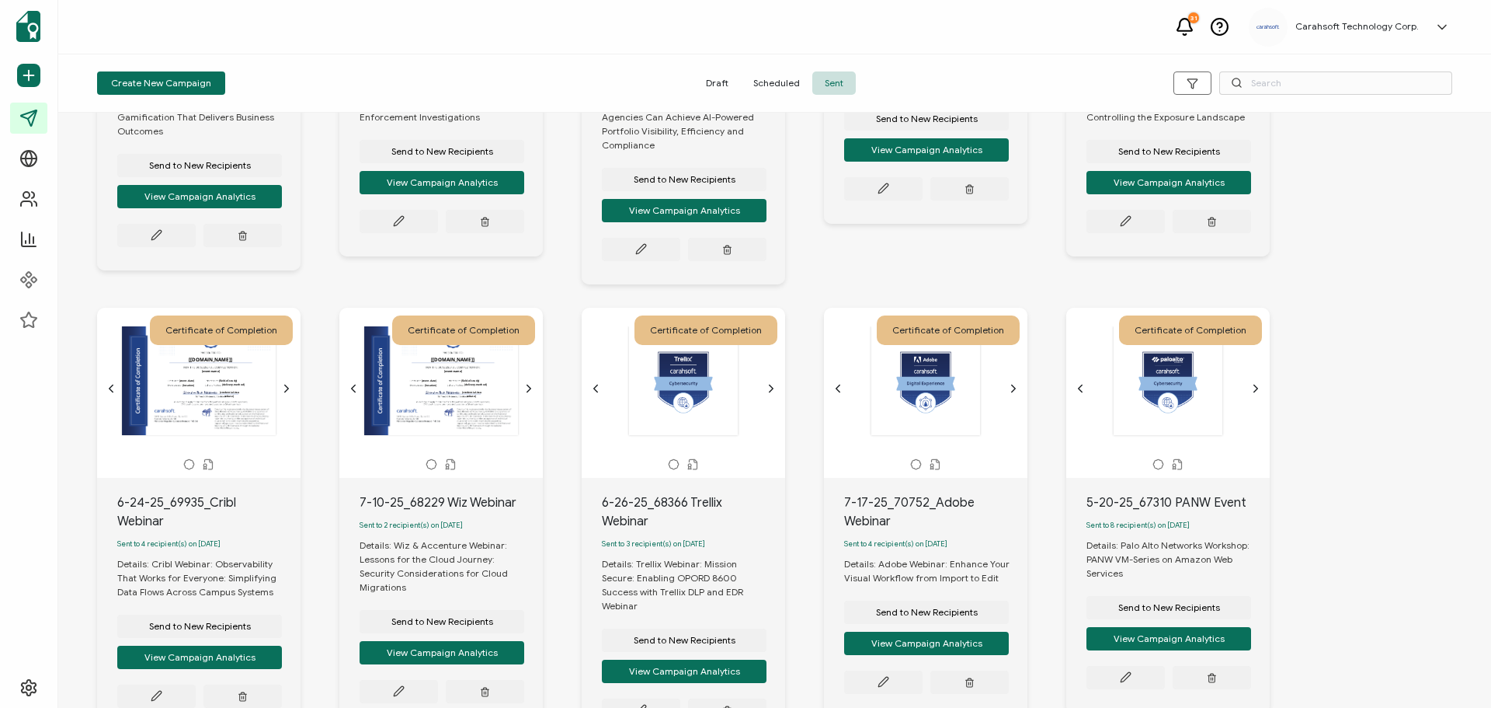
click at [771, 384] on icon "chevron forward outline" at bounding box center [771, 388] width 12 height 12
click at [1017, 389] on icon "chevron forward outline" at bounding box center [1013, 388] width 12 height 12
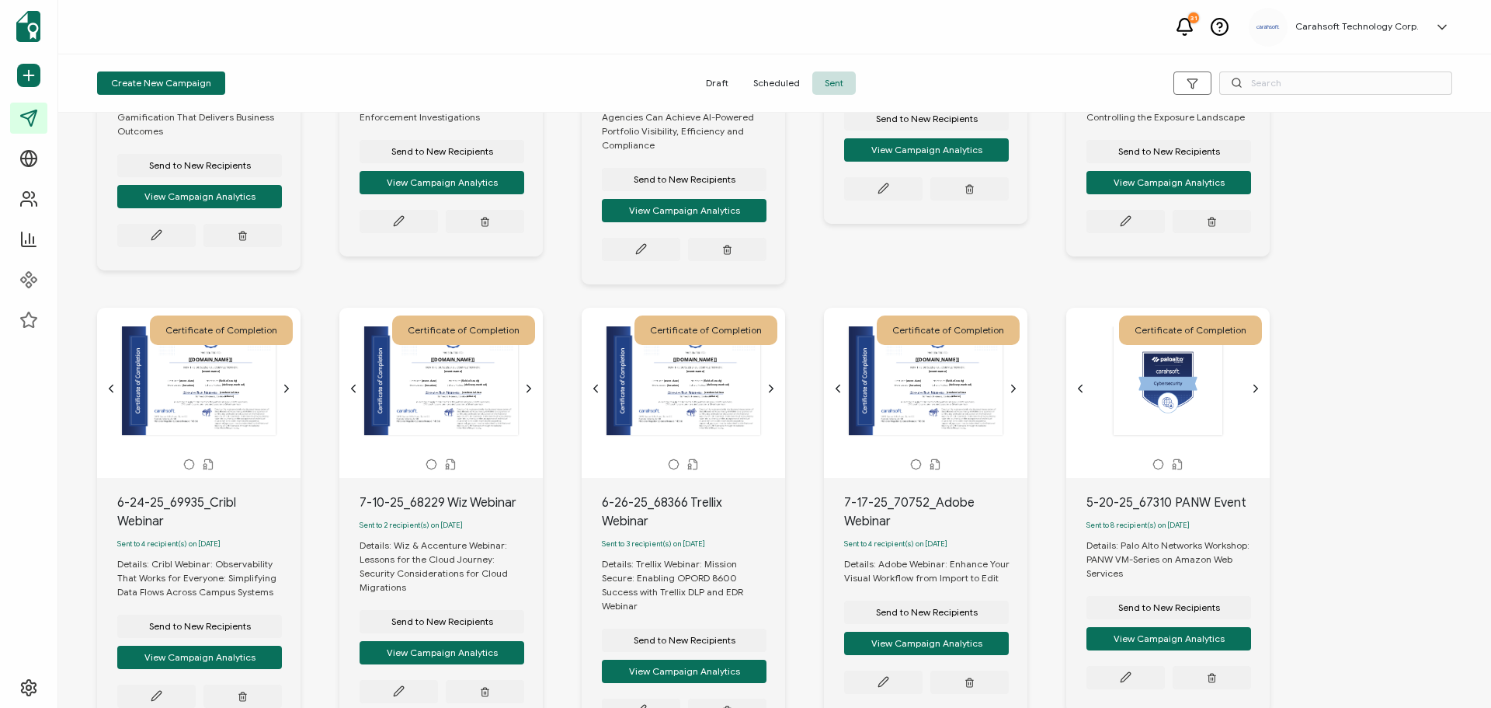
click at [1254, 388] on icon "chevron forward outline" at bounding box center [1256, 388] width 12 height 12
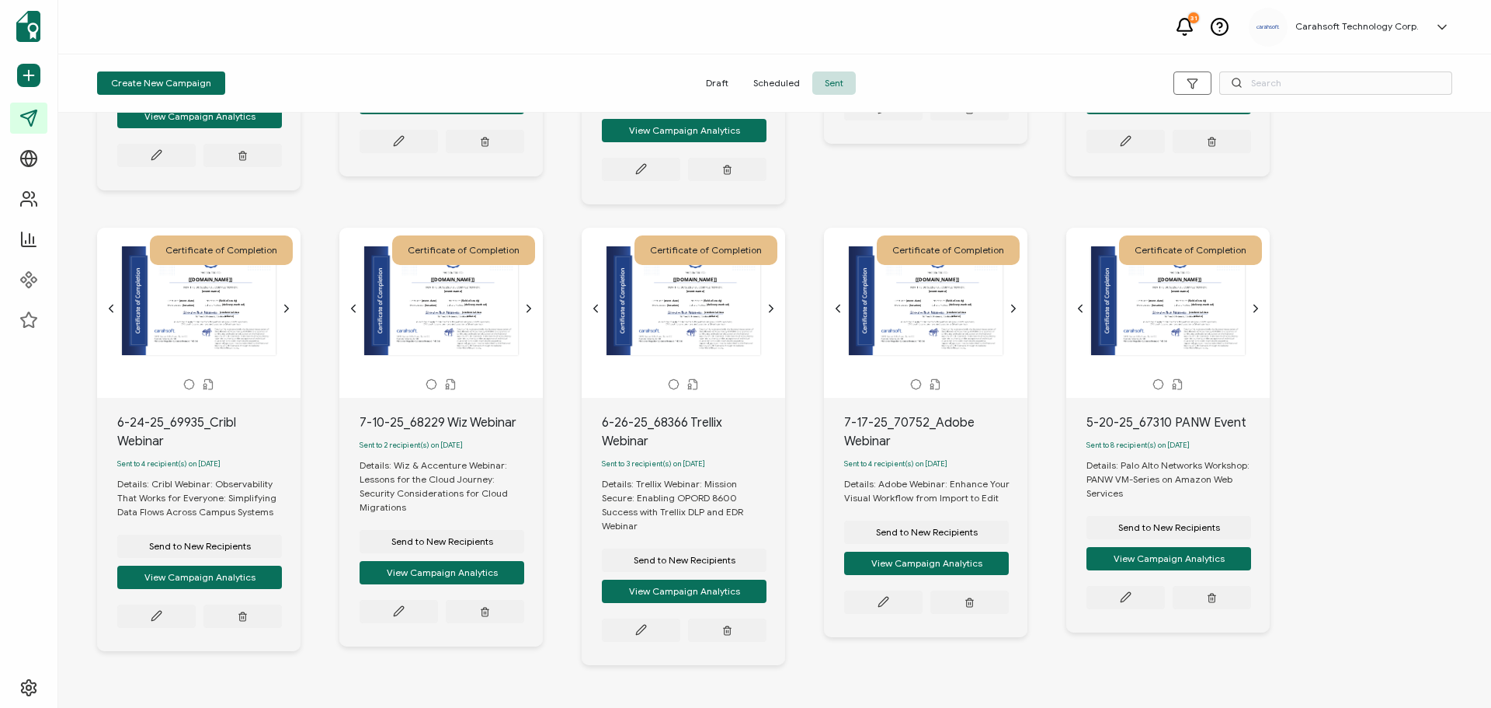
scroll to position [4145, 0]
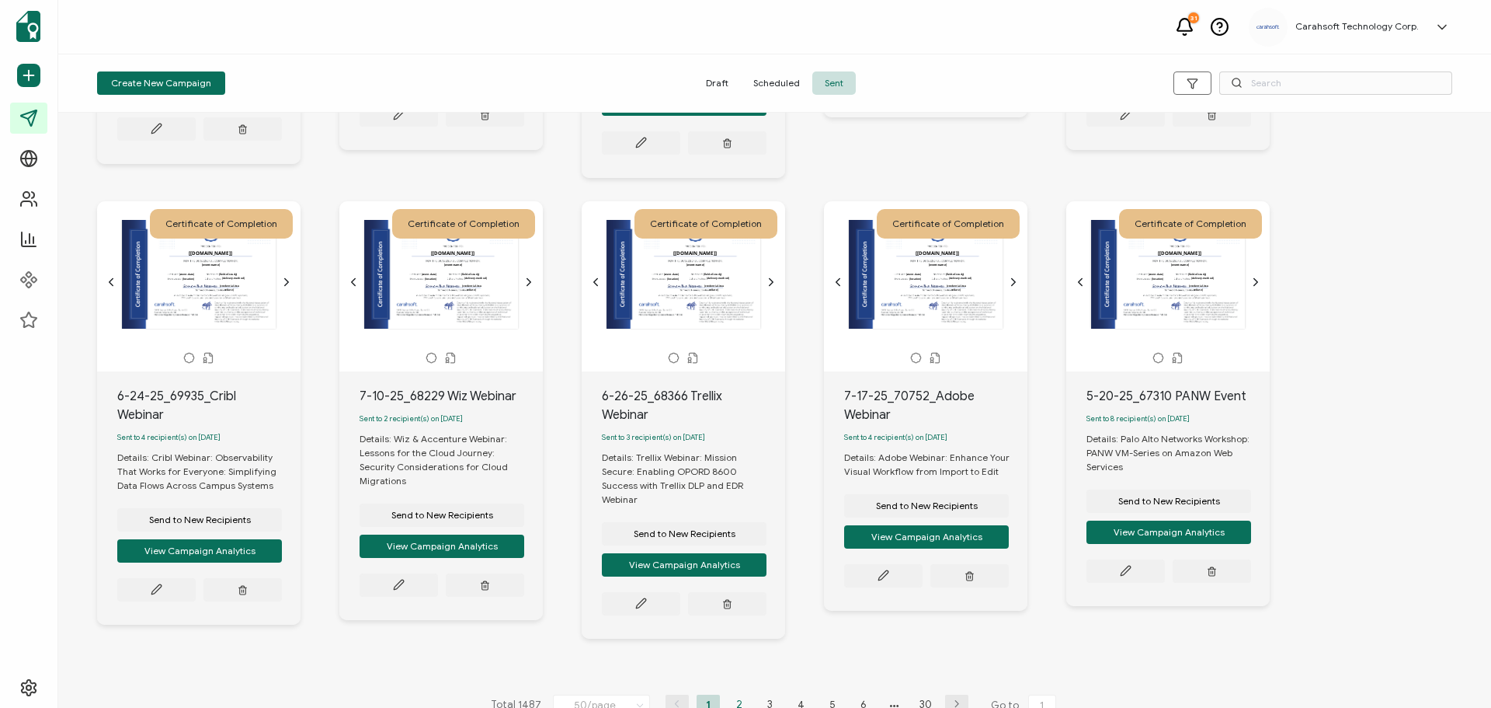
click at [735, 694] on li "2" at bounding box center [739, 703] width 23 height 19
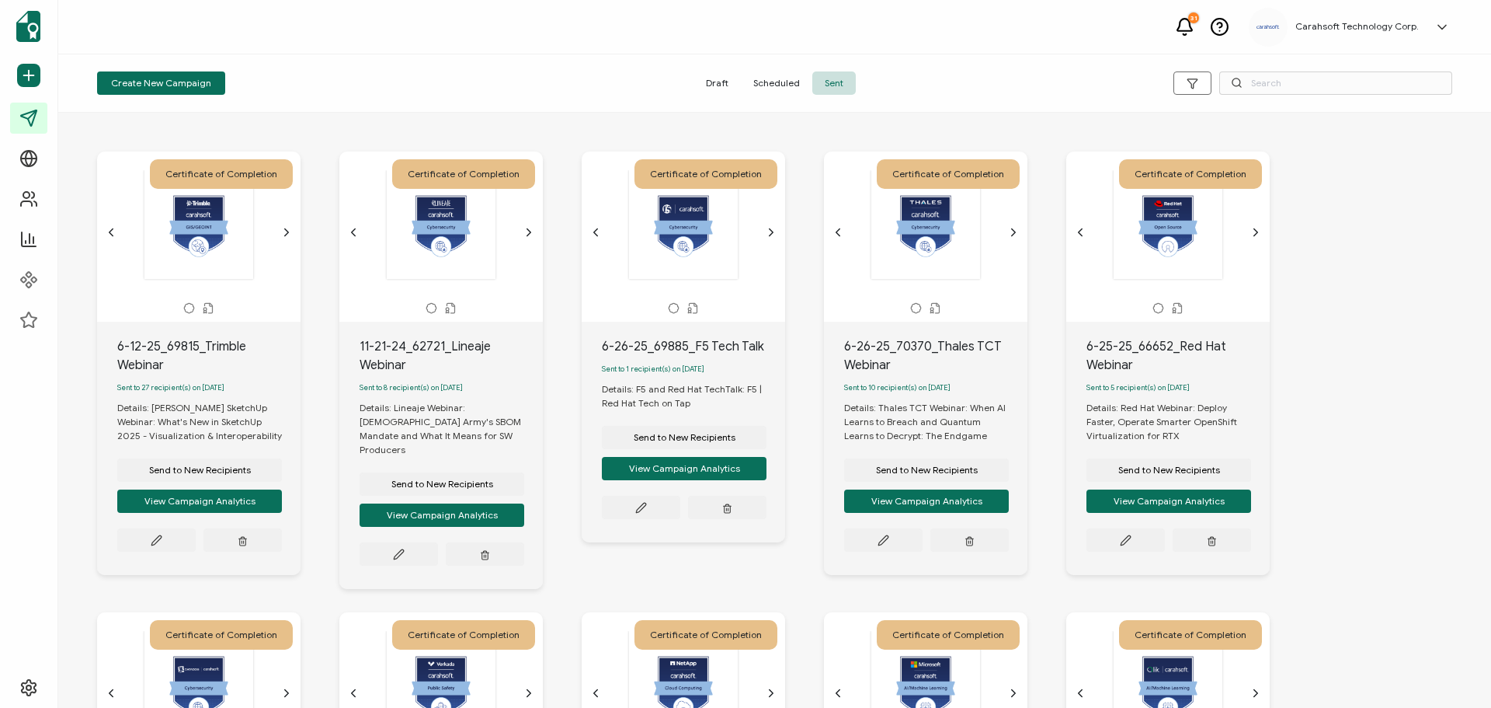
click at [284, 233] on icon "chevron forward outline" at bounding box center [286, 232] width 12 height 12
click at [522, 234] on div at bounding box center [441, 224] width 163 height 110
click at [527, 234] on icon "chevron forward outline" at bounding box center [529, 232] width 12 height 12
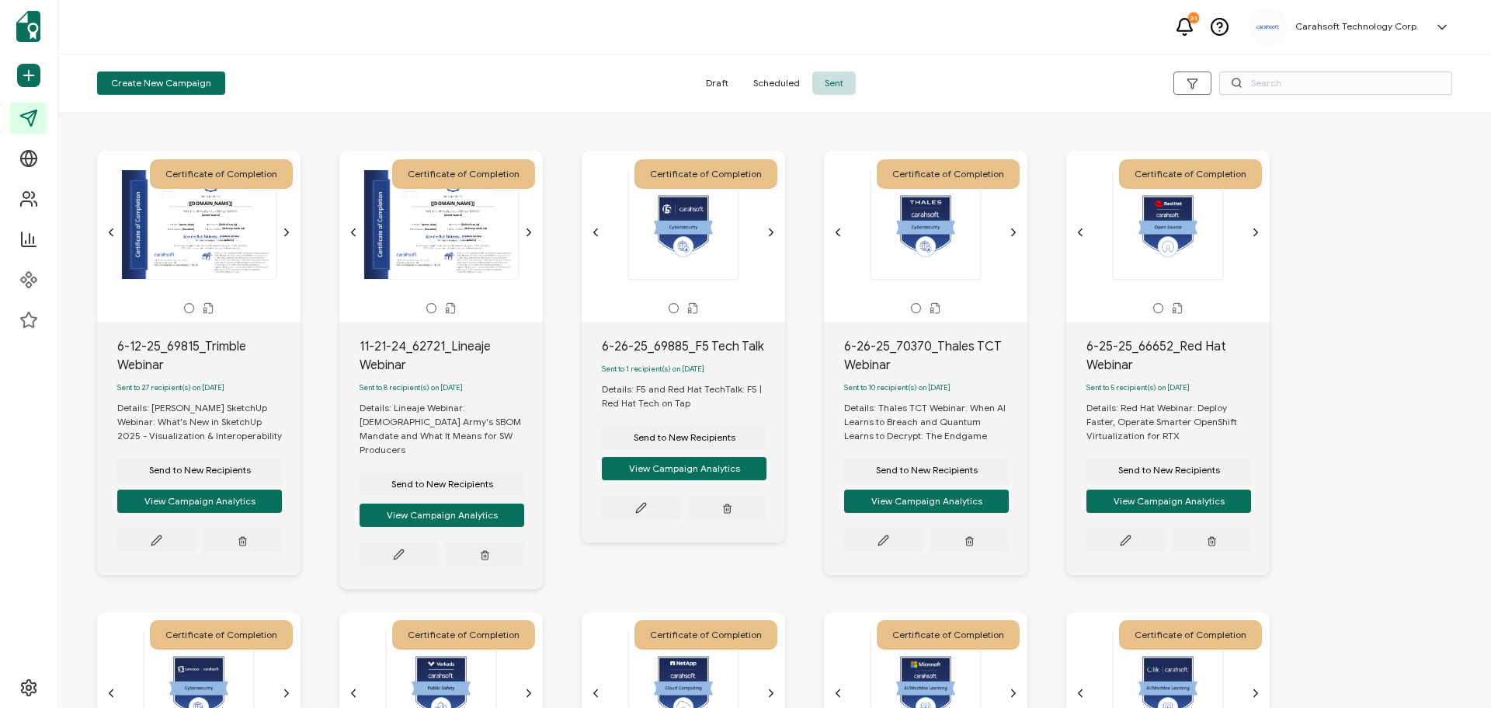
click at [767, 231] on icon "chevron forward outline" at bounding box center [771, 232] width 12 height 12
click at [1006, 230] on div at bounding box center [925, 224] width 163 height 110
click at [1019, 231] on icon "chevron forward outline" at bounding box center [1013, 232] width 12 height 12
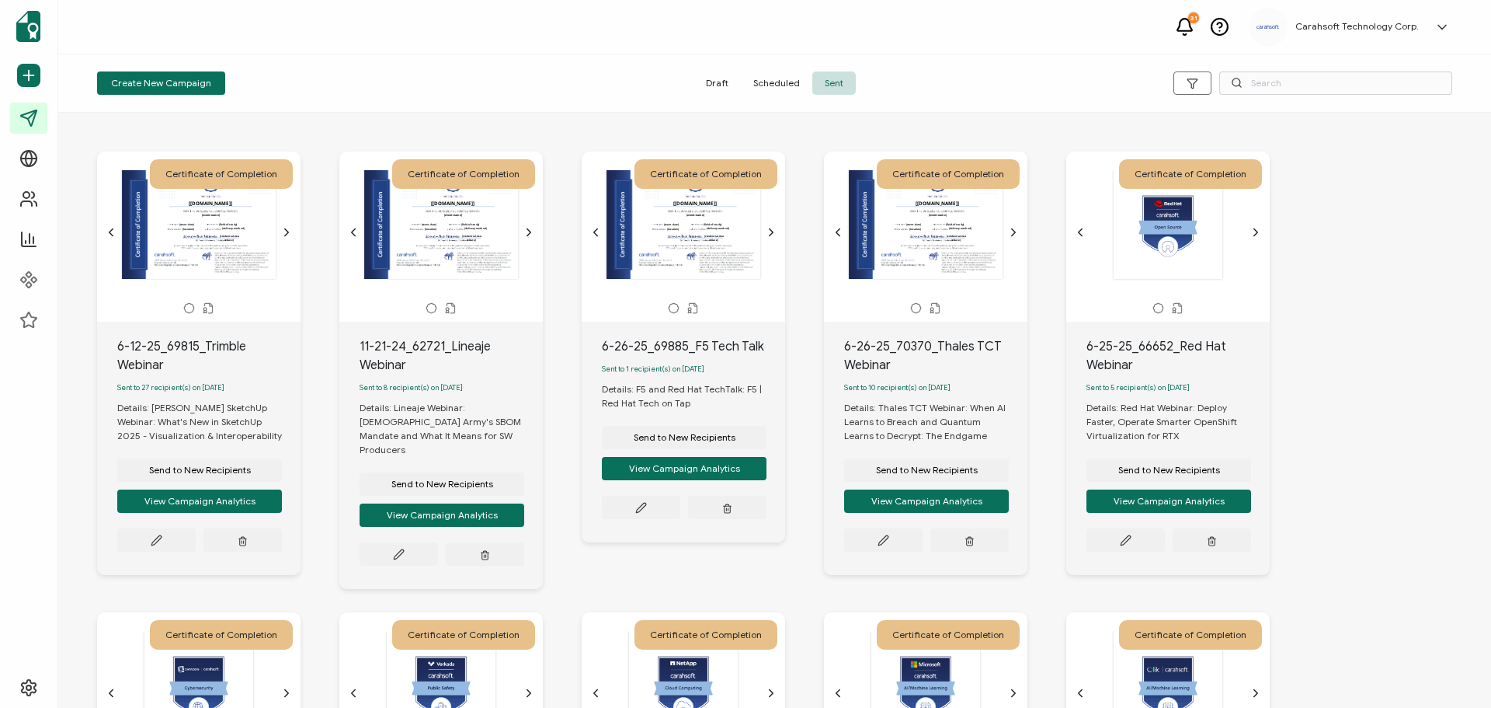
click at [1254, 238] on div "The recipient’s full name, which will be automatically filled based on the info…" at bounding box center [1168, 232] width 188 height 124
click at [1264, 235] on div "Certificate of Completion The recipient’s full name, which will be automaticall…" at bounding box center [1167, 236] width 203 height 170
click at [1259, 238] on icon "chevron forward outline" at bounding box center [1256, 232] width 12 height 12
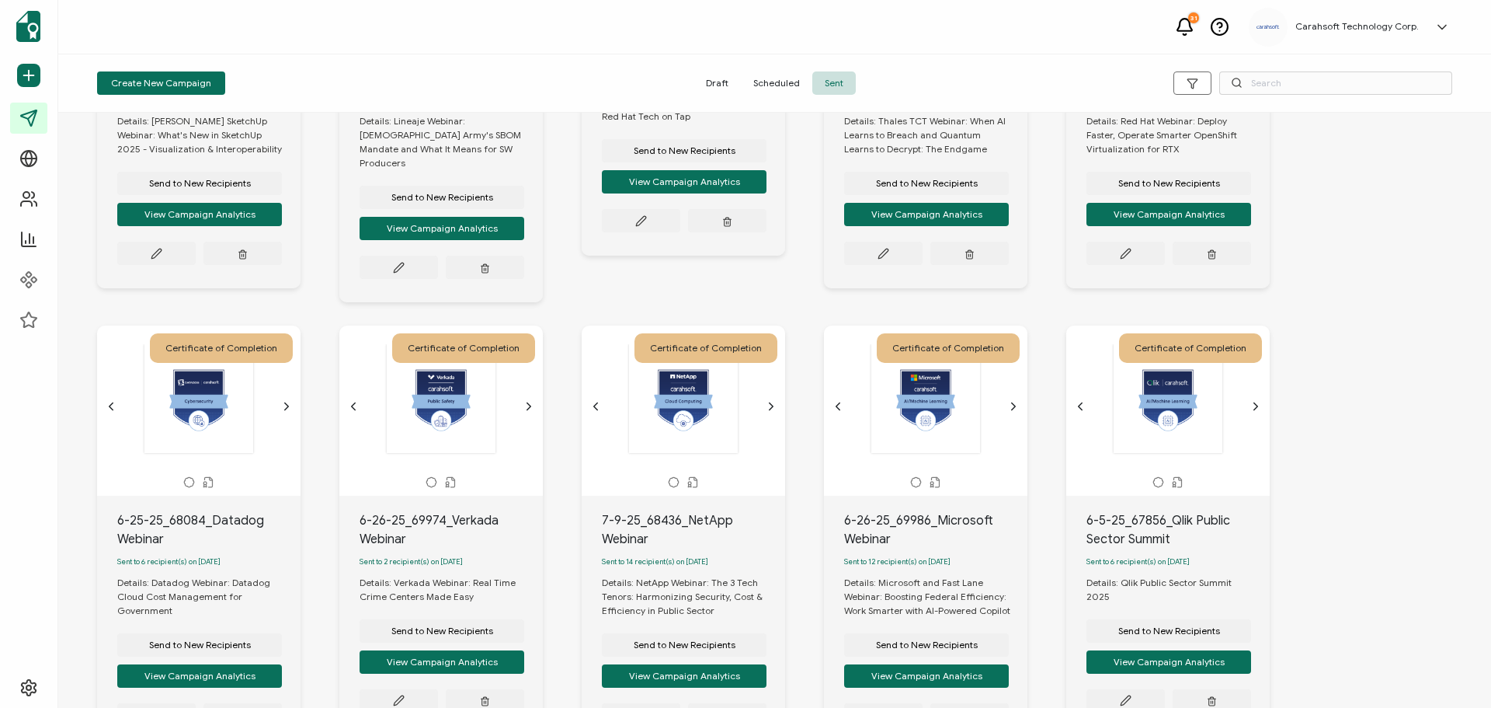
scroll to position [311, 0]
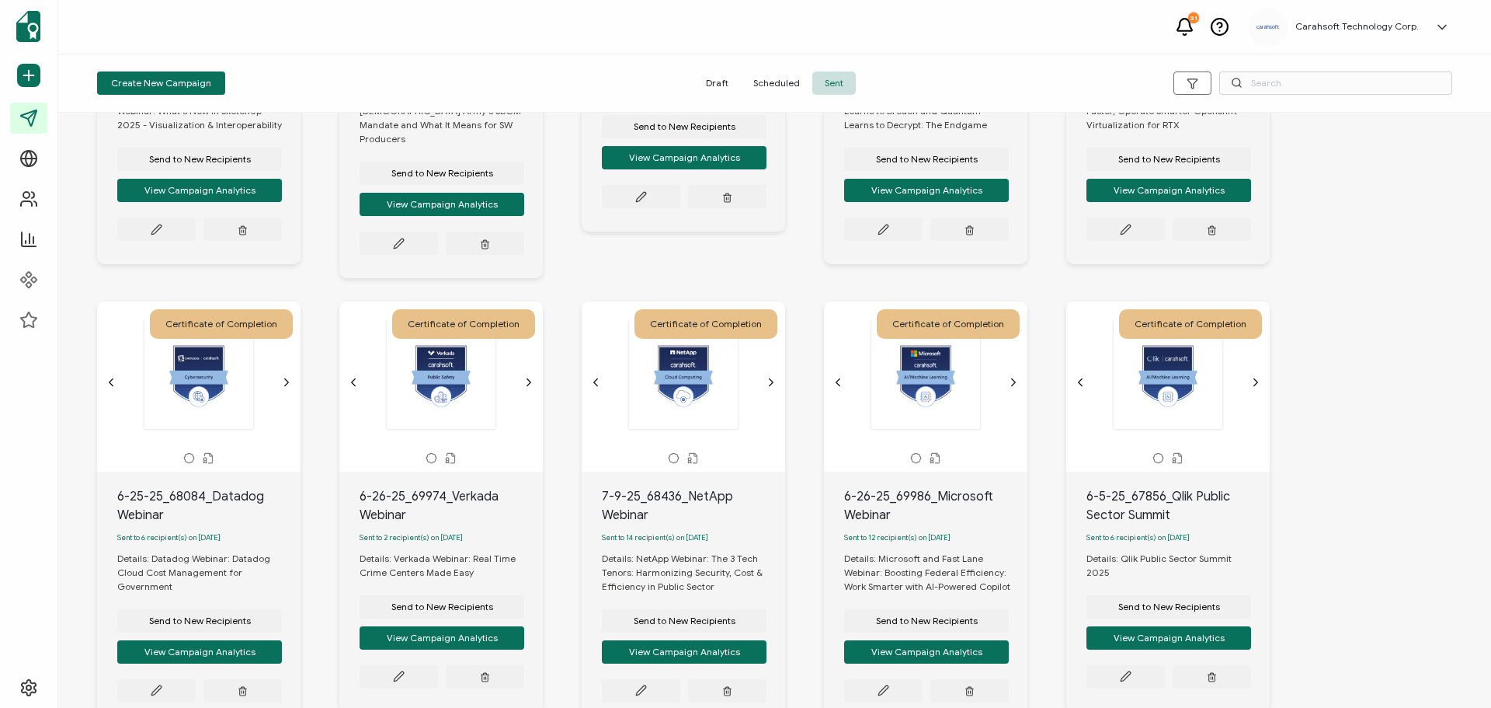
click at [285, 378] on icon "chevron forward outline" at bounding box center [286, 382] width 12 height 12
click at [529, 377] on icon "chevron forward outline" at bounding box center [529, 382] width 12 height 12
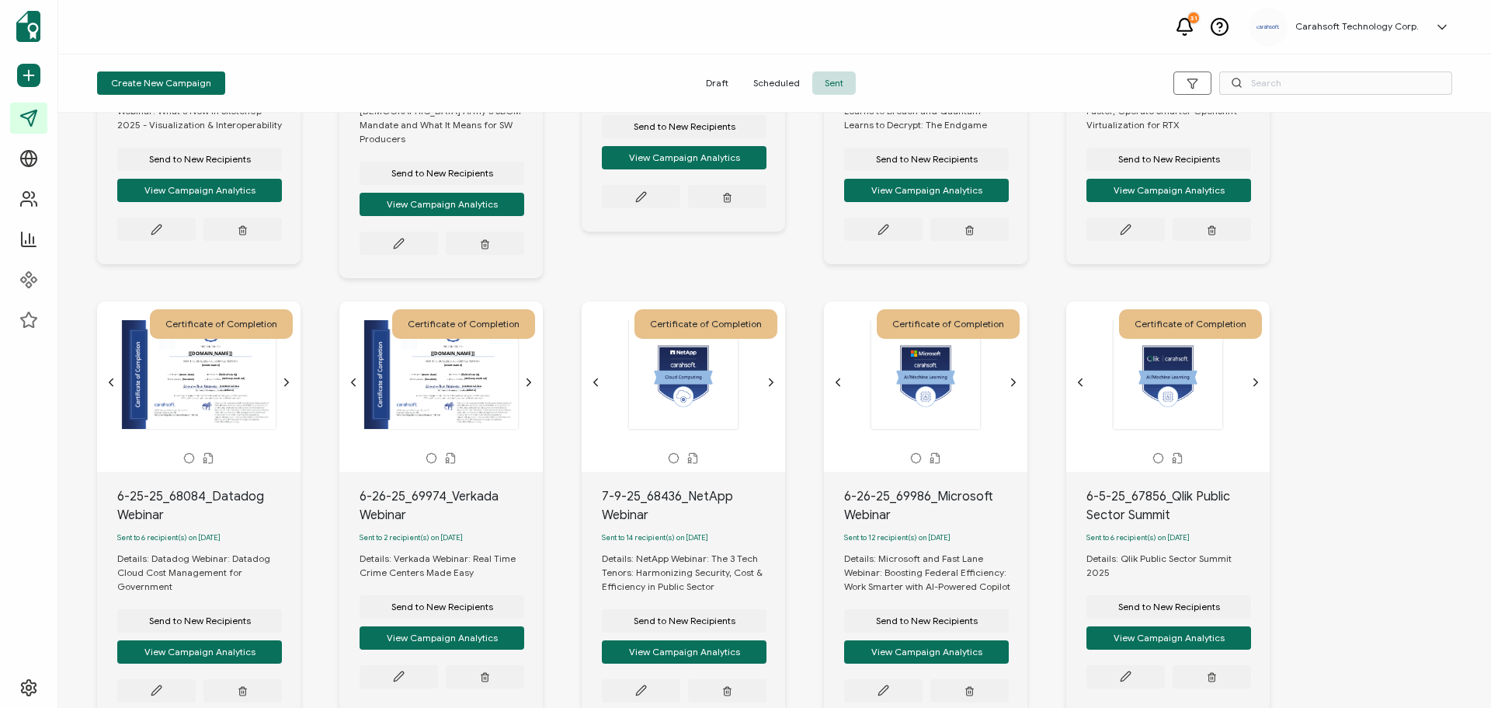
click at [769, 376] on icon "chevron forward outline" at bounding box center [771, 382] width 12 height 12
click at [1014, 377] on icon "chevron forward outline" at bounding box center [1013, 382] width 12 height 12
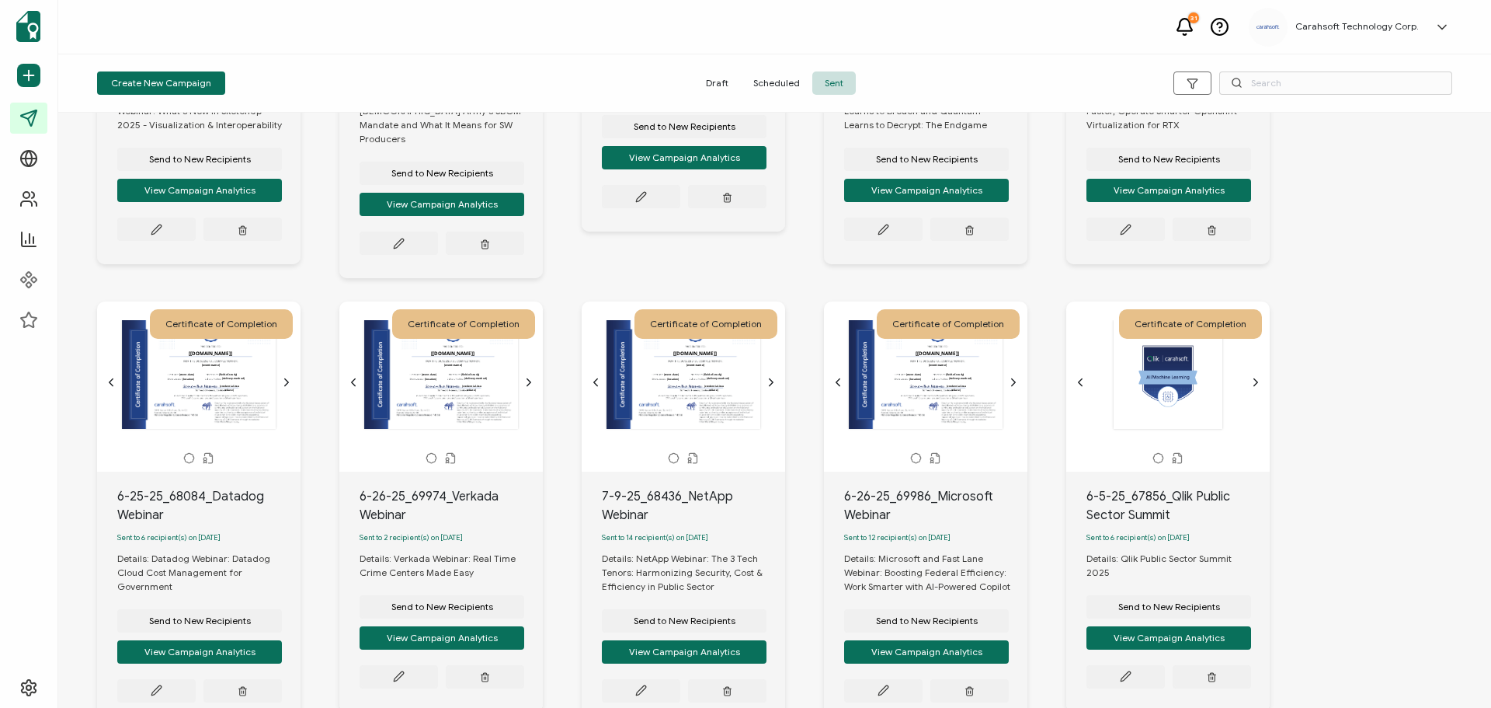
click at [1261, 376] on icon "chevron forward outline" at bounding box center [1256, 382] width 12 height 12
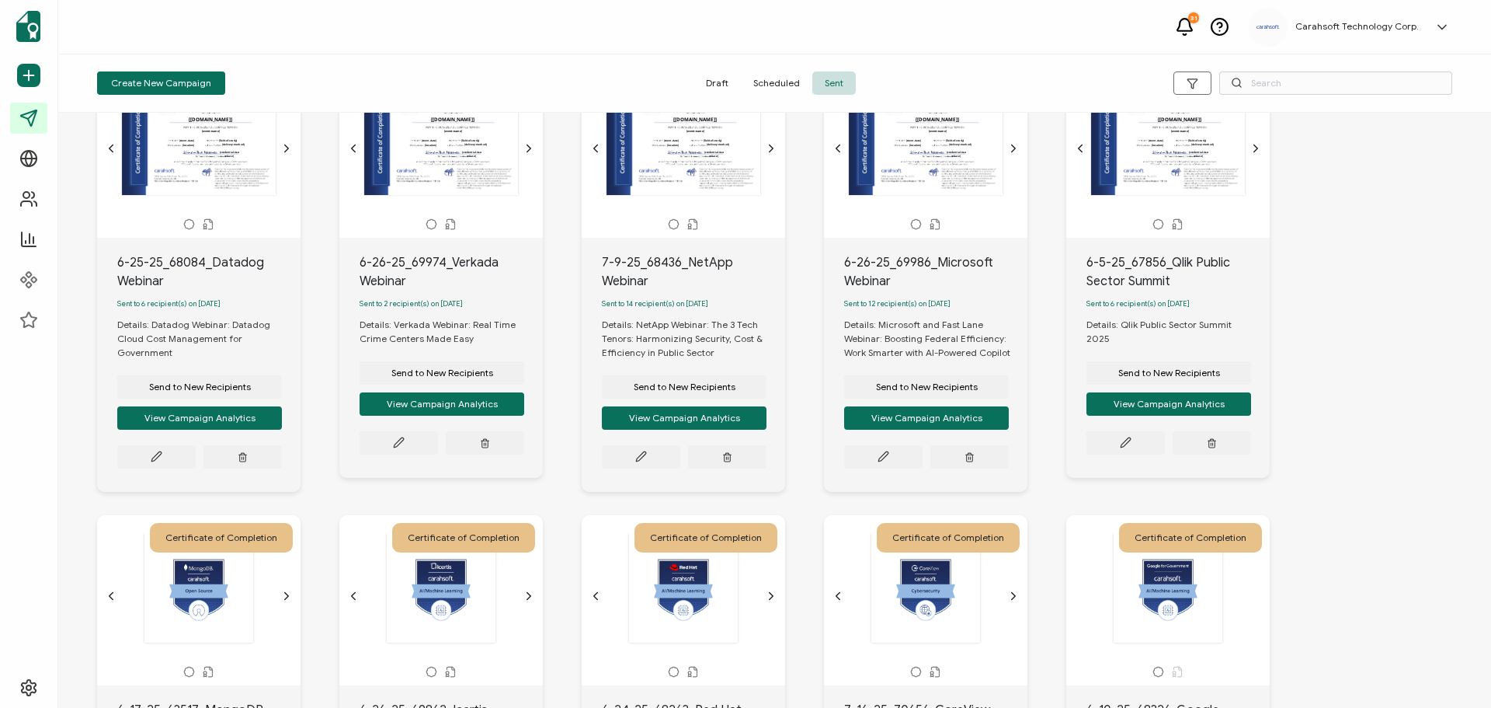
scroll to position [777, 0]
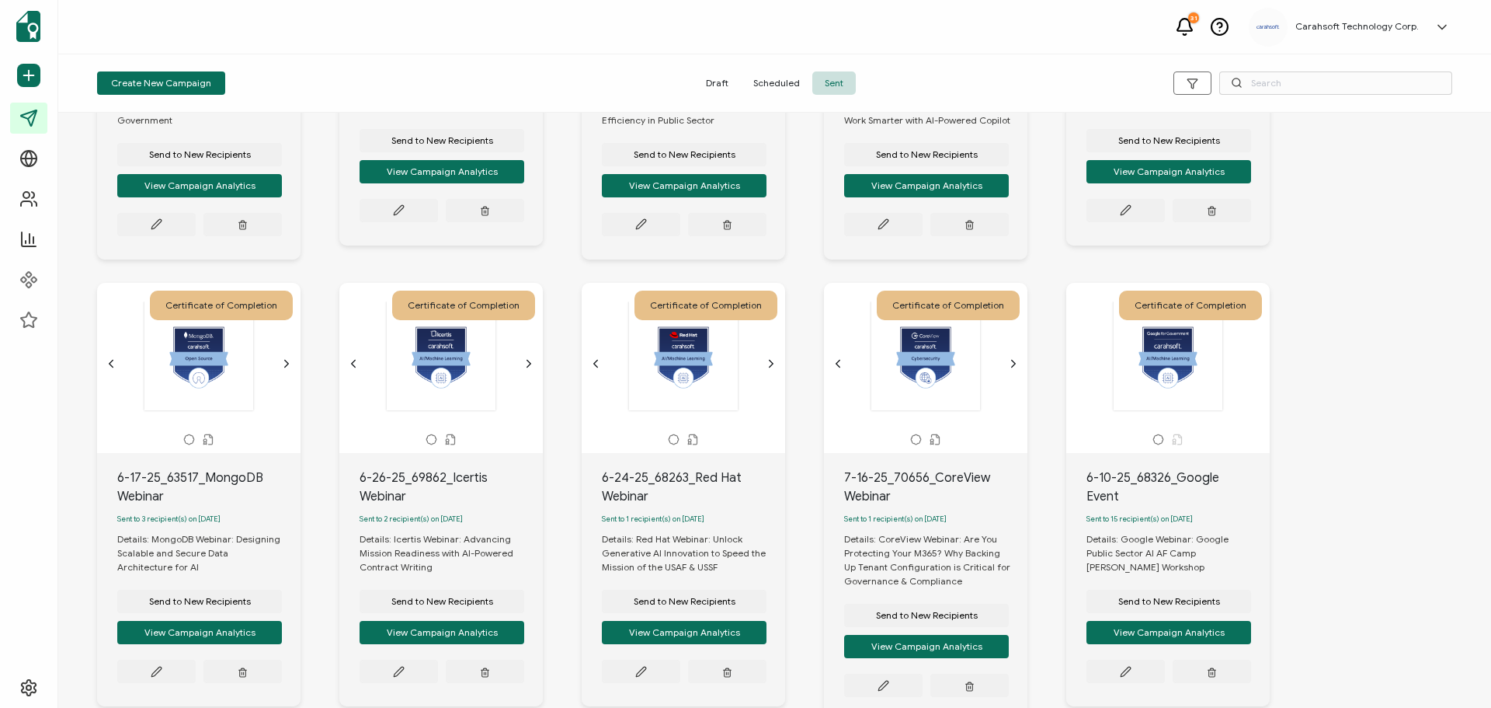
click at [291, 362] on icon "chevron forward outline" at bounding box center [286, 363] width 12 height 12
click at [530, 362] on icon "chevron forward outline" at bounding box center [529, 363] width 12 height 12
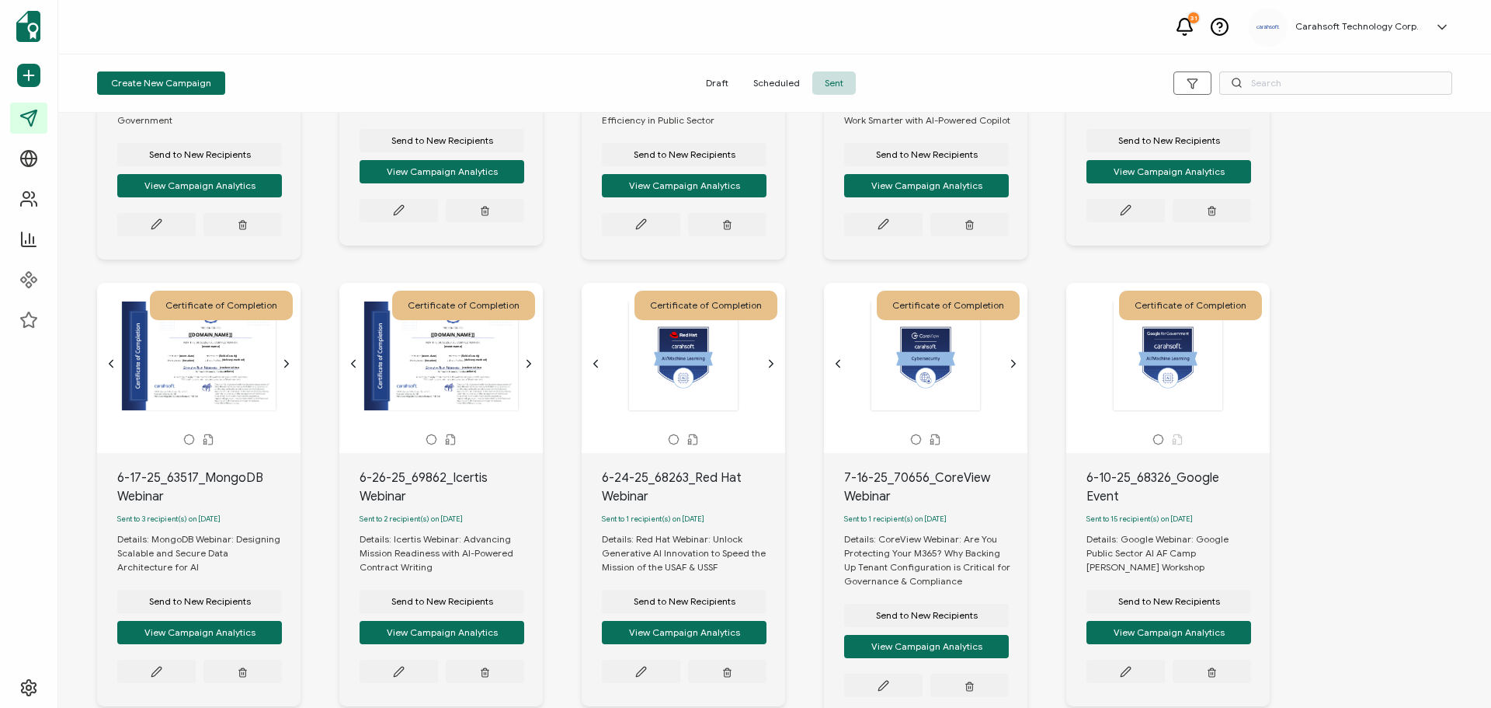
click at [770, 357] on icon "chevron forward outline" at bounding box center [771, 363] width 12 height 12
click at [1006, 356] on div at bounding box center [925, 356] width 163 height 110
click at [1012, 357] on icon "chevron forward outline" at bounding box center [1013, 363] width 12 height 12
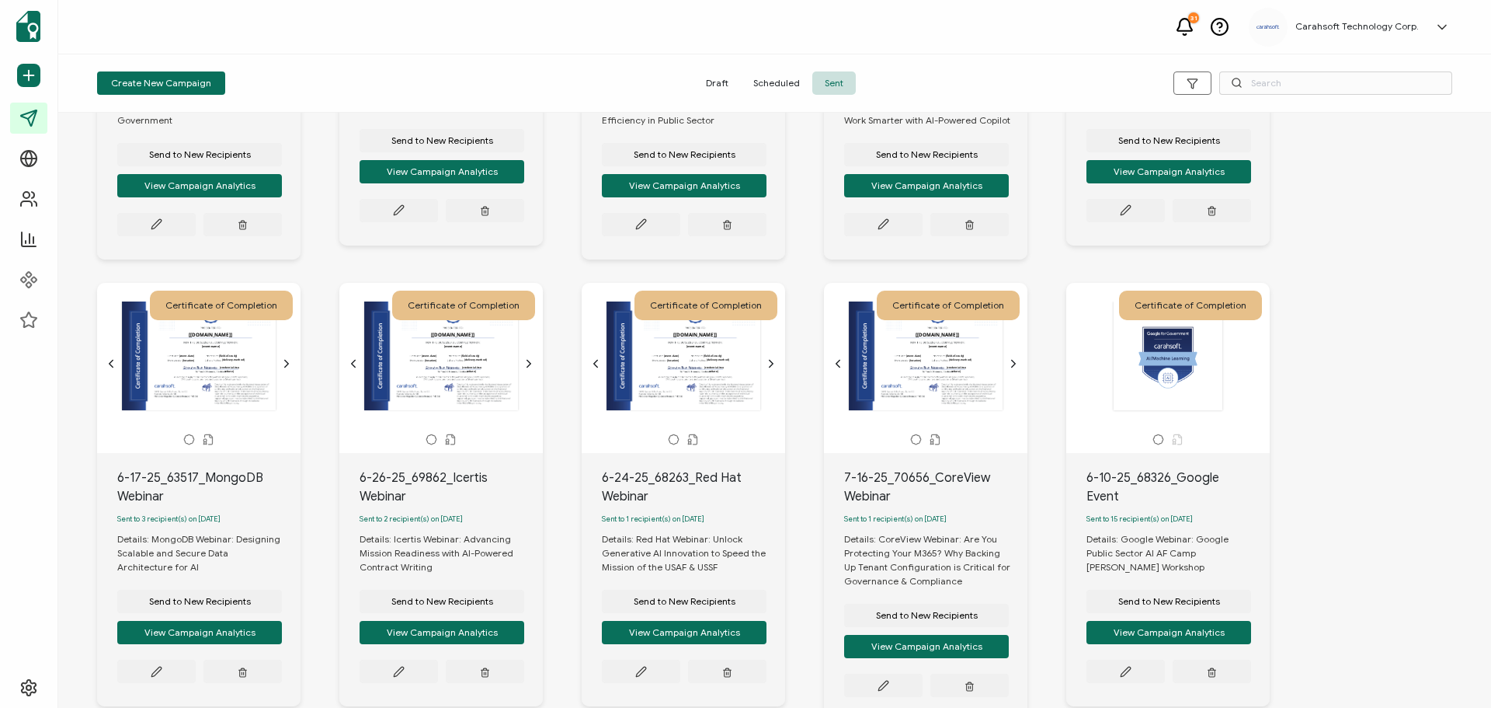
click at [1245, 353] on div at bounding box center [1168, 356] width 163 height 110
click at [1248, 363] on div at bounding box center [1168, 356] width 163 height 110
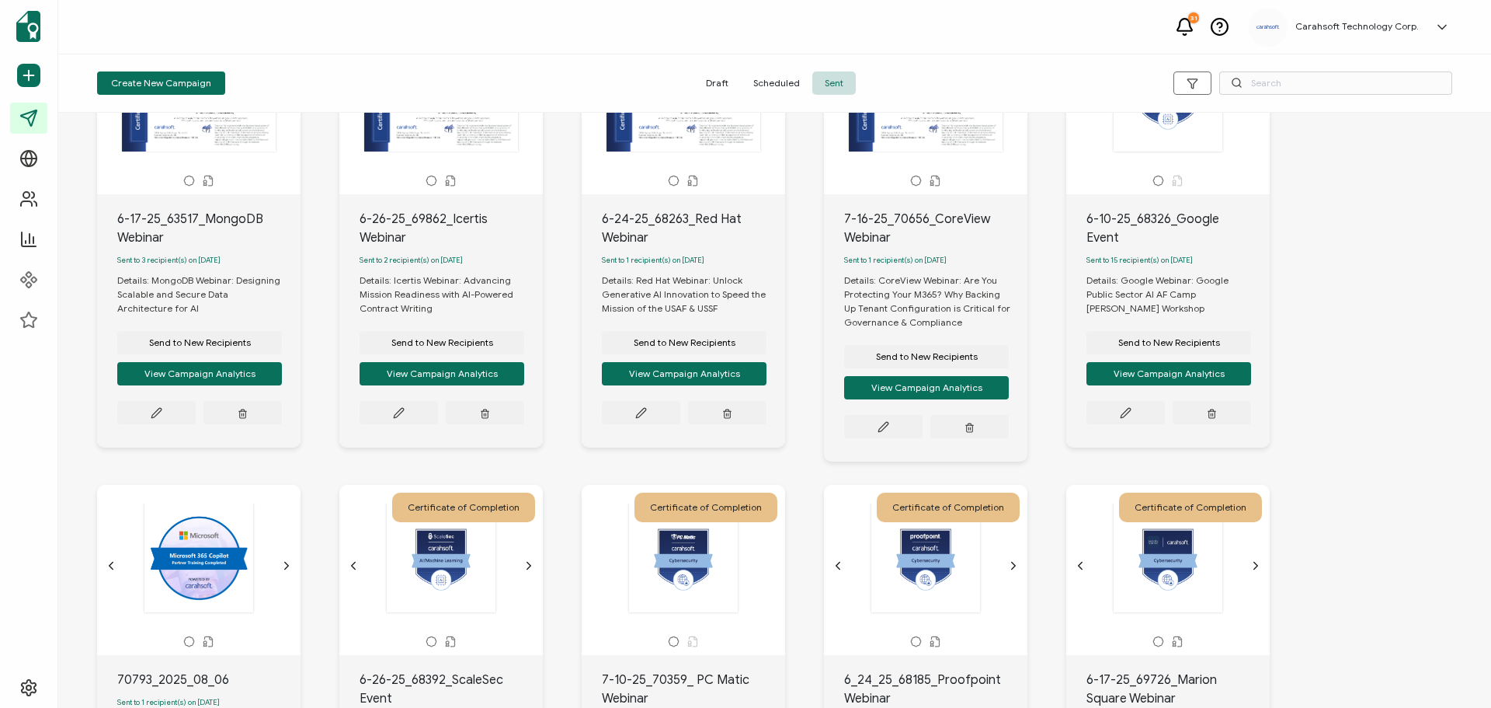
scroll to position [1165, 0]
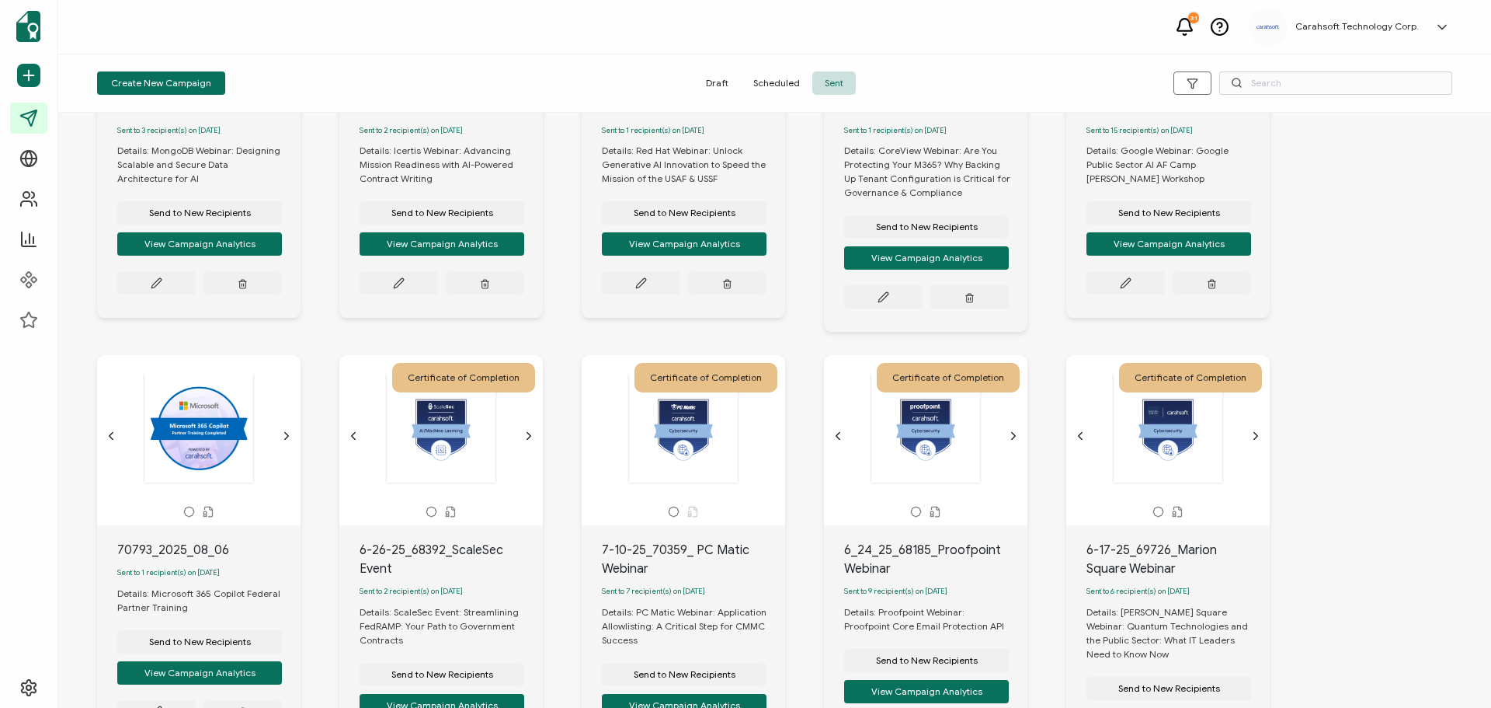
click at [289, 440] on icon "chevron forward outline" at bounding box center [286, 435] width 12 height 12
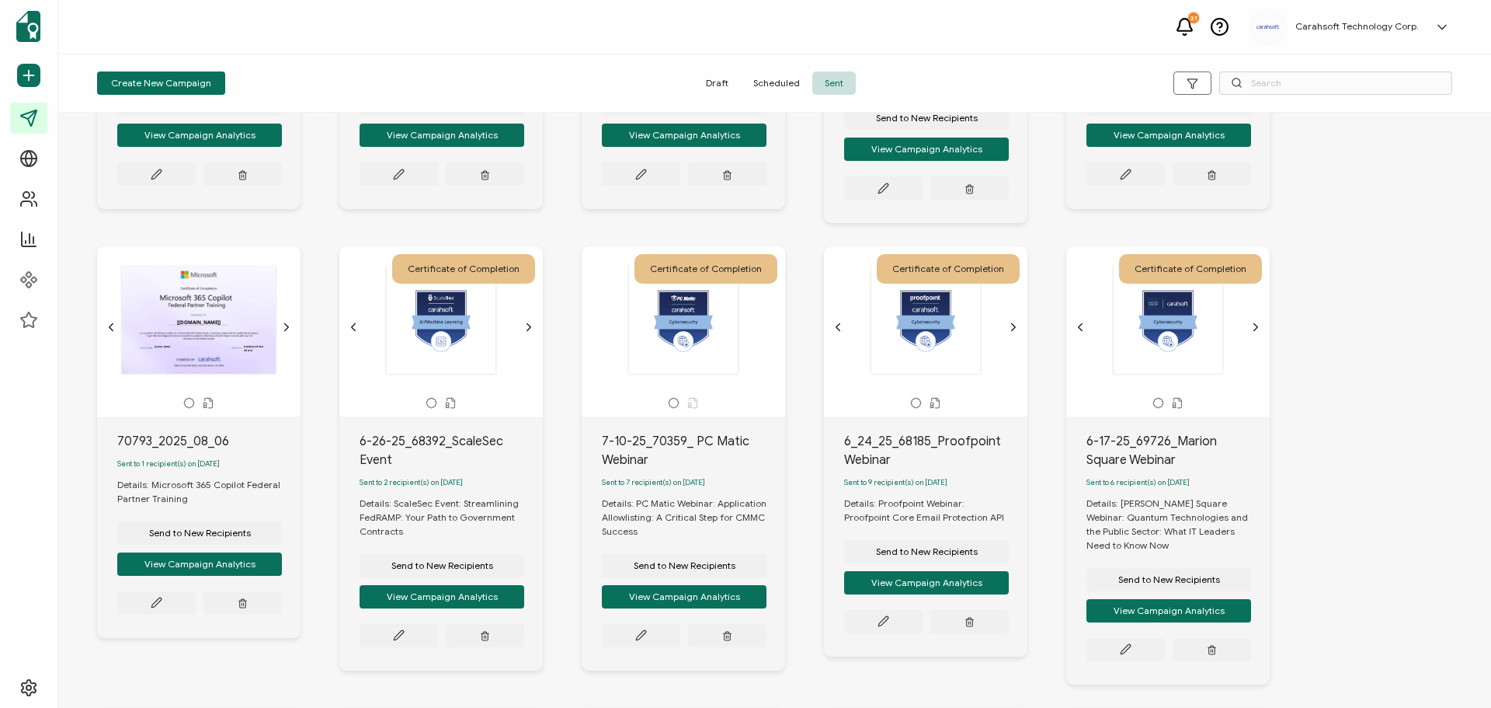
scroll to position [1320, 0]
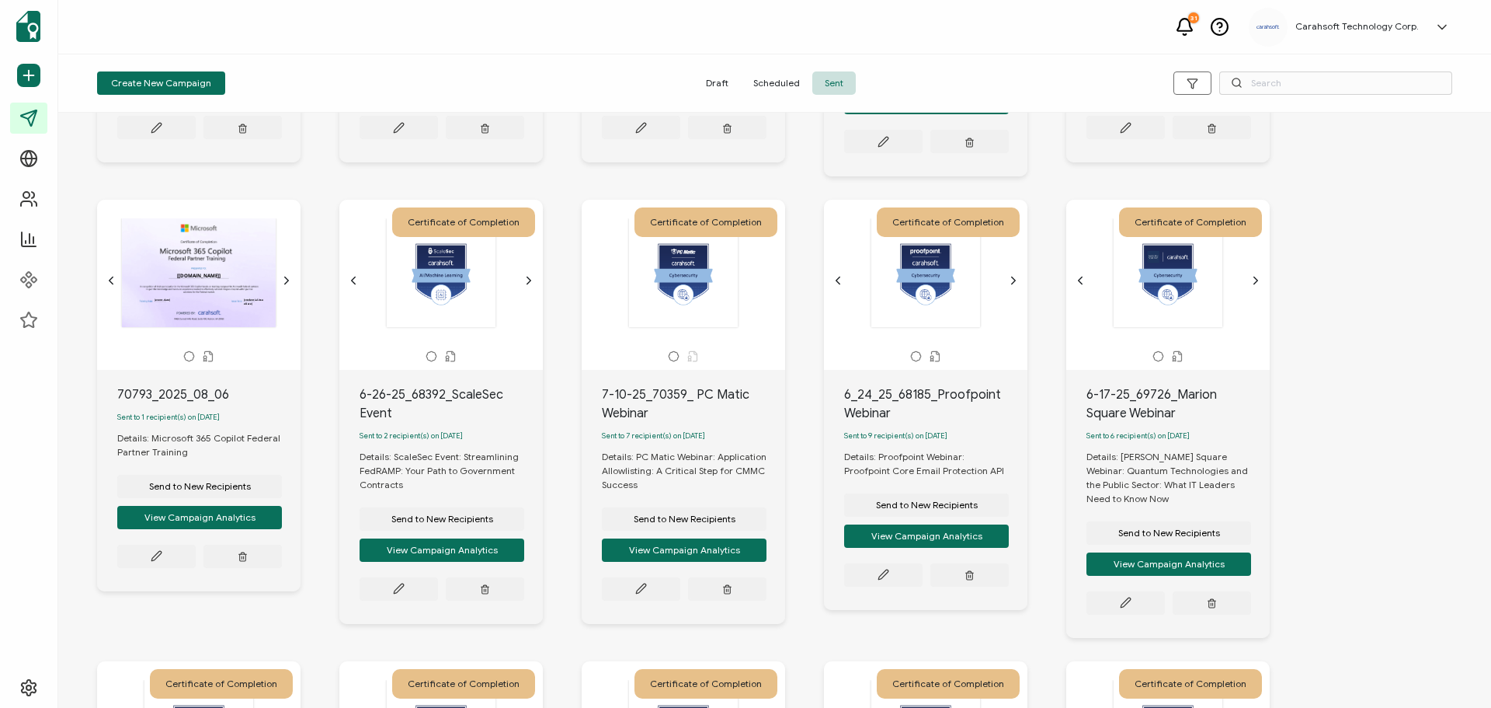
drag, startPoint x: 193, startPoint y: 517, endPoint x: 157, endPoint y: 579, distance: 71.7
click at [157, 579] on div "70793_2025_08_06 Sent to 1 recipient(s) on [DATE] Details: Microsoft 365 Copilo…" at bounding box center [198, 480] width 203 height 221
drag, startPoint x: 160, startPoint y: 557, endPoint x: 157, endPoint y: 585, distance: 28.1
click at [157, 585] on div "70793_2025_08_06 Sent to 1 recipient(s) on [DATE] Details: Microsoft 365 Copilo…" at bounding box center [198, 480] width 203 height 221
click at [534, 294] on div "The recipient’s full name, which will be automatically filled based on the info…" at bounding box center [441, 280] width 188 height 124
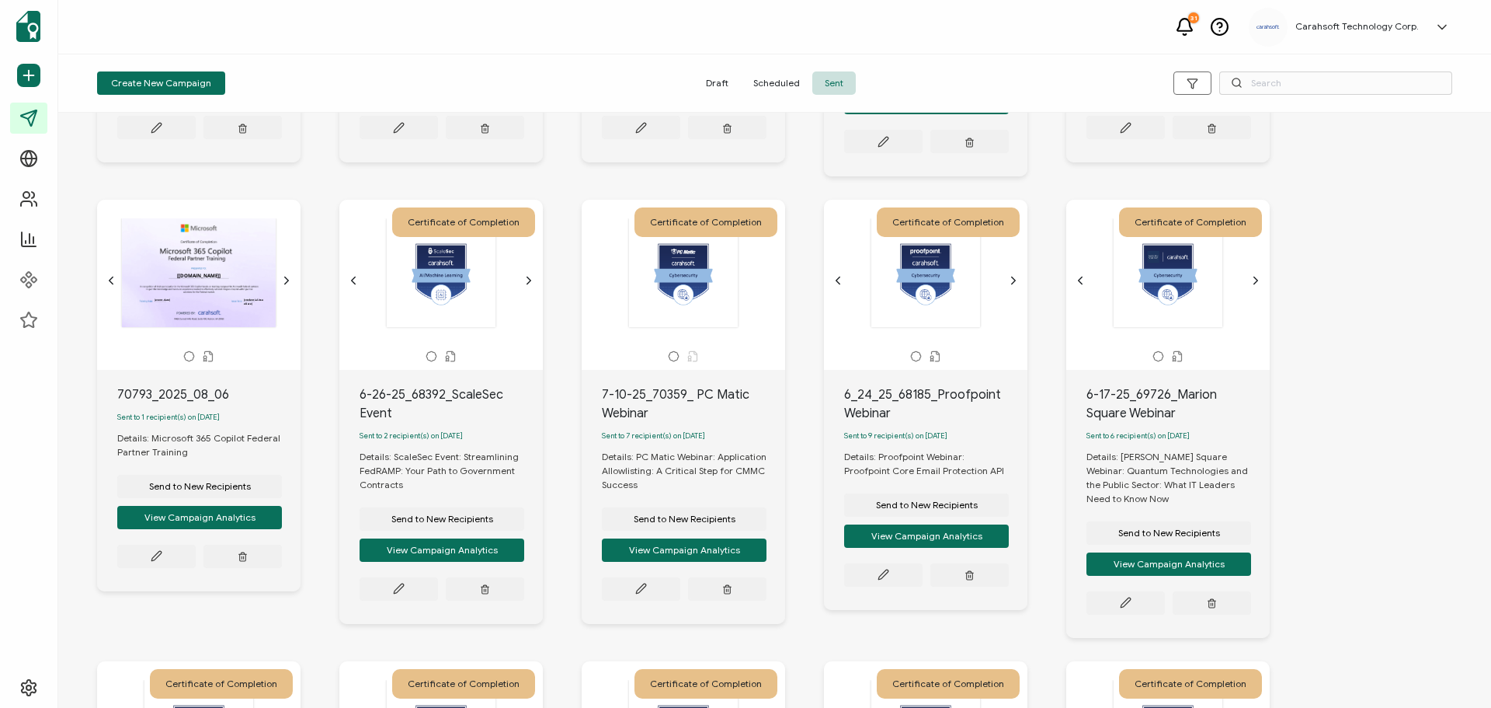
click at [533, 290] on div "The recipient’s full name, which will be automatically filled based on the info…" at bounding box center [441, 280] width 188 height 124
click at [530, 281] on icon "chevron forward outline" at bounding box center [529, 280] width 12 height 12
click at [1016, 284] on icon "chevron forward outline" at bounding box center [1013, 280] width 12 height 12
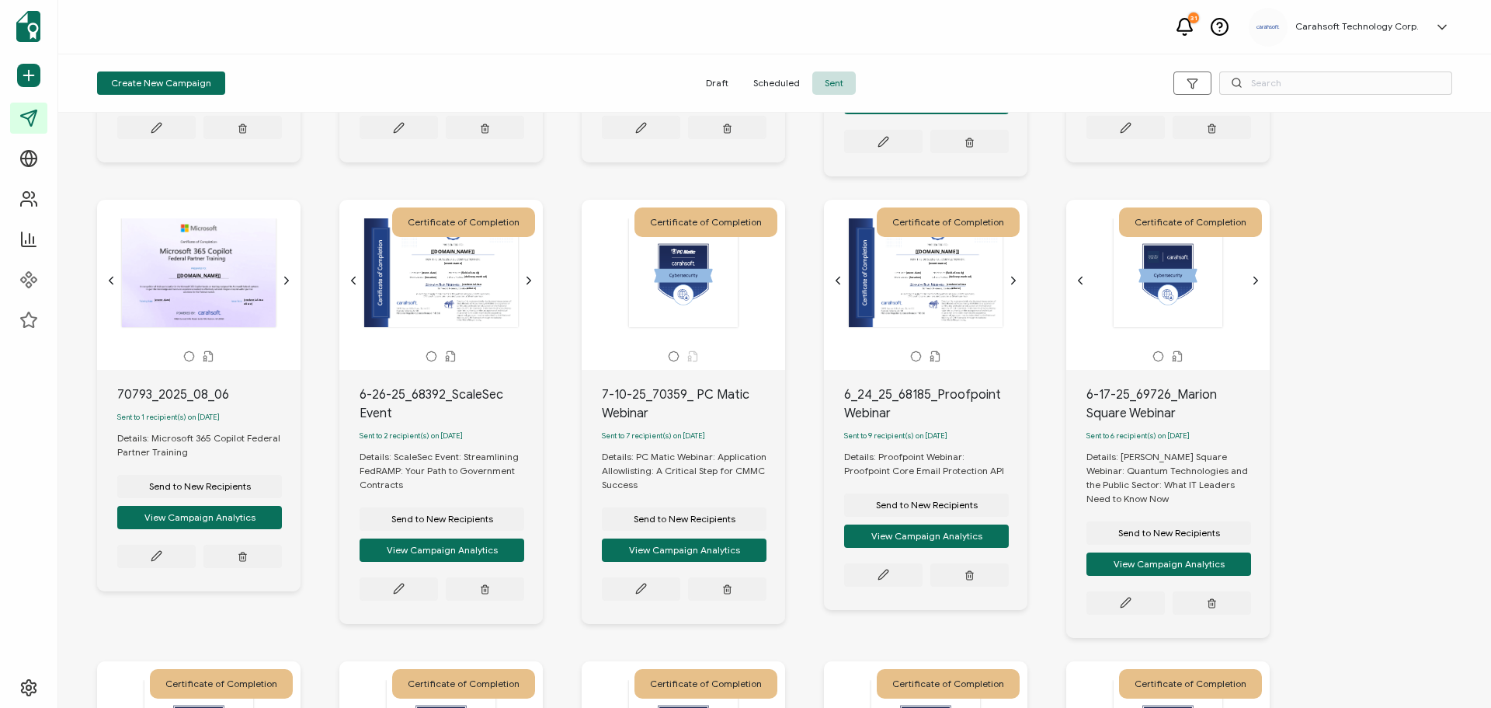
click at [1256, 278] on icon "chevron forward outline" at bounding box center [1256, 280] width 12 height 12
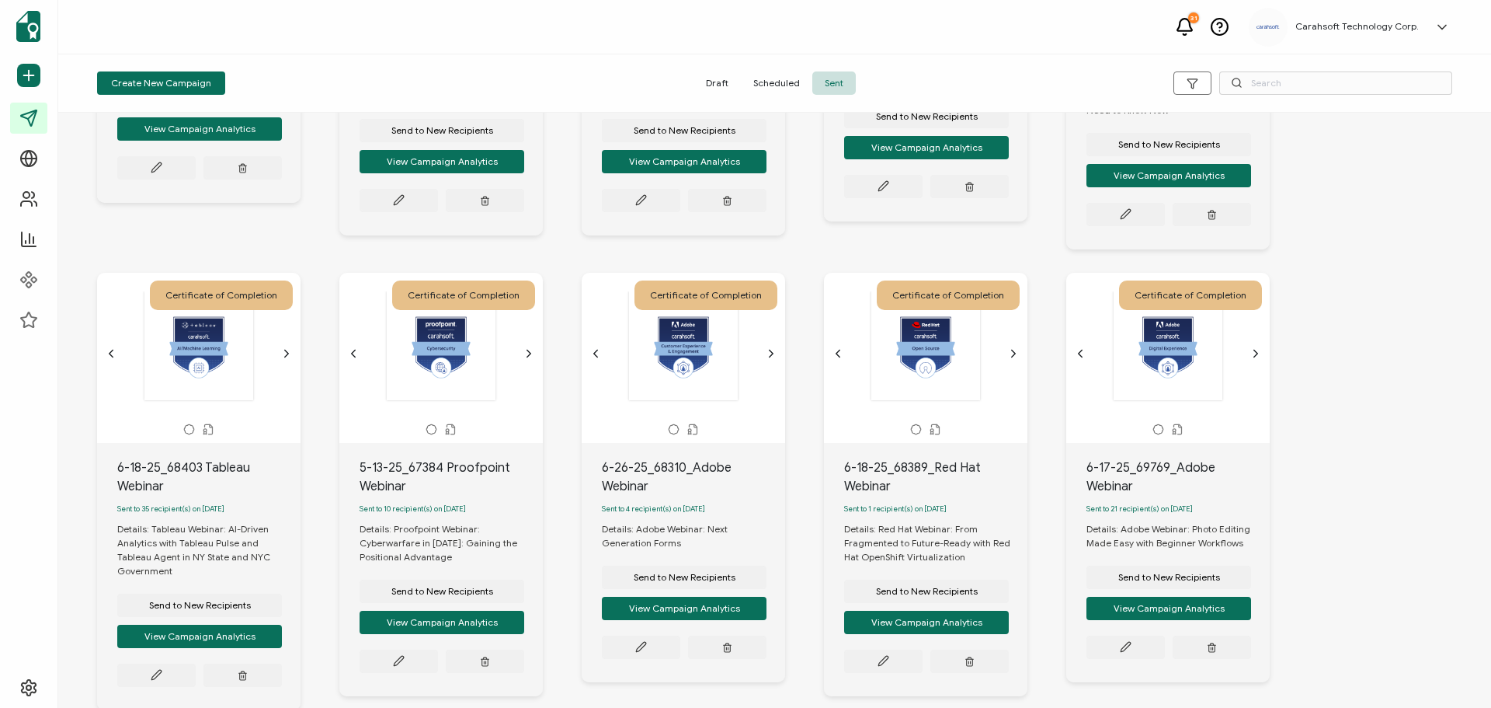
scroll to position [1786, 0]
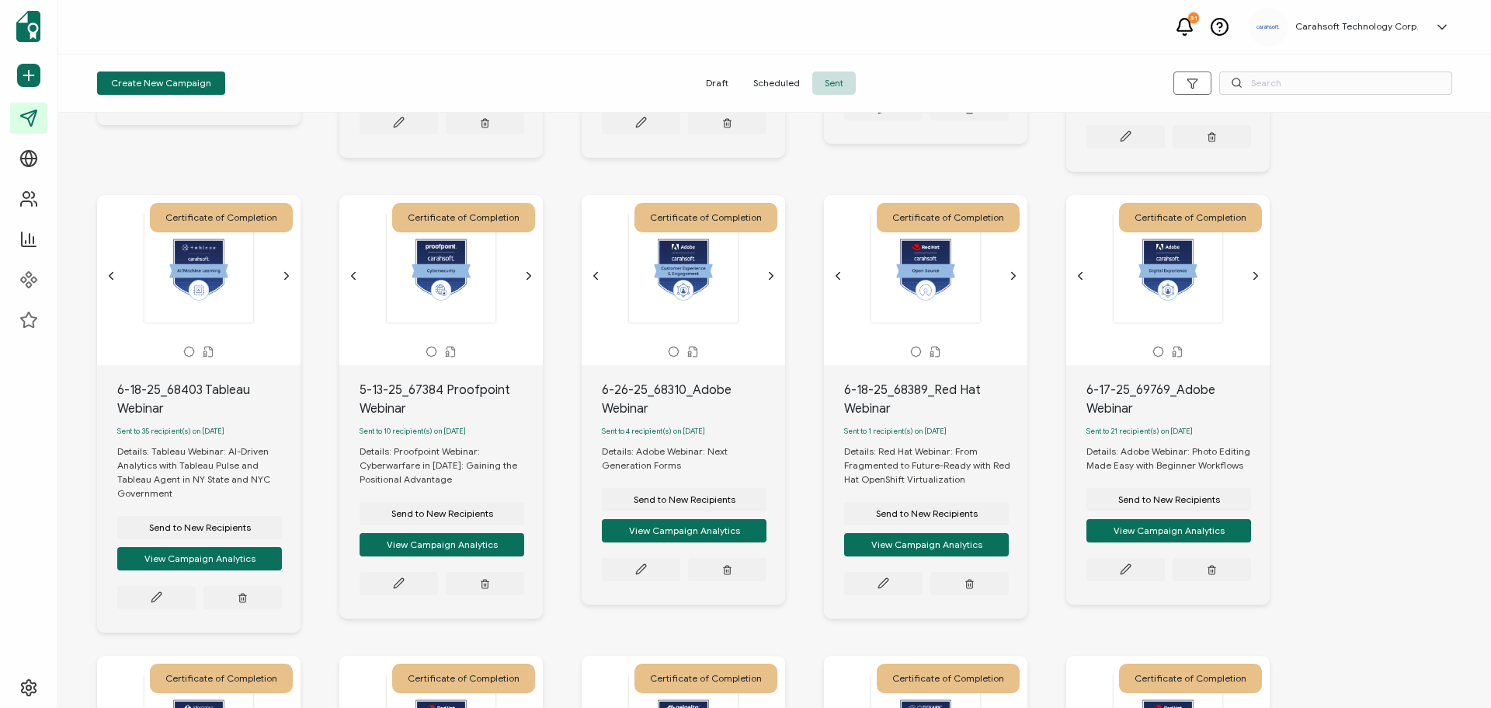
click at [290, 282] on icon "chevron forward outline" at bounding box center [286, 275] width 12 height 12
click at [528, 279] on icon "chevron forward outline" at bounding box center [529, 275] width 4 height 7
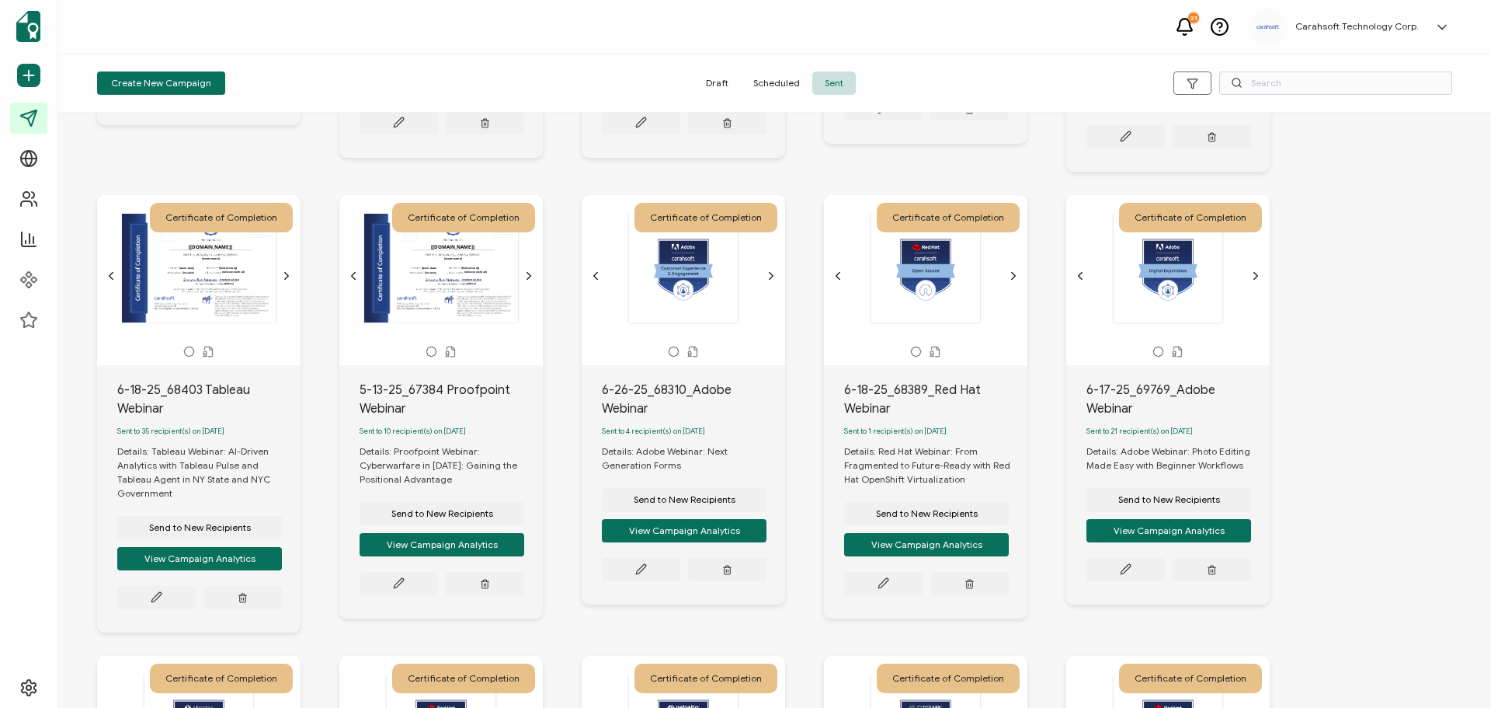
drag, startPoint x: 770, startPoint y: 285, endPoint x: 786, endPoint y: 284, distance: 16.3
click at [770, 282] on icon "chevron forward outline" at bounding box center [771, 275] width 12 height 12
click at [1021, 281] on div "Certificate of Completion The recipient’s full name, which will be automaticall…" at bounding box center [925, 280] width 203 height 170
click at [1017, 281] on icon "chevron forward outline" at bounding box center [1013, 275] width 12 height 12
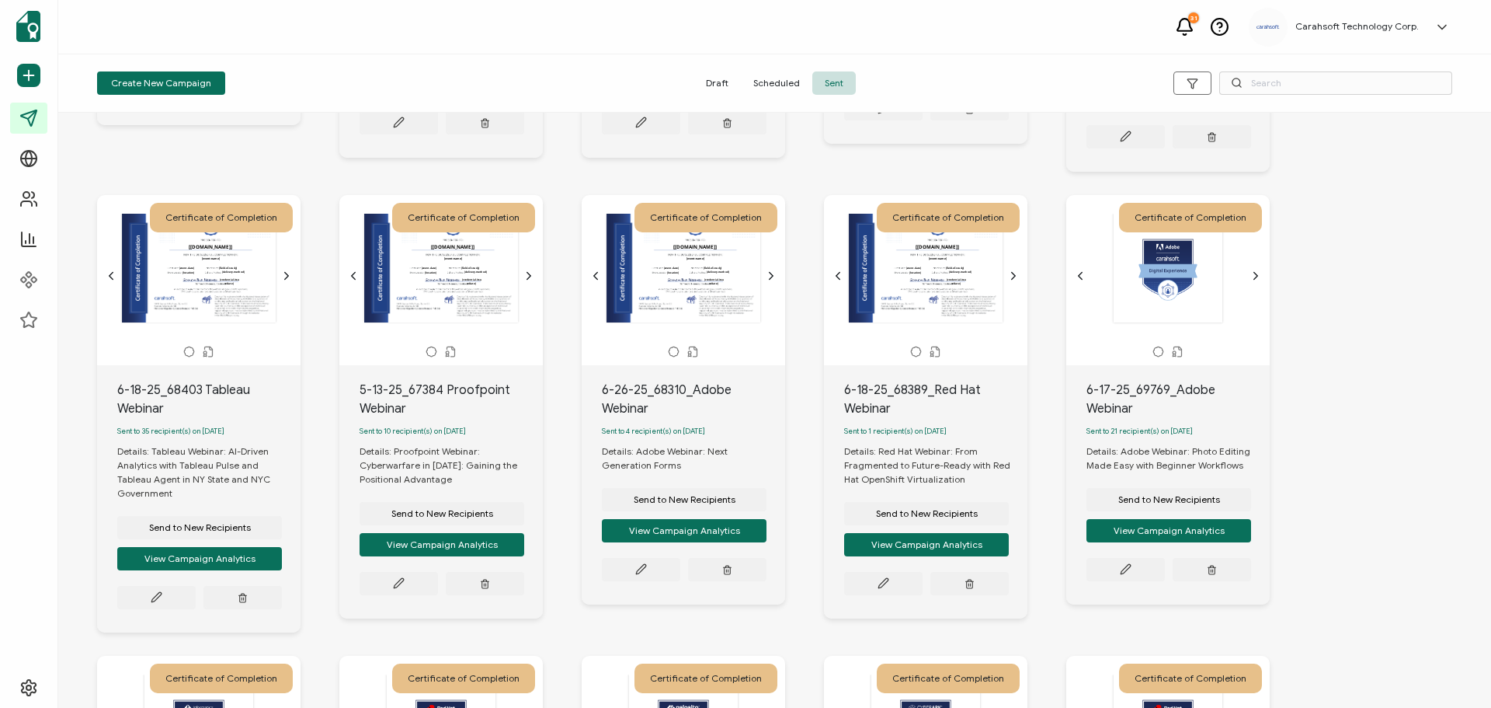
click at [1251, 282] on icon "chevron forward outline" at bounding box center [1256, 275] width 12 height 12
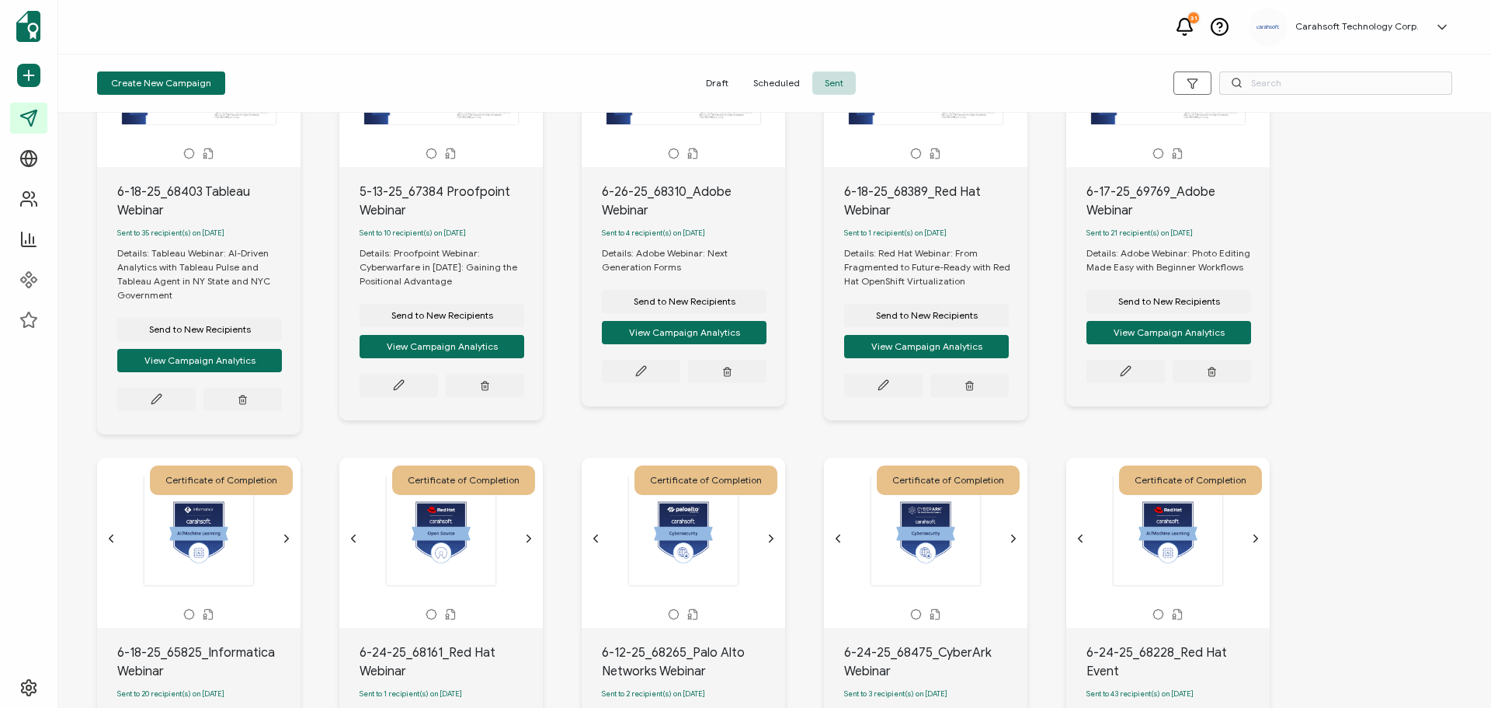
scroll to position [2252, 0]
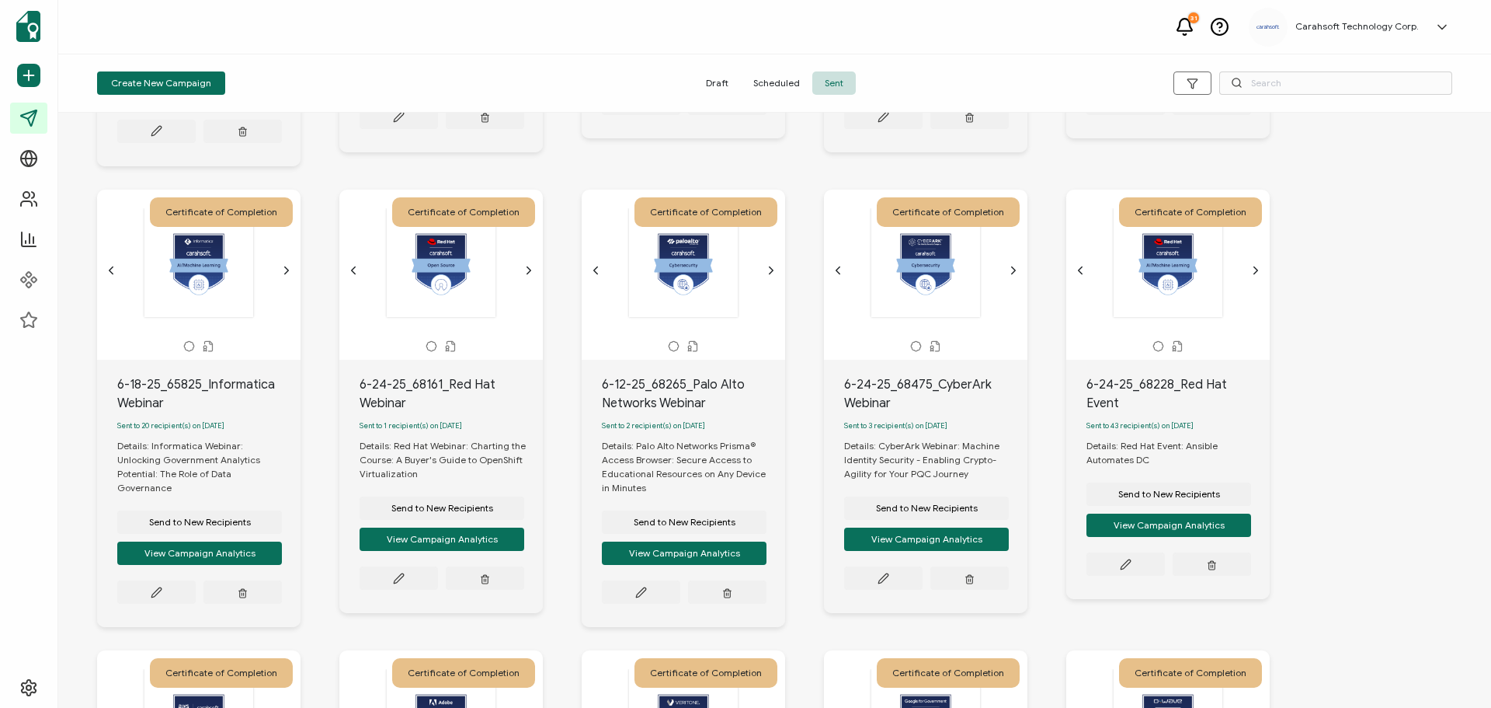
click at [288, 273] on icon "chevron forward outline" at bounding box center [287, 269] width 4 height 7
click at [531, 276] on icon "chevron forward outline" at bounding box center [529, 270] width 12 height 12
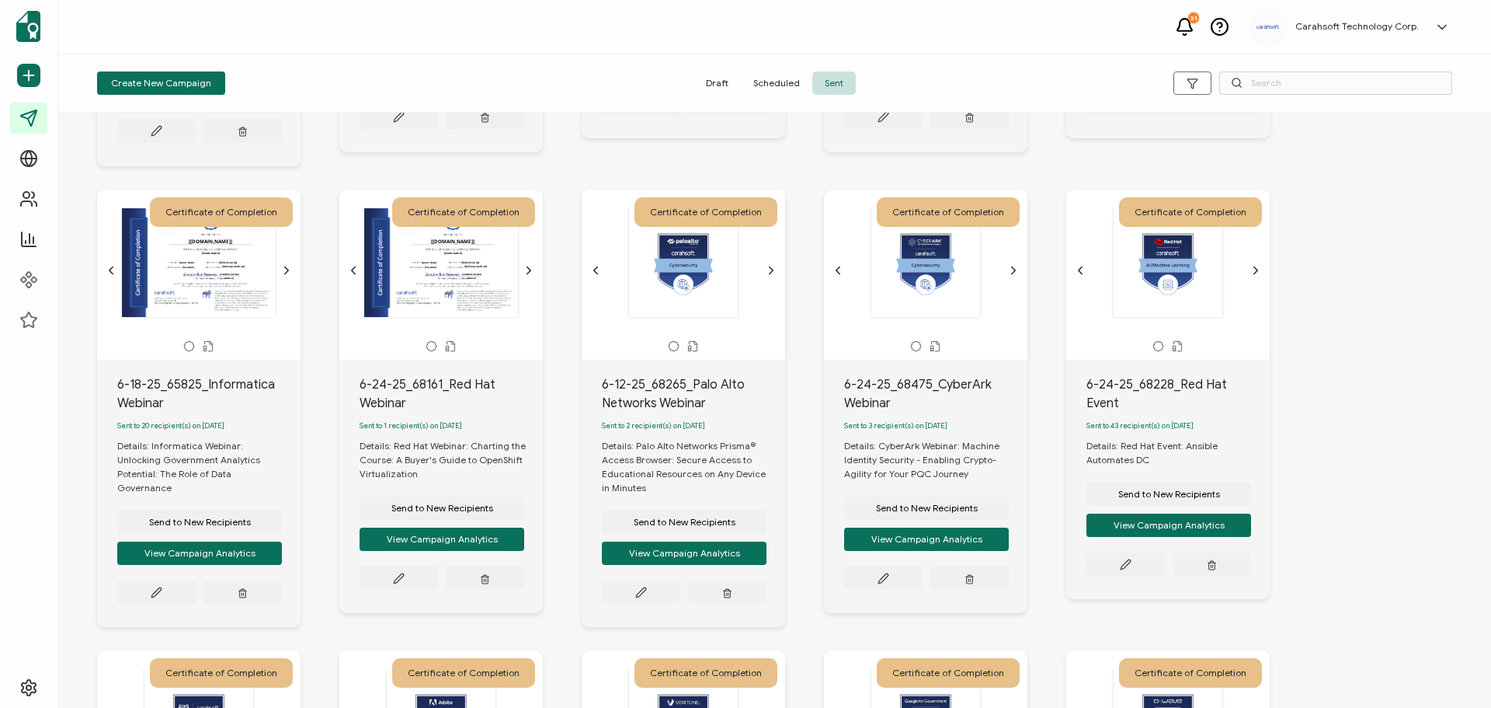
click at [771, 276] on icon "chevron forward outline" at bounding box center [771, 270] width 12 height 12
click at [1010, 290] on div "The recipient’s full name, which will be automatically filled based on the info…" at bounding box center [926, 270] width 188 height 124
click at [1017, 276] on icon "chevron forward outline" at bounding box center [1013, 270] width 12 height 12
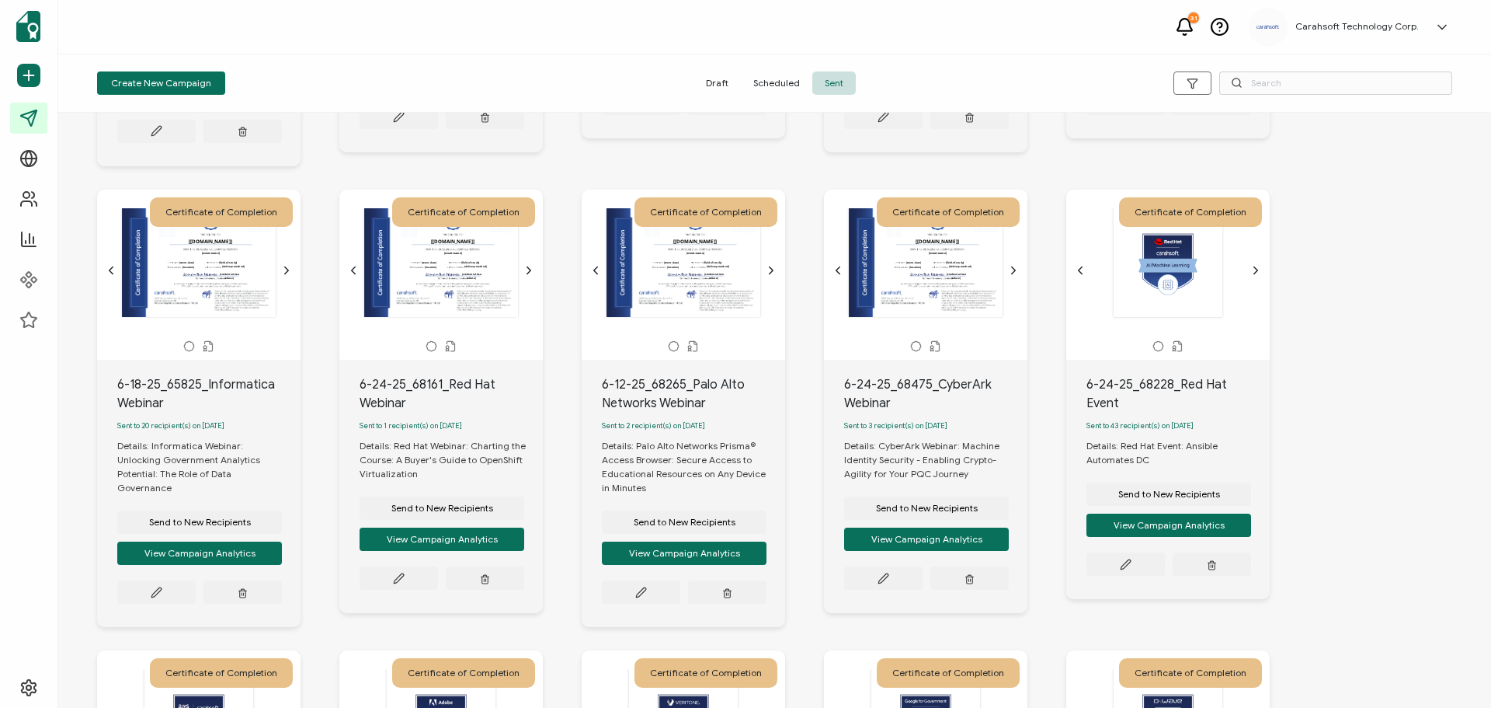
click at [1256, 276] on icon "chevron forward outline" at bounding box center [1256, 270] width 12 height 12
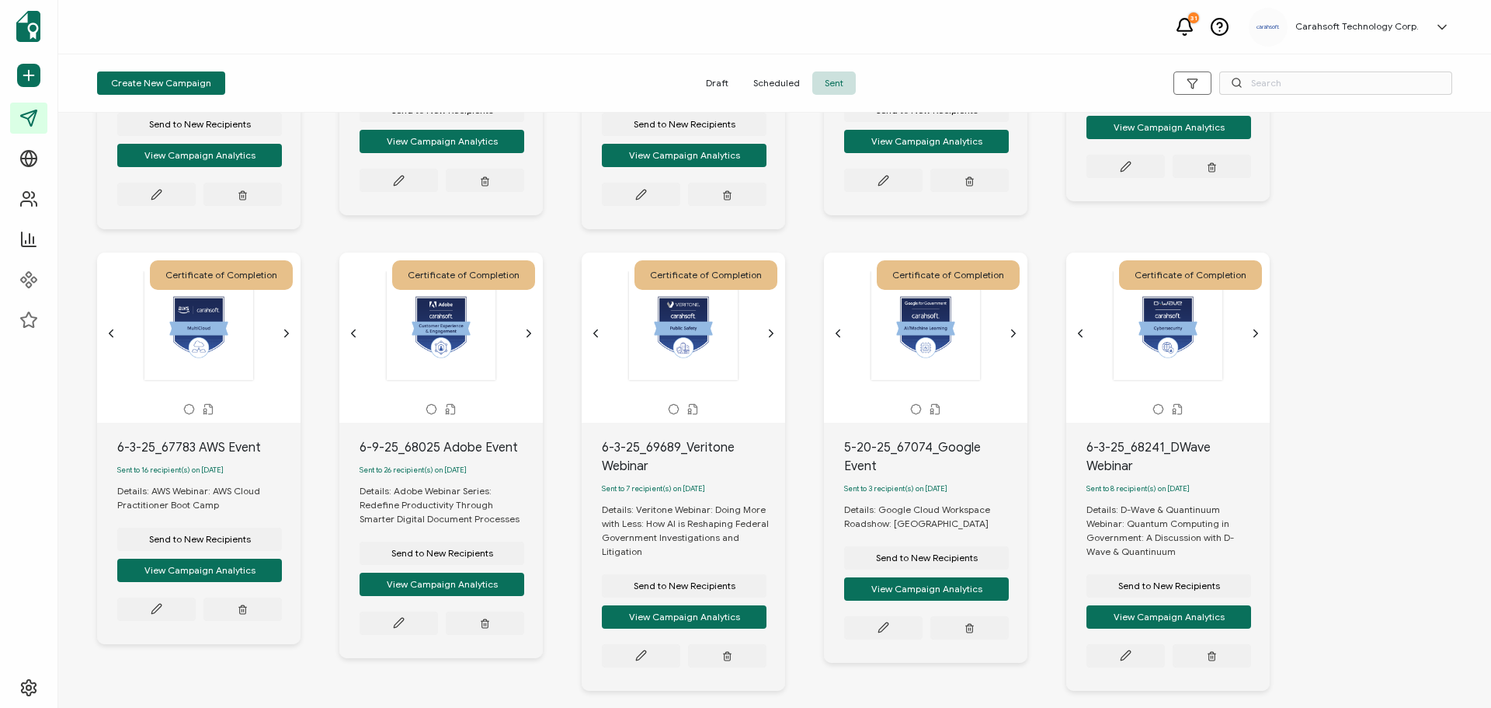
scroll to position [2718, 0]
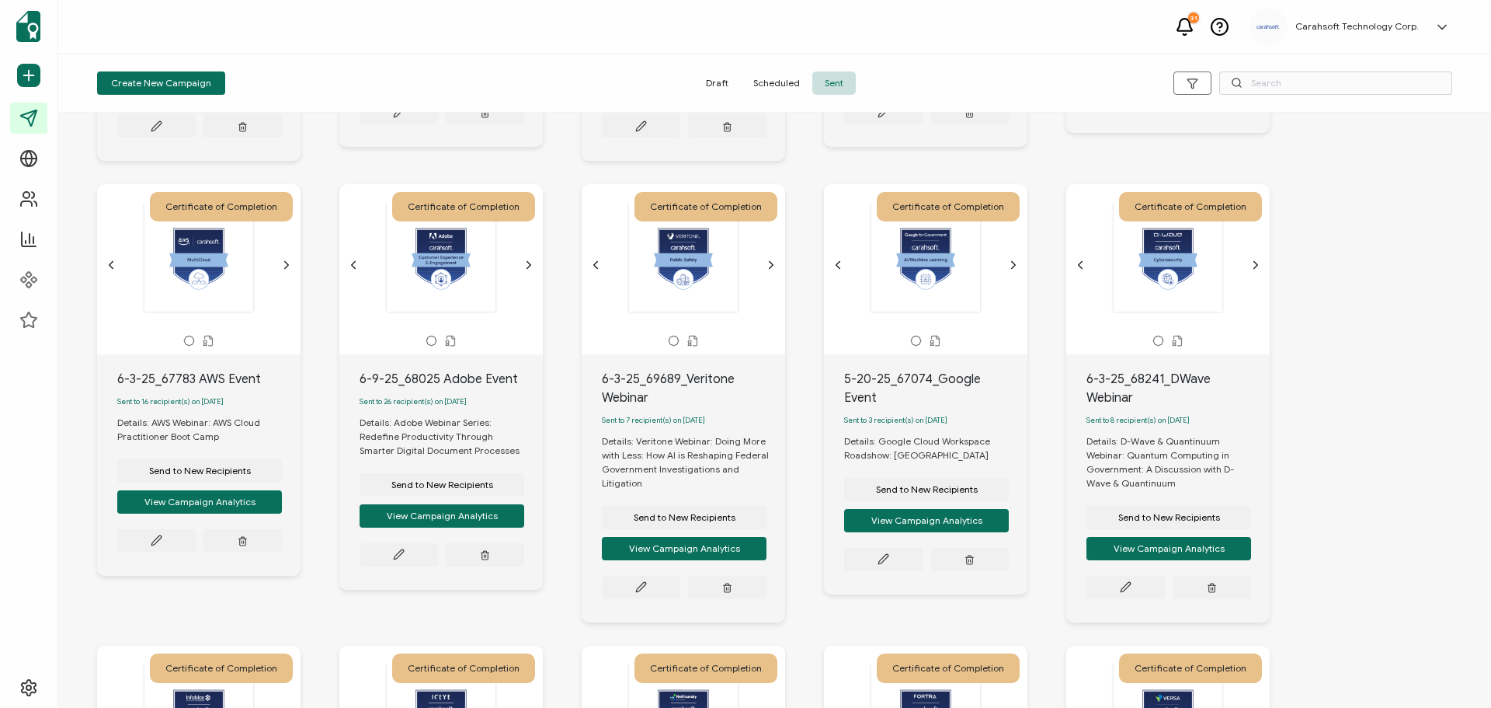
click at [289, 271] on icon "chevron forward outline" at bounding box center [286, 265] width 12 height 12
click at [528, 269] on icon "chevron forward outline" at bounding box center [529, 265] width 4 height 7
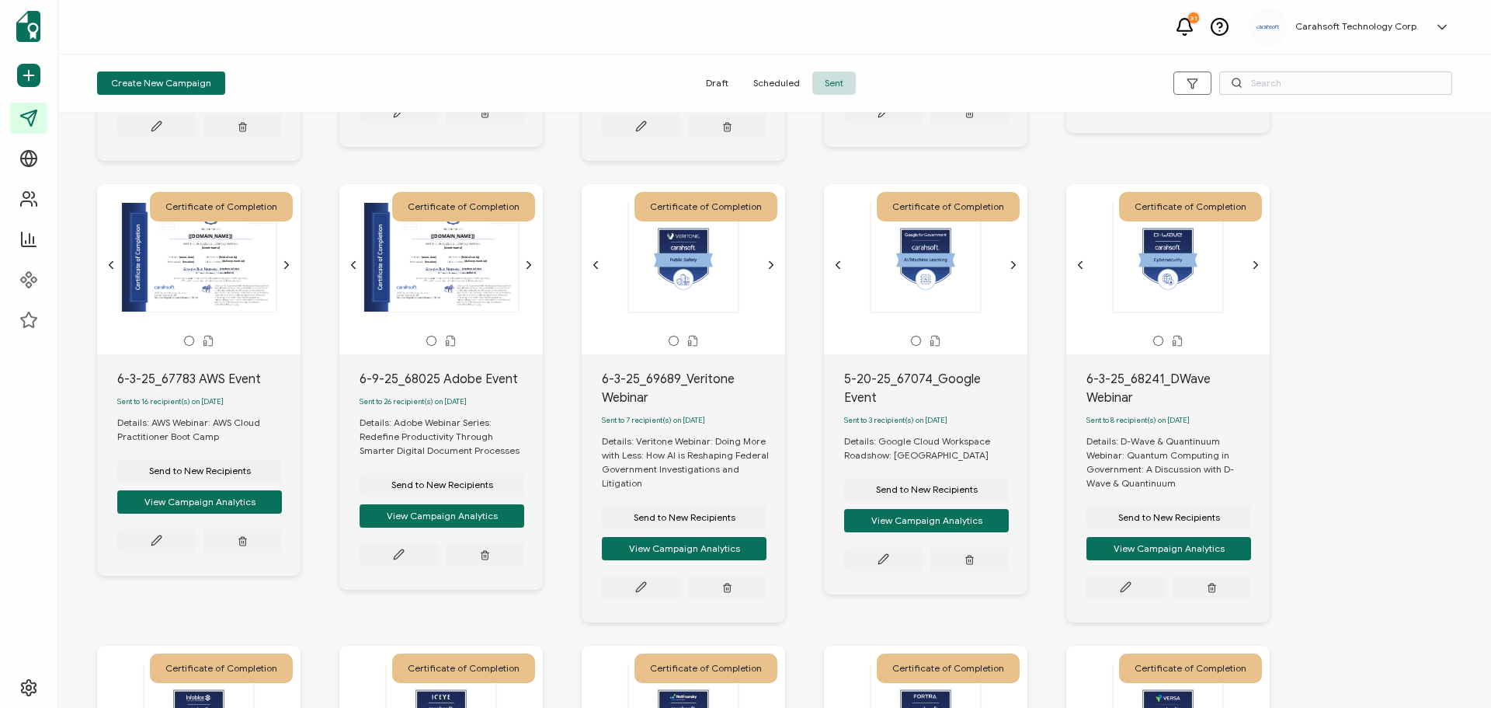
click at [770, 271] on icon "chevron forward outline" at bounding box center [771, 265] width 12 height 12
click at [1015, 289] on div "The recipient’s full name, which will be automatically filled based on the info…" at bounding box center [926, 265] width 188 height 124
click at [1017, 271] on icon "chevron forward outline" at bounding box center [1013, 265] width 12 height 12
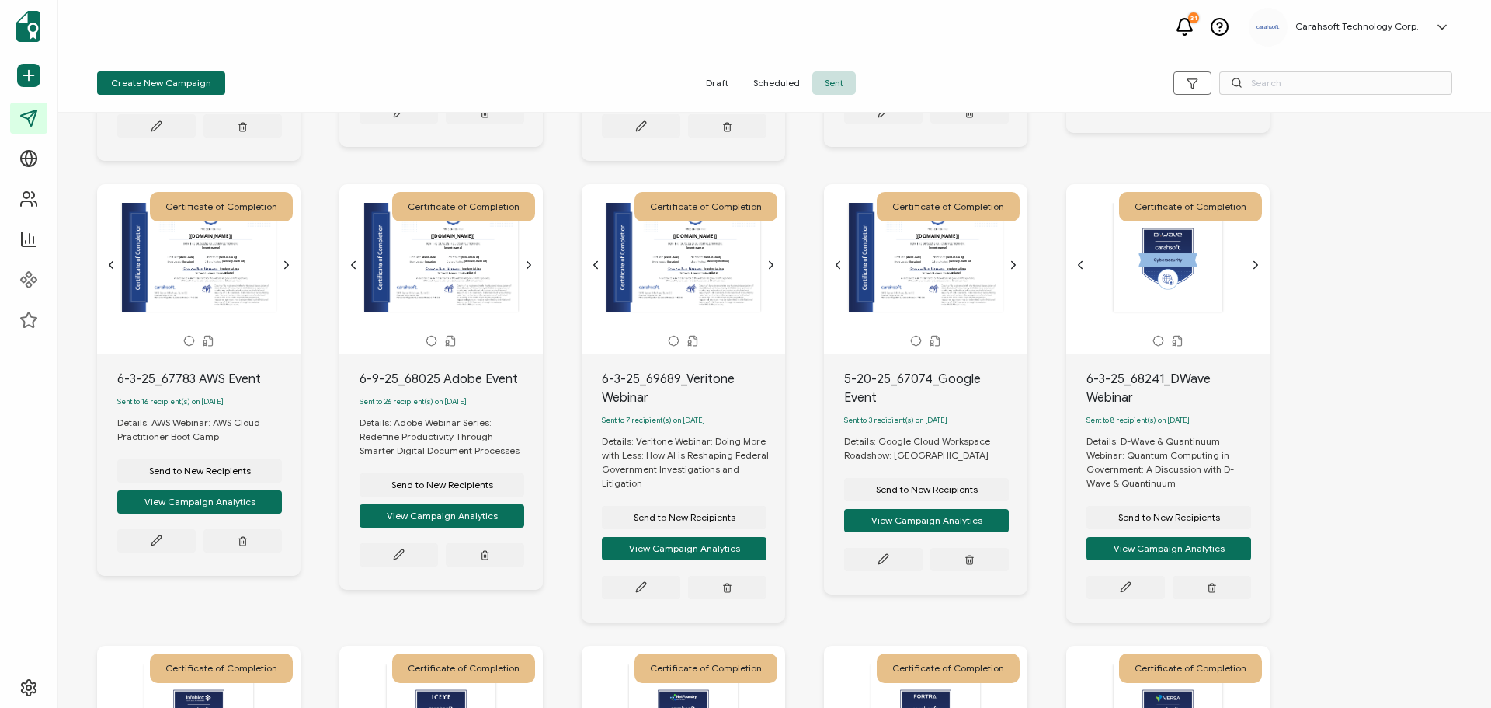
click at [1252, 271] on icon "chevron forward outline" at bounding box center [1256, 265] width 12 height 12
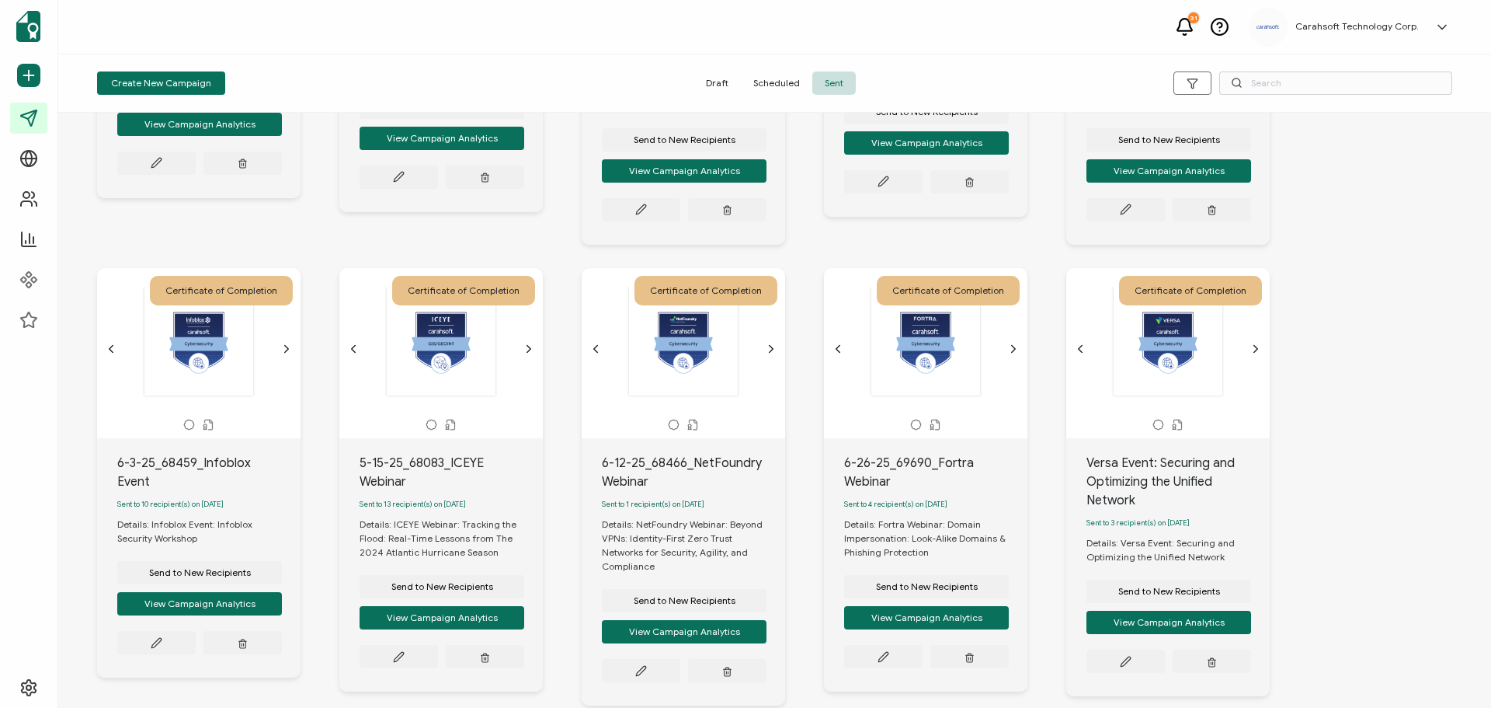
scroll to position [3107, 0]
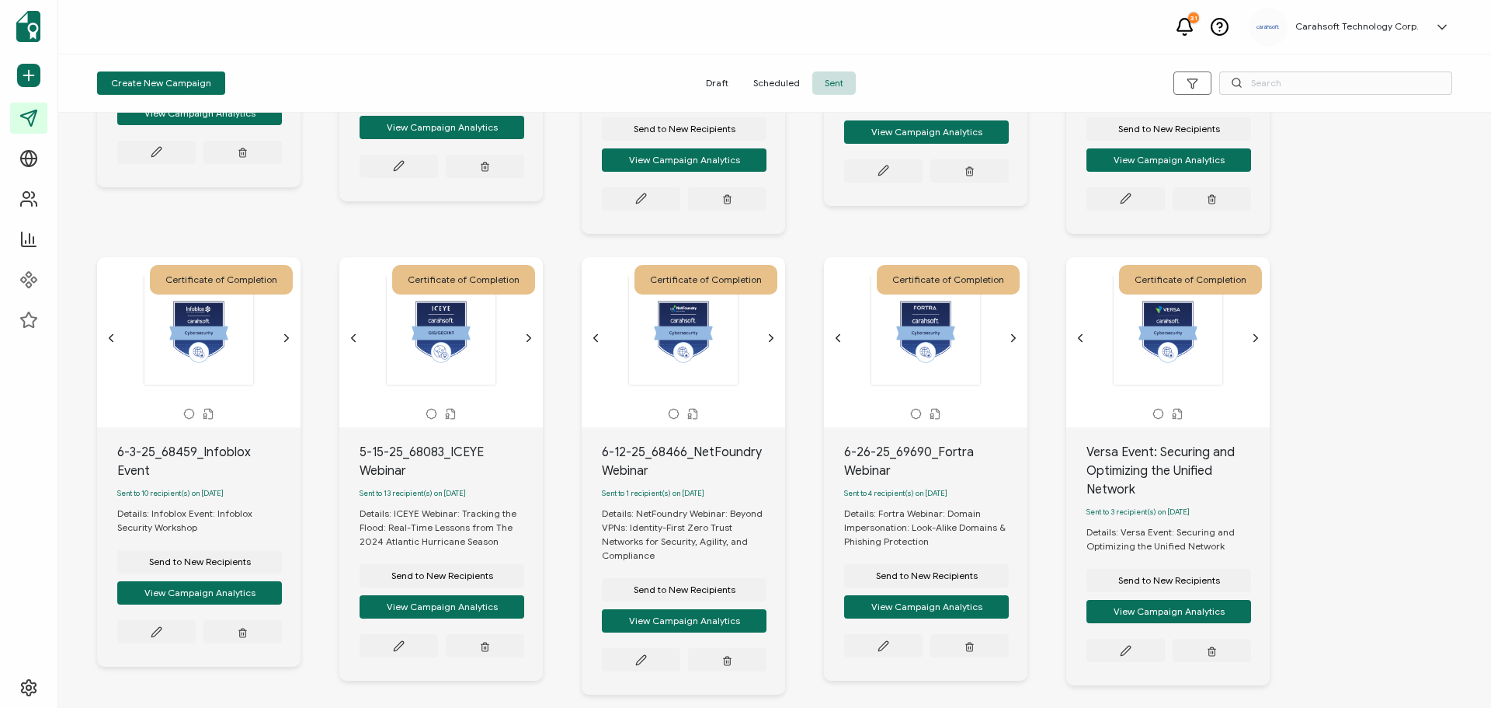
click at [280, 344] on icon "chevron forward outline" at bounding box center [286, 338] width 12 height 12
click at [529, 344] on icon "chevron forward outline" at bounding box center [529, 338] width 12 height 12
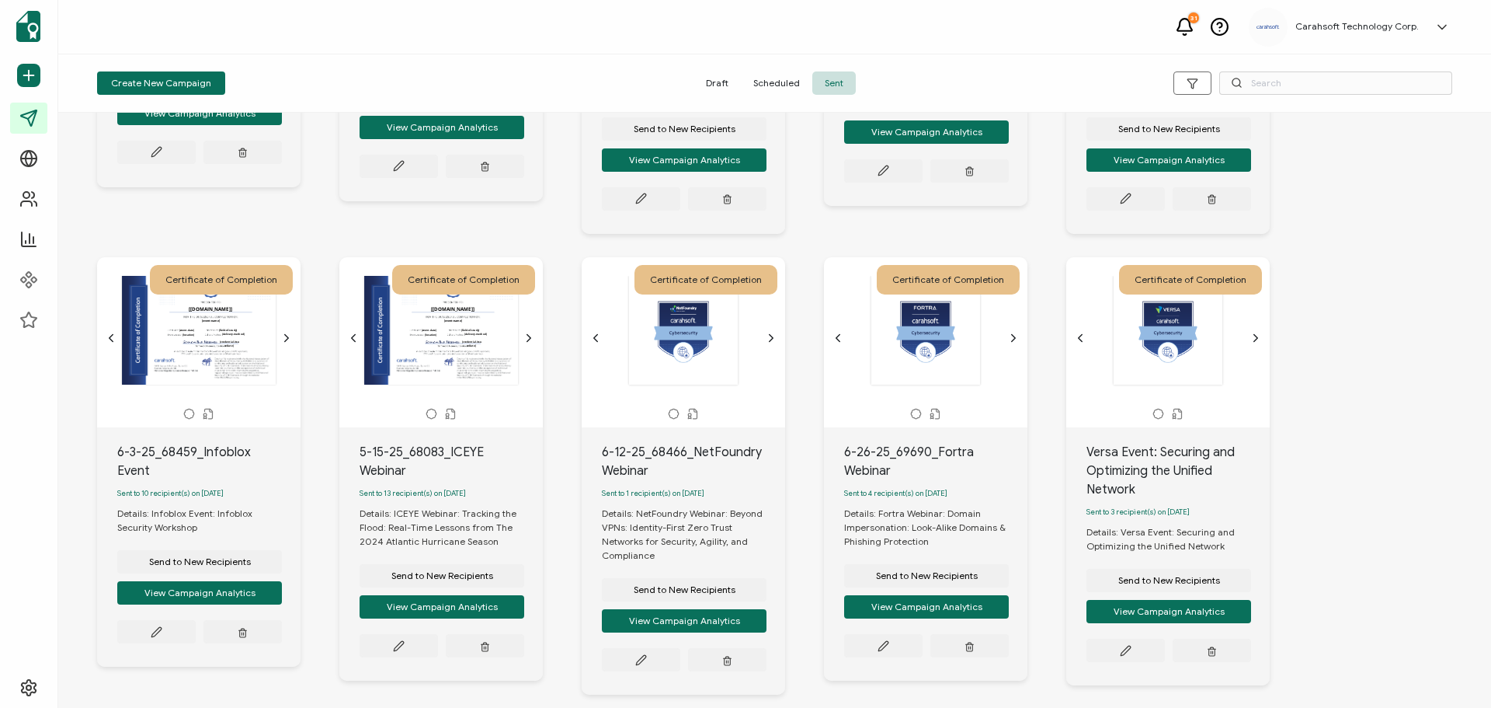
click at [775, 344] on icon "chevron forward outline" at bounding box center [771, 338] width 12 height 12
click at [1011, 344] on icon "chevron forward outline" at bounding box center [1013, 338] width 12 height 12
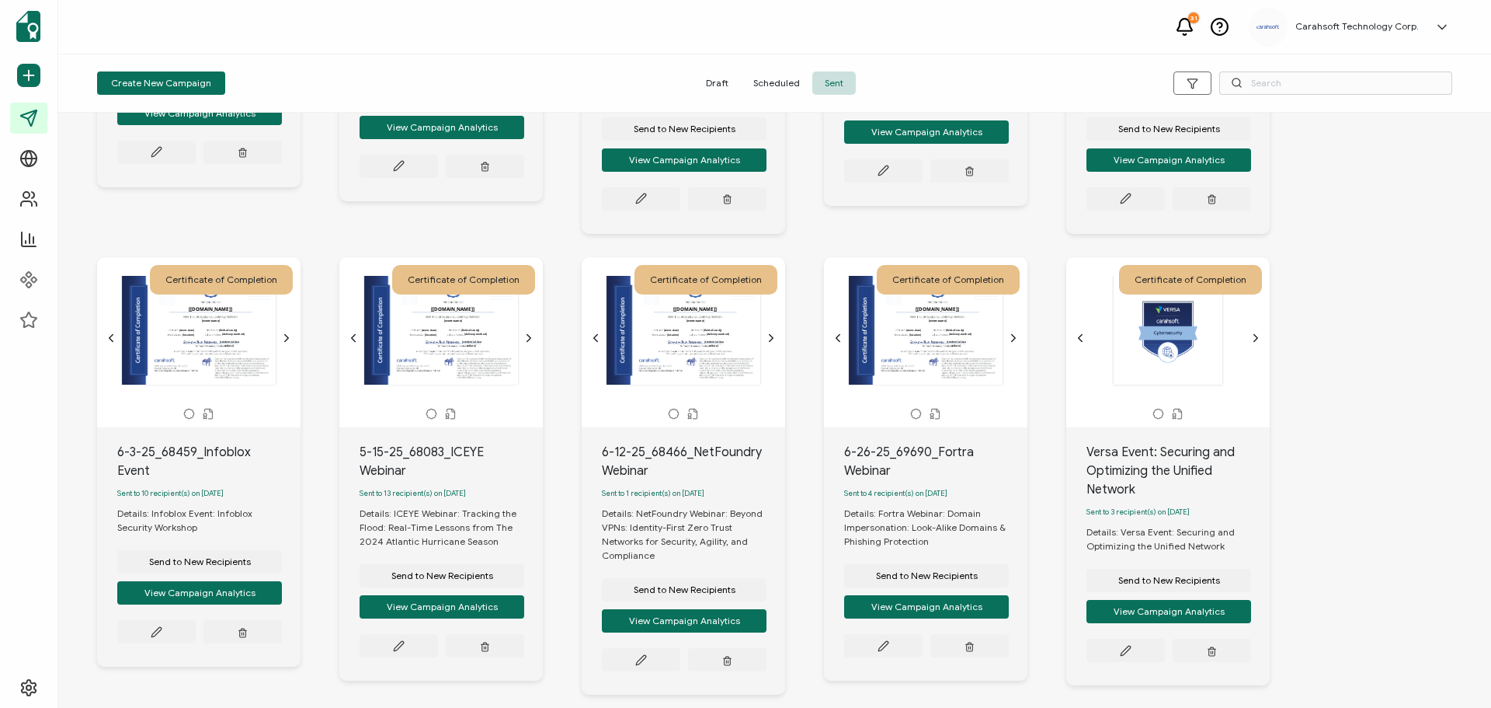
click at [1254, 344] on icon "chevron forward outline" at bounding box center [1256, 338] width 12 height 12
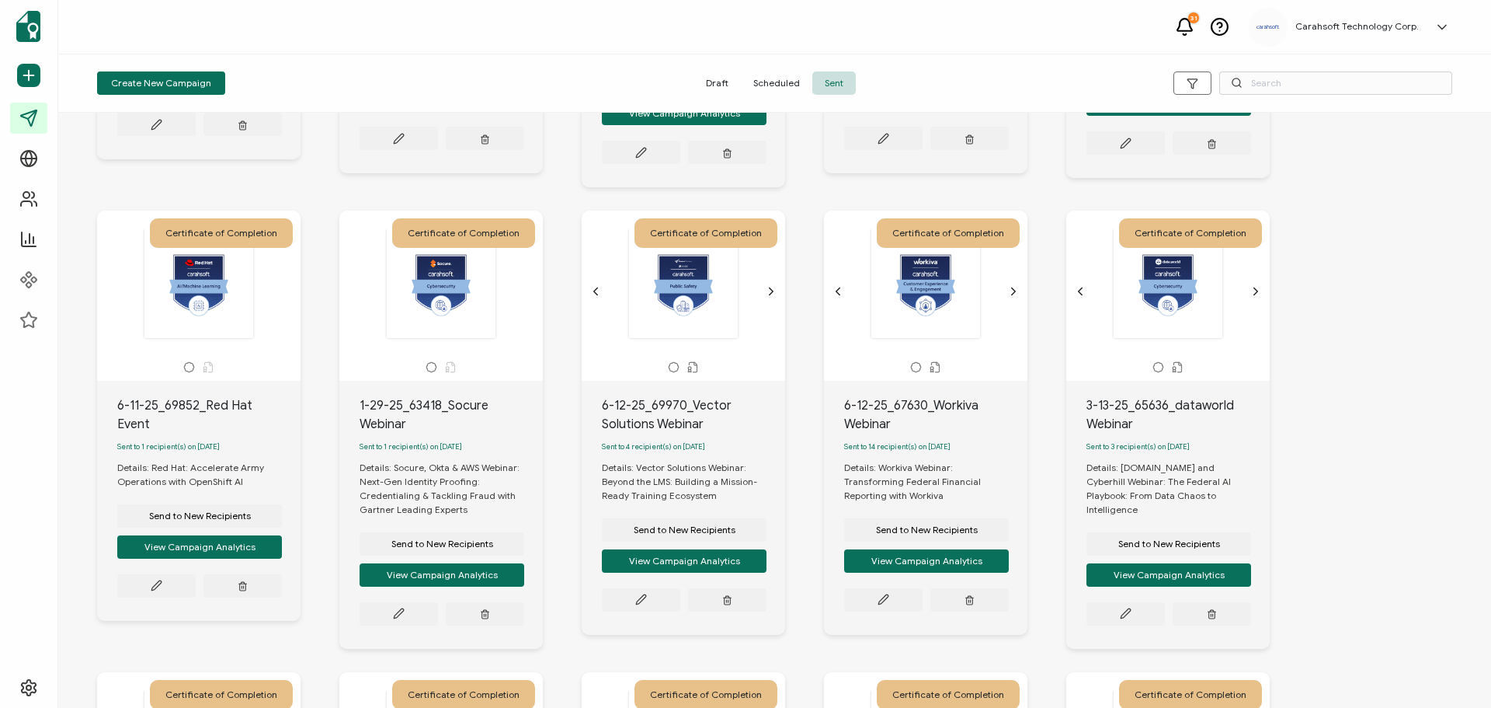
scroll to position [3650, 0]
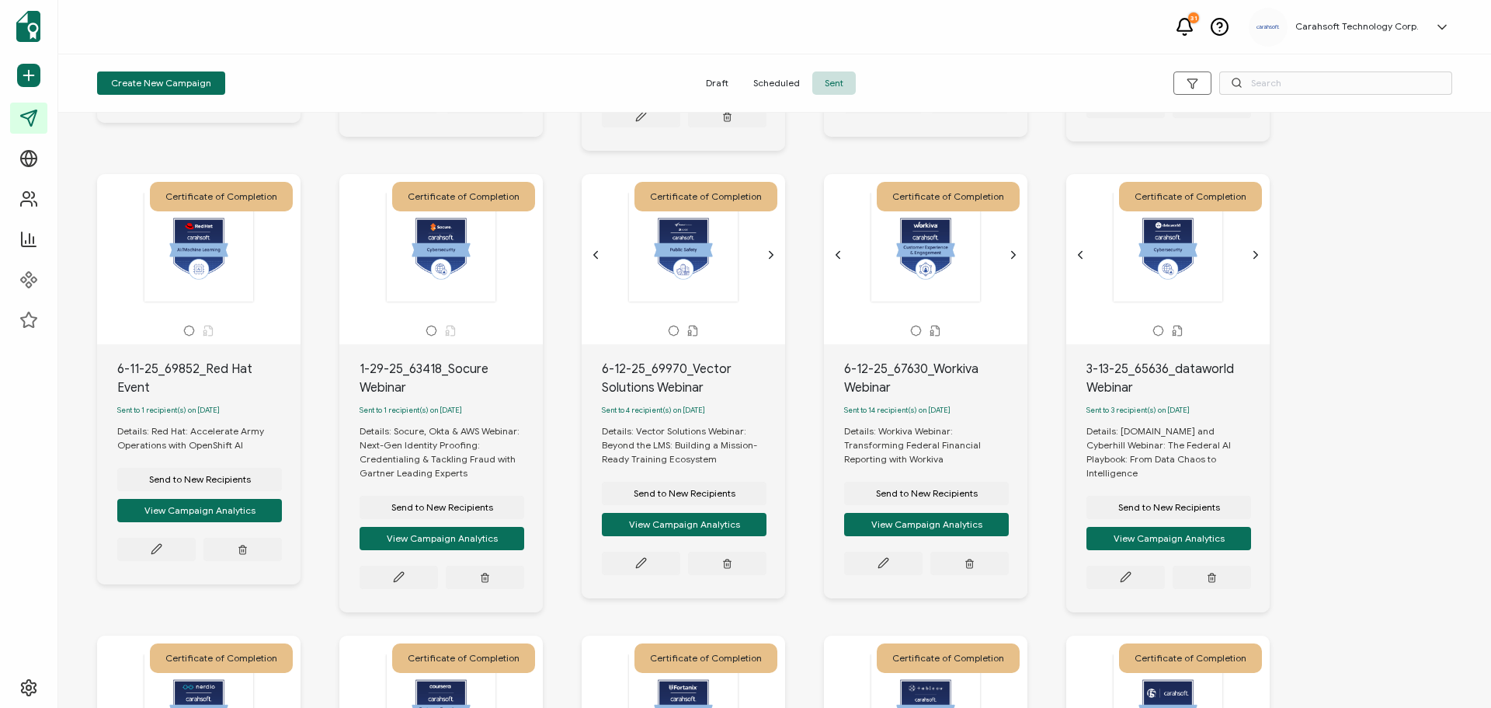
click at [763, 271] on div at bounding box center [683, 247] width 163 height 110
click at [770, 261] on icon "chevron forward outline" at bounding box center [771, 255] width 12 height 12
click at [1016, 261] on icon "chevron forward outline" at bounding box center [1013, 255] width 12 height 12
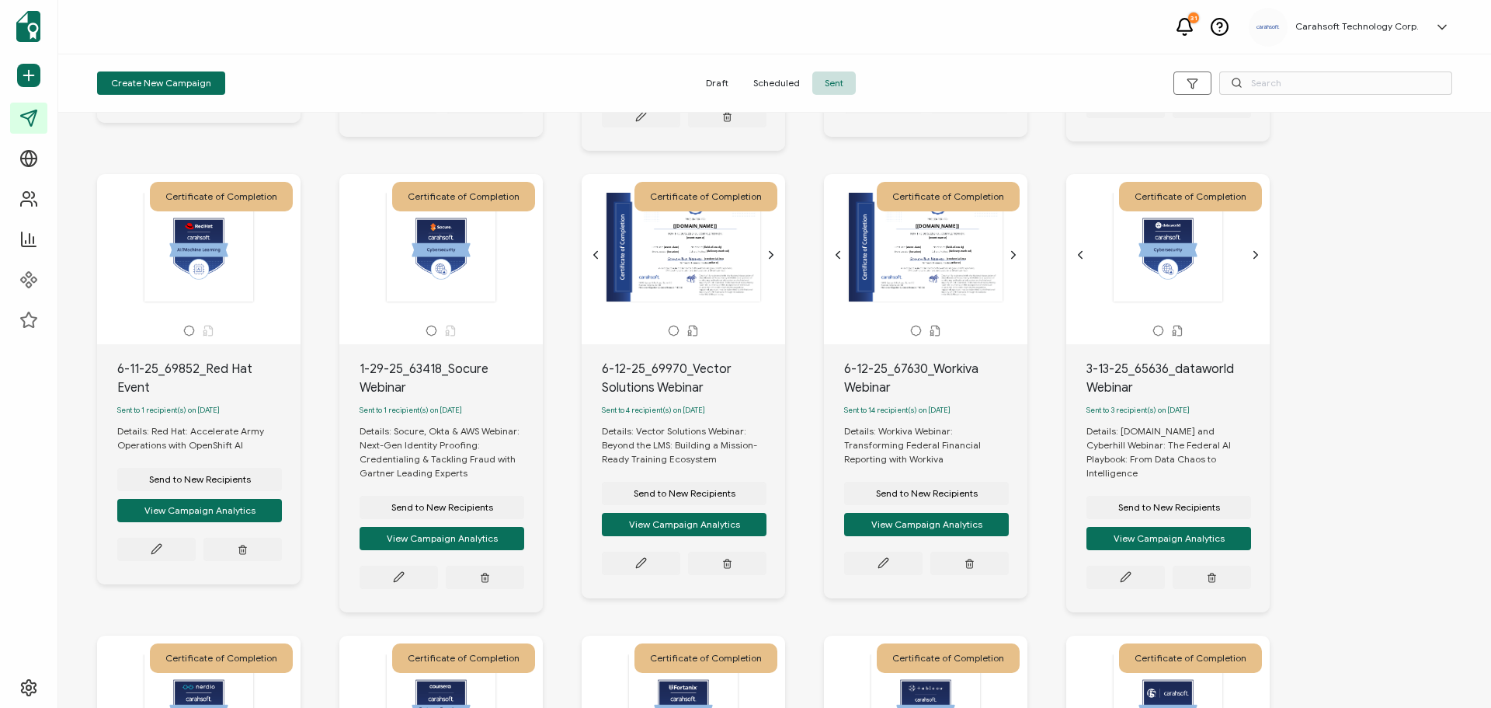
click at [1248, 278] on div at bounding box center [1168, 247] width 163 height 110
click at [1256, 259] on icon "chevron forward outline" at bounding box center [1256, 255] width 4 height 7
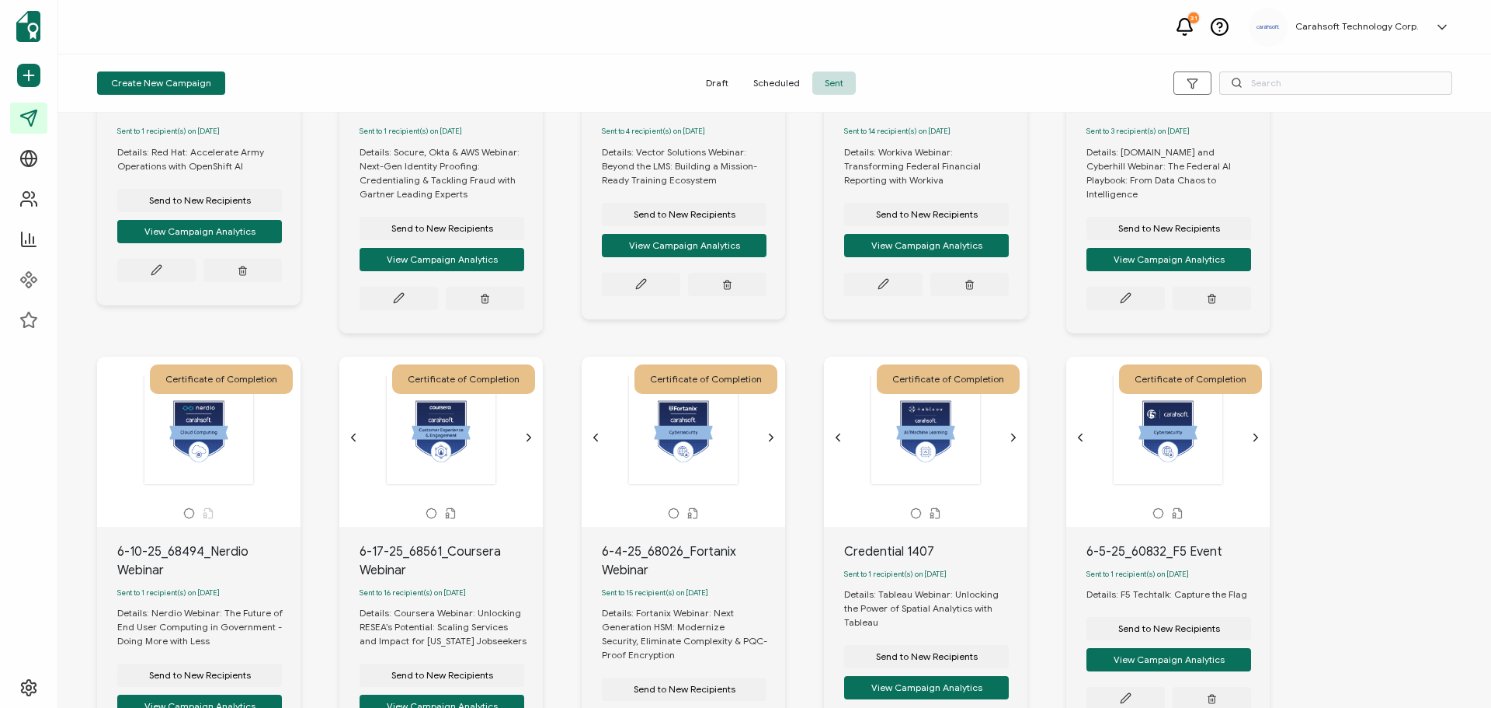
scroll to position [4116, 0]
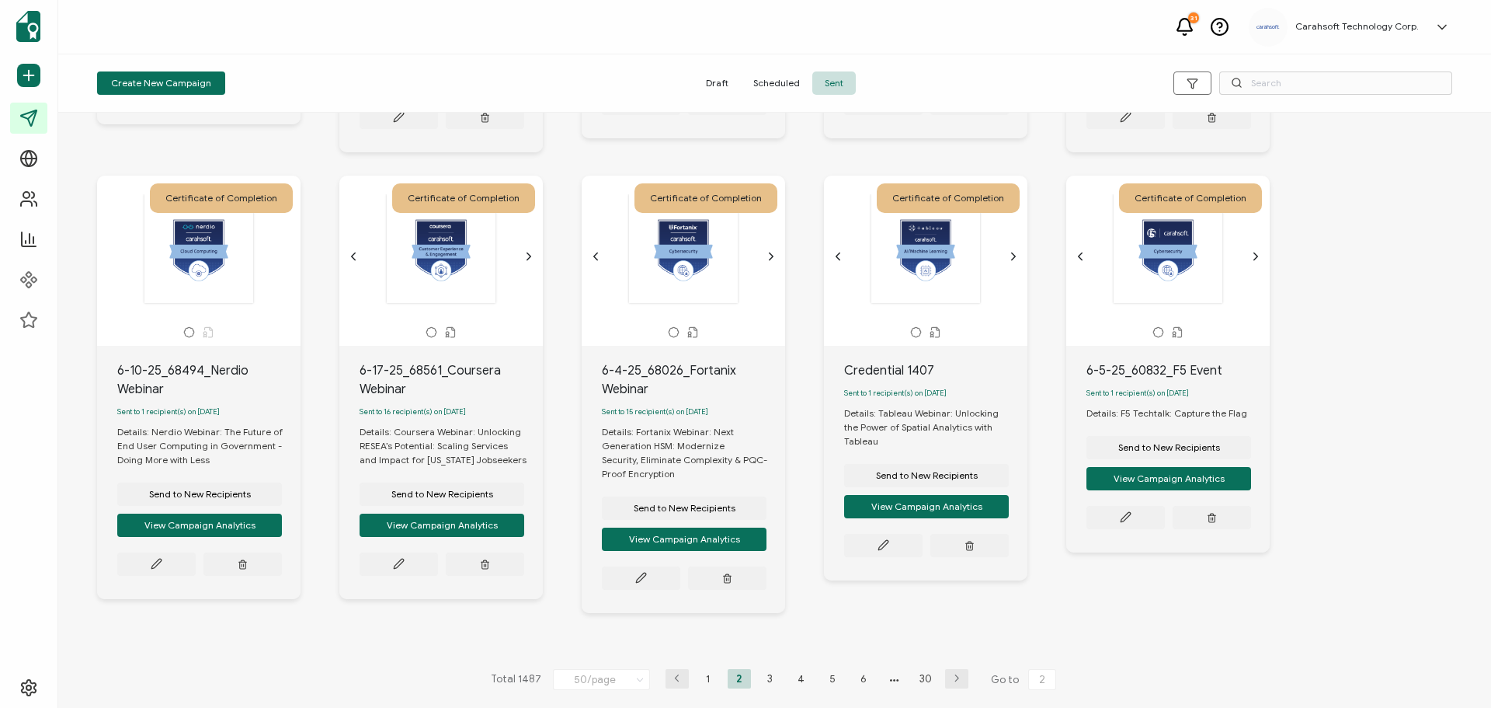
click at [527, 263] on icon "chevron forward outline" at bounding box center [529, 256] width 12 height 12
click at [775, 263] on icon "chevron forward outline" at bounding box center [771, 256] width 12 height 12
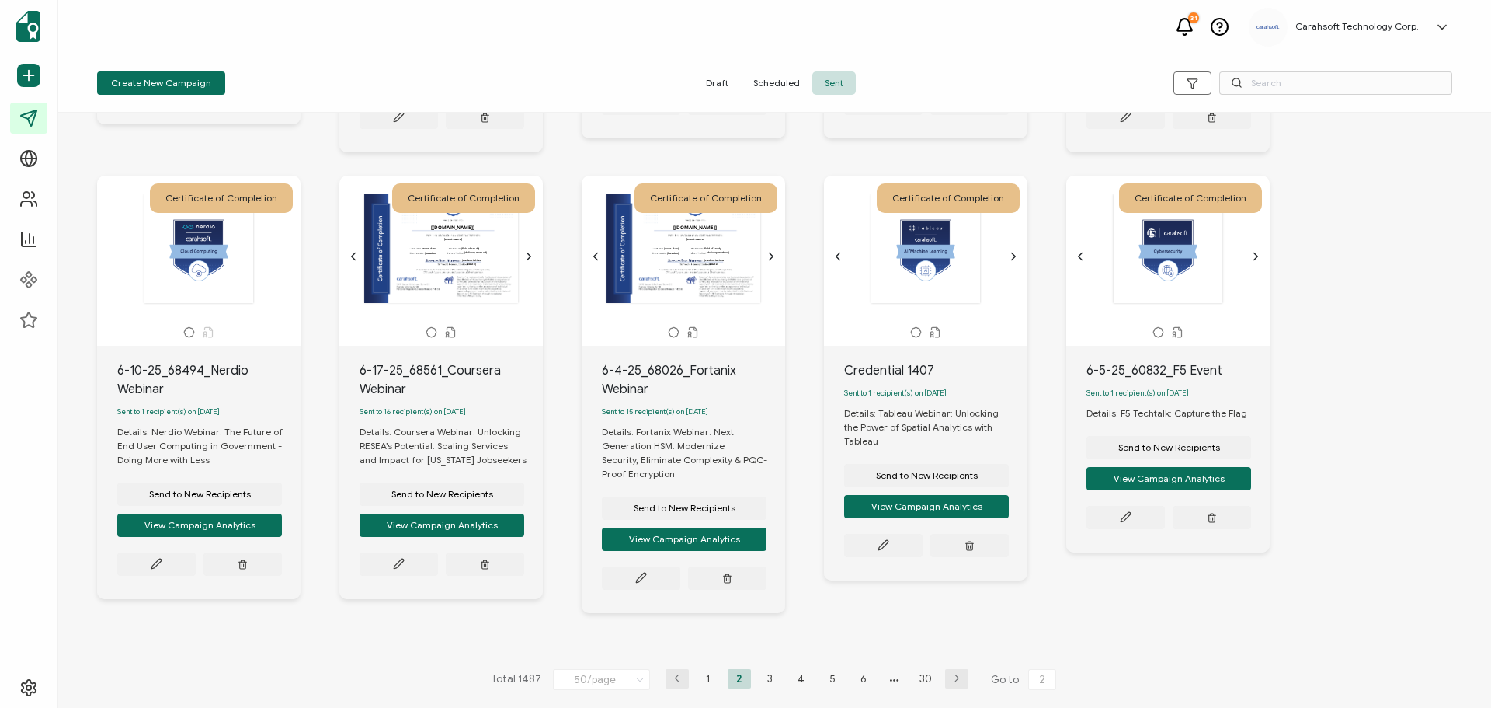
click at [1011, 263] on icon "chevron forward outline" at bounding box center [1013, 256] width 12 height 12
click at [1250, 276] on div "The recipient’s full name, which will be automatically filled based on the info…" at bounding box center [1168, 256] width 188 height 124
click at [1254, 263] on icon "chevron forward outline" at bounding box center [1256, 256] width 12 height 12
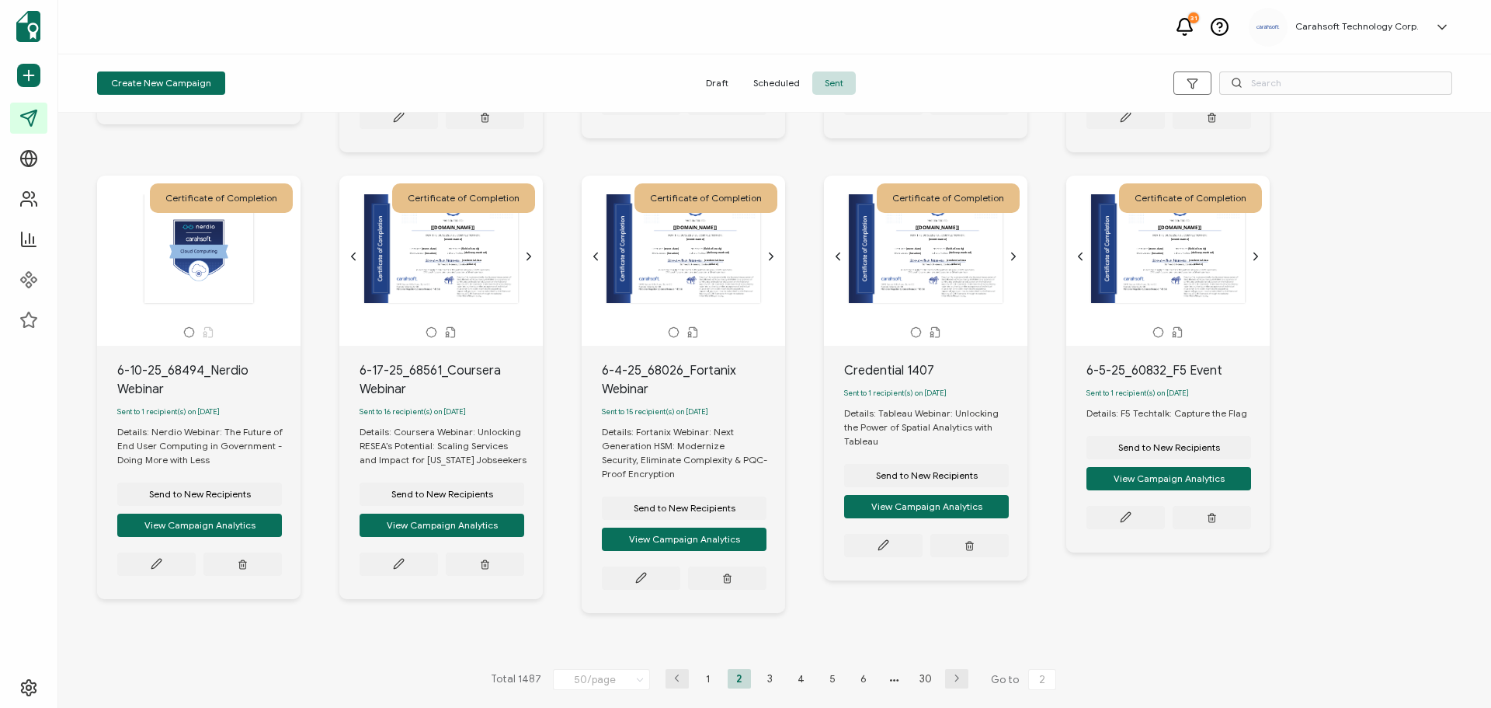
scroll to position [4136, 0]
click at [765, 679] on li "3" at bounding box center [770, 678] width 23 height 19
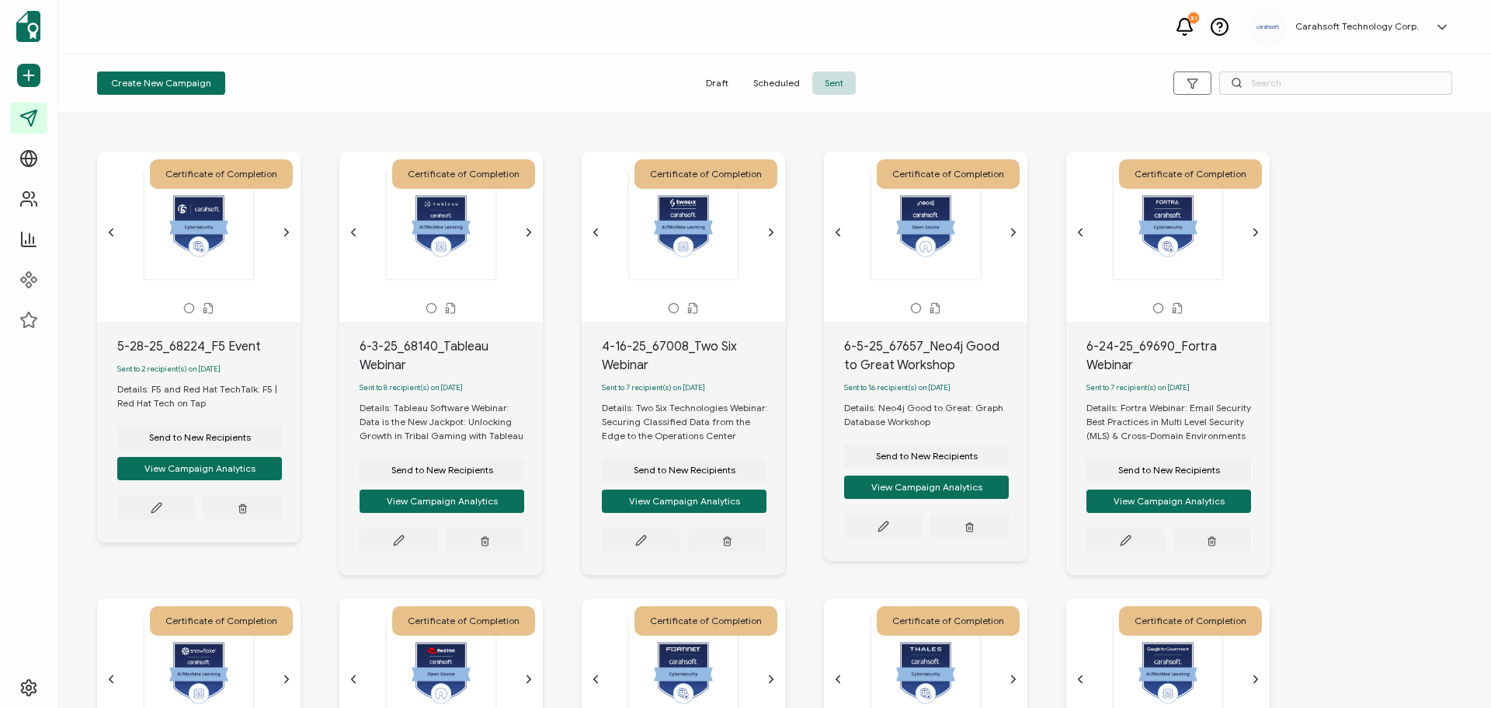
click at [285, 235] on icon "chevron forward outline" at bounding box center [286, 232] width 12 height 12
click at [526, 235] on icon "chevron forward outline" at bounding box center [529, 232] width 12 height 12
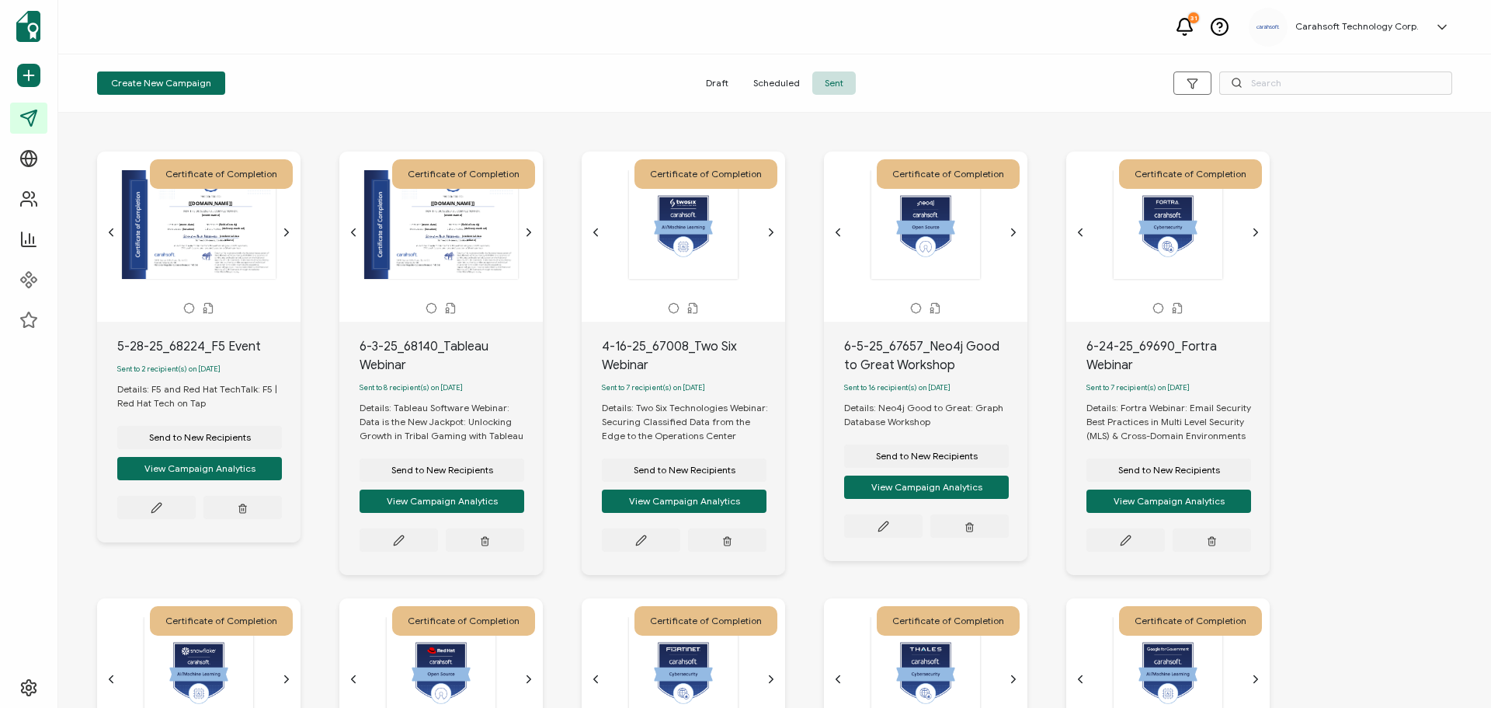
click at [773, 232] on icon "chevron forward outline" at bounding box center [772, 232] width 4 height 7
click at [1002, 231] on div at bounding box center [925, 224] width 163 height 110
click at [1009, 232] on icon "chevron forward outline" at bounding box center [1013, 232] width 12 height 12
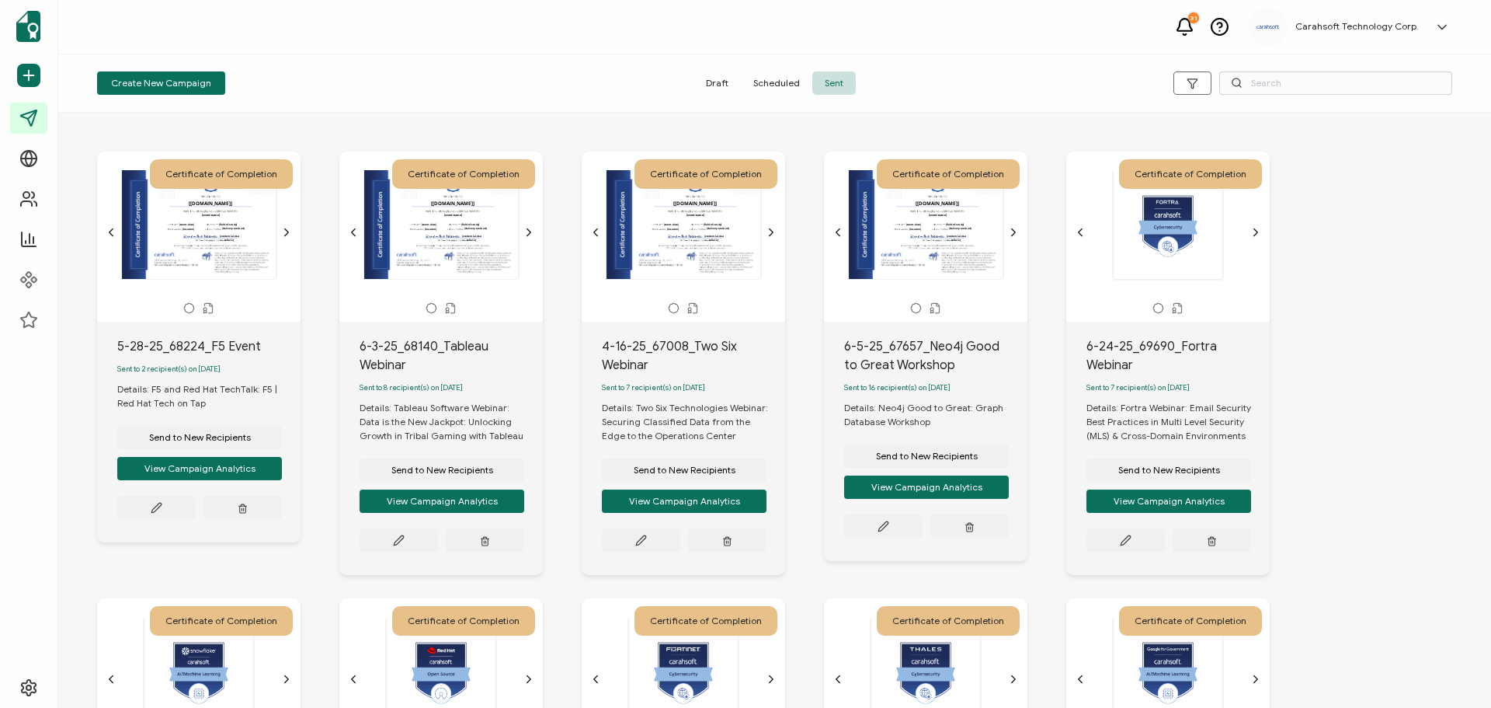
click at [1254, 231] on icon "chevron forward outline" at bounding box center [1256, 232] width 12 height 12
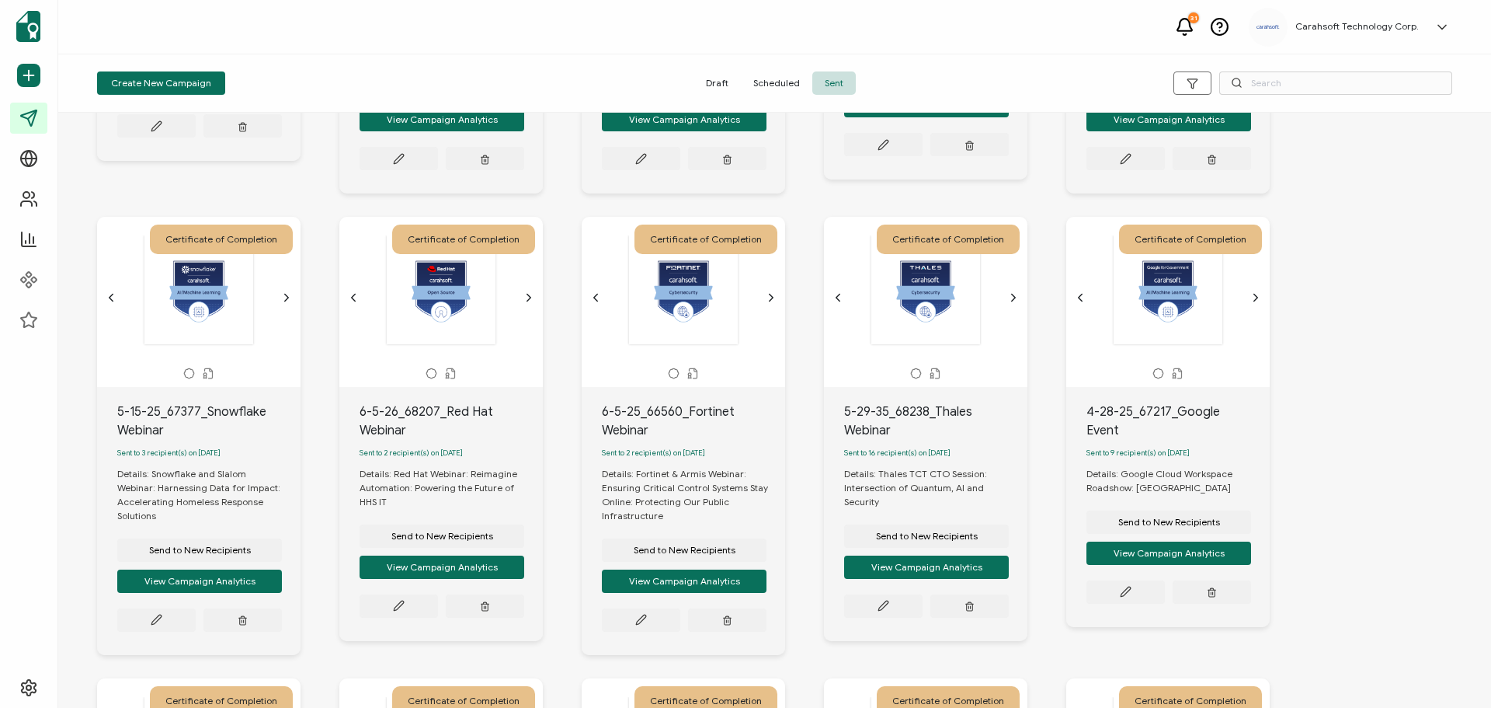
scroll to position [388, 0]
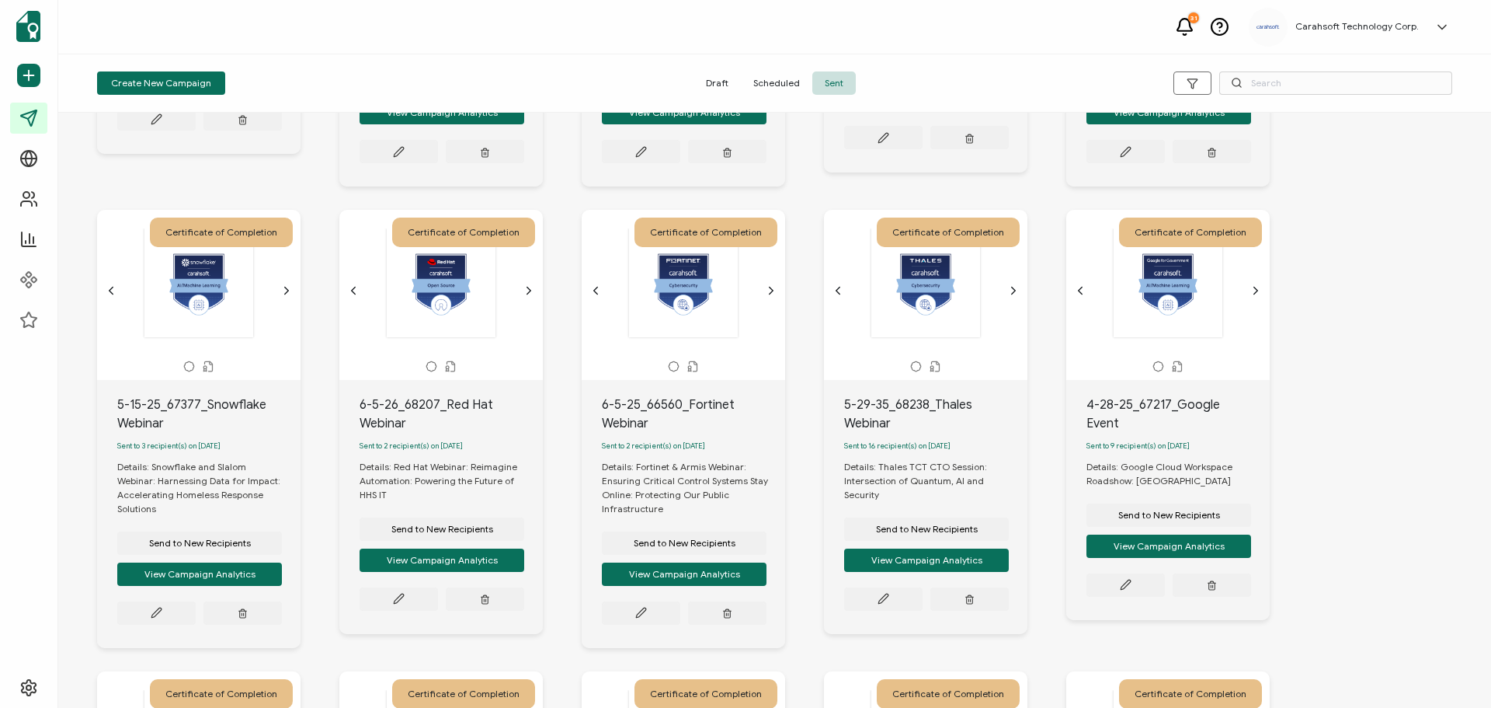
click at [290, 296] on icon "chevron forward outline" at bounding box center [286, 290] width 12 height 12
click at [531, 295] on icon "chevron forward outline" at bounding box center [529, 290] width 12 height 12
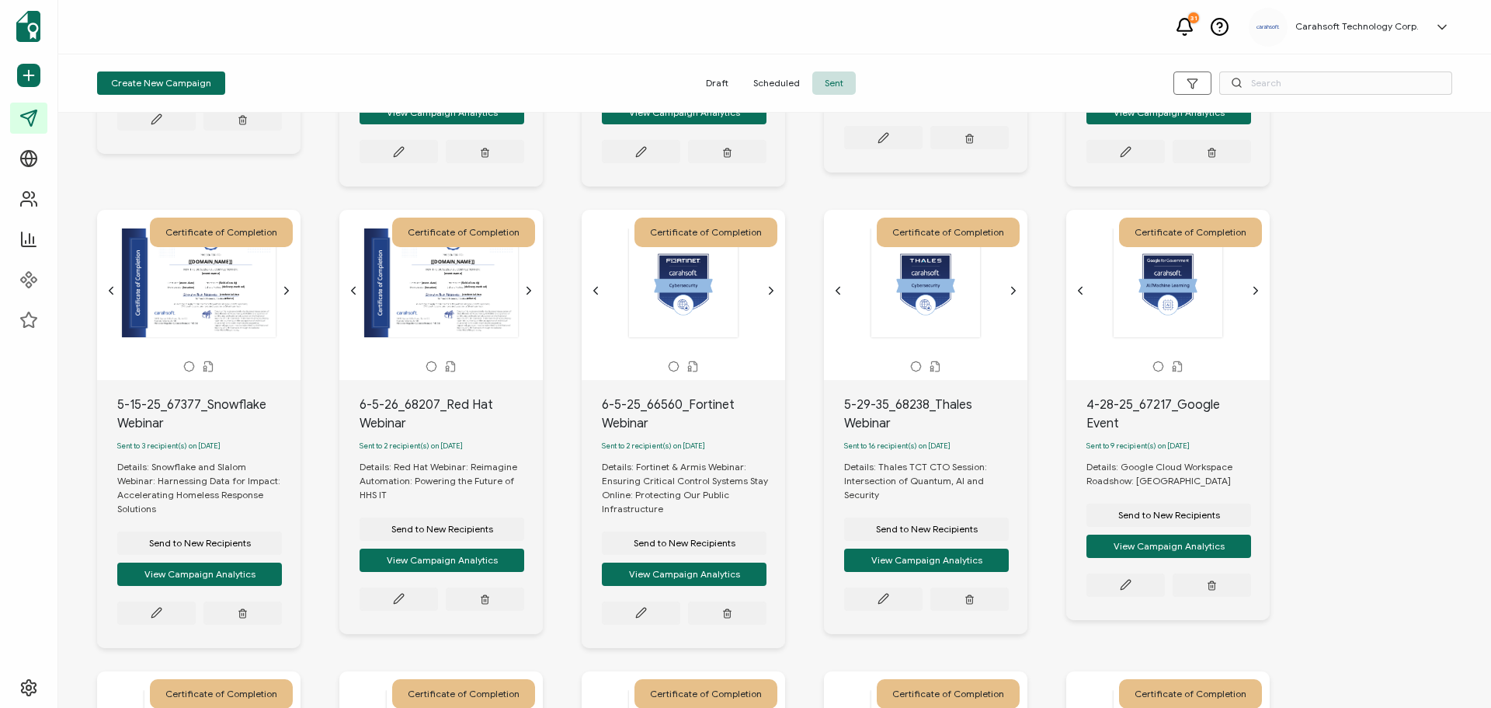
click at [769, 297] on icon "chevron forward outline" at bounding box center [771, 290] width 12 height 12
click at [1011, 297] on icon "chevron forward outline" at bounding box center [1013, 290] width 12 height 12
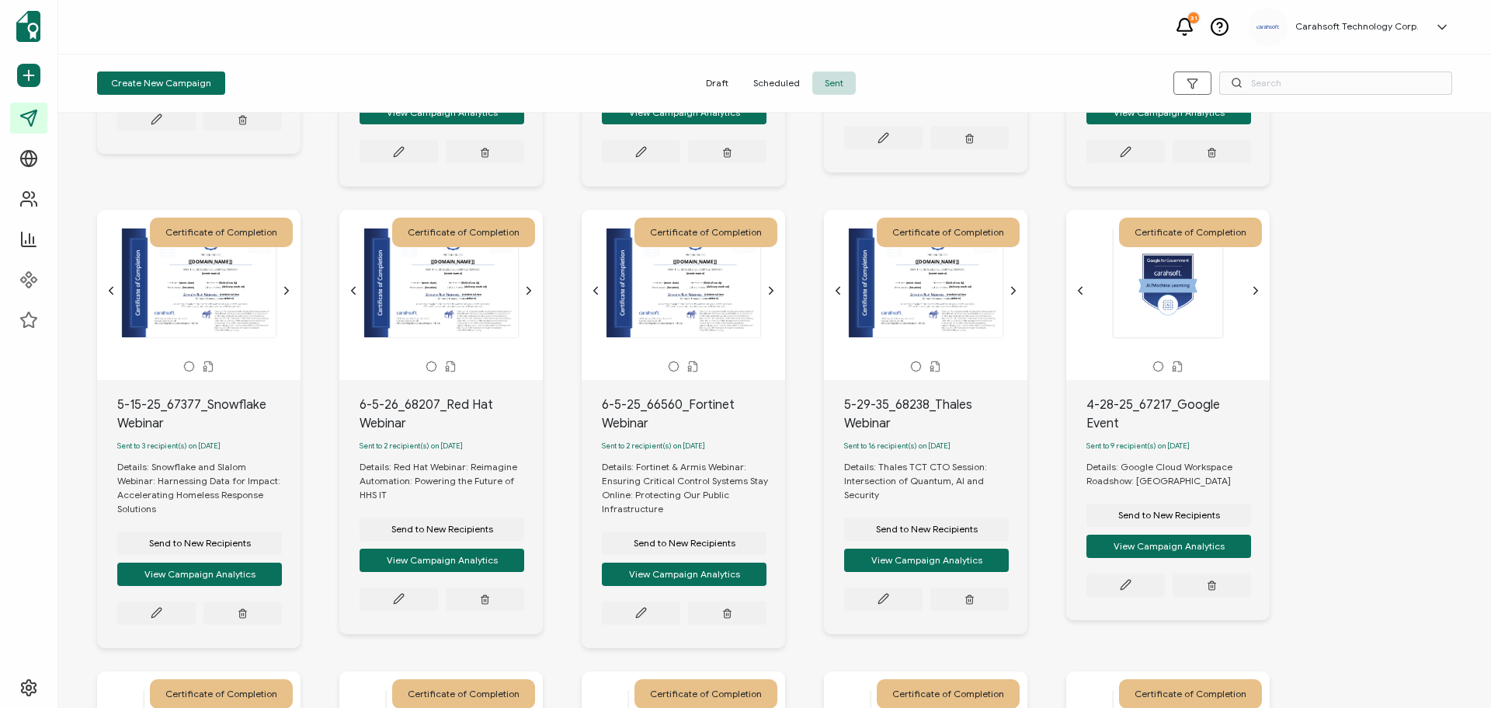
click at [1254, 297] on icon "chevron forward outline" at bounding box center [1256, 290] width 12 height 12
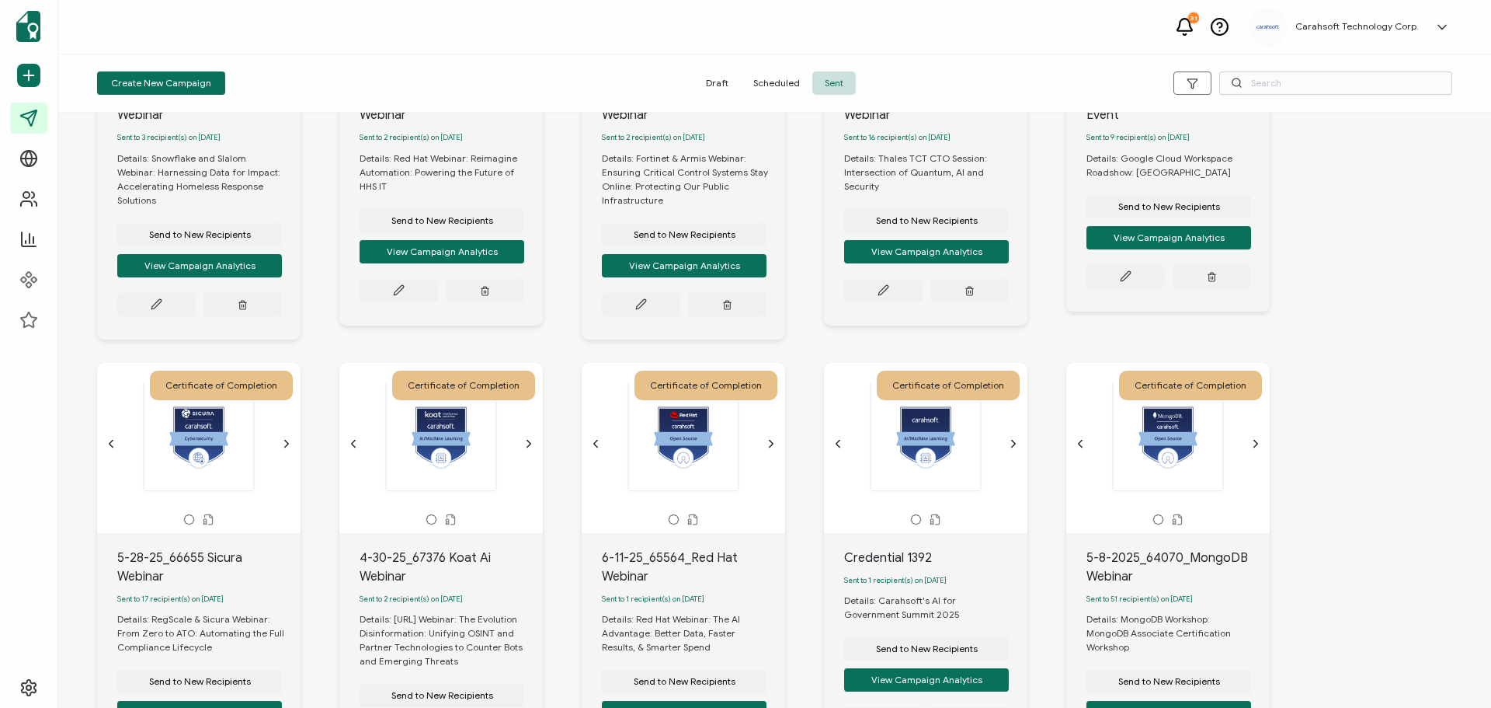
scroll to position [699, 0]
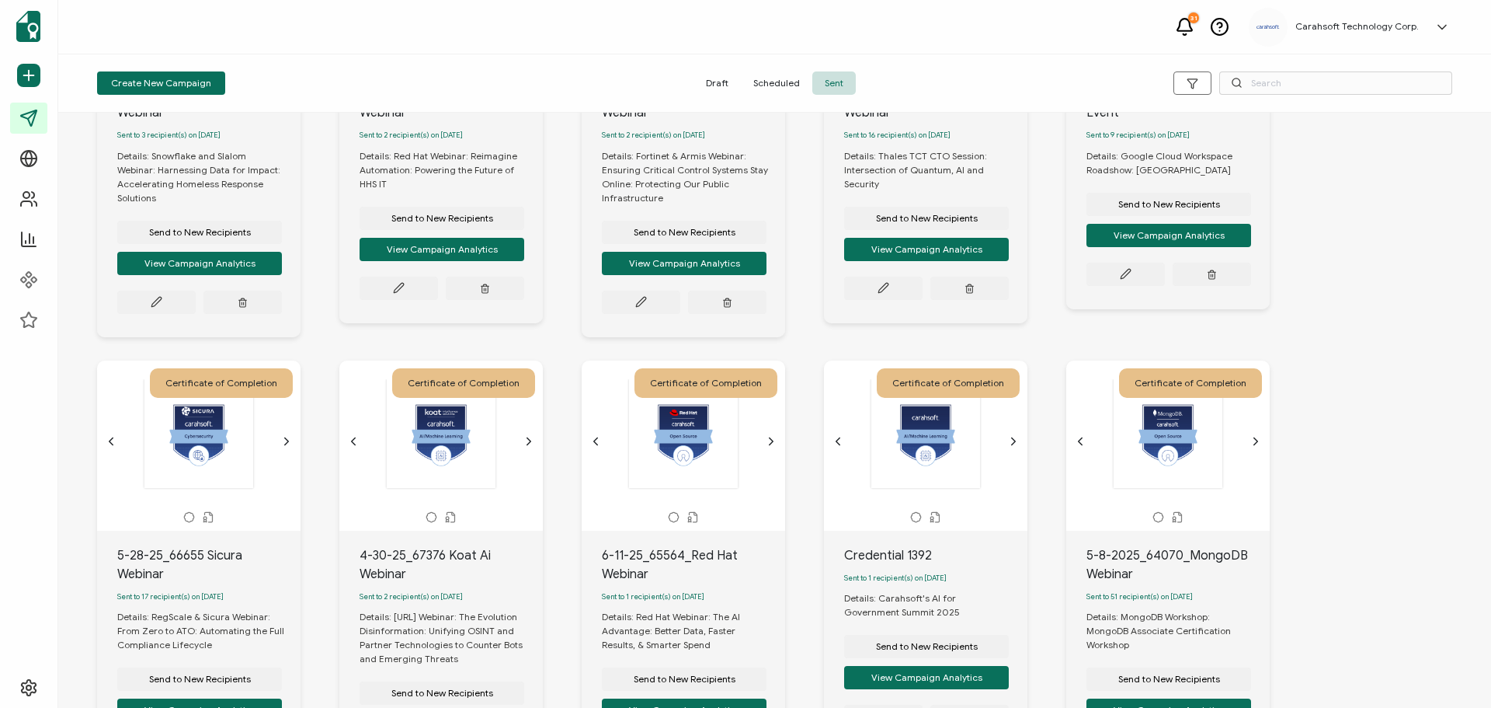
click at [284, 445] on icon "chevron forward outline" at bounding box center [286, 441] width 12 height 12
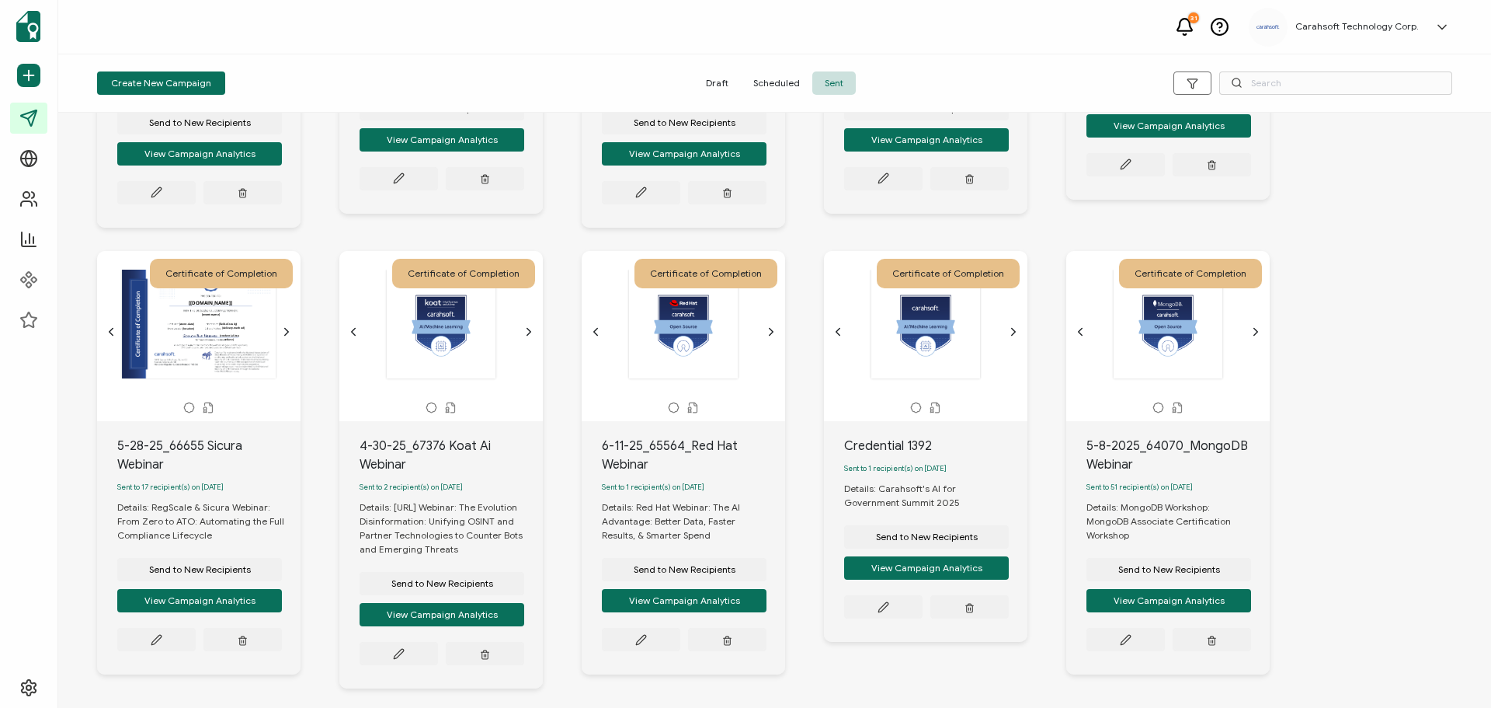
scroll to position [777, 0]
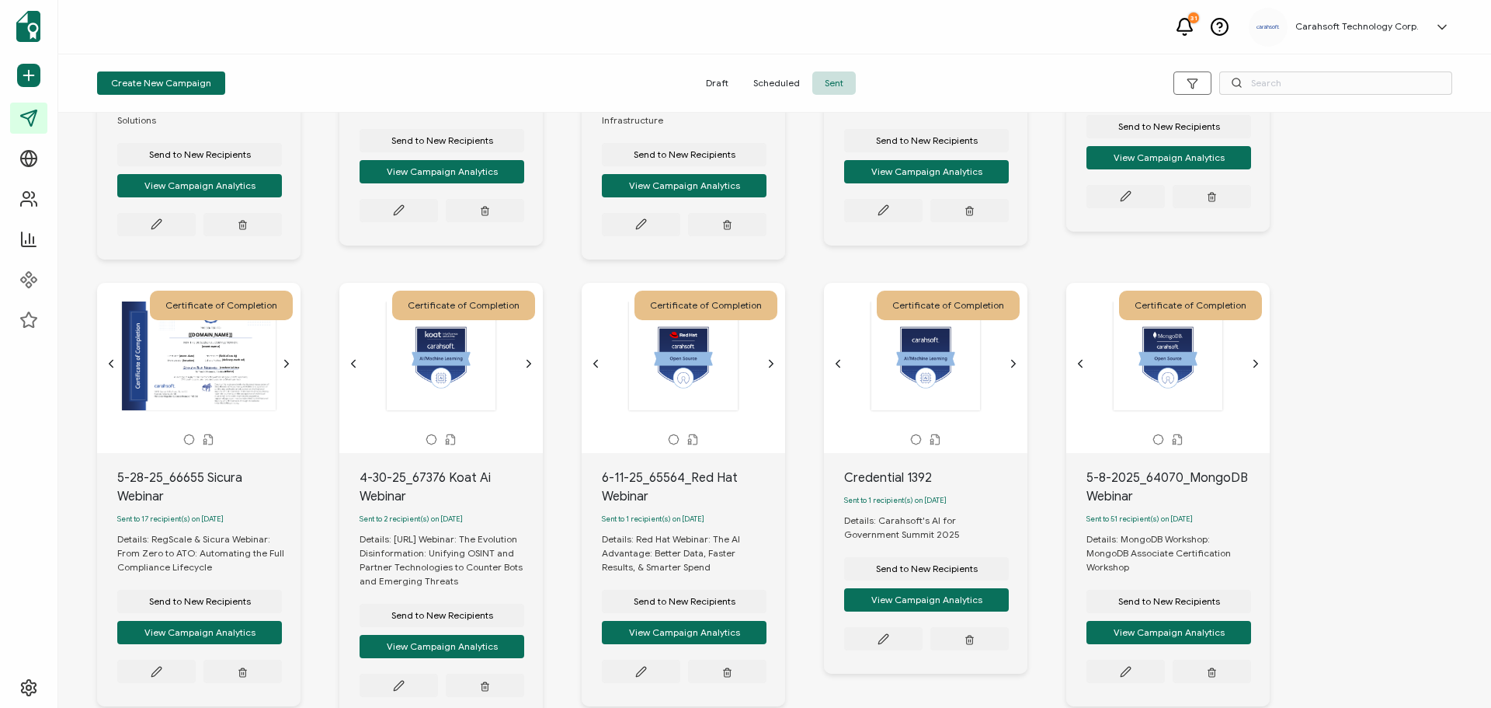
click at [527, 370] on icon "chevron forward outline" at bounding box center [529, 363] width 12 height 12
click at [770, 369] on icon "chevron forward outline" at bounding box center [771, 363] width 12 height 12
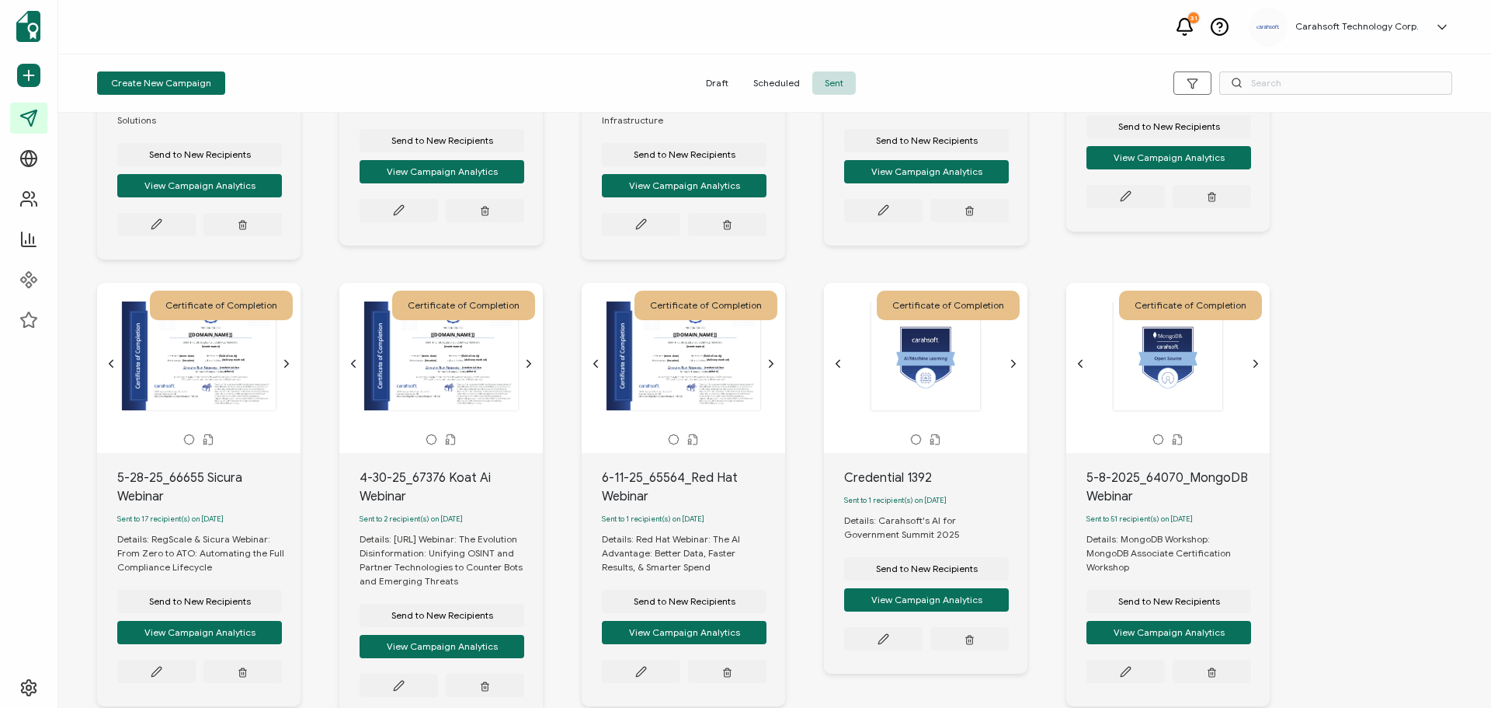
click at [1010, 370] on icon "chevron forward outline" at bounding box center [1013, 363] width 12 height 12
click at [1257, 367] on icon "chevron forward outline" at bounding box center [1256, 363] width 4 height 7
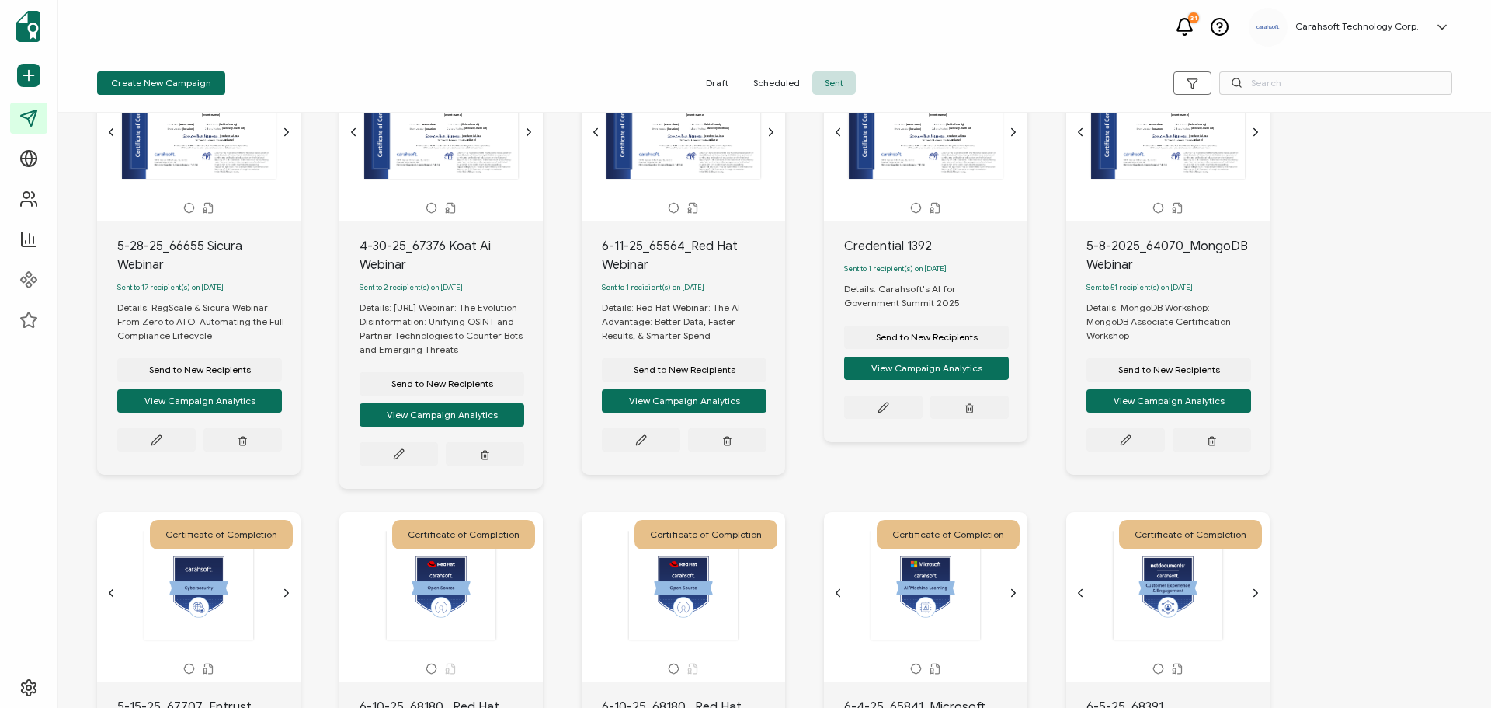
scroll to position [1243, 0]
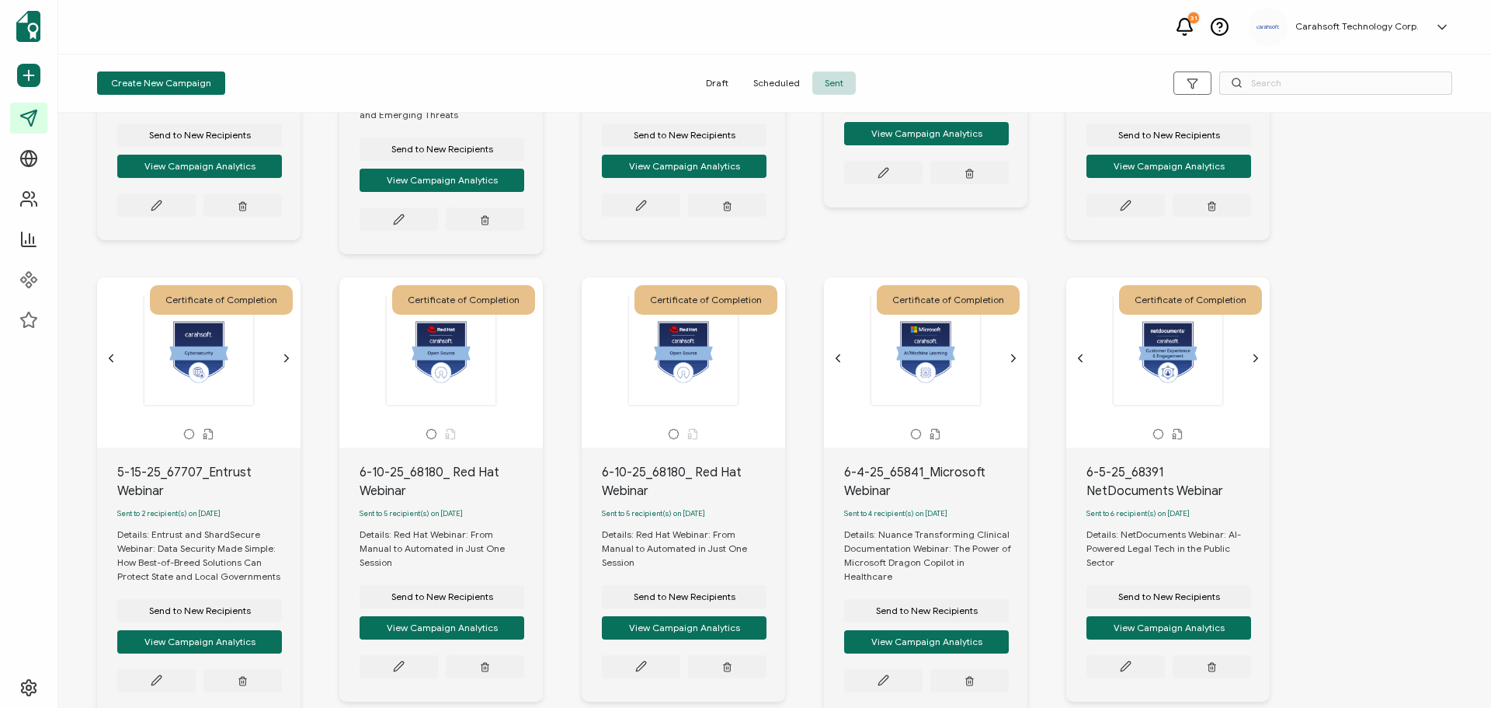
click at [290, 364] on icon "chevron forward outline" at bounding box center [286, 358] width 12 height 12
click at [1017, 364] on icon "chevron forward outline" at bounding box center [1013, 358] width 12 height 12
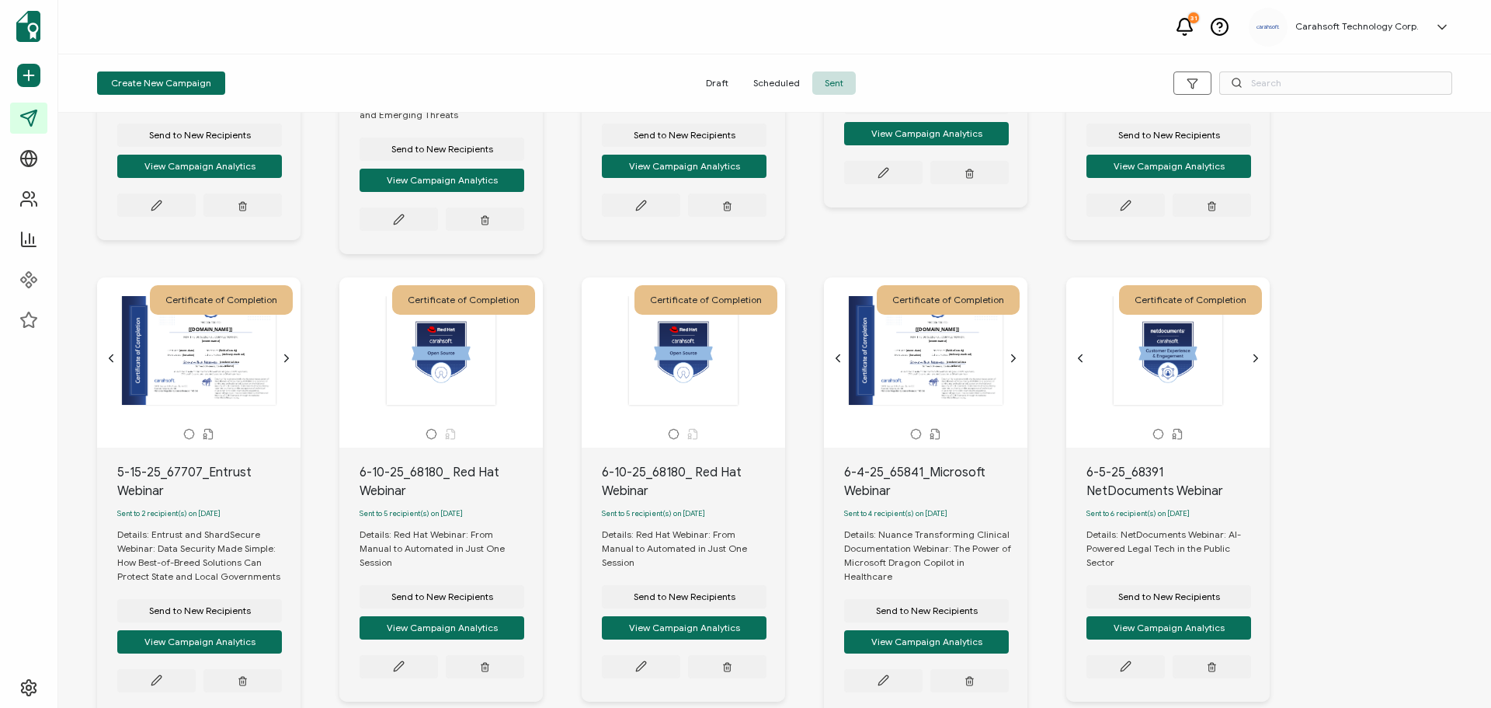
click at [1259, 364] on icon "chevron forward outline" at bounding box center [1256, 358] width 12 height 12
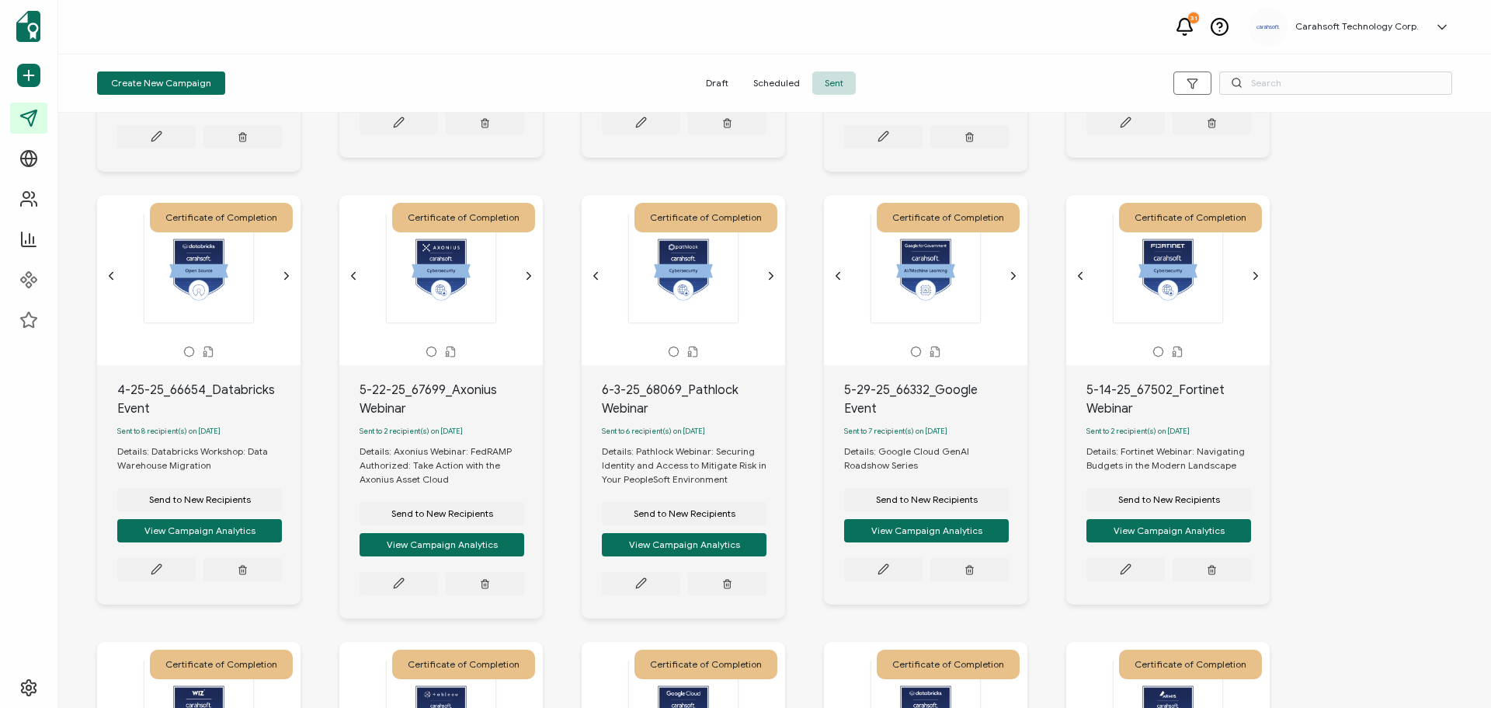
scroll to position [1864, 0]
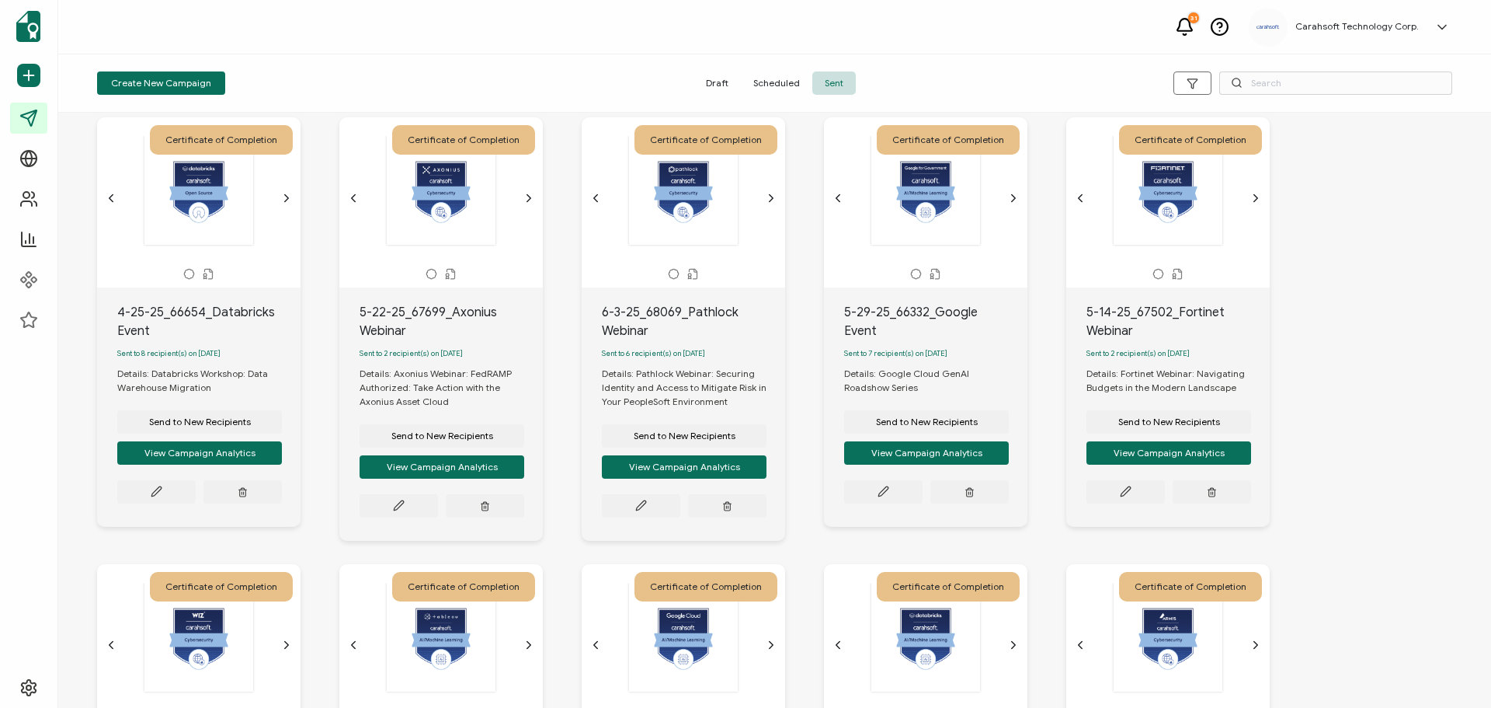
click at [287, 204] on icon "chevron forward outline" at bounding box center [286, 198] width 12 height 12
click at [524, 204] on icon "chevron forward outline" at bounding box center [529, 198] width 12 height 12
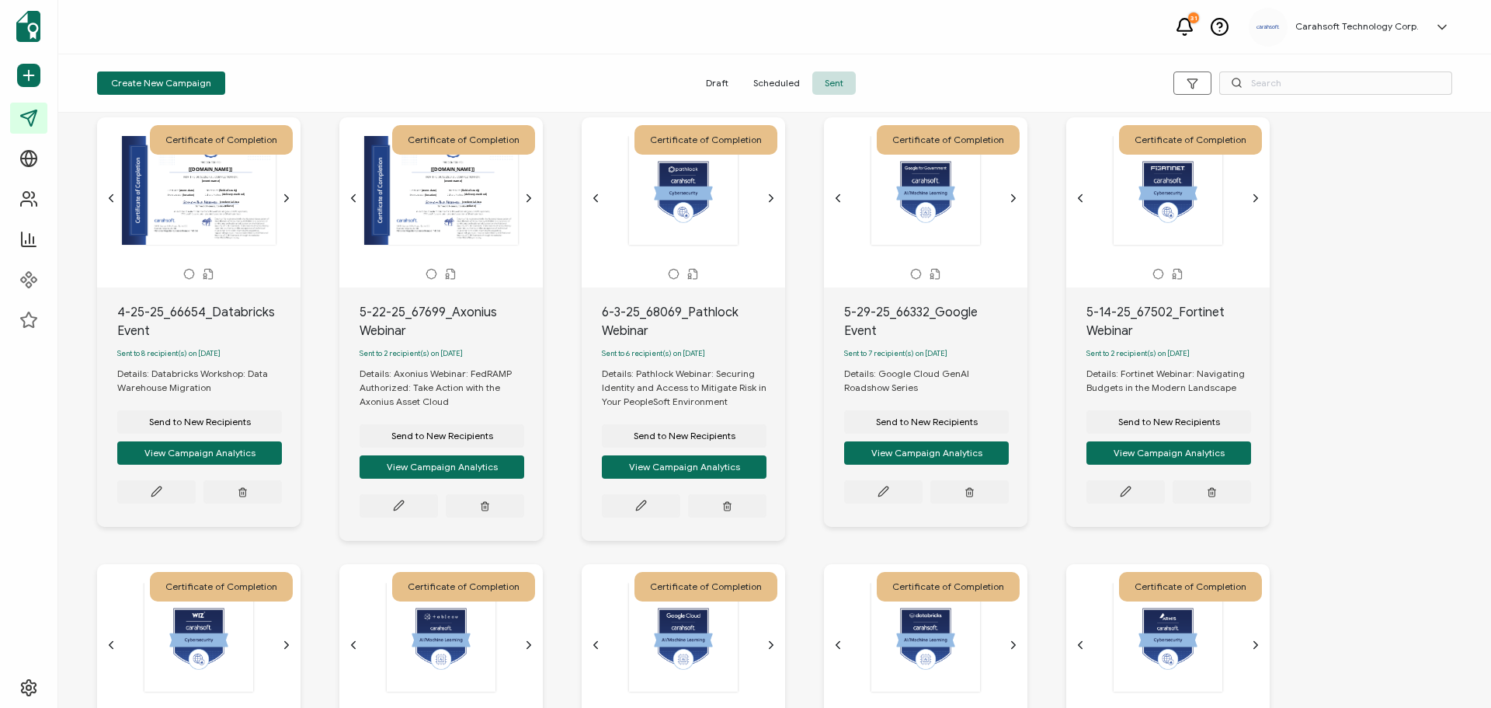
click at [770, 204] on icon "chevron forward outline" at bounding box center [771, 198] width 12 height 12
click at [1017, 204] on icon "chevron forward outline" at bounding box center [1013, 198] width 12 height 12
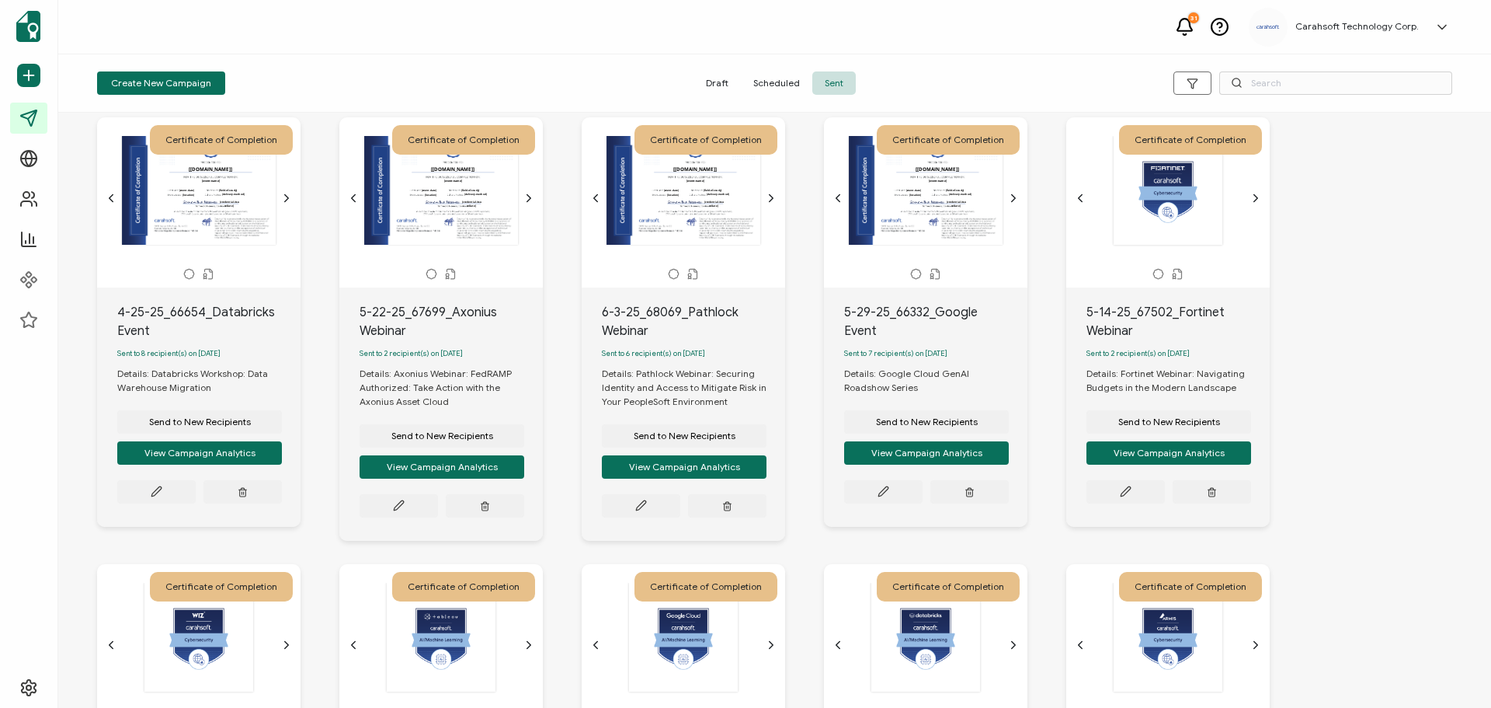
click at [1249, 211] on div at bounding box center [1168, 190] width 163 height 110
click at [1257, 201] on icon "chevron forward outline" at bounding box center [1256, 197] width 4 height 7
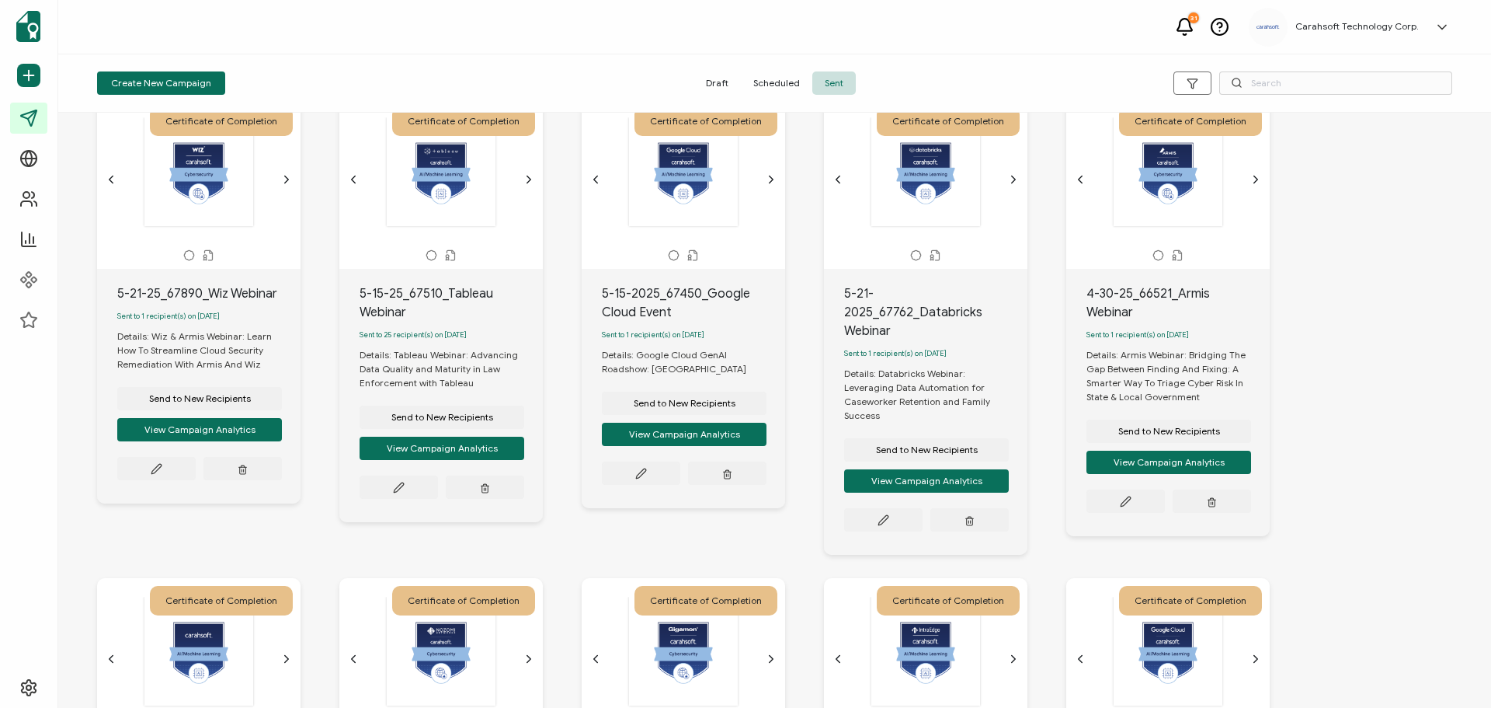
scroll to position [2330, 0]
click at [281, 185] on icon "chevron forward outline" at bounding box center [286, 178] width 12 height 12
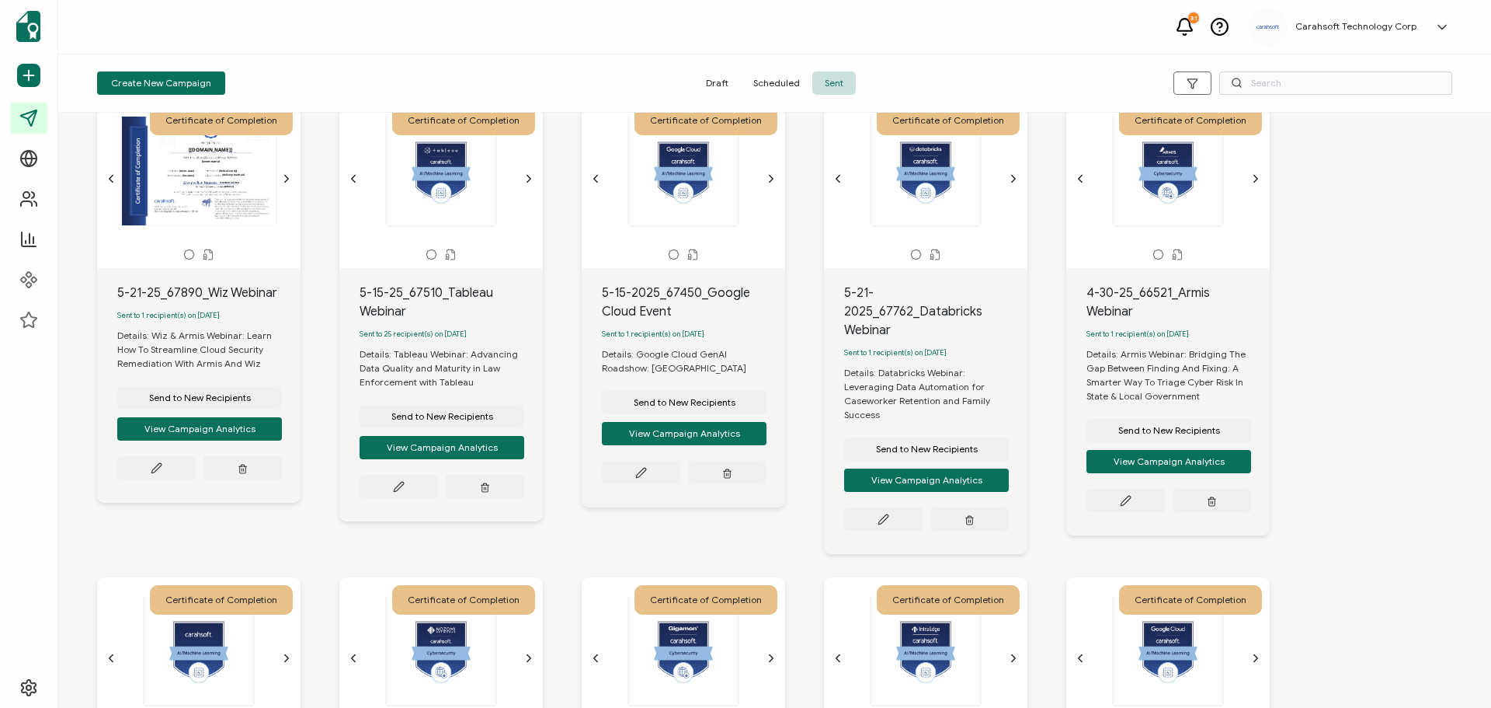
click at [523, 185] on icon "chevron forward outline" at bounding box center [529, 178] width 12 height 12
click at [767, 185] on icon "chevron forward outline" at bounding box center [771, 178] width 12 height 12
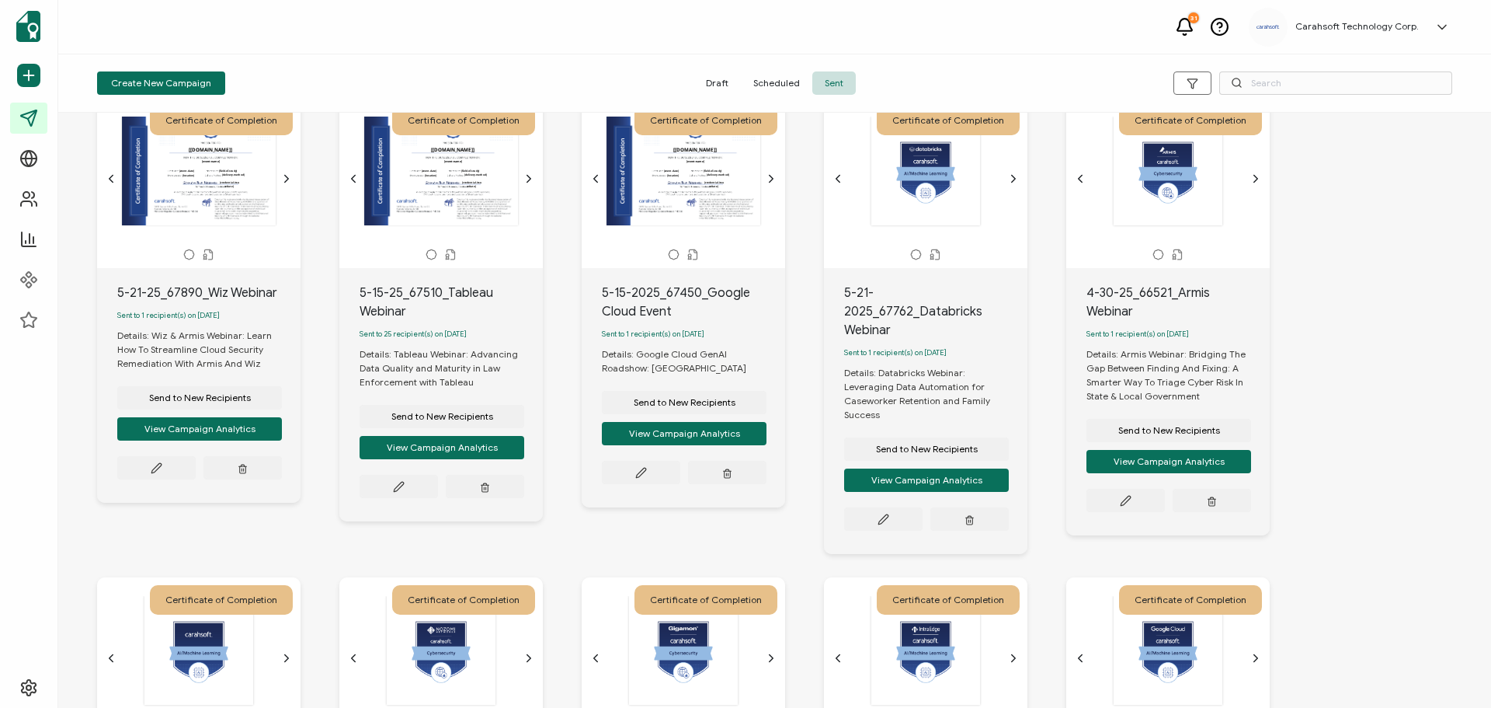
click at [1011, 185] on icon "chevron forward outline" at bounding box center [1013, 178] width 12 height 12
click at [1253, 185] on icon "chevron forward outline" at bounding box center [1256, 178] width 12 height 12
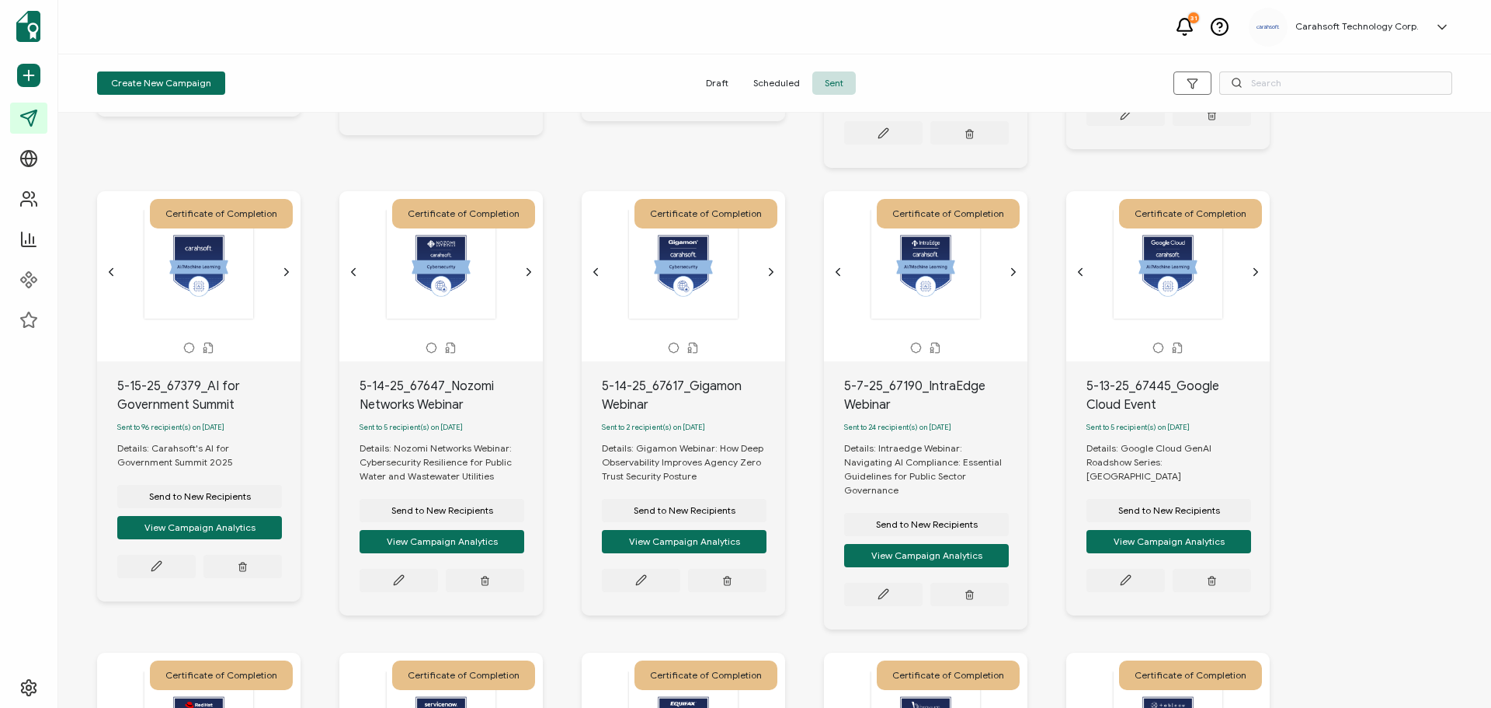
scroll to position [2718, 0]
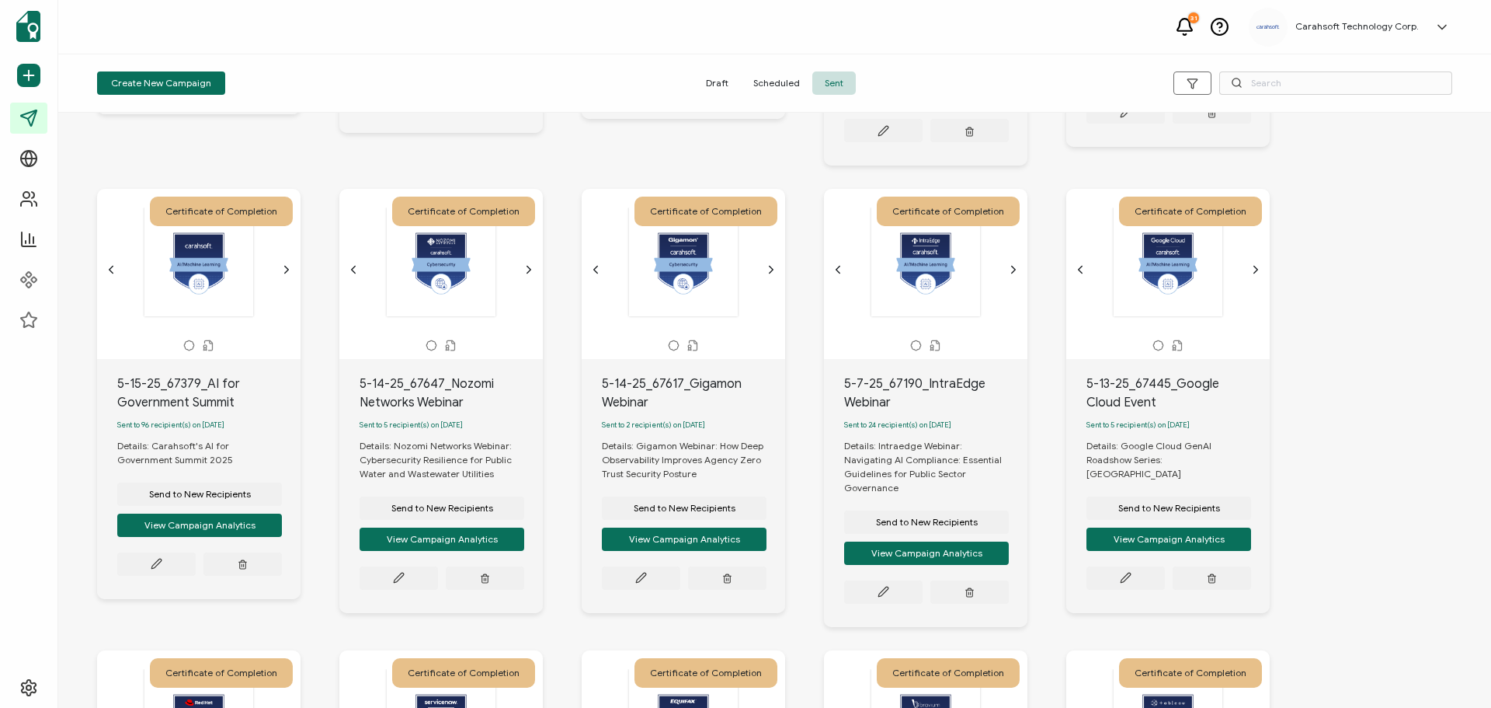
click at [280, 276] on icon "chevron forward outline" at bounding box center [286, 269] width 12 height 12
click at [523, 276] on icon "chevron forward outline" at bounding box center [529, 269] width 12 height 12
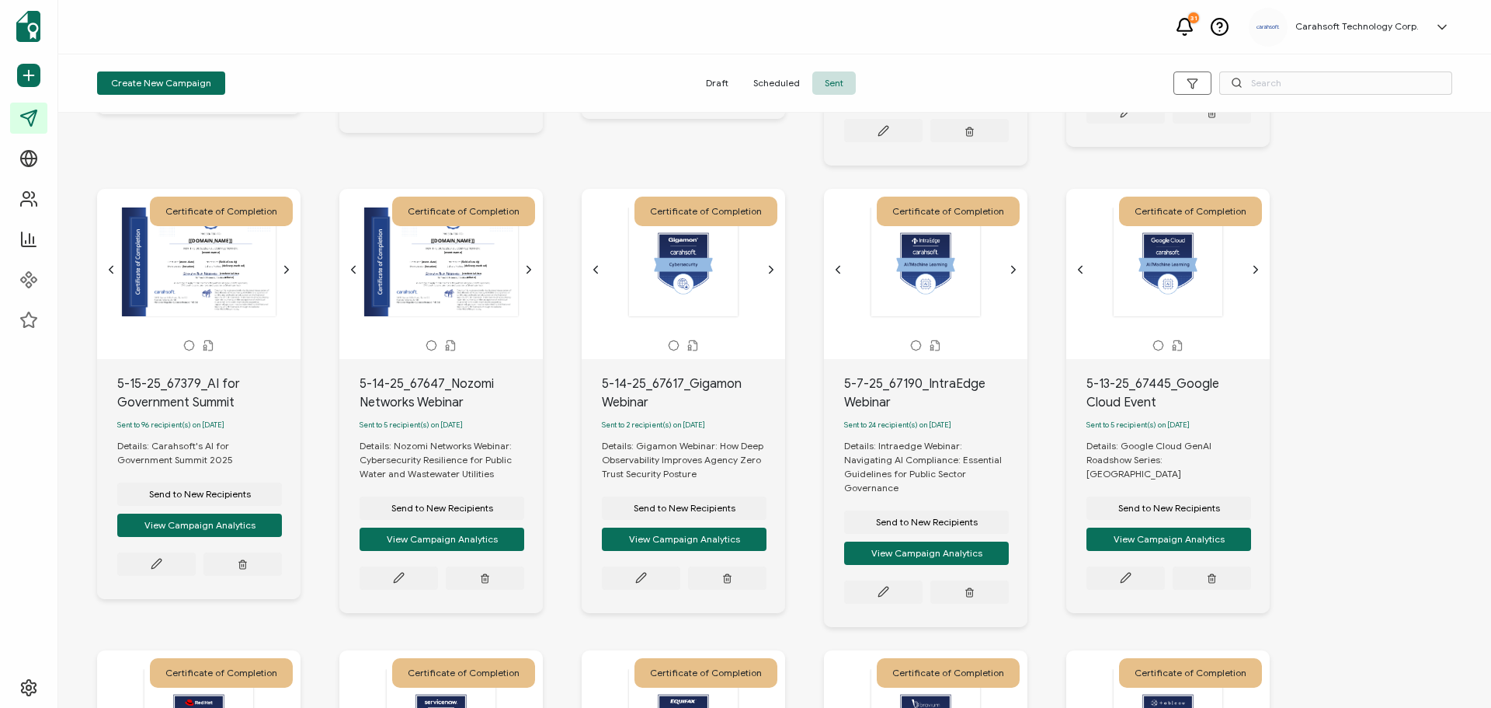
click at [771, 276] on icon "chevron forward outline" at bounding box center [771, 269] width 12 height 12
click at [1017, 276] on icon "chevron forward outline" at bounding box center [1013, 269] width 12 height 12
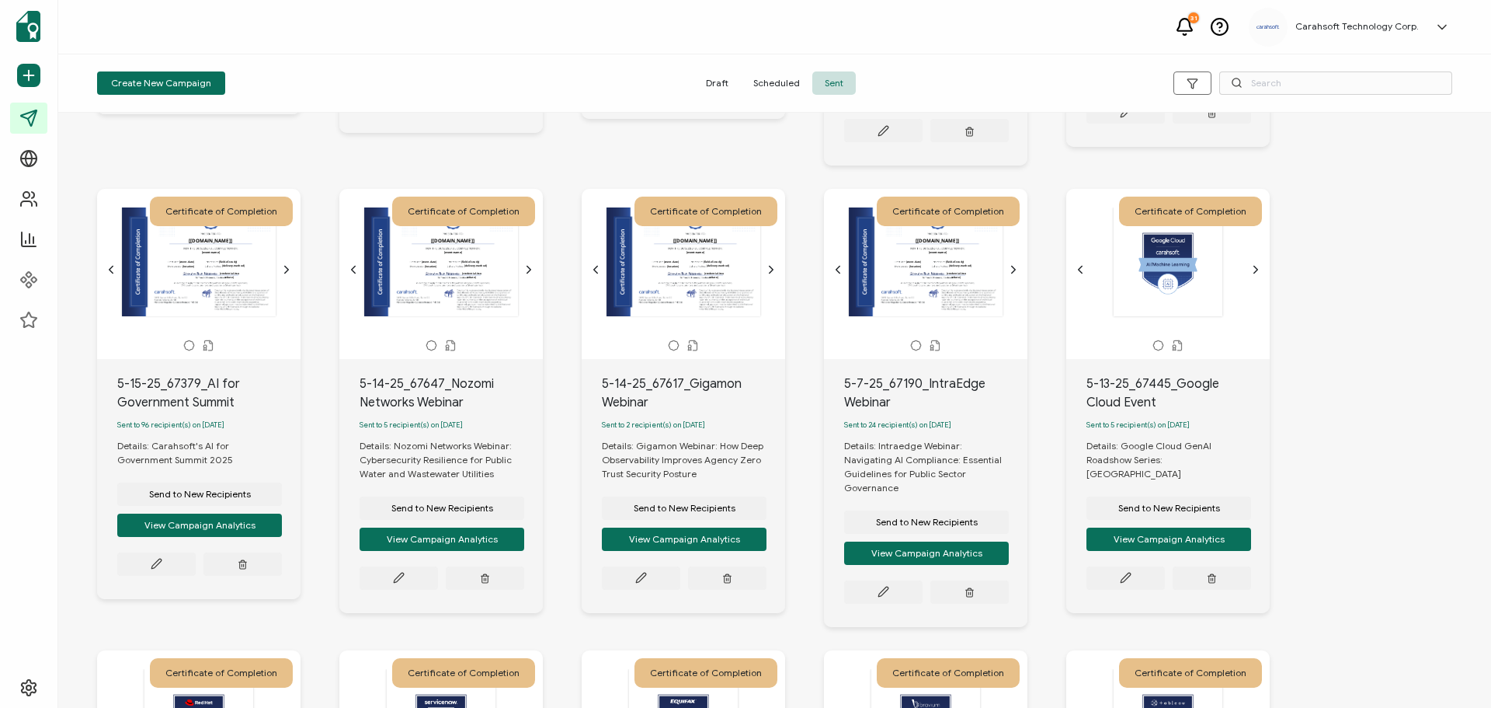
click at [1252, 276] on icon "chevron forward outline" at bounding box center [1256, 269] width 12 height 12
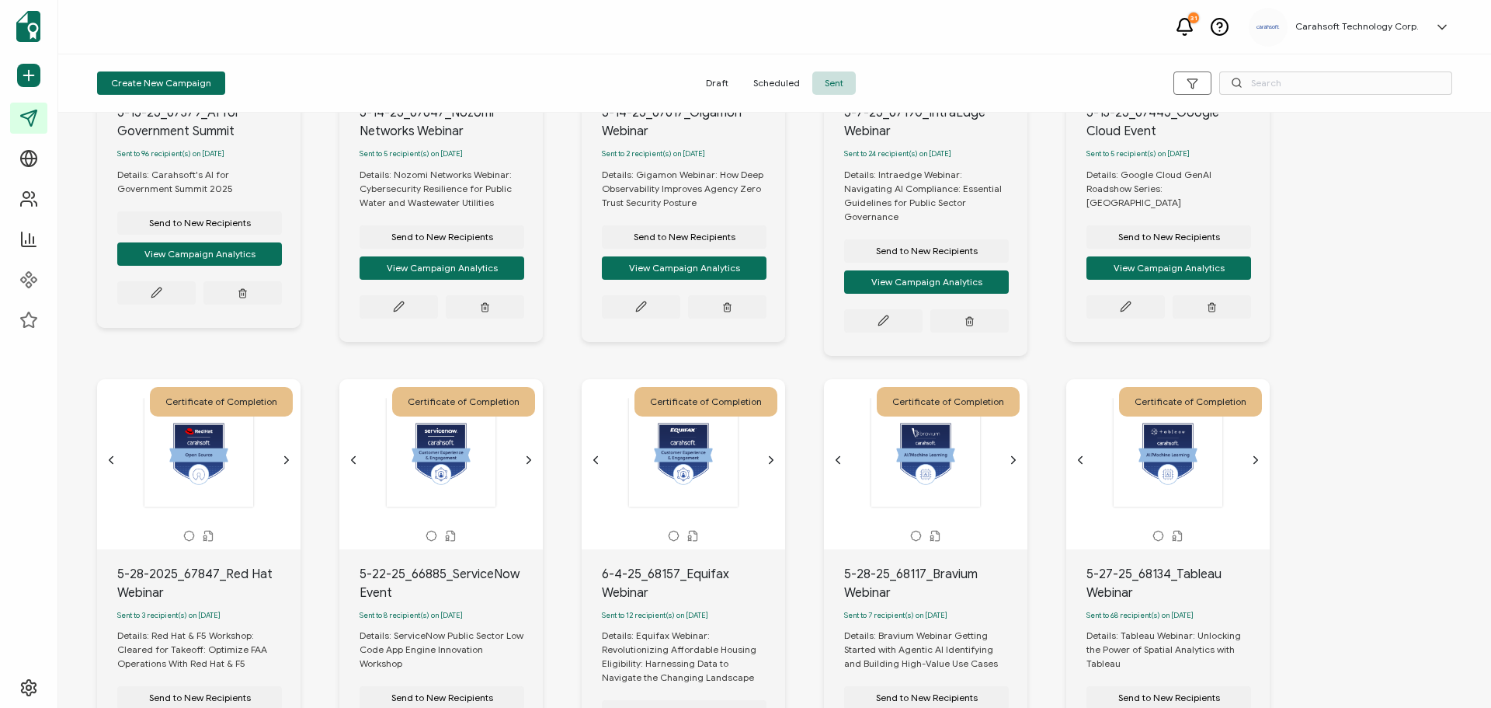
scroll to position [3107, 0]
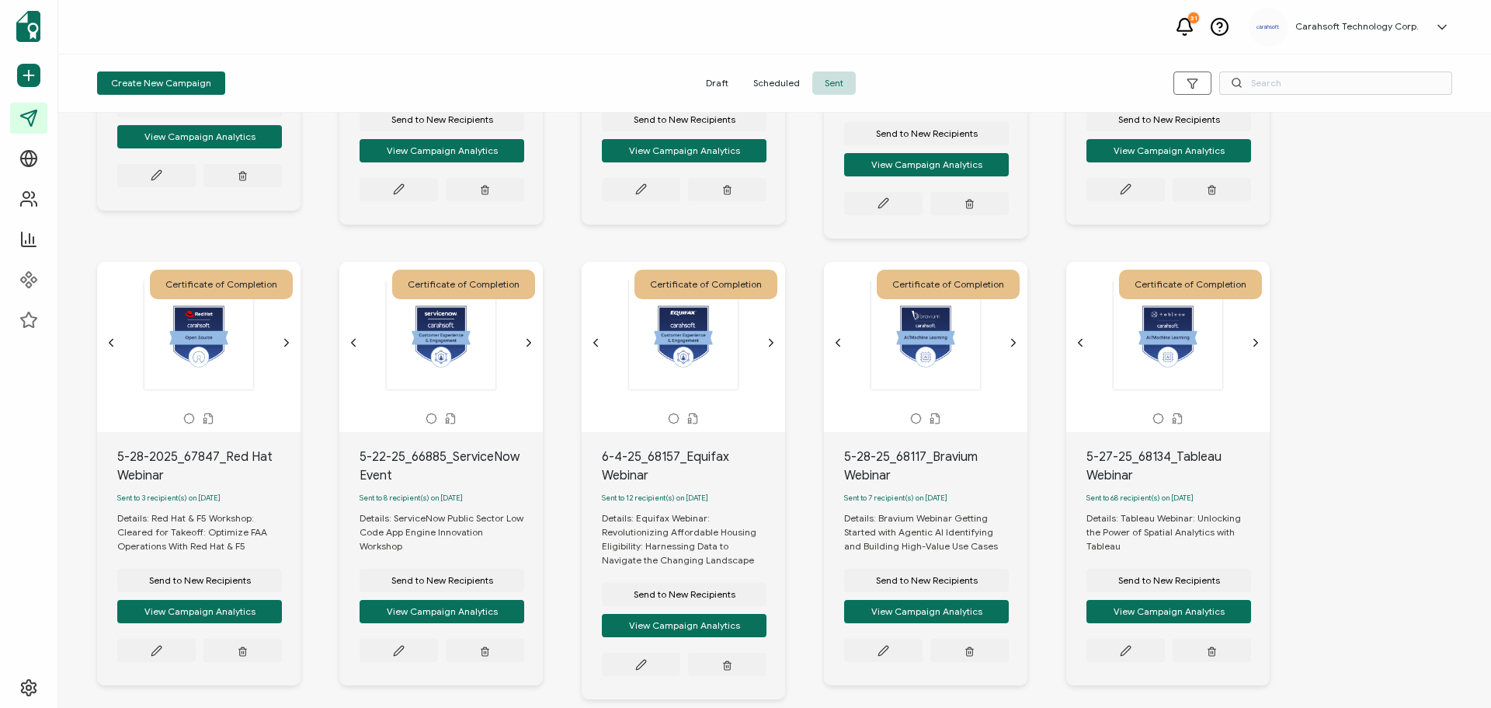
click at [282, 345] on icon "chevron forward outline" at bounding box center [286, 342] width 12 height 12
click at [528, 345] on icon "chevron forward outline" at bounding box center [529, 342] width 12 height 12
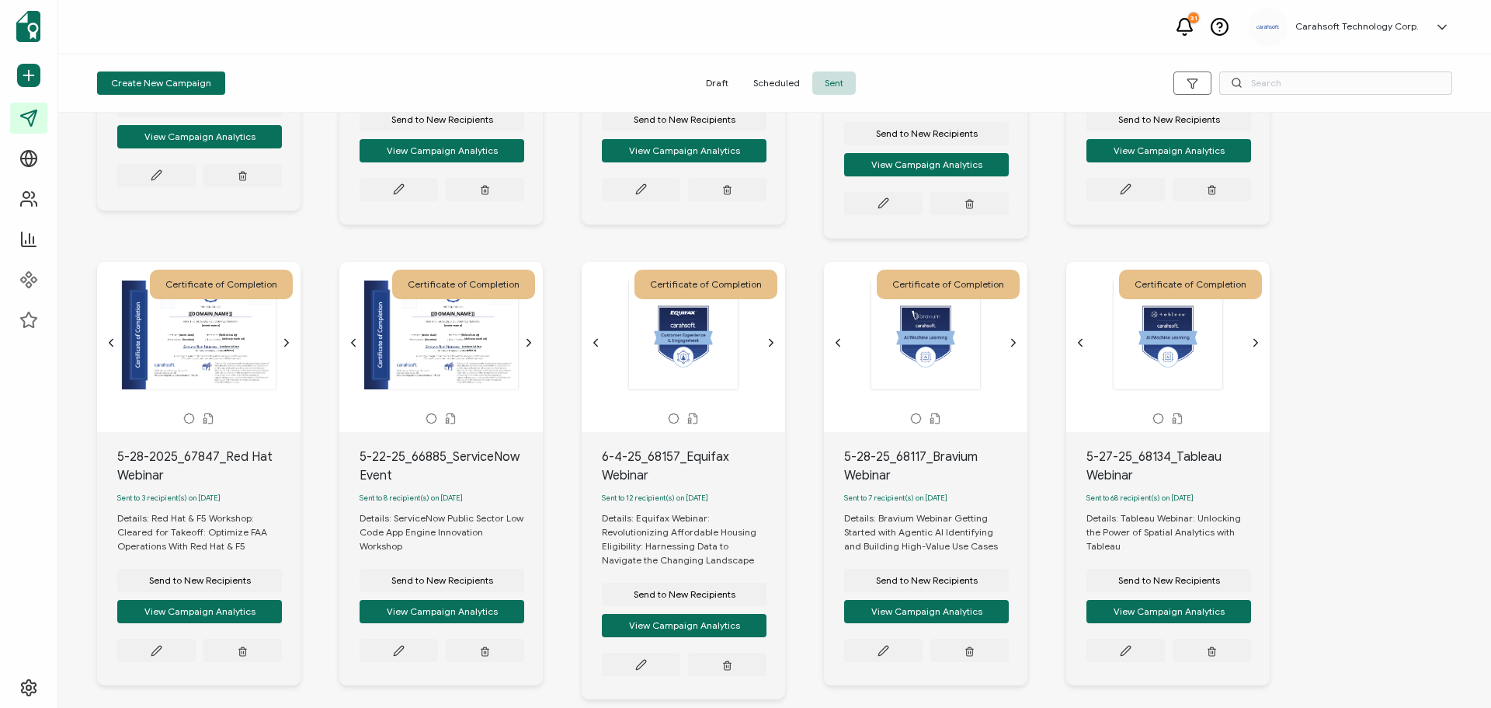
click at [771, 341] on icon "chevron forward outline" at bounding box center [771, 342] width 12 height 12
click at [1012, 340] on icon "chevron forward outline" at bounding box center [1014, 342] width 4 height 7
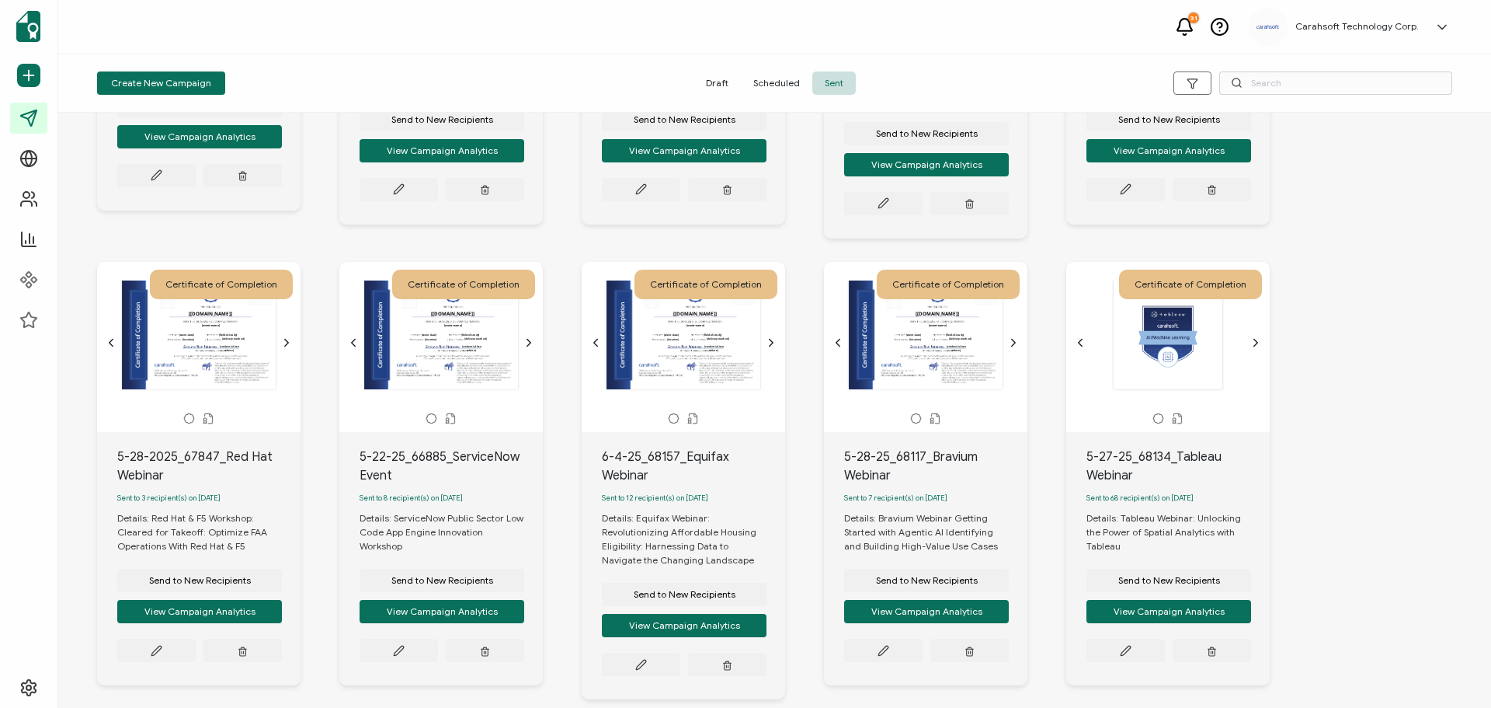
click at [1258, 343] on icon "chevron forward outline" at bounding box center [1256, 342] width 12 height 12
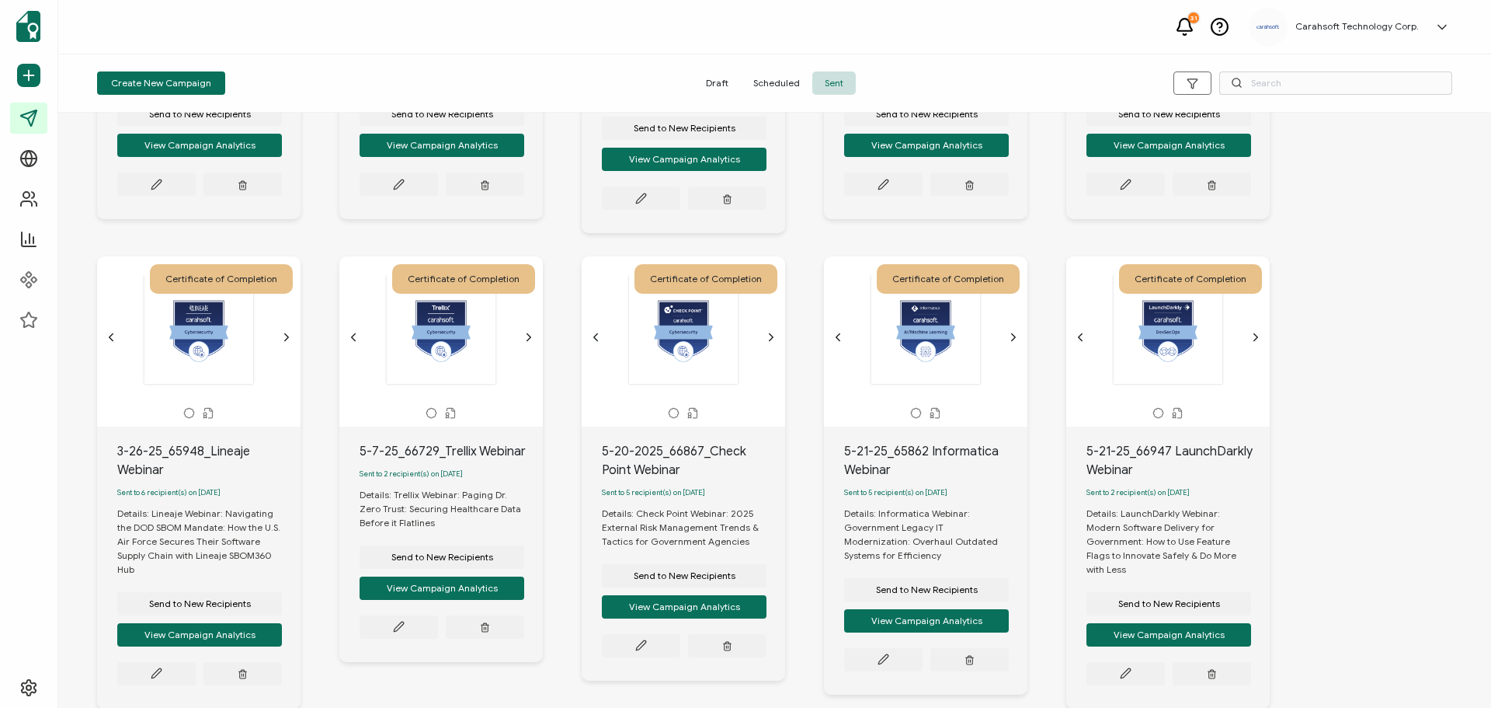
click at [280, 342] on div at bounding box center [198, 329] width 163 height 110
click at [287, 341] on icon "chevron forward outline" at bounding box center [287, 337] width 4 height 7
click at [523, 343] on icon "chevron forward outline" at bounding box center [529, 337] width 12 height 12
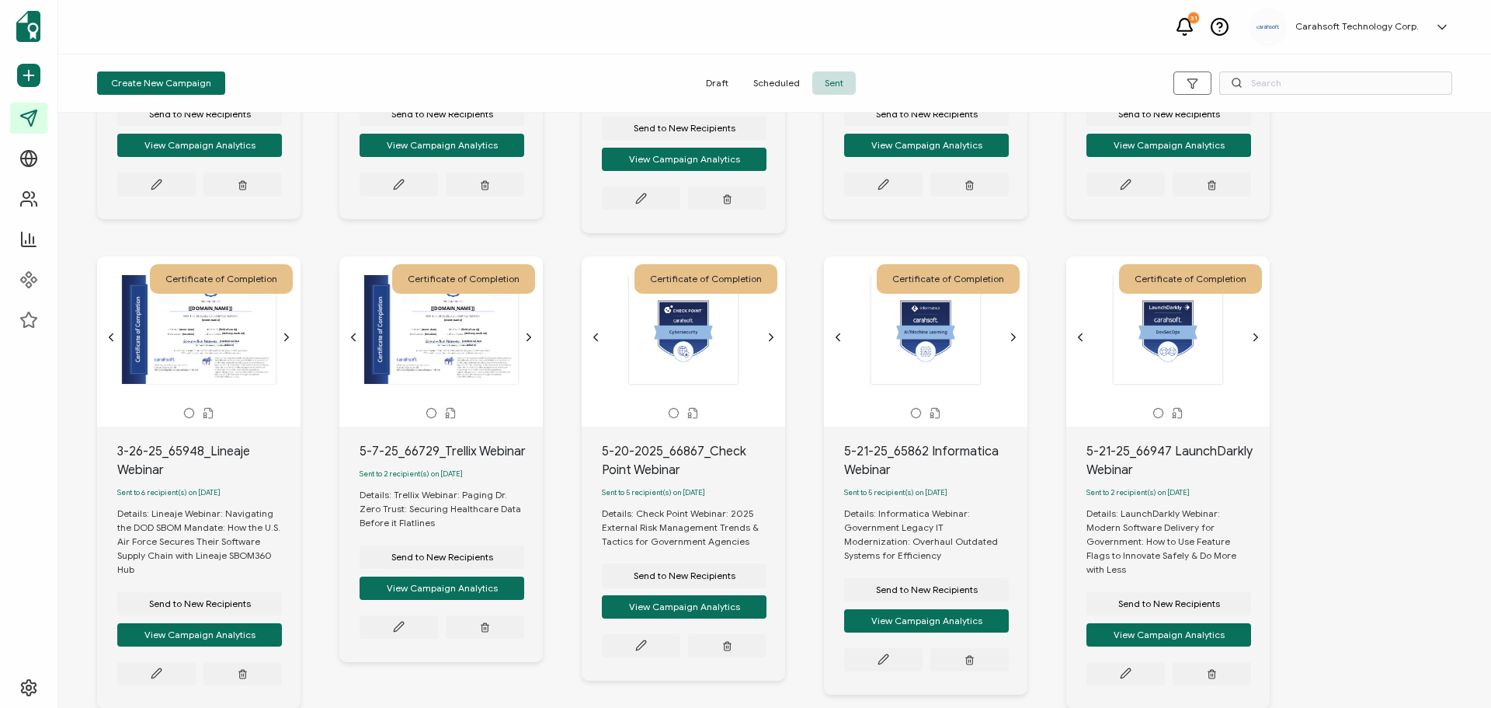
click at [770, 341] on icon "chevron forward outline" at bounding box center [772, 337] width 4 height 7
click at [1014, 343] on icon "chevron forward outline" at bounding box center [1013, 337] width 12 height 12
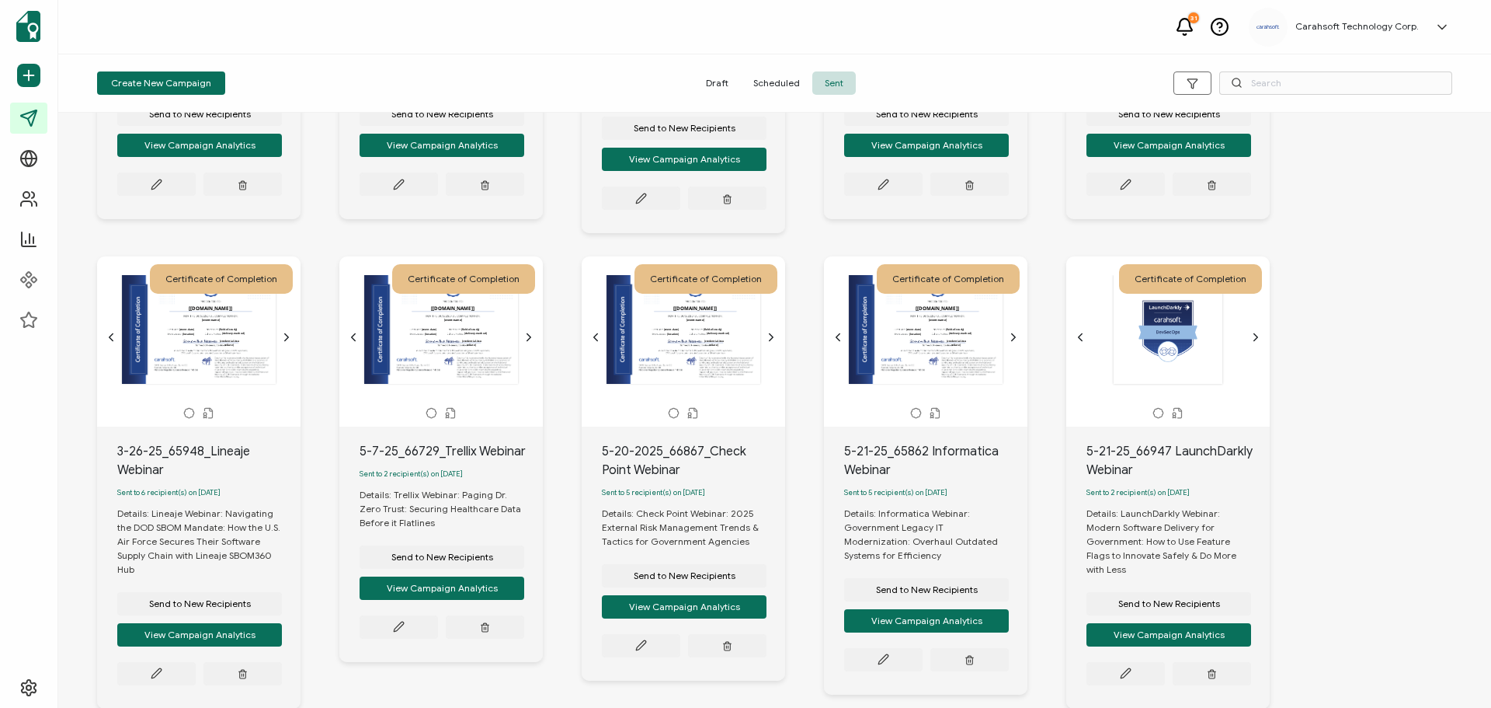
click at [1254, 342] on icon "chevron forward outline" at bounding box center [1256, 337] width 12 height 12
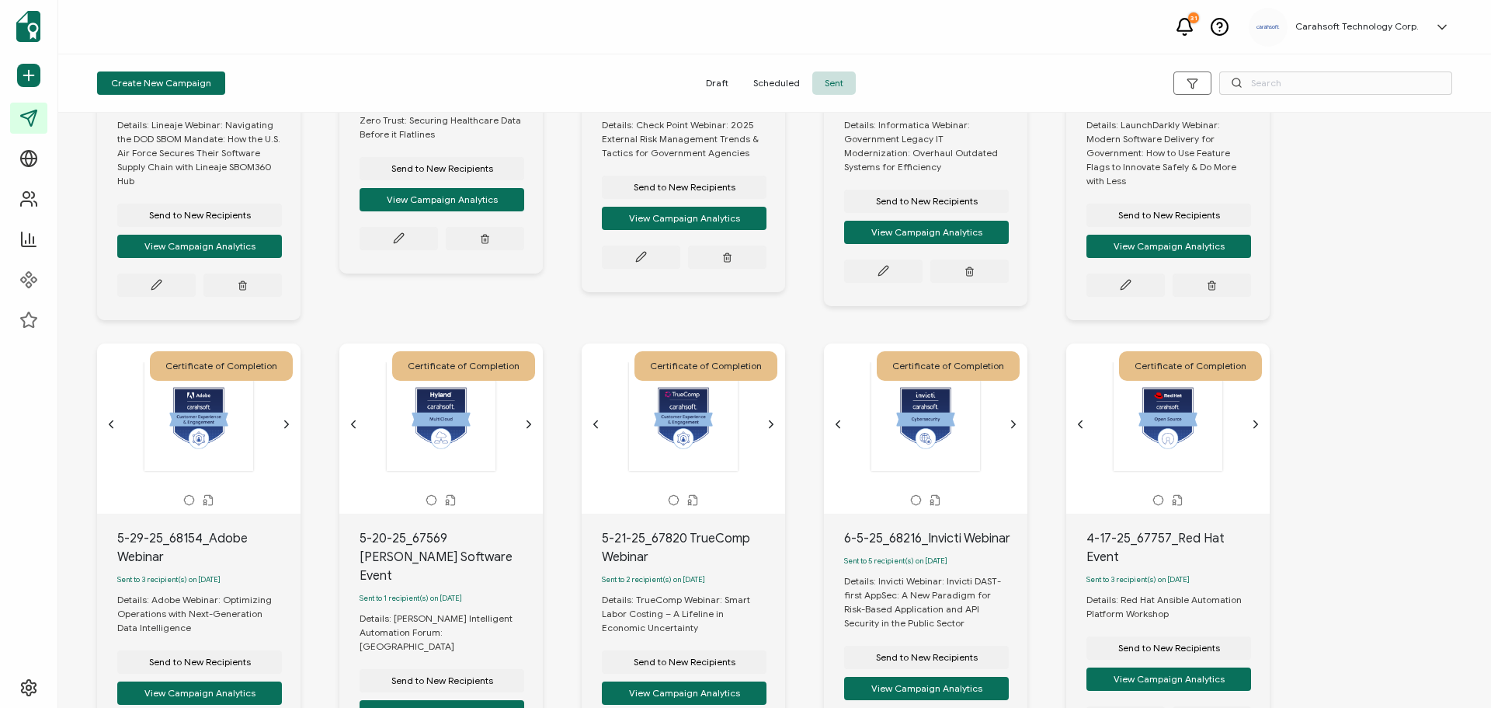
scroll to position [4039, 0]
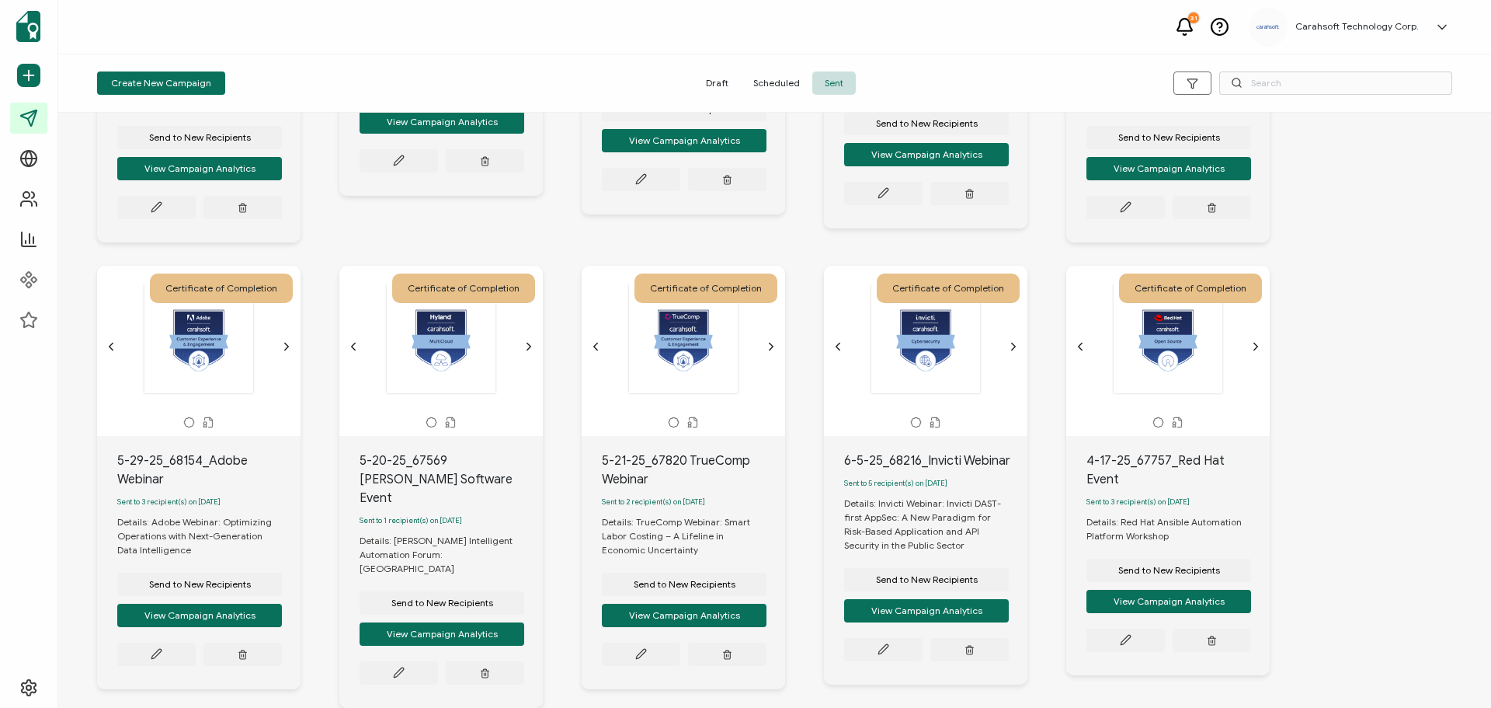
click at [283, 341] on icon "chevron forward outline" at bounding box center [286, 346] width 12 height 12
click at [520, 345] on div at bounding box center [441, 338] width 163 height 110
click at [529, 343] on icon "chevron forward outline" at bounding box center [529, 346] width 12 height 12
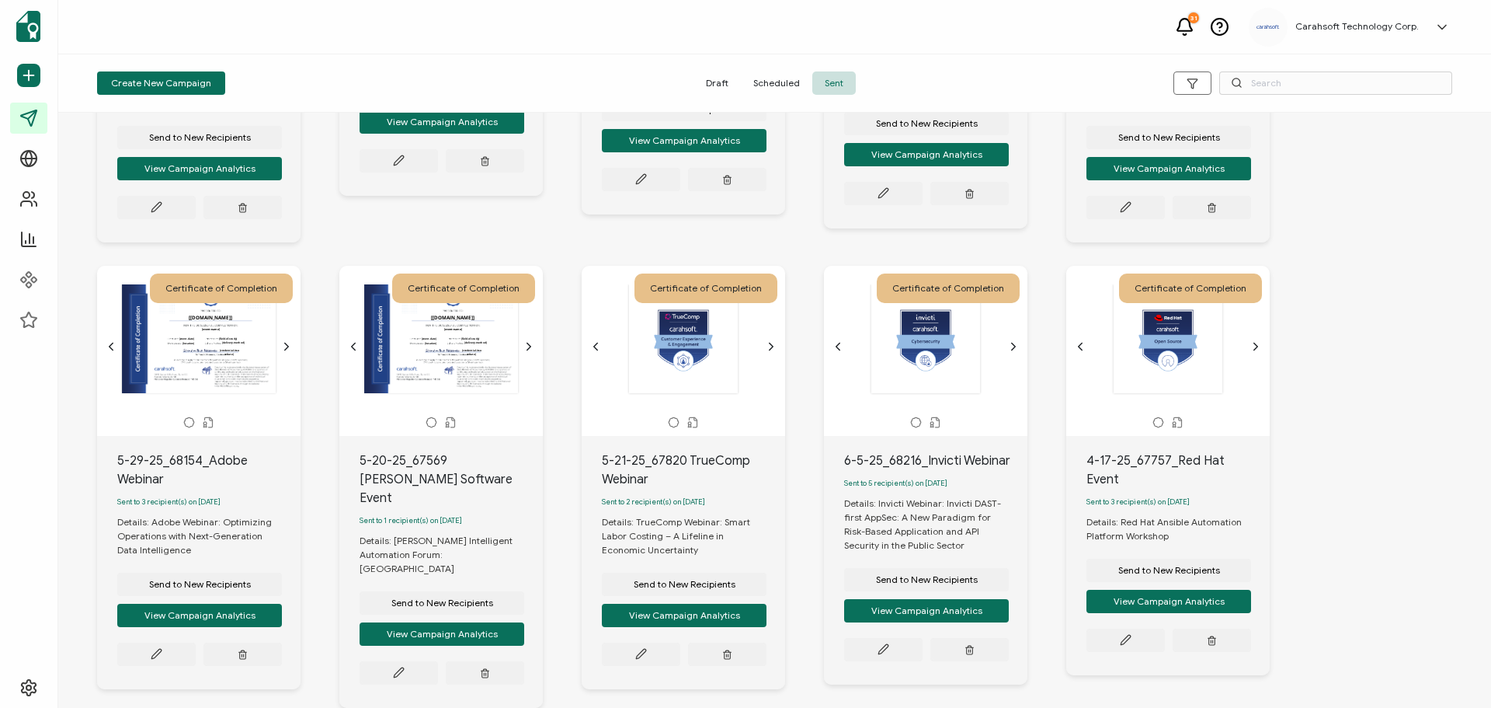
click at [766, 345] on icon "chevron forward outline" at bounding box center [771, 346] width 12 height 12
click at [1008, 348] on icon "chevron forward outline" at bounding box center [1013, 346] width 12 height 12
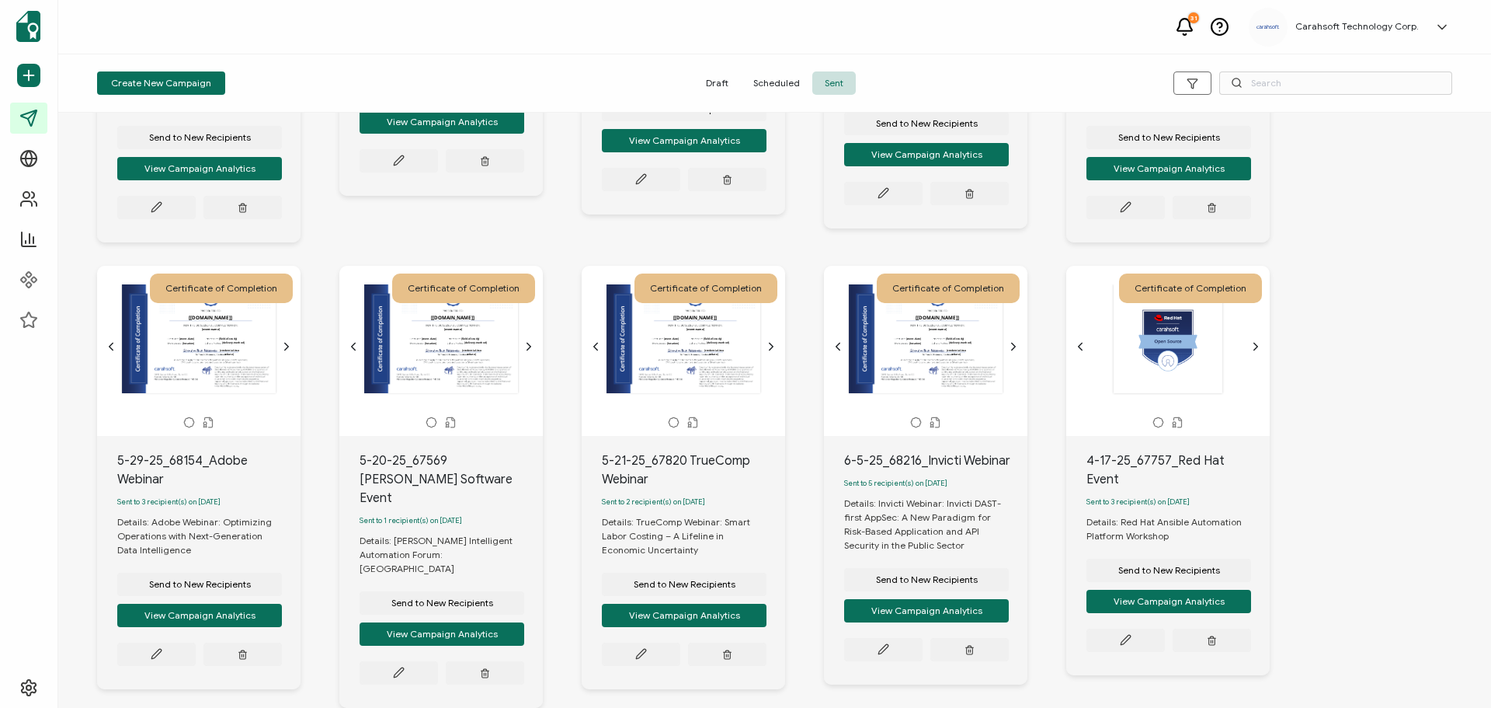
click at [1253, 348] on icon "chevron forward outline" at bounding box center [1256, 346] width 12 height 12
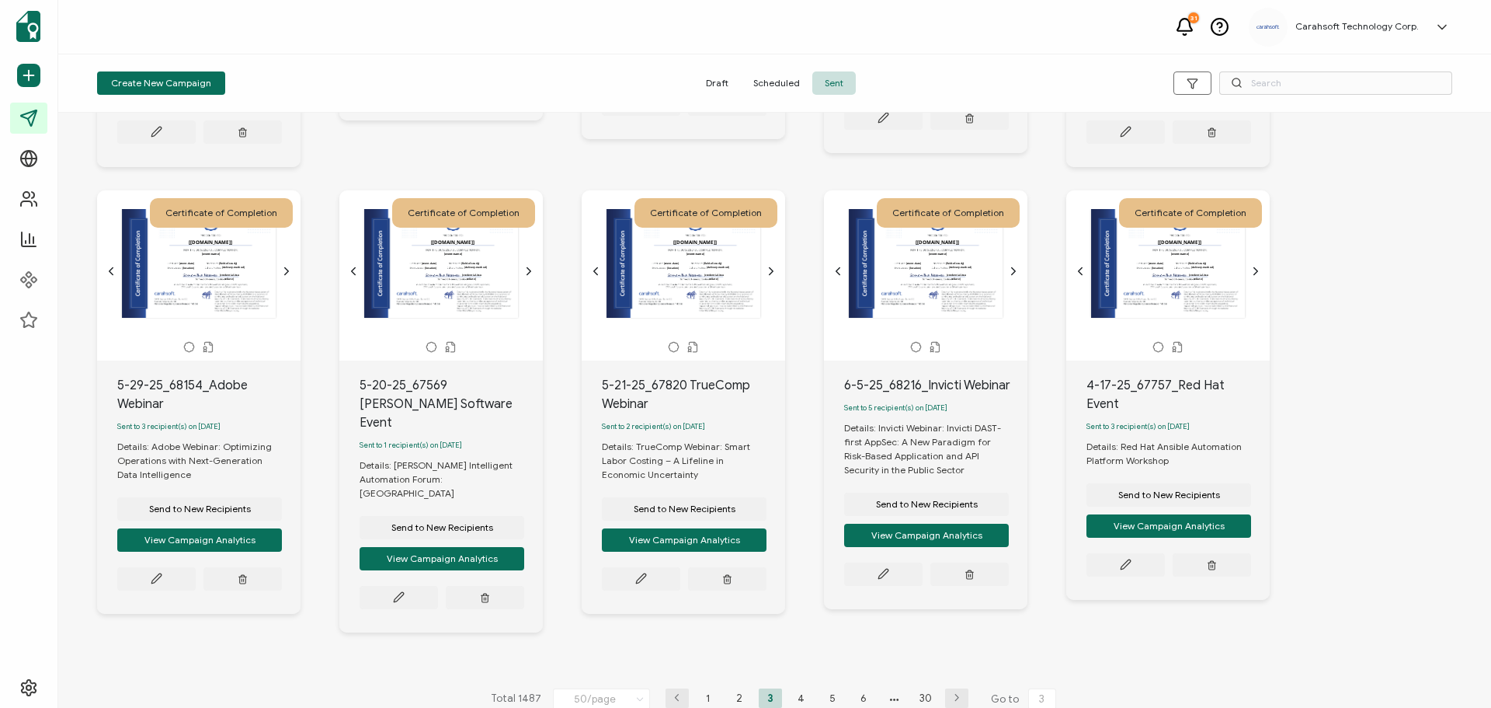
scroll to position [4117, 0]
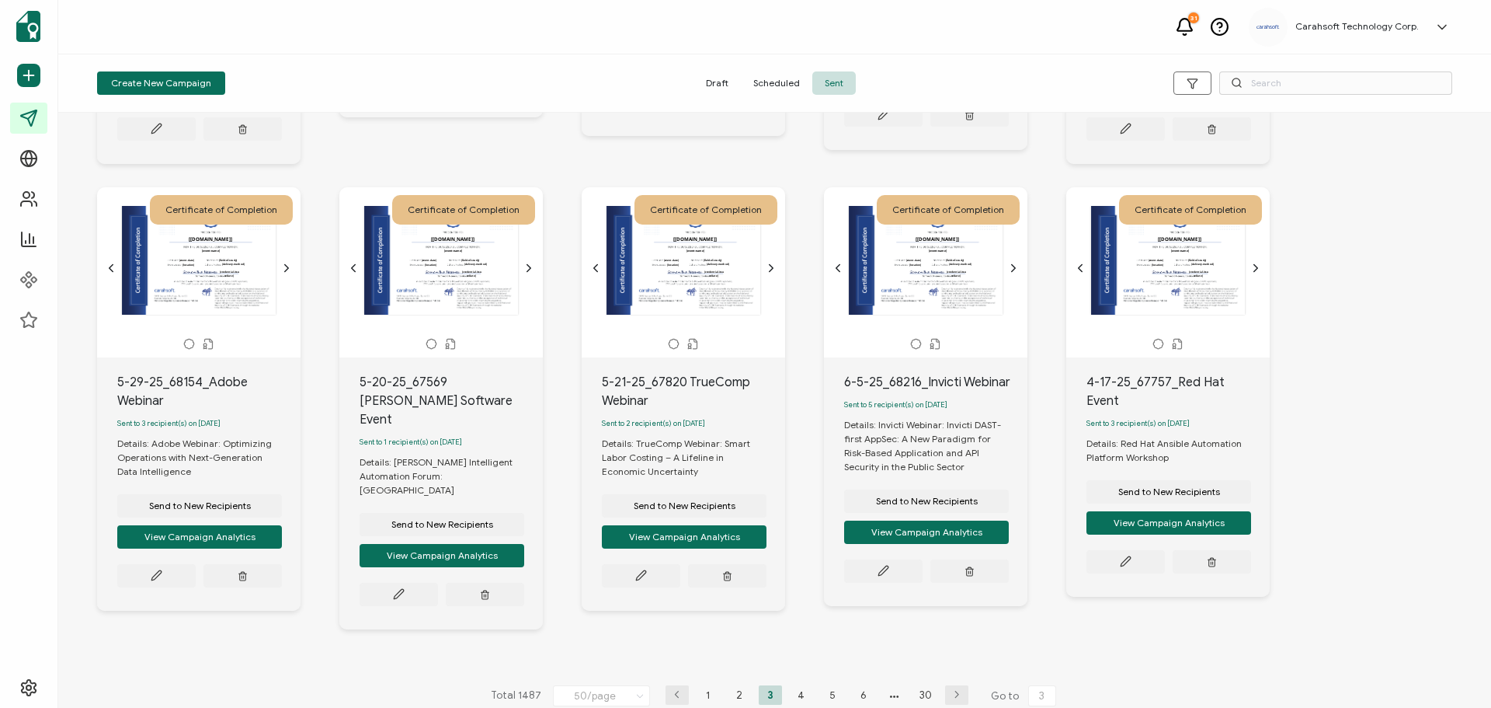
click at [794, 685] on li "4" at bounding box center [801, 694] width 23 height 19
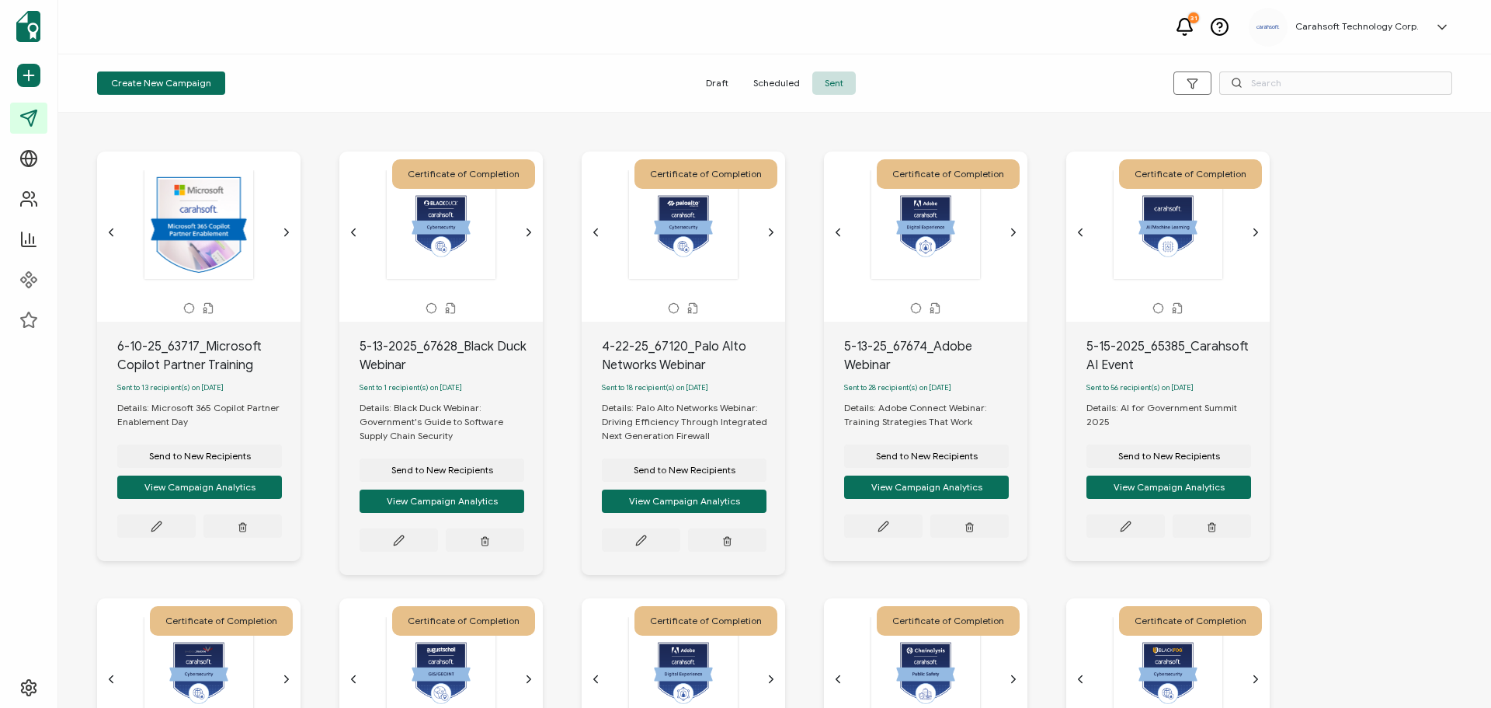
click at [284, 240] on div "[[DOMAIN_NAME]] [event-date] [location] The date the credential was issued. Thi…" at bounding box center [199, 232] width 188 height 124
click at [287, 232] on icon "chevron forward outline" at bounding box center [286, 232] width 12 height 12
click at [530, 231] on icon "chevron forward outline" at bounding box center [529, 232] width 4 height 7
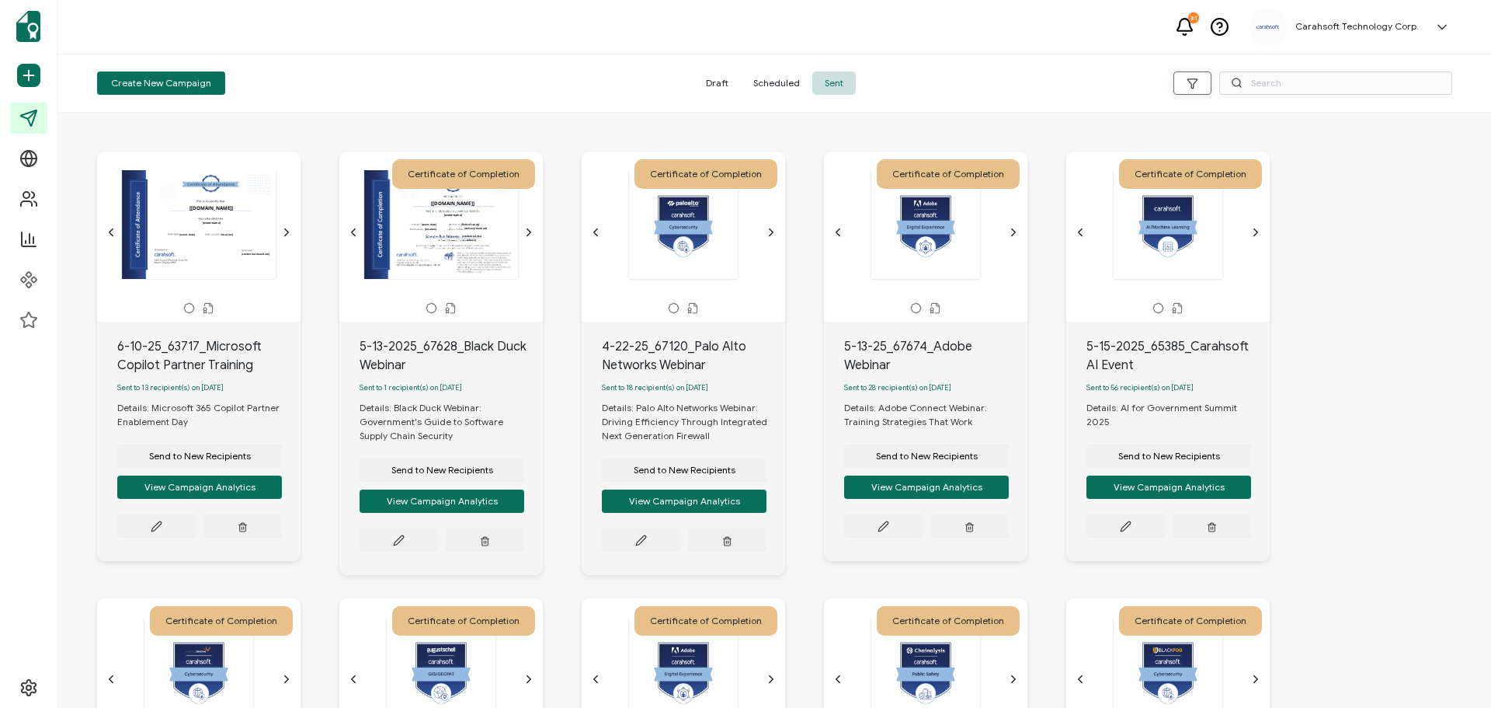
click at [1184, 82] on button "button" at bounding box center [1193, 82] width 38 height 23
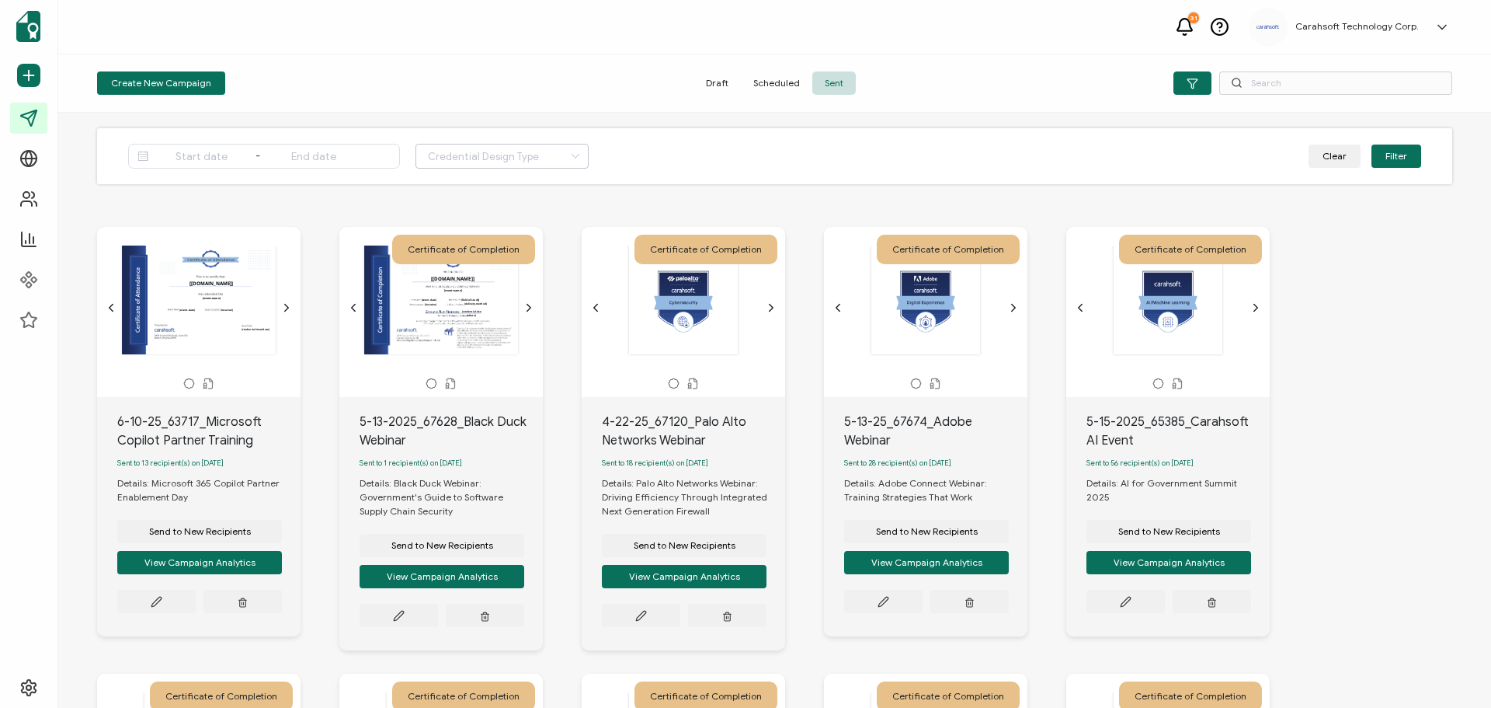
click at [565, 151] on icon at bounding box center [574, 156] width 19 height 25
click at [466, 196] on li "Both" at bounding box center [492, 196] width 153 height 26
type input "Both"
click at [722, 85] on span "Draft" at bounding box center [717, 82] width 47 height 23
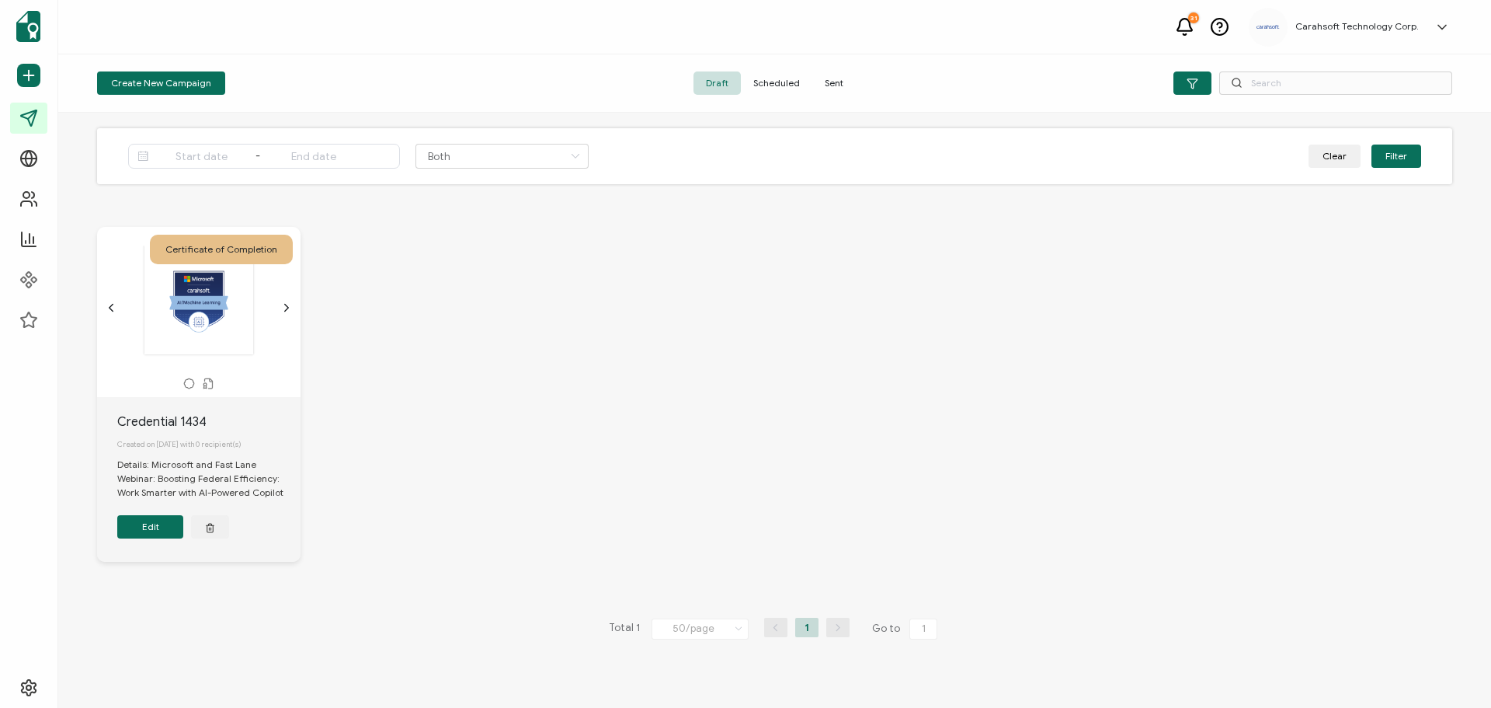
click at [281, 308] on icon "chevron forward outline" at bounding box center [286, 307] width 12 height 12
click at [109, 308] on icon "chevron back outline" at bounding box center [111, 307] width 12 height 12
click at [1340, 157] on button "Clear" at bounding box center [1335, 155] width 52 height 23
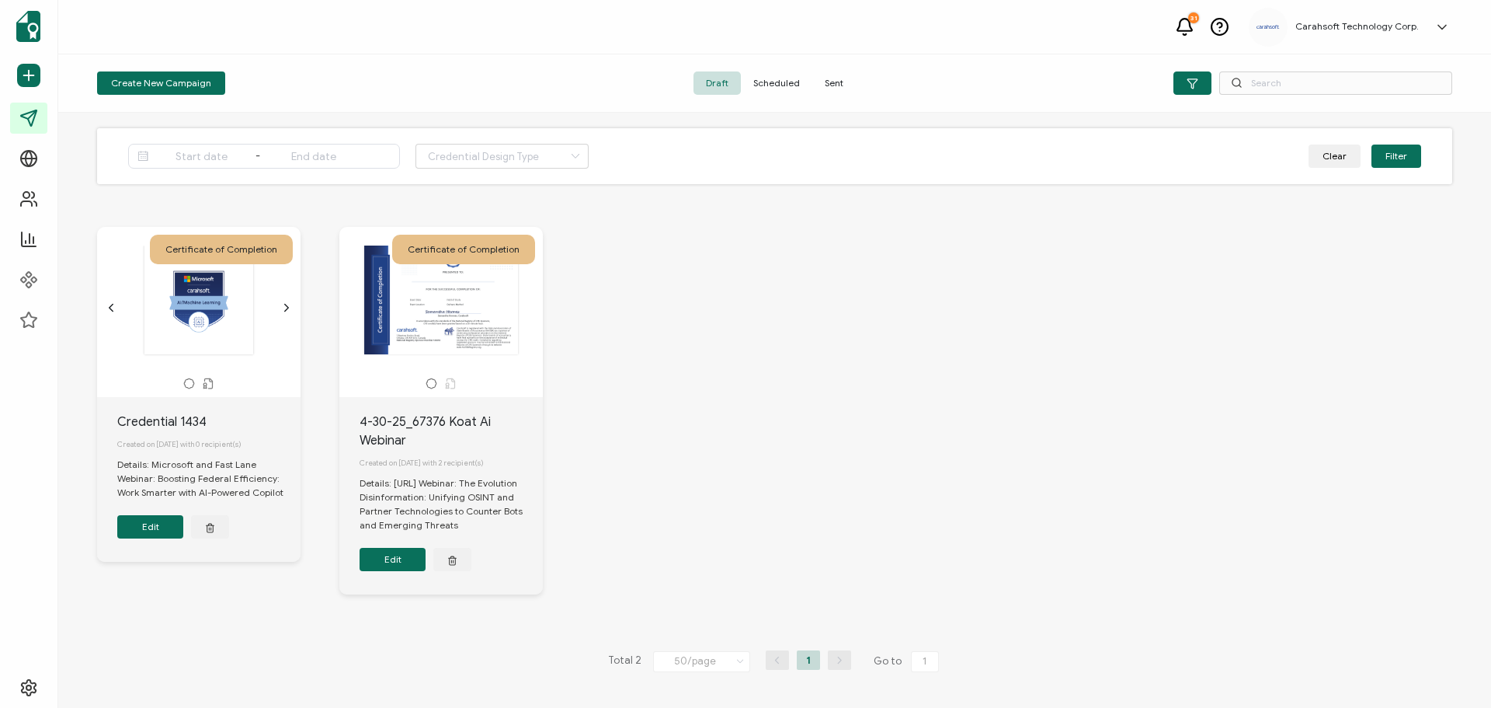
click at [405, 555] on button "Edit" at bounding box center [393, 559] width 66 height 23
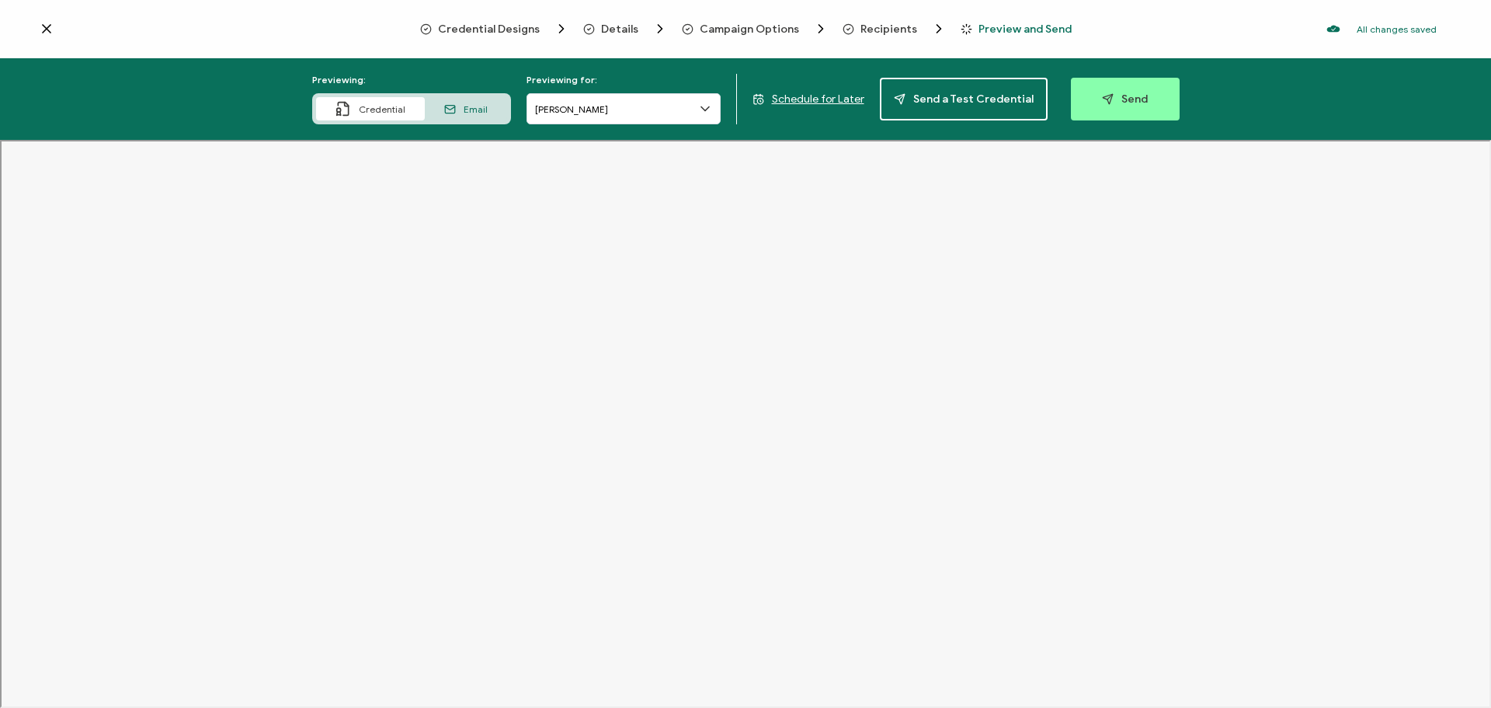
click at [487, 28] on span "Credential Designs" at bounding box center [489, 29] width 102 height 12
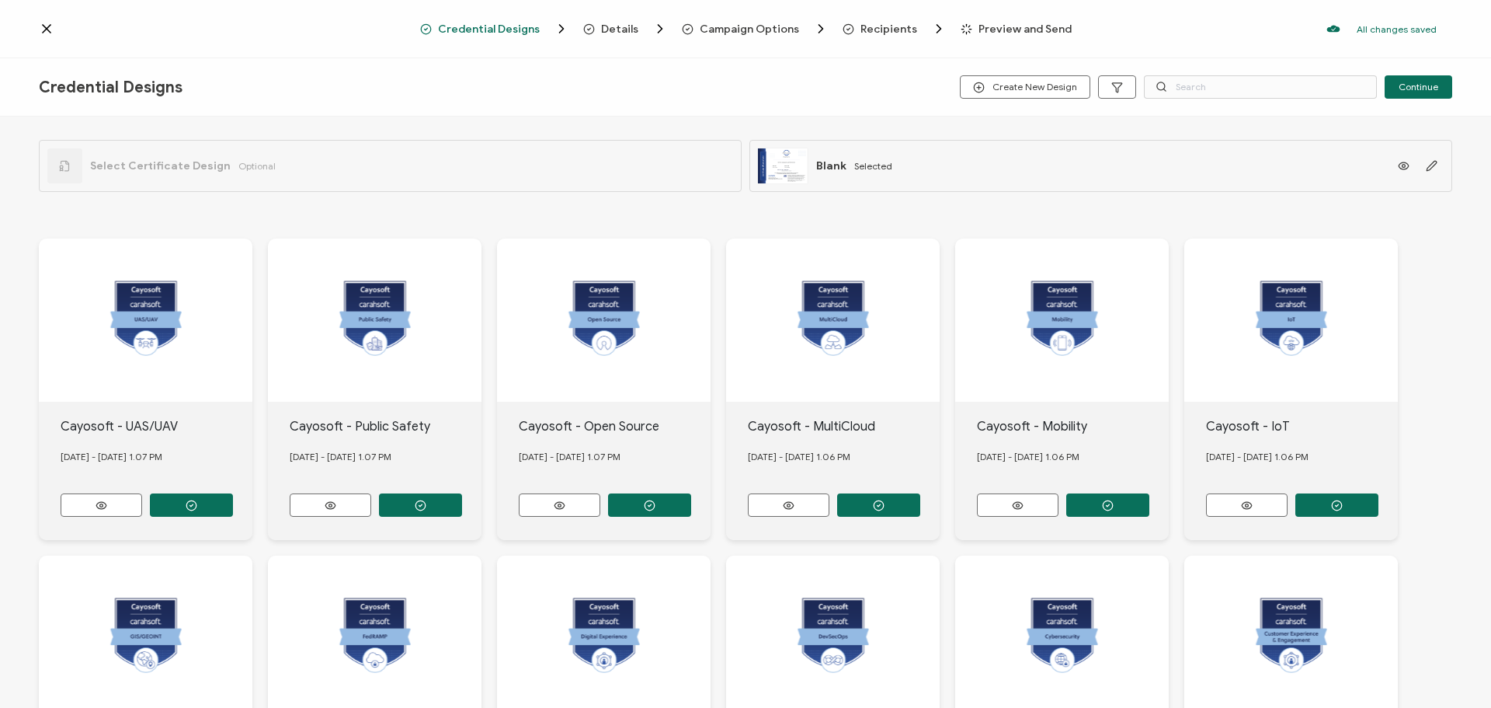
click at [589, 155] on div "Select Certificate Design Optional" at bounding box center [390, 166] width 703 height 52
click at [398, 176] on div "Select Certificate Design Optional" at bounding box center [390, 166] width 703 height 52
click at [143, 167] on span "Select Certificate Design" at bounding box center [160, 165] width 141 height 13
click at [1426, 164] on icon "button" at bounding box center [1432, 166] width 12 height 12
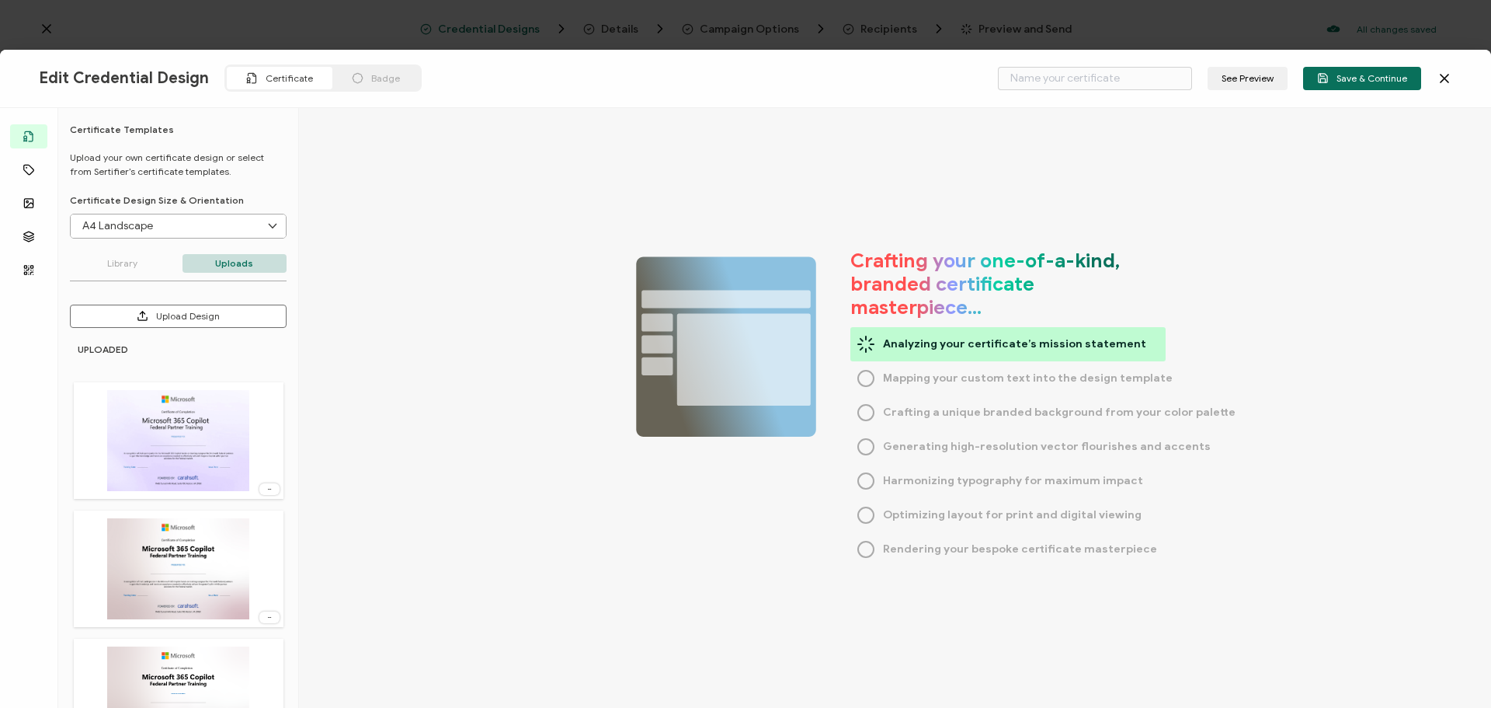
type input "Blank"
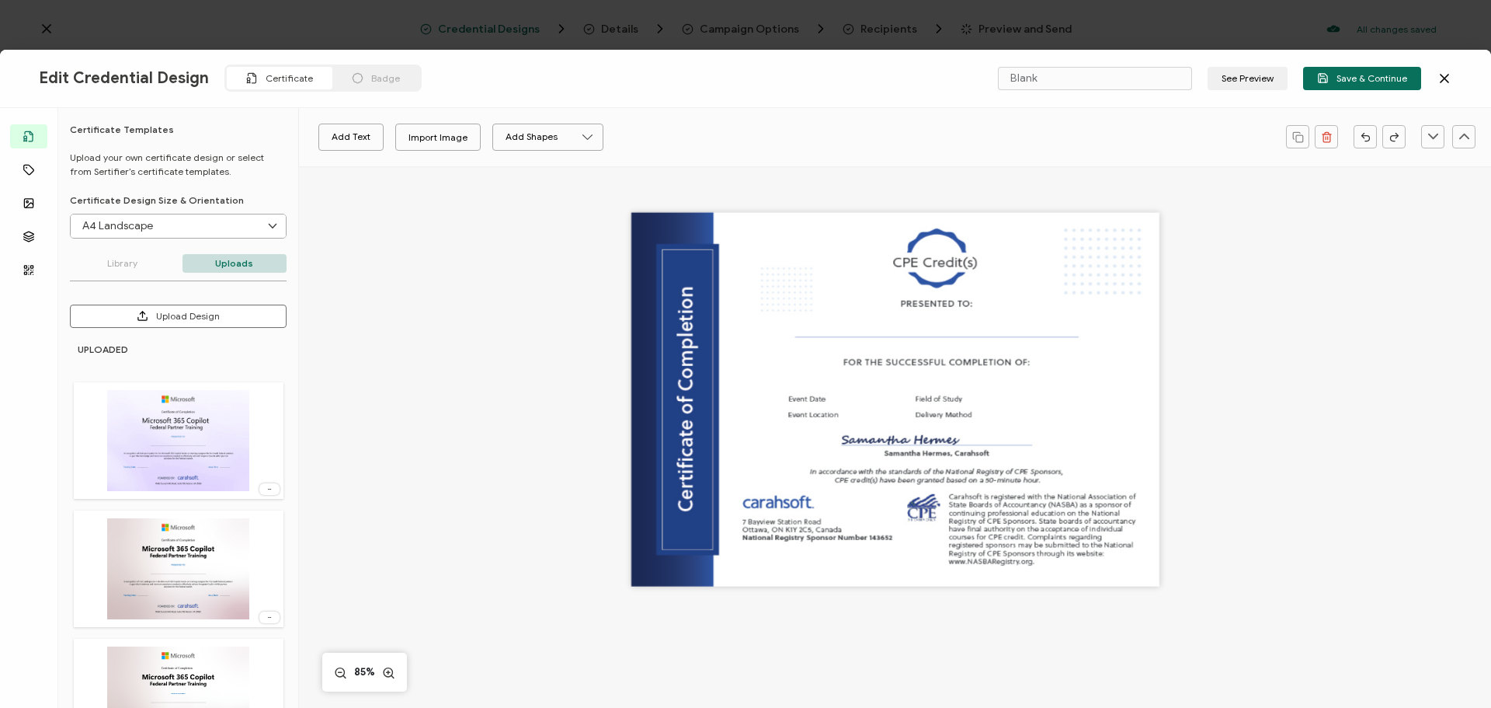
click at [1448, 76] on icon at bounding box center [1445, 79] width 16 height 16
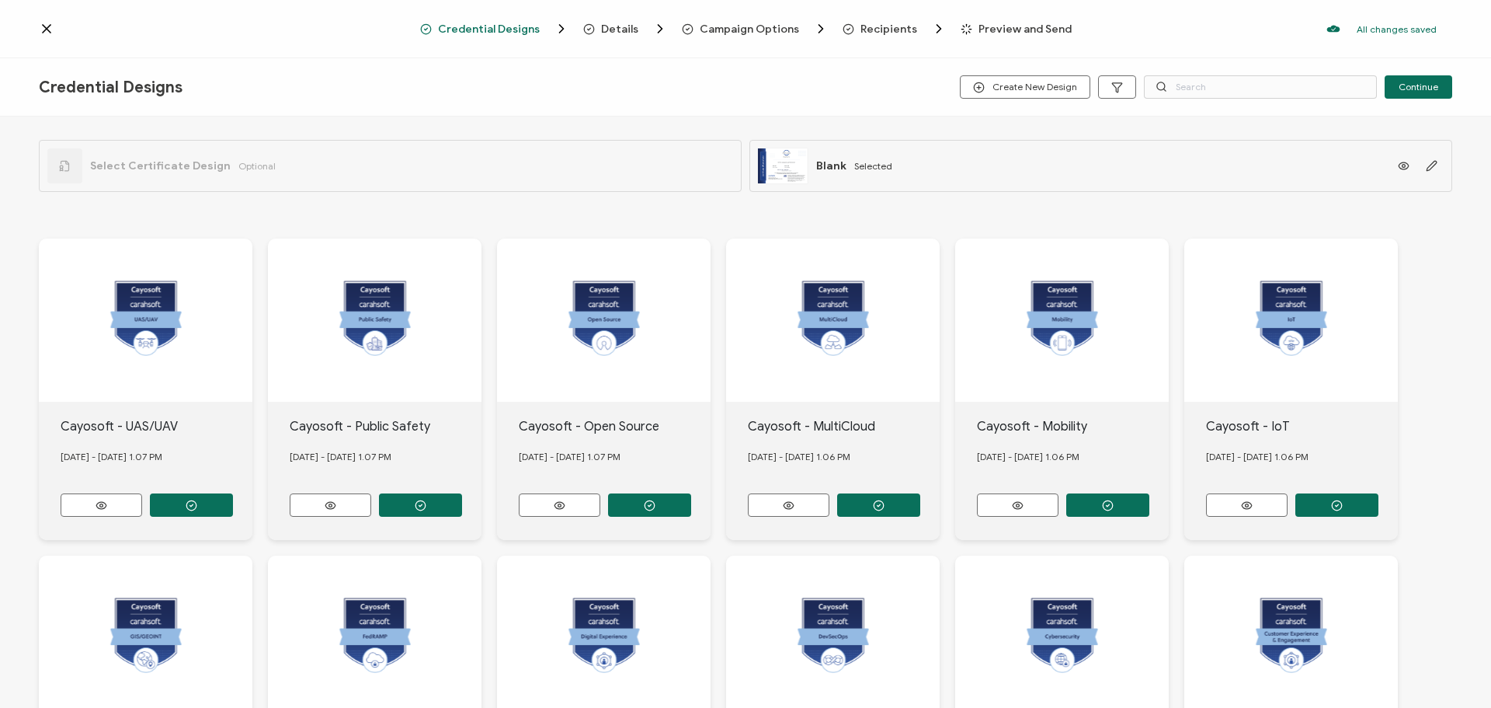
click at [618, 174] on div "Select Certificate Design Optional" at bounding box center [390, 166] width 703 height 52
click at [131, 176] on div "Select Certificate Design Optional" at bounding box center [161, 165] width 228 height 35
click at [52, 168] on div at bounding box center [64, 165] width 35 height 35
click at [1432, 162] on button "button" at bounding box center [1432, 166] width 24 height 23
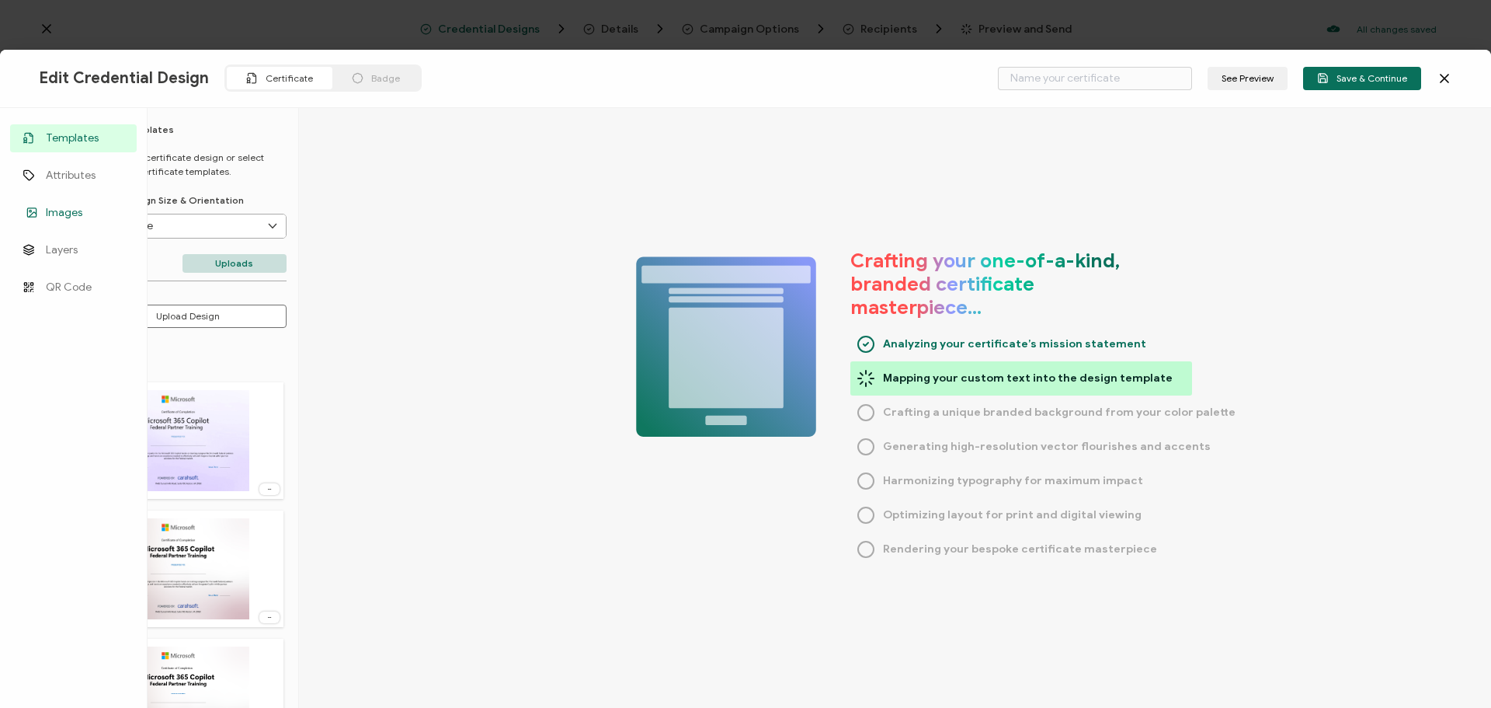
type input "Blank"
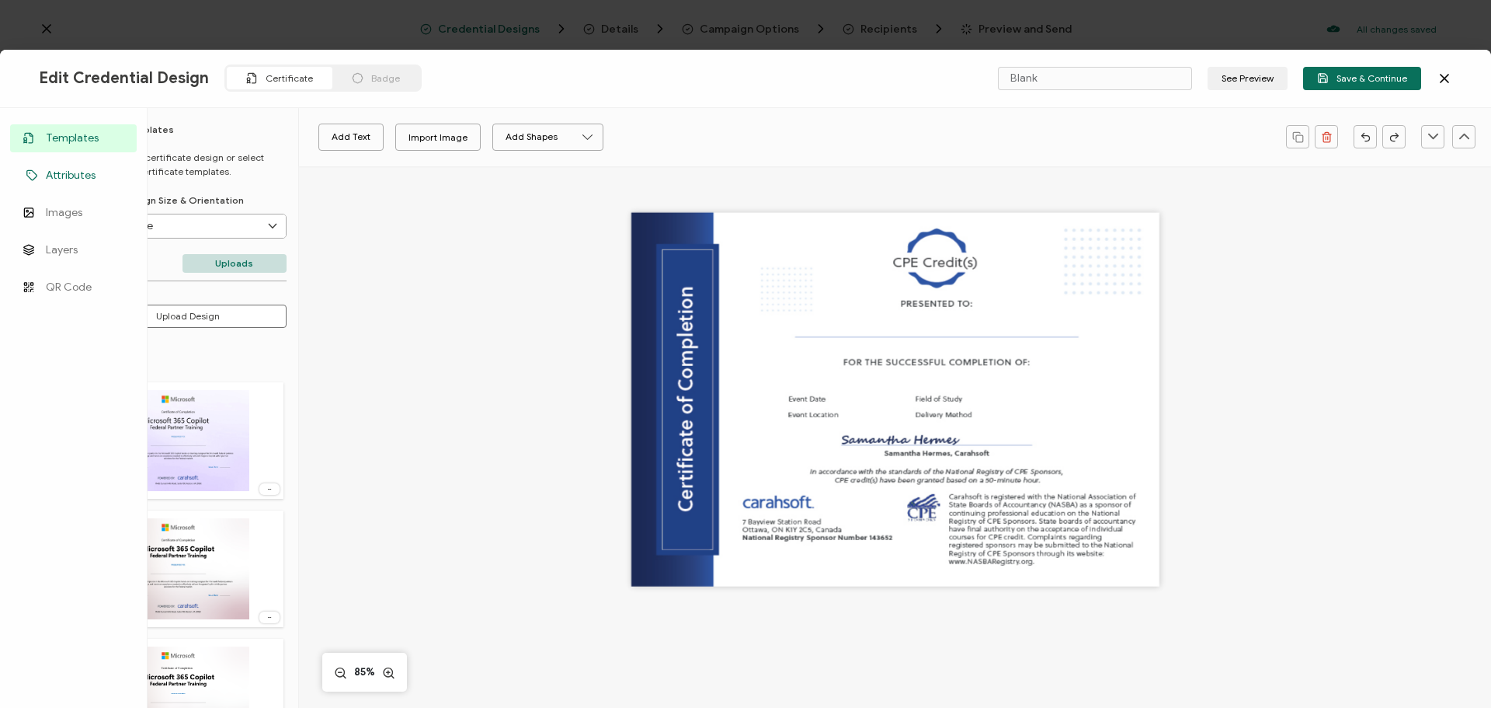
click at [72, 177] on span "Attributes" at bounding box center [71, 176] width 50 height 16
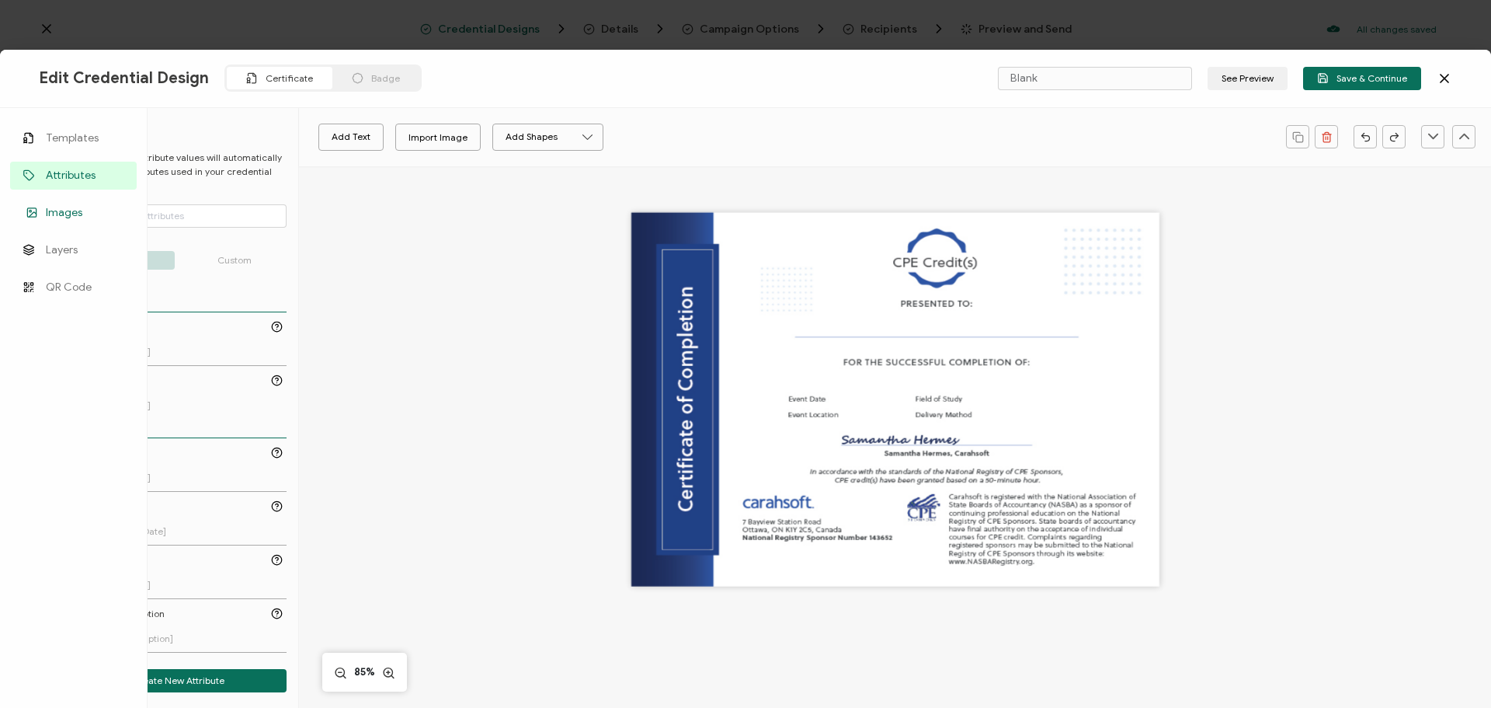
click at [68, 210] on span "Images" at bounding box center [64, 213] width 37 height 16
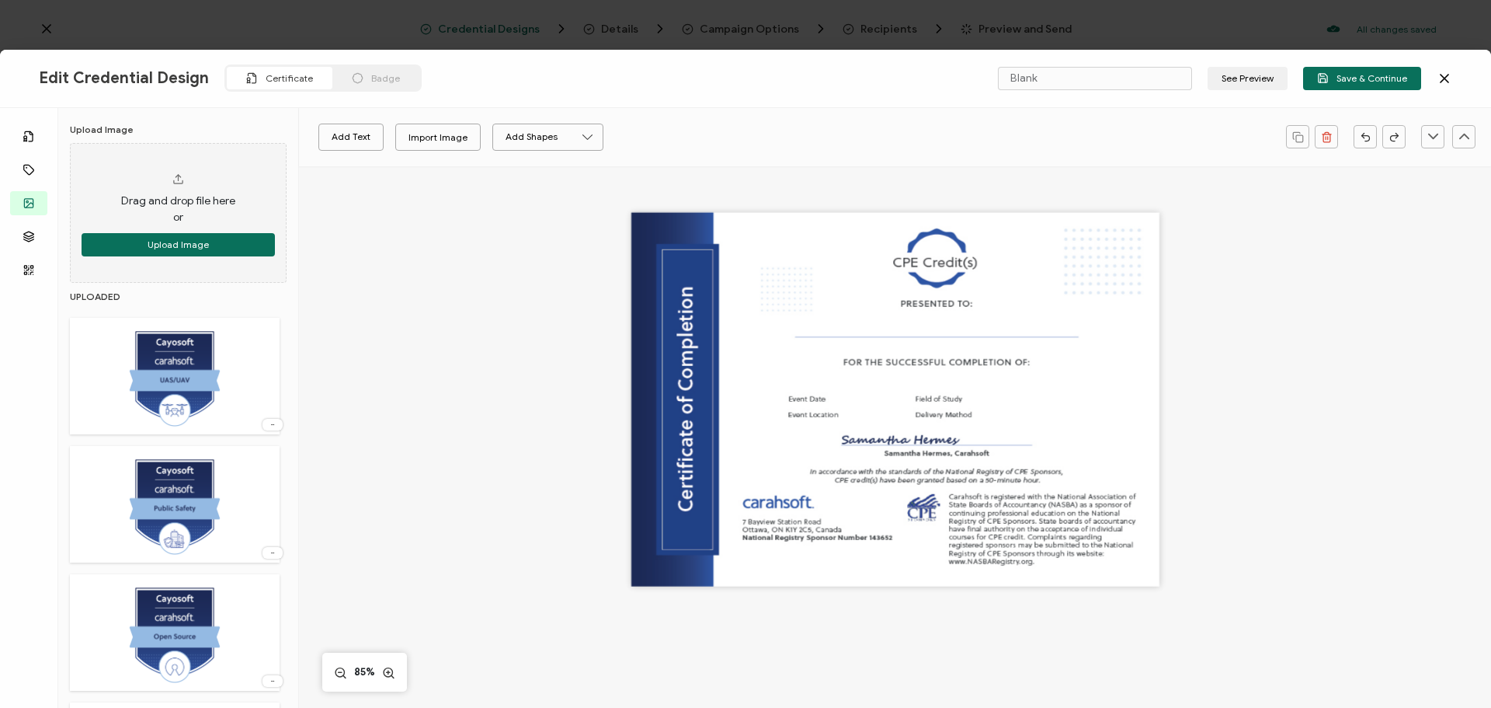
click at [389, 80] on span "Badge" at bounding box center [385, 78] width 29 height 12
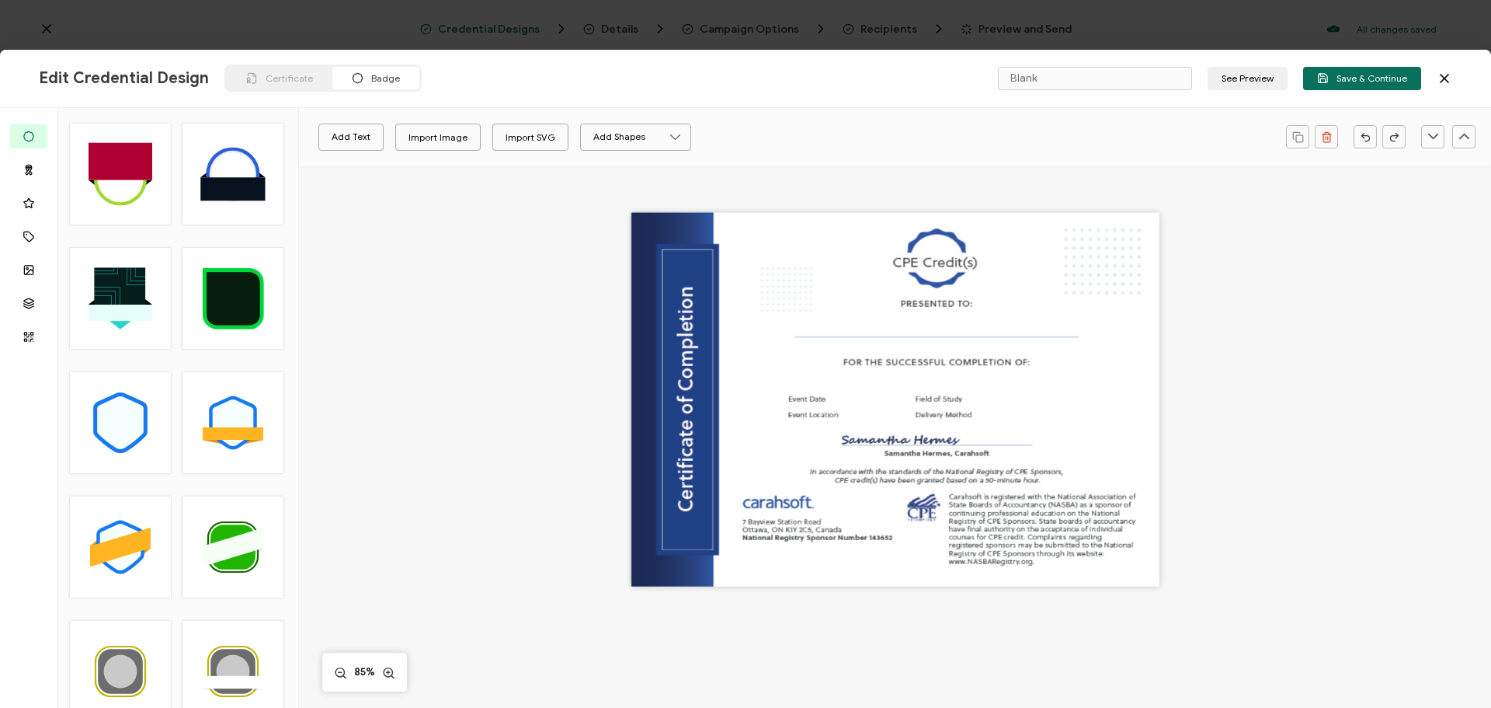
click at [390, 75] on span "Badge" at bounding box center [385, 78] width 29 height 12
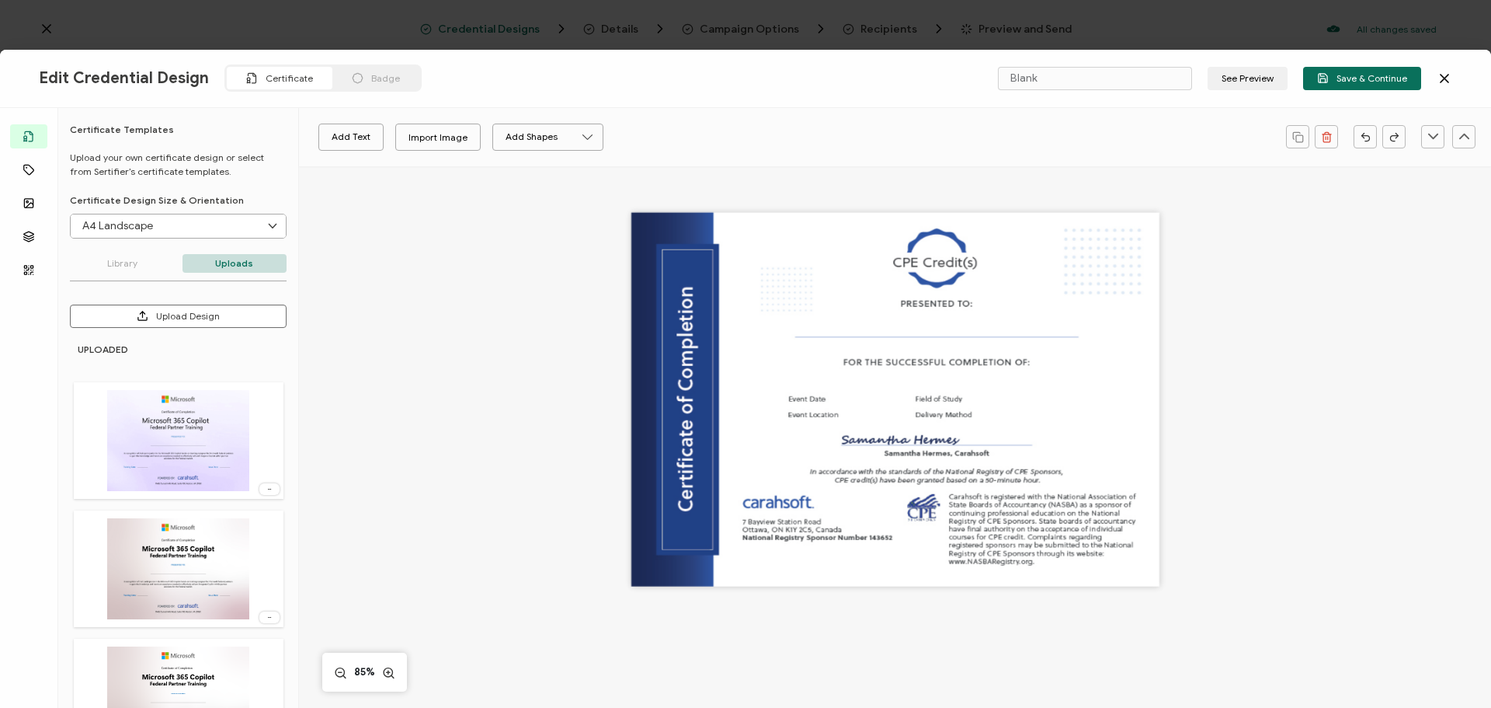
click at [384, 75] on span "Badge" at bounding box center [385, 78] width 29 height 12
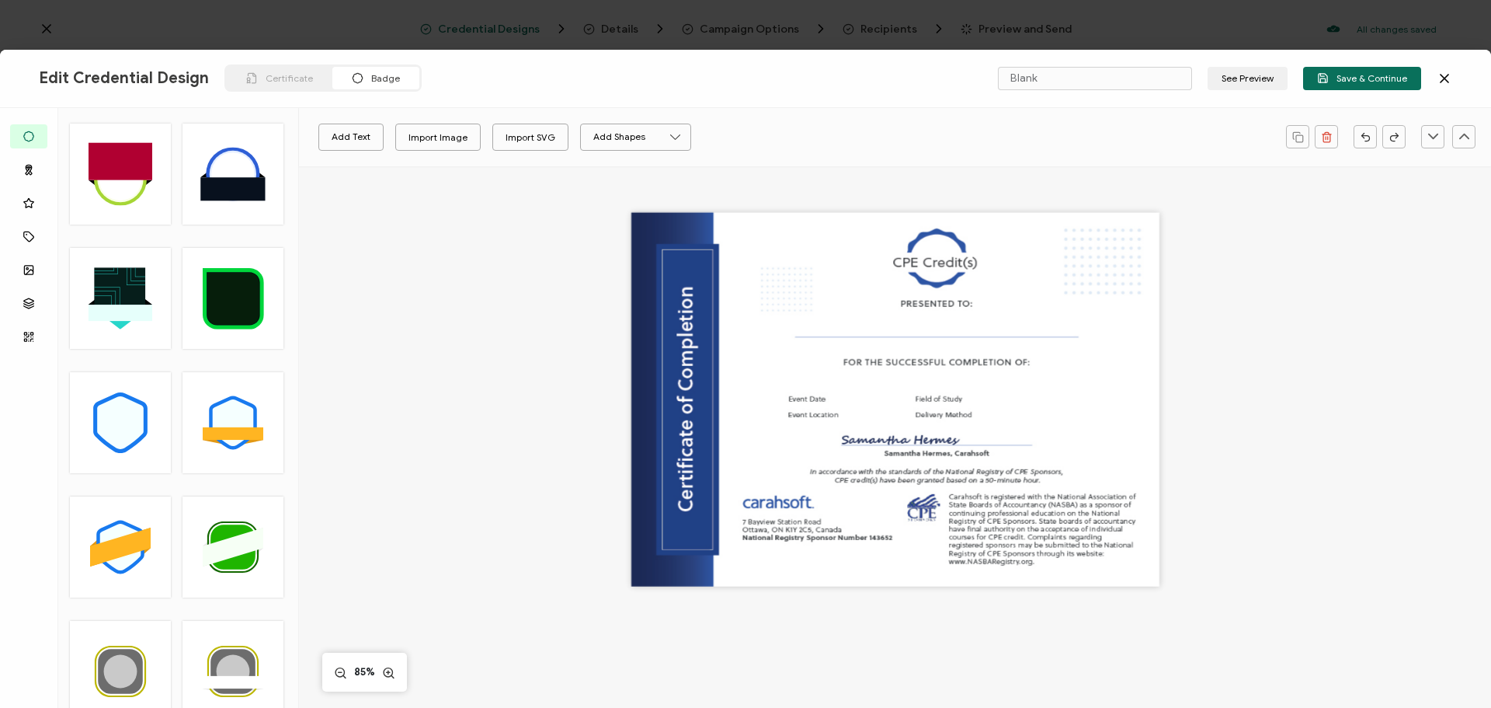
click at [295, 76] on span "Certificate" at bounding box center [289, 78] width 47 height 12
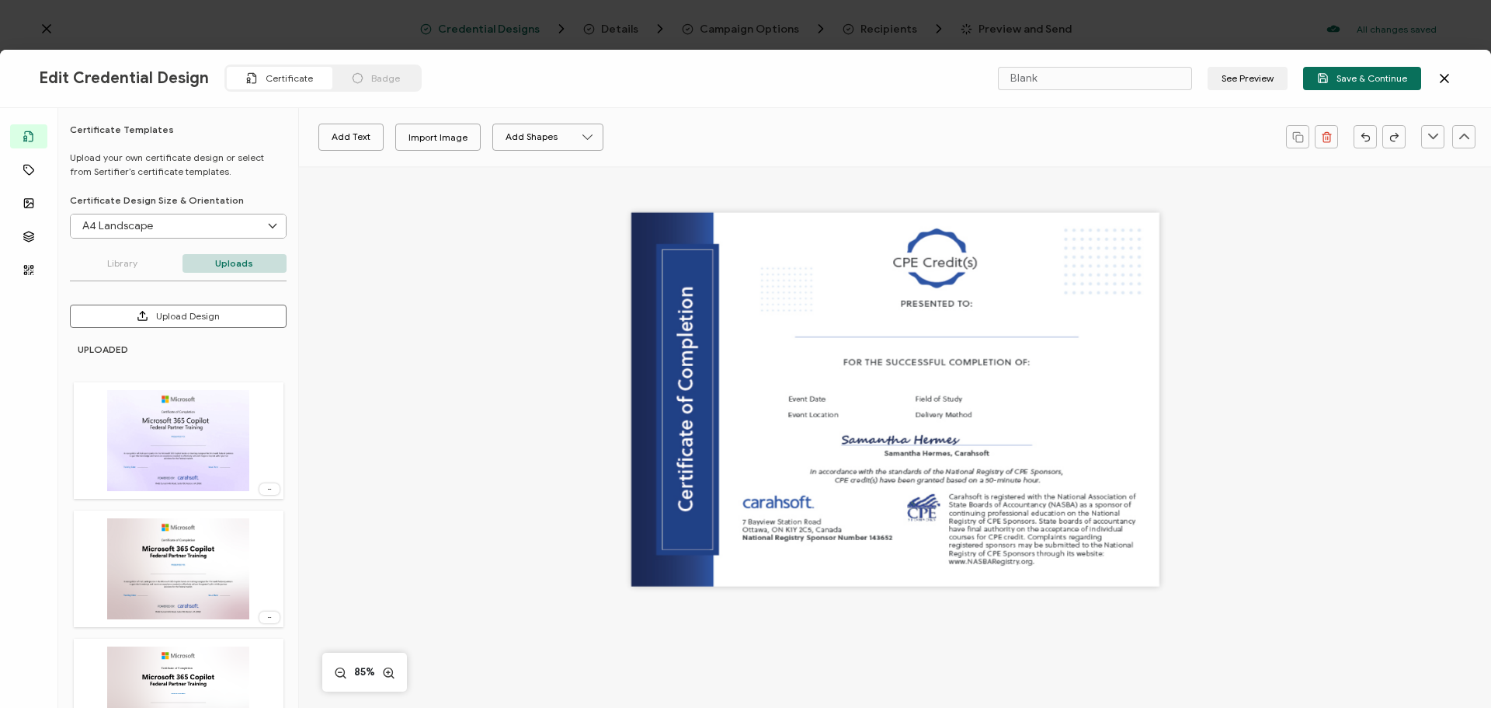
click at [1448, 78] on icon at bounding box center [1445, 79] width 16 height 16
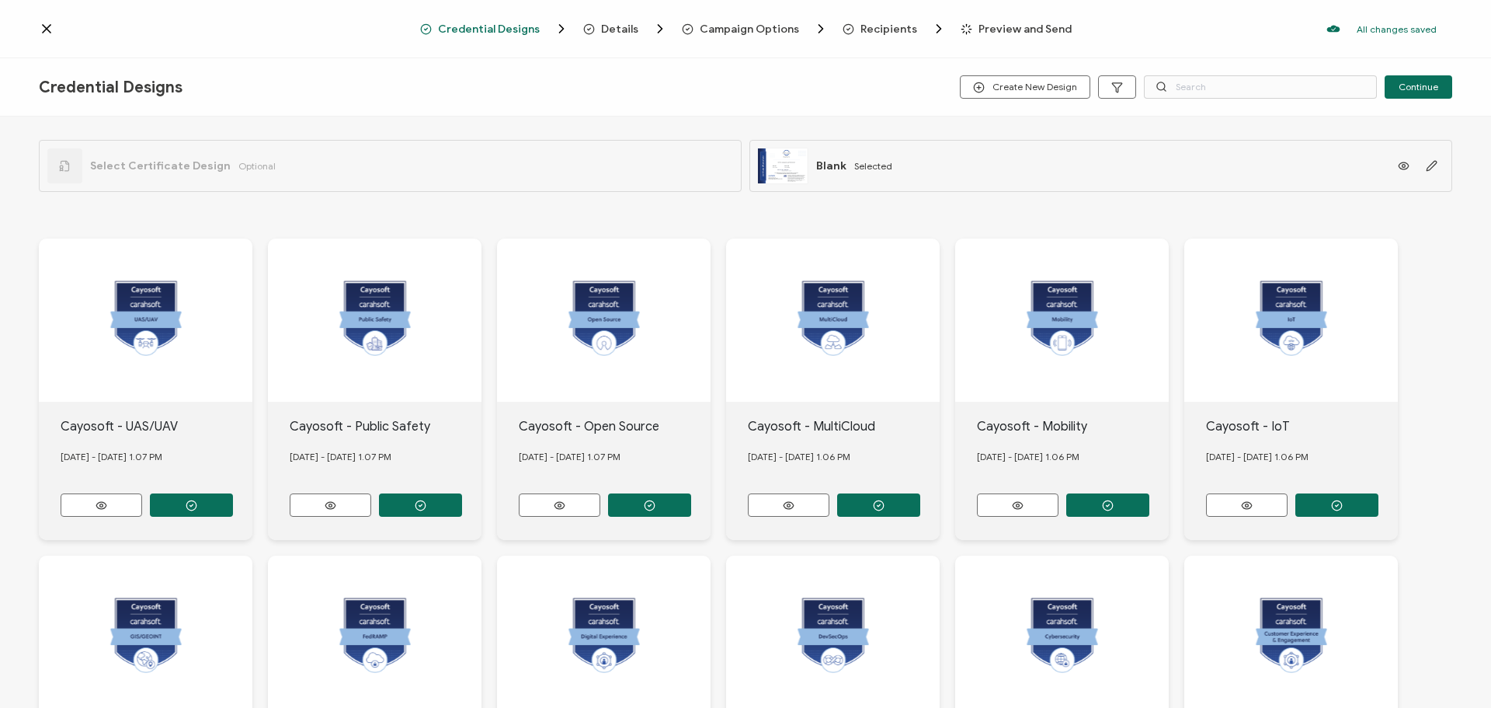
click at [40, 29] on icon at bounding box center [47, 29] width 16 height 16
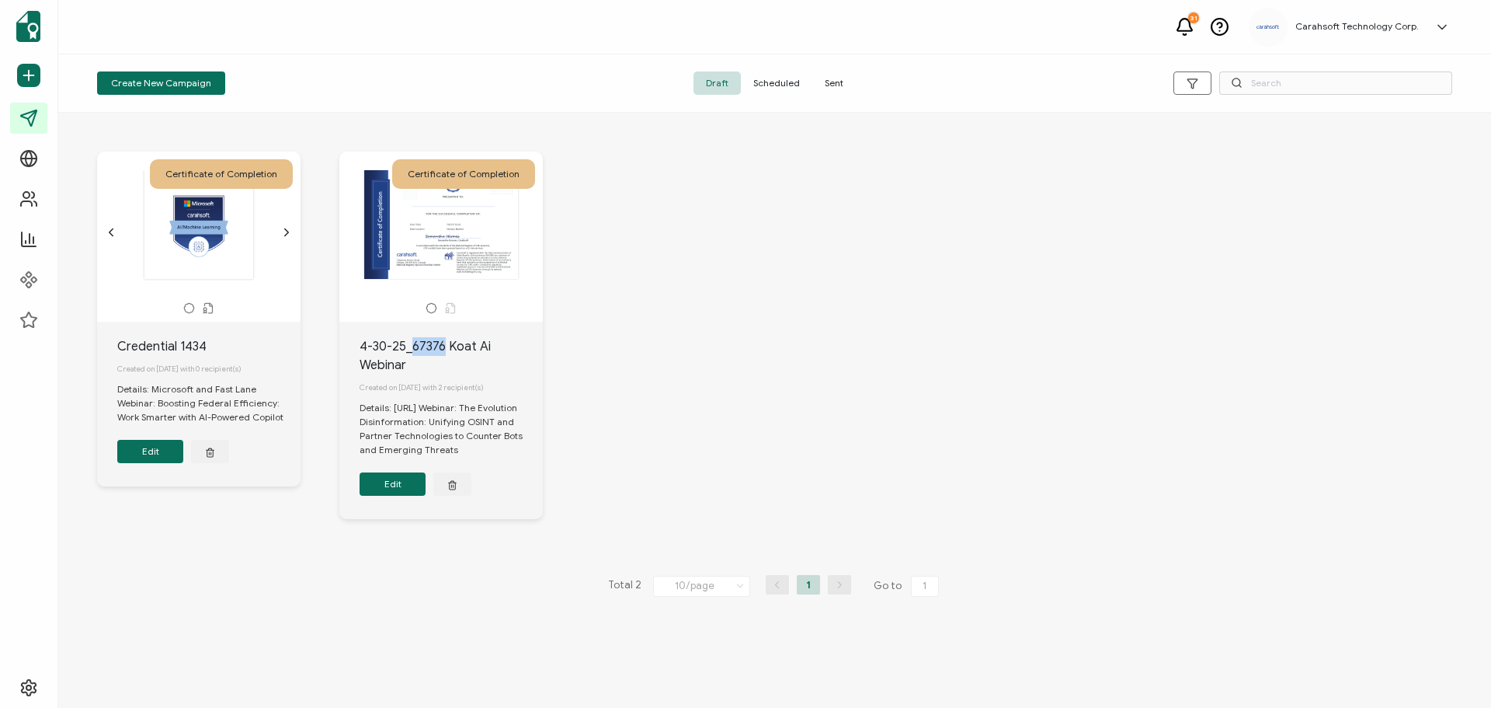
drag, startPoint x: 443, startPoint y: 346, endPoint x: 414, endPoint y: 346, distance: 29.5
click at [414, 346] on div "4-30-25_67376 Koat Ai Webinar" at bounding box center [451, 355] width 183 height 37
copy div "67376"
click at [837, 80] on span "Sent" at bounding box center [833, 82] width 43 height 23
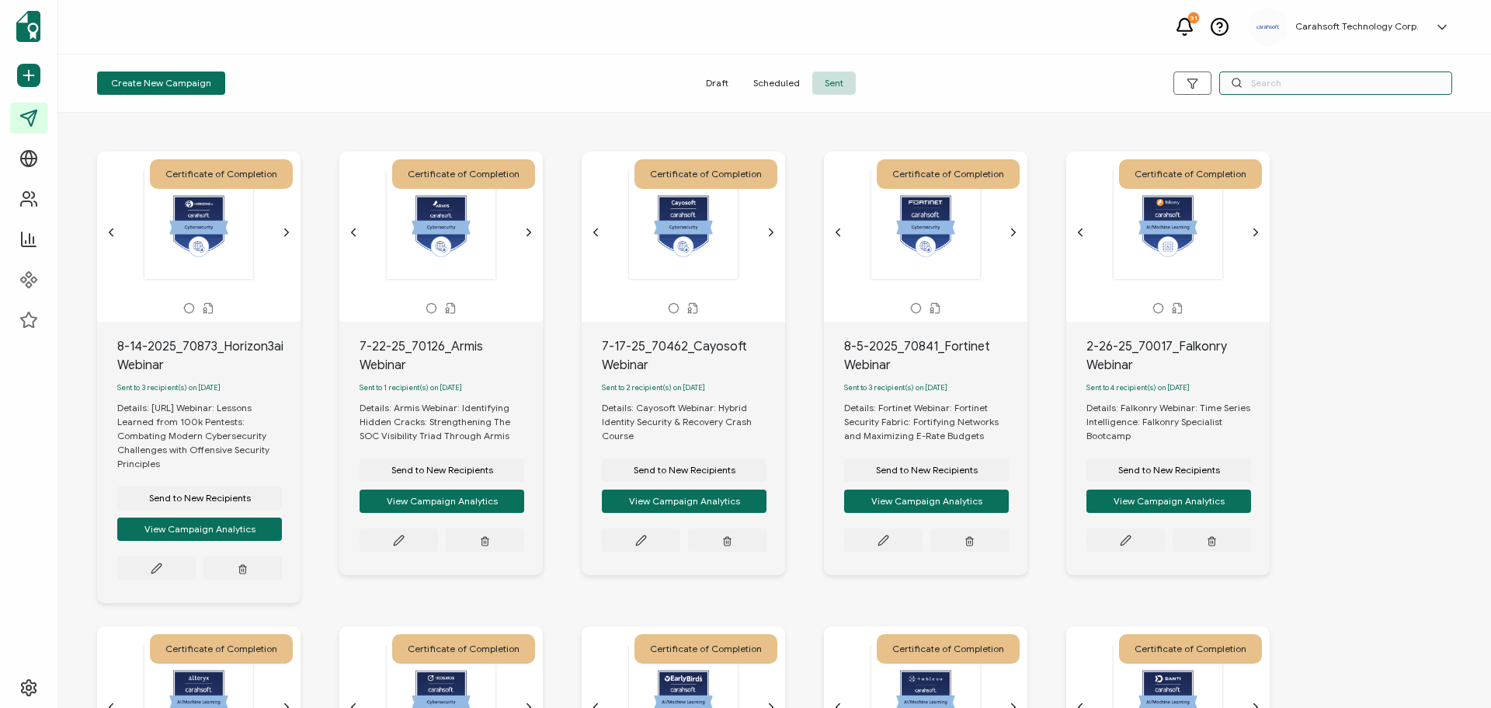
click at [1271, 81] on input "text" at bounding box center [1335, 82] width 233 height 23
paste input "67376"
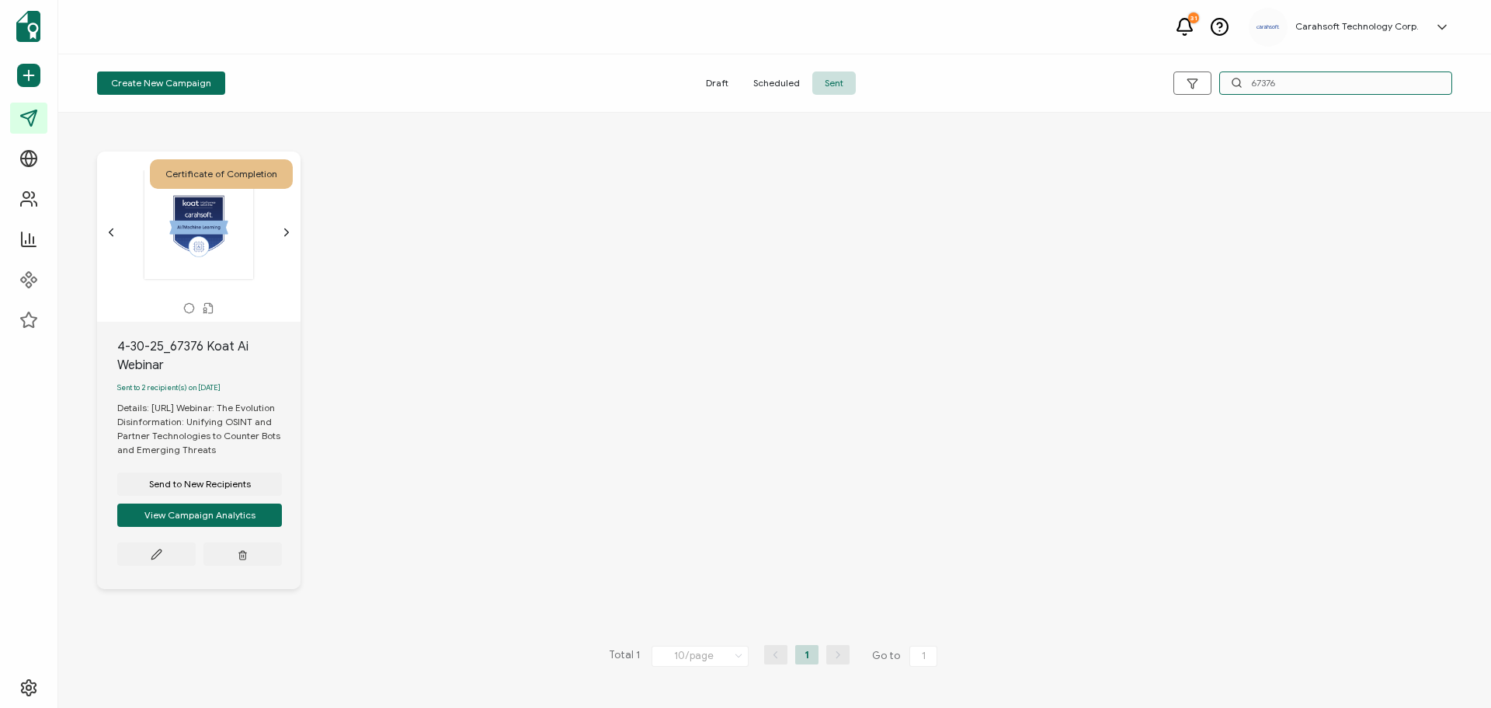
type input "67376"
click at [290, 231] on icon "chevron forward outline" at bounding box center [286, 232] width 12 height 12
click at [783, 79] on span "Scheduled" at bounding box center [776, 82] width 71 height 23
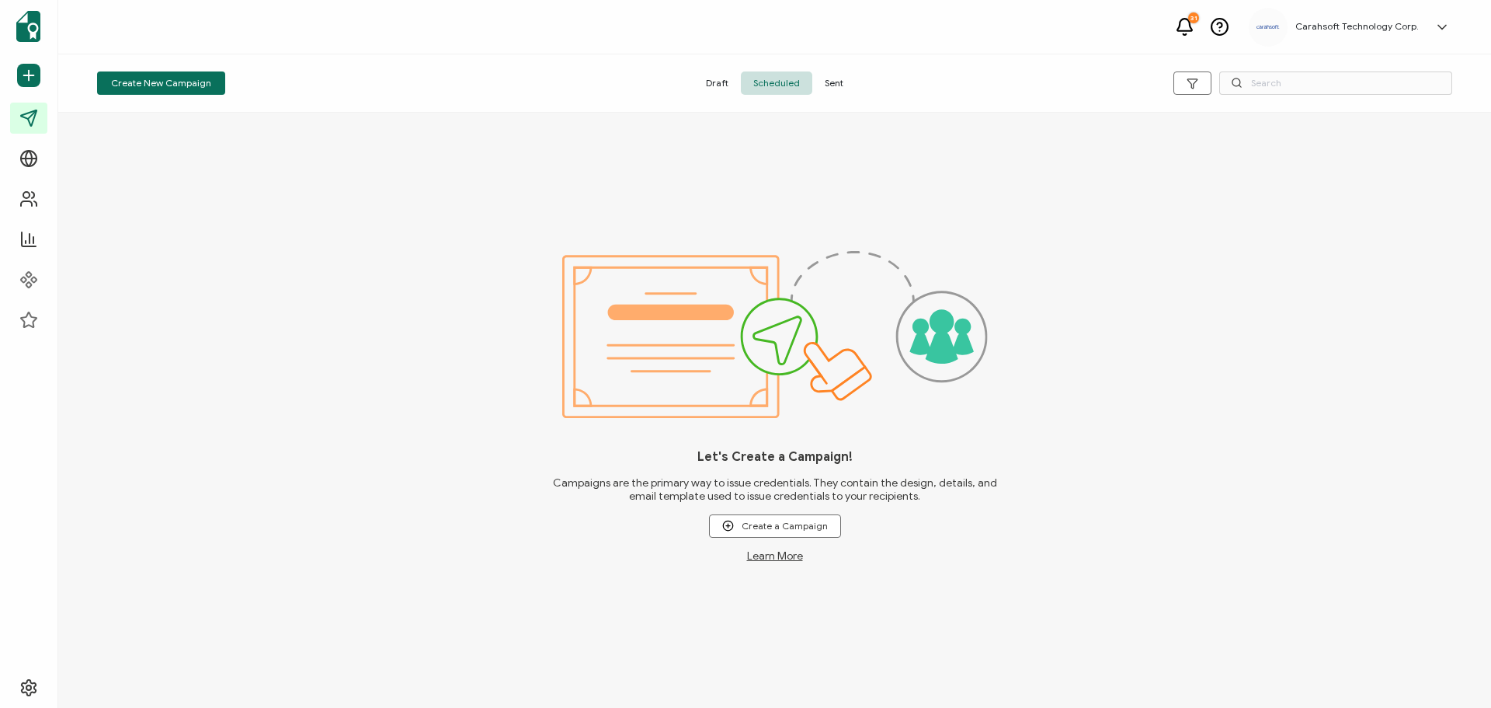
click at [712, 83] on span "Draft" at bounding box center [717, 82] width 47 height 23
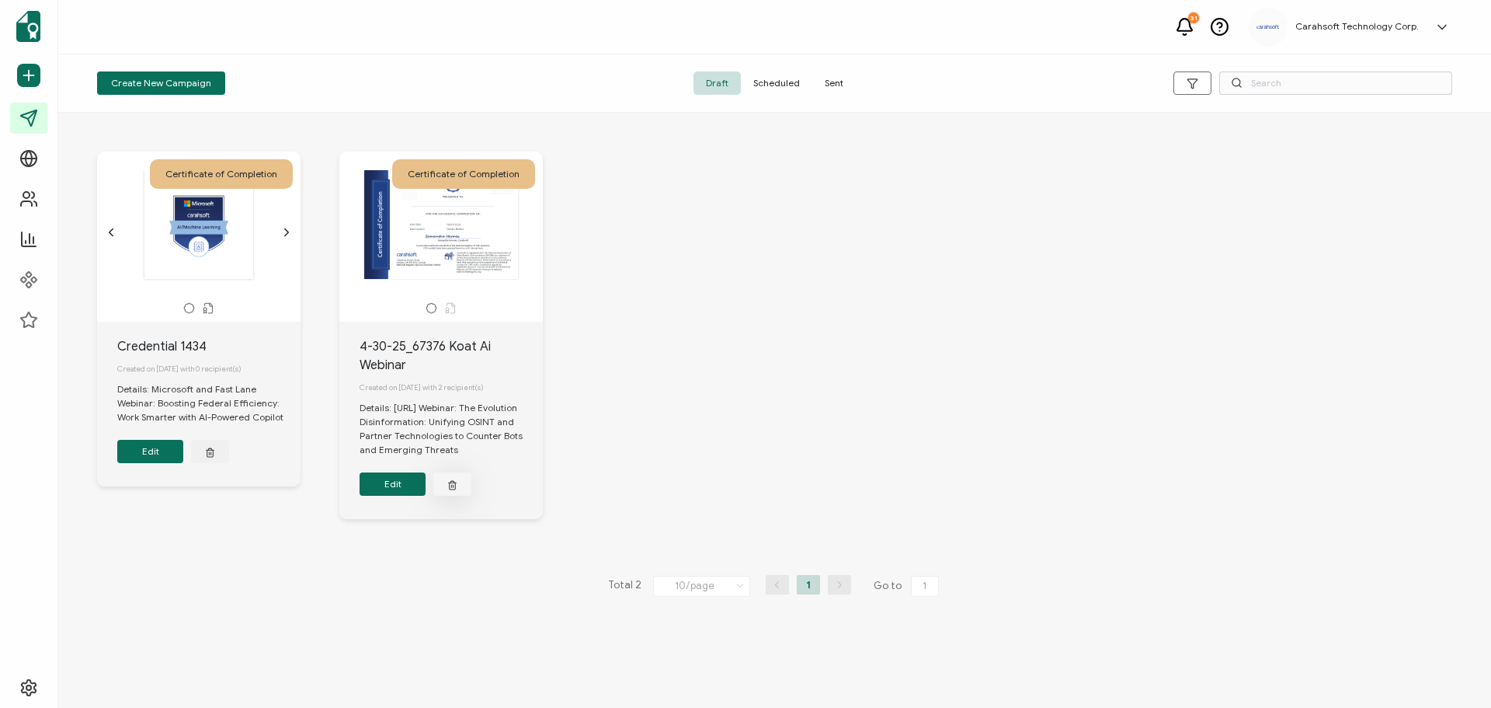
click at [211, 450] on icon "button" at bounding box center [209, 449] width 3 height 2
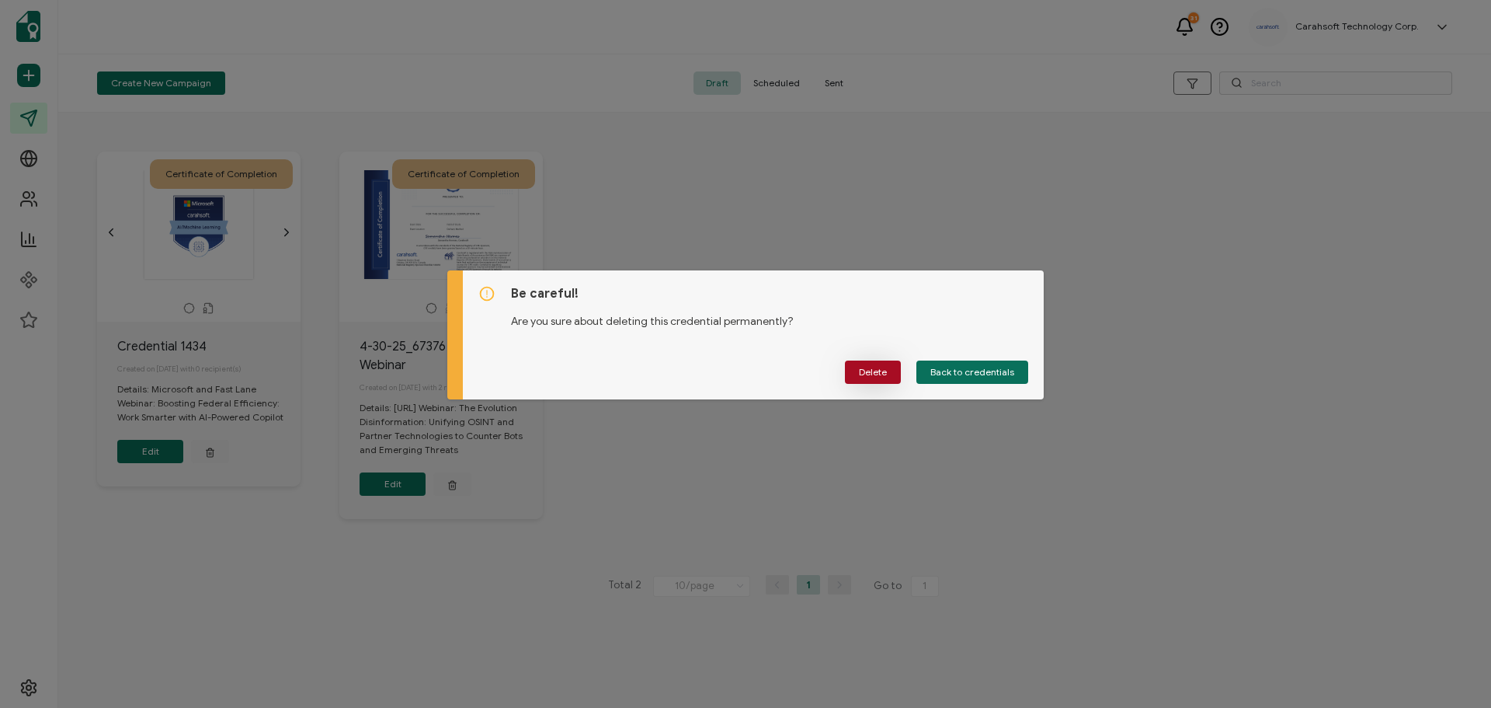
click at [875, 373] on span "Delete" at bounding box center [873, 371] width 28 height 9
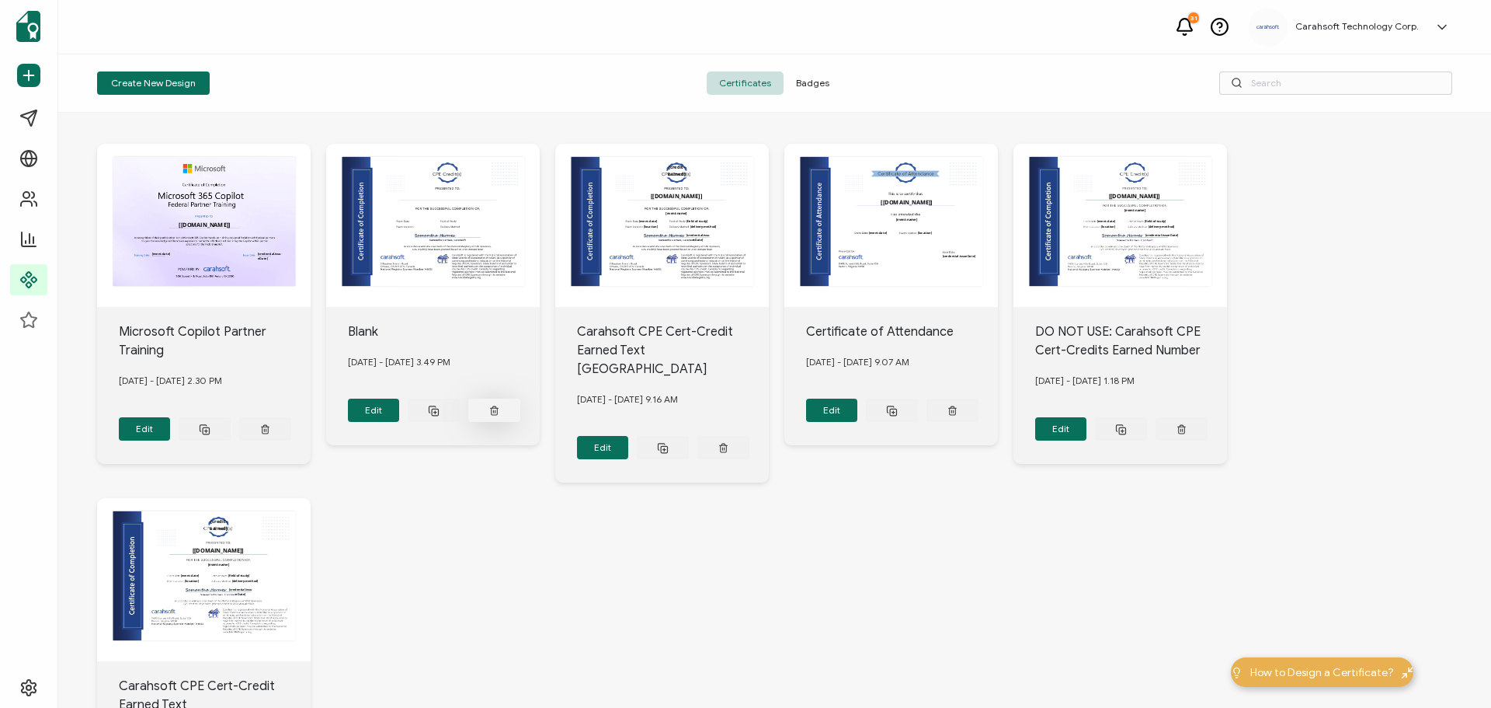
click at [291, 417] on button at bounding box center [265, 428] width 52 height 23
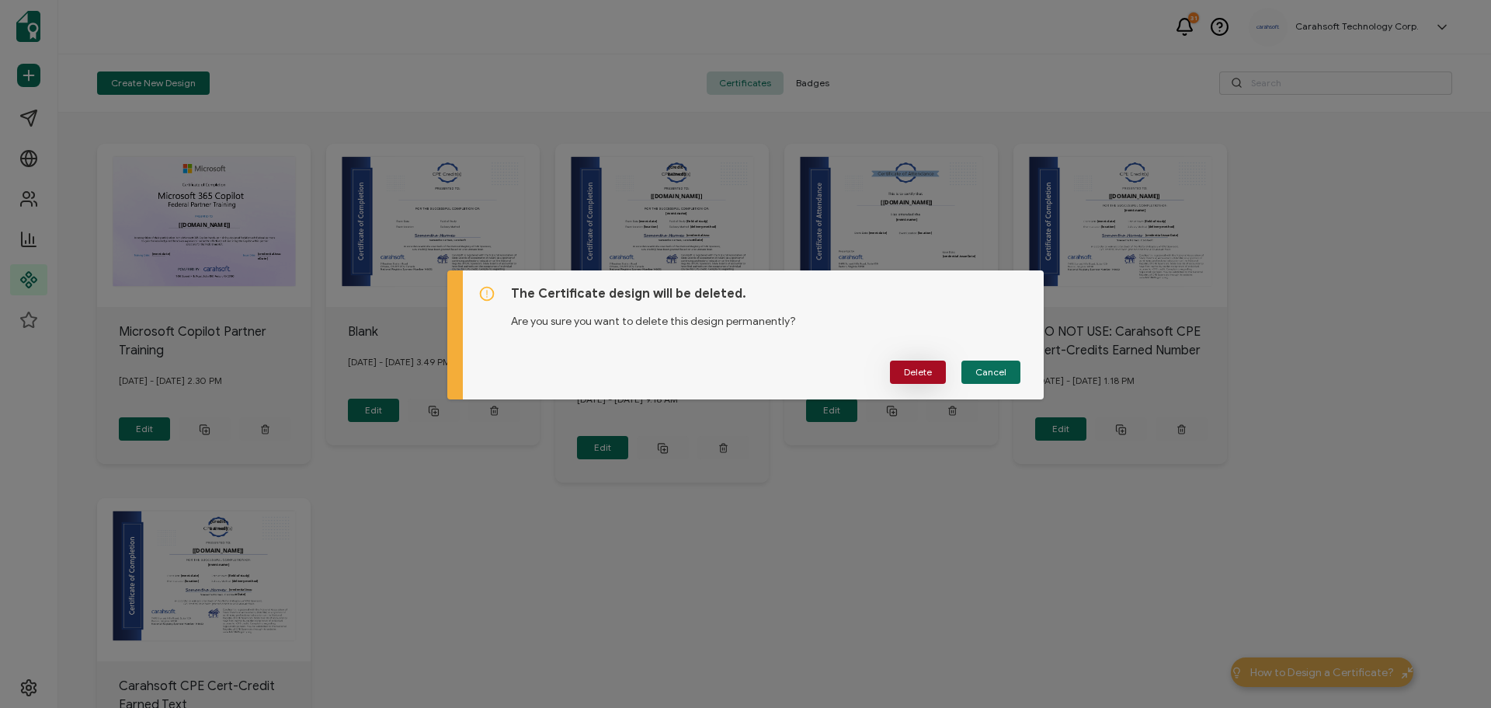
click at [913, 369] on span "Delete" at bounding box center [918, 371] width 28 height 9
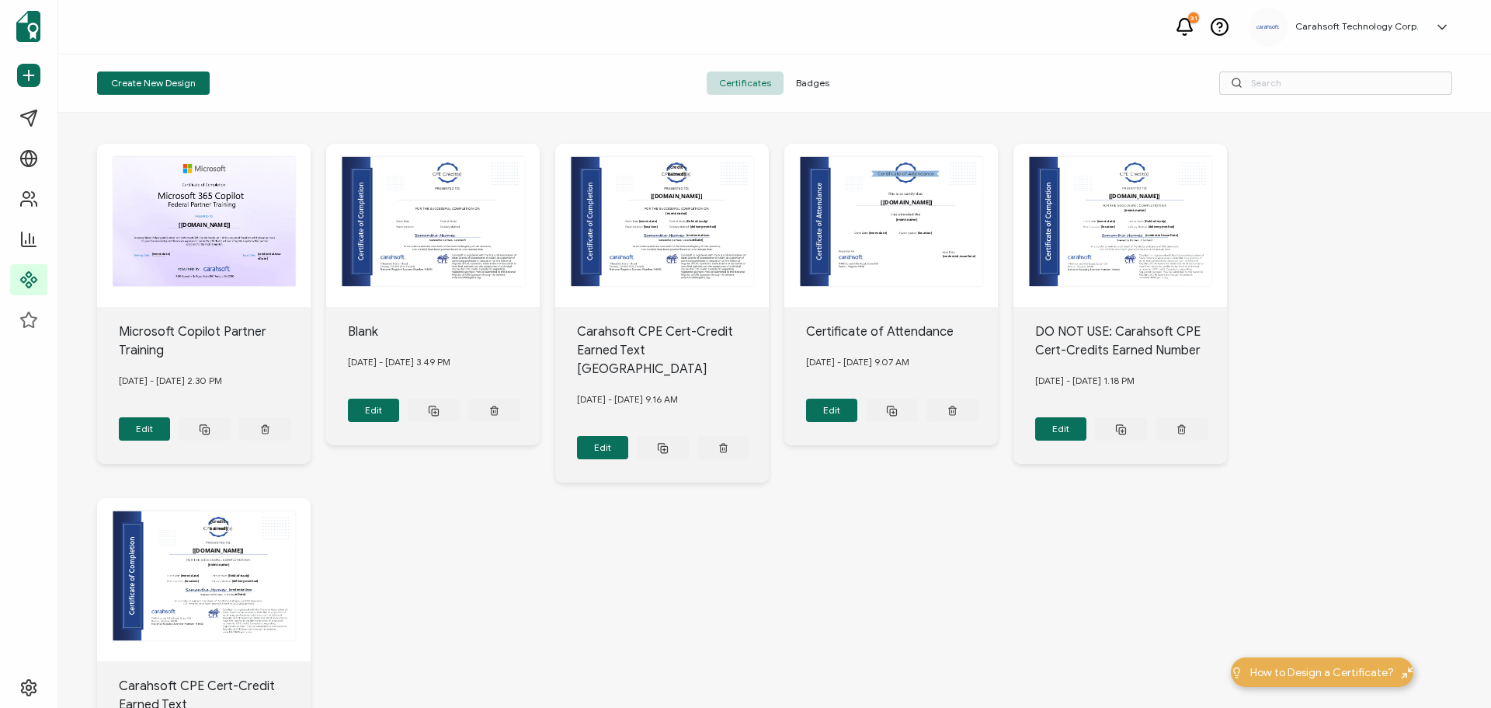
click at [311, 282] on div at bounding box center [204, 225] width 214 height 163
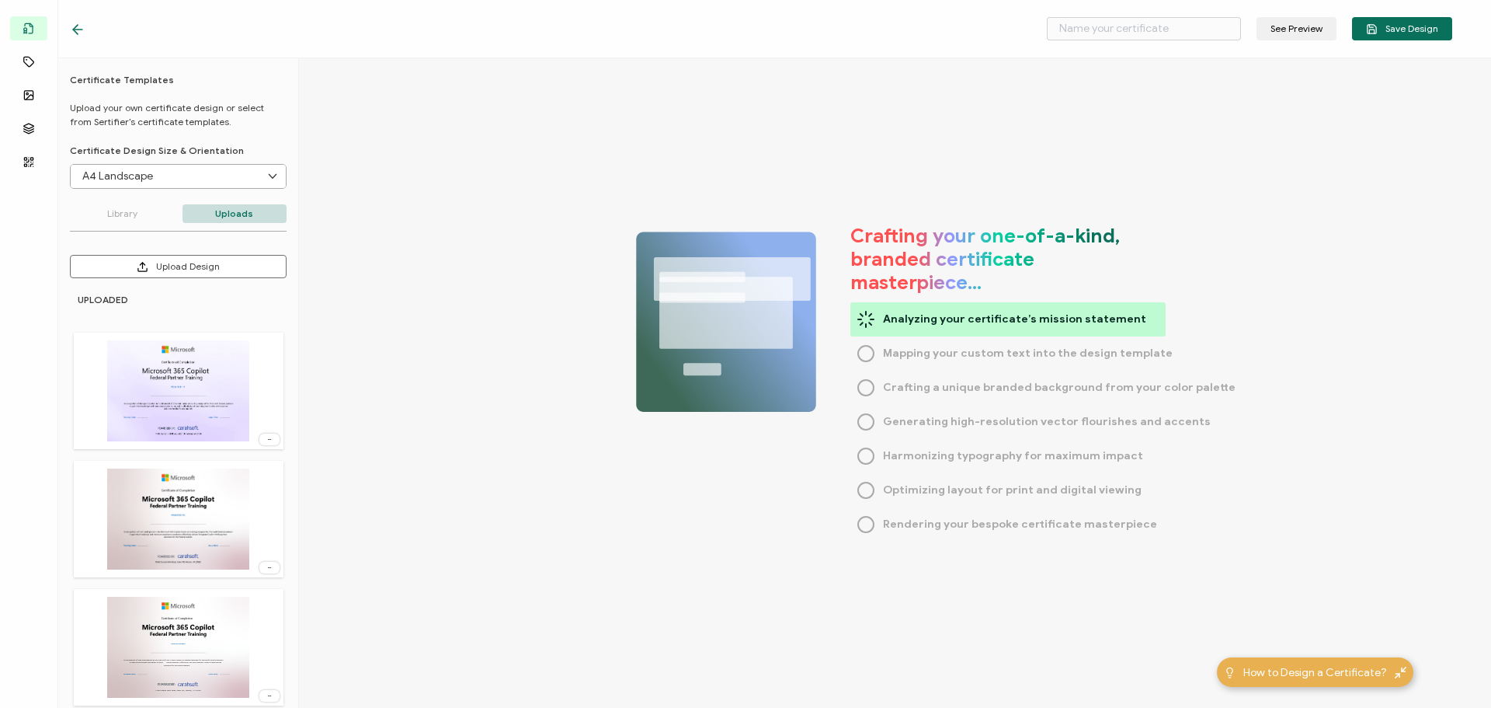
type input "Blank"
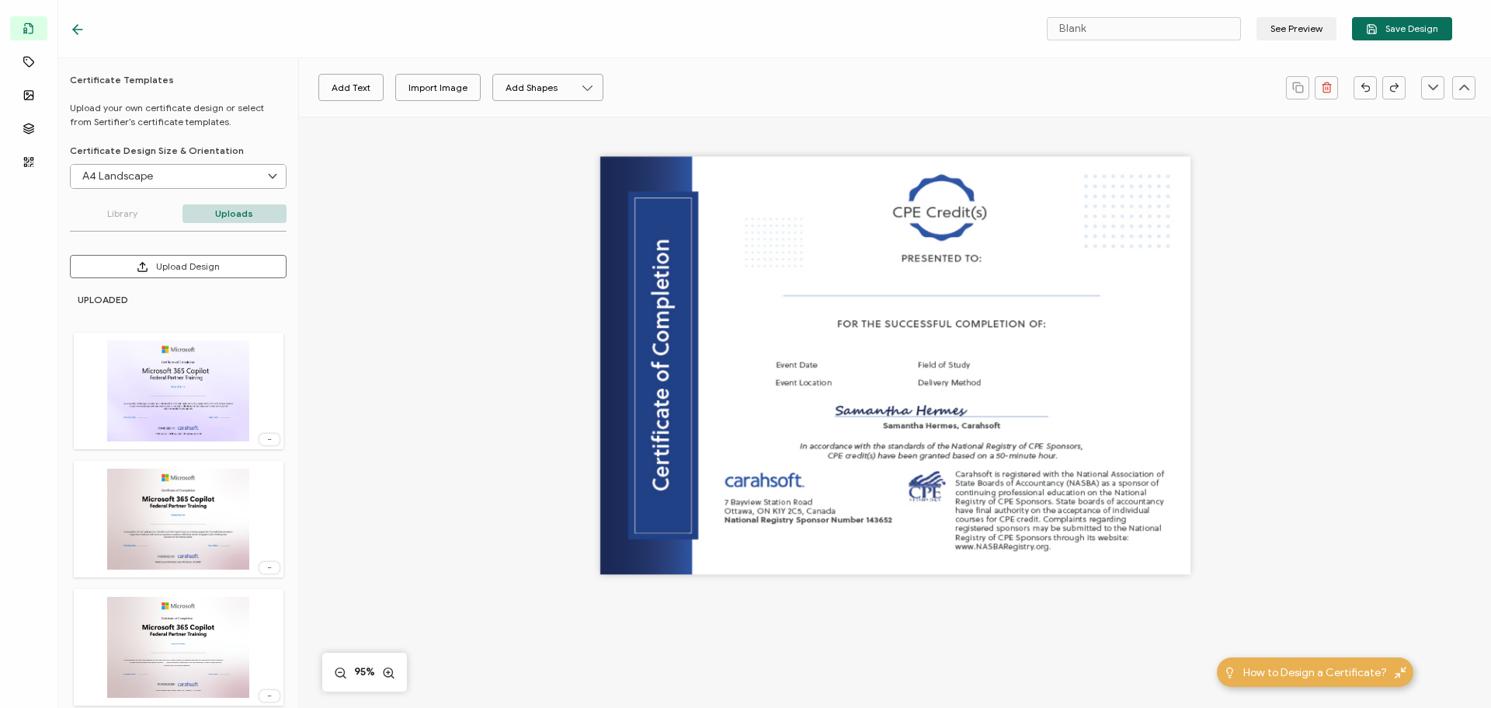
click at [75, 26] on icon at bounding box center [78, 30] width 16 height 16
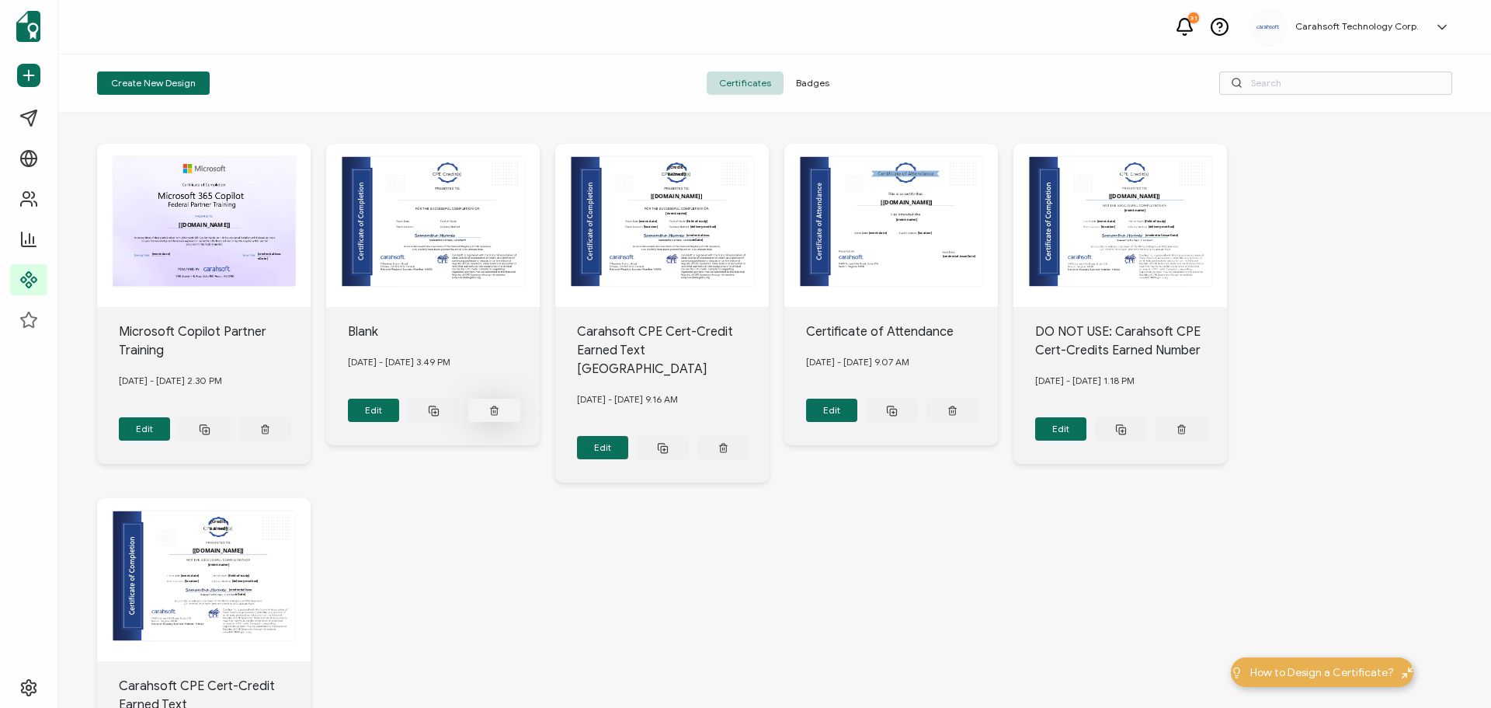
click at [270, 423] on icon at bounding box center [265, 429] width 10 height 12
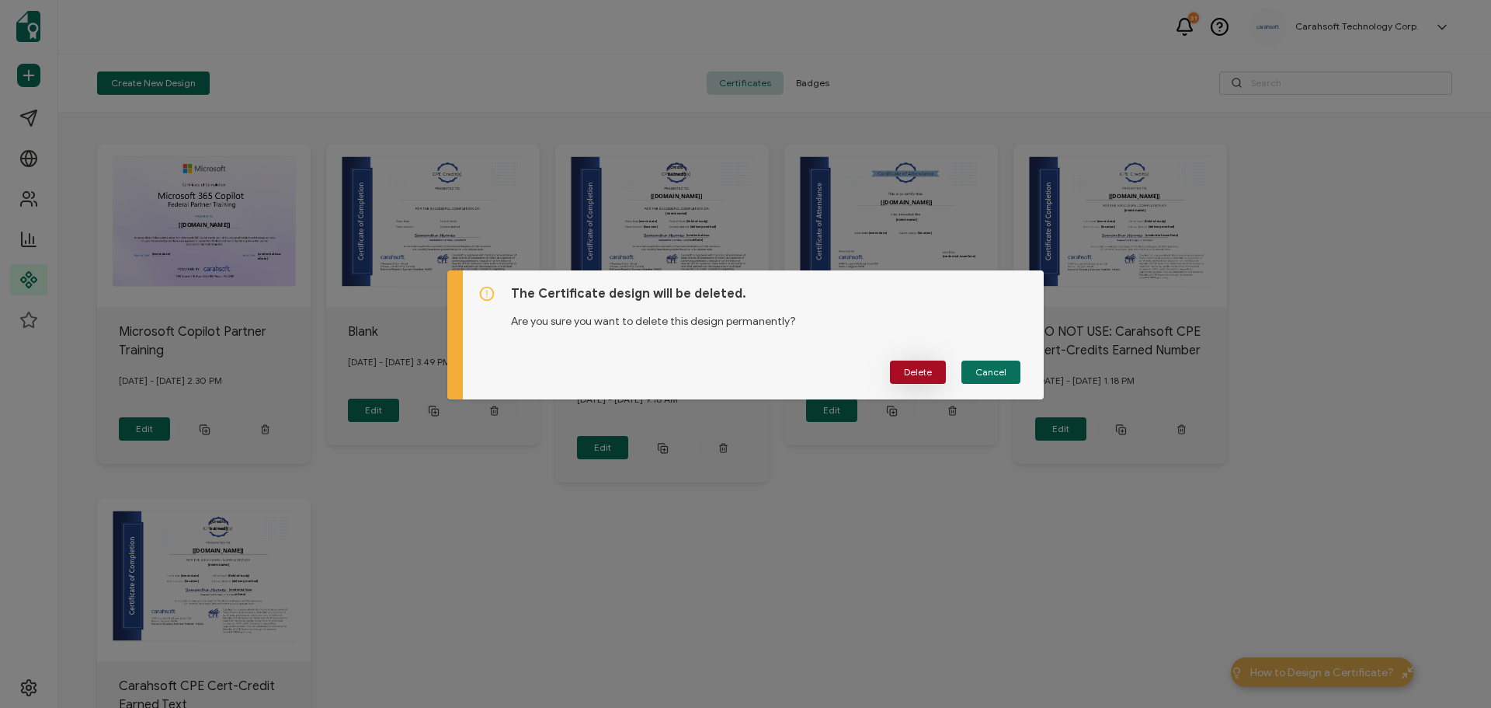
click at [921, 374] on span "Delete" at bounding box center [918, 371] width 28 height 9
